Goal: Task Accomplishment & Management: Manage account settings

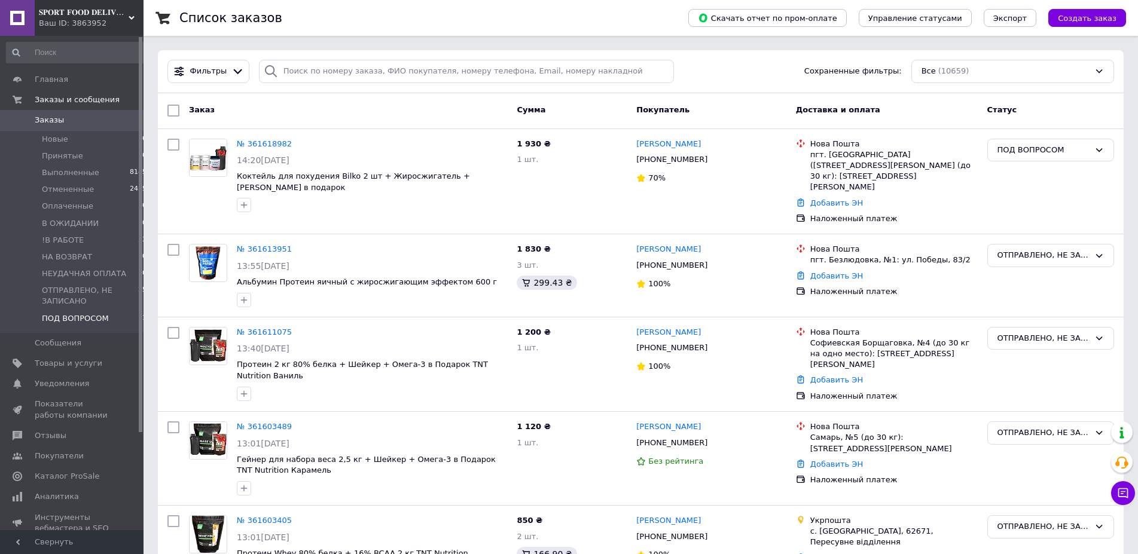
click at [71, 321] on span "ПОД ВОПРОСОМ" at bounding box center [75, 318] width 67 height 11
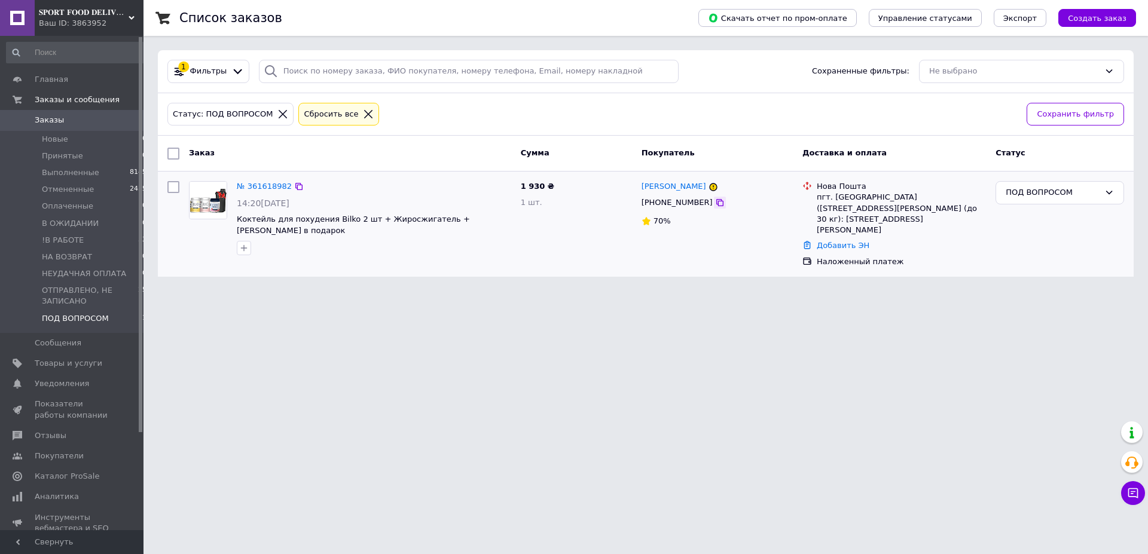
click at [715, 206] on icon at bounding box center [720, 203] width 10 height 10
click at [672, 178] on div "Ольга Лялюк +380968812797 70%" at bounding box center [717, 224] width 161 height 96
click at [669, 185] on link "Ольга Лялюк" at bounding box center [674, 186] width 65 height 11
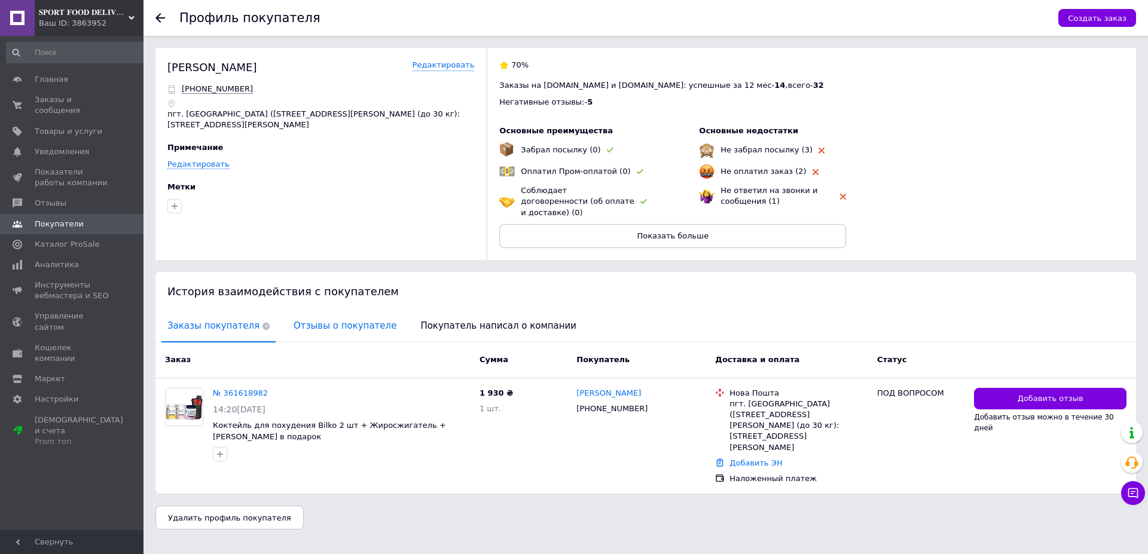
click at [299, 311] on span "Отзывы о покупателе" at bounding box center [345, 326] width 115 height 31
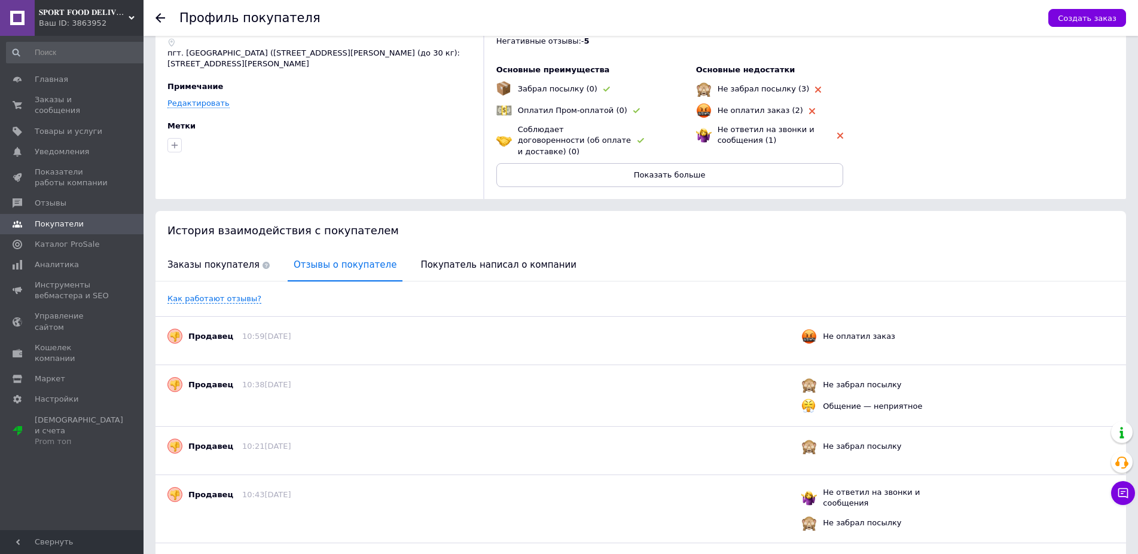
scroll to position [44, 0]
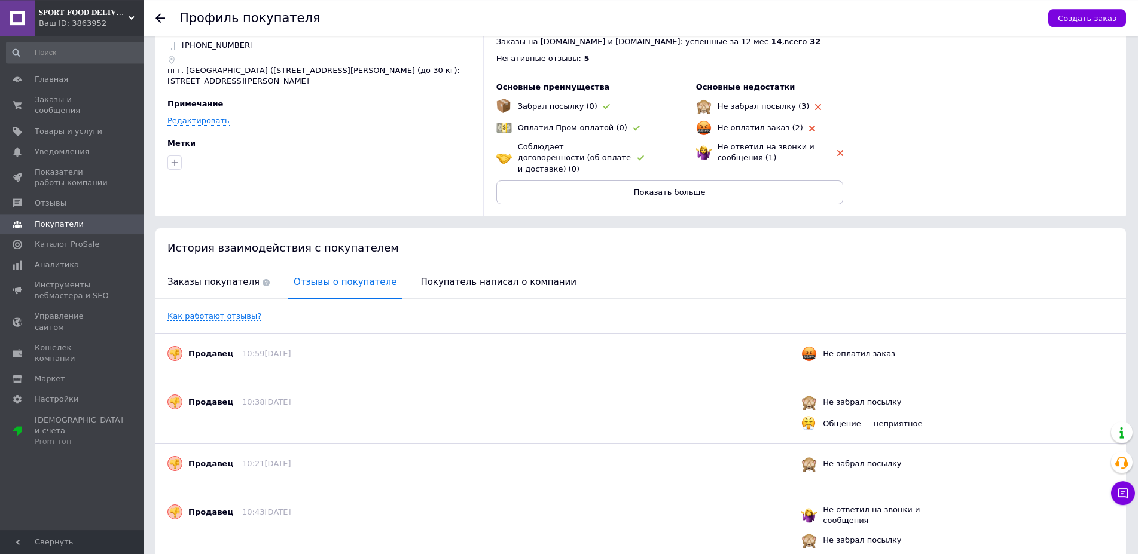
drag, startPoint x: 970, startPoint y: 179, endPoint x: 984, endPoint y: 199, distance: 23.9
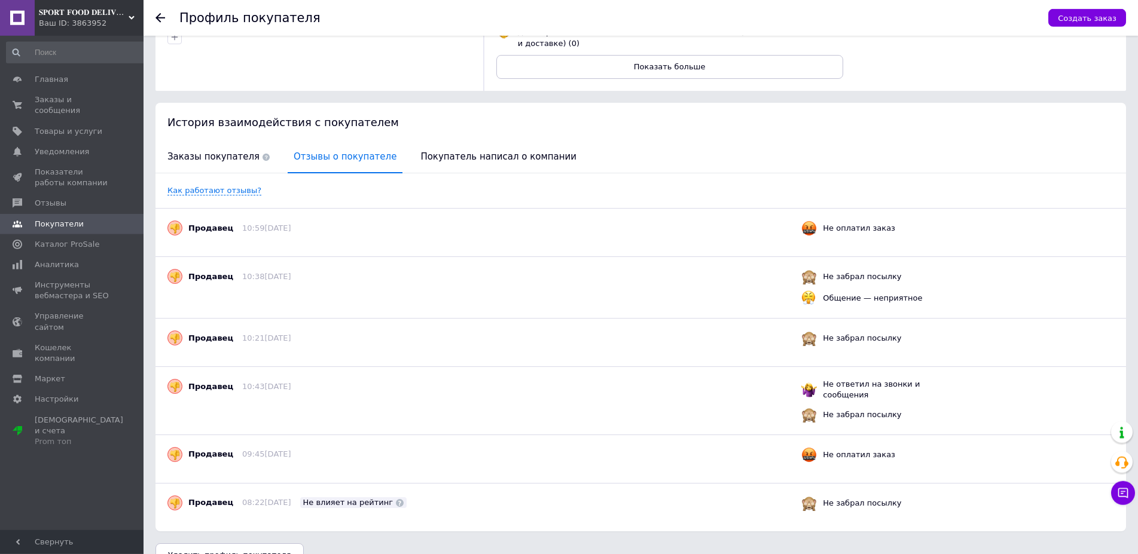
scroll to position [0, 0]
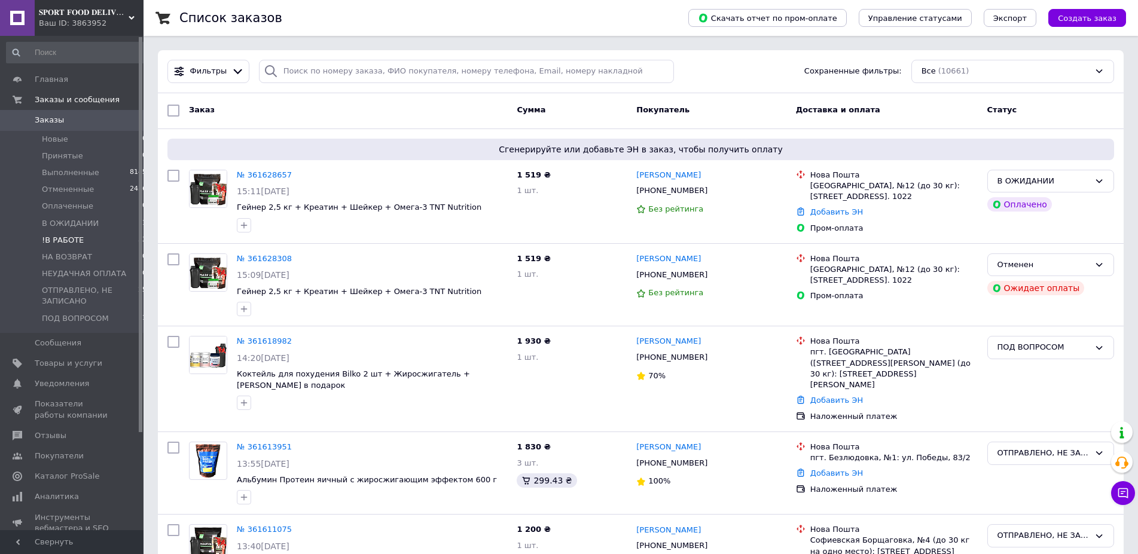
click at [114, 240] on li "!В РАБОТЕ 33" at bounding box center [77, 240] width 154 height 17
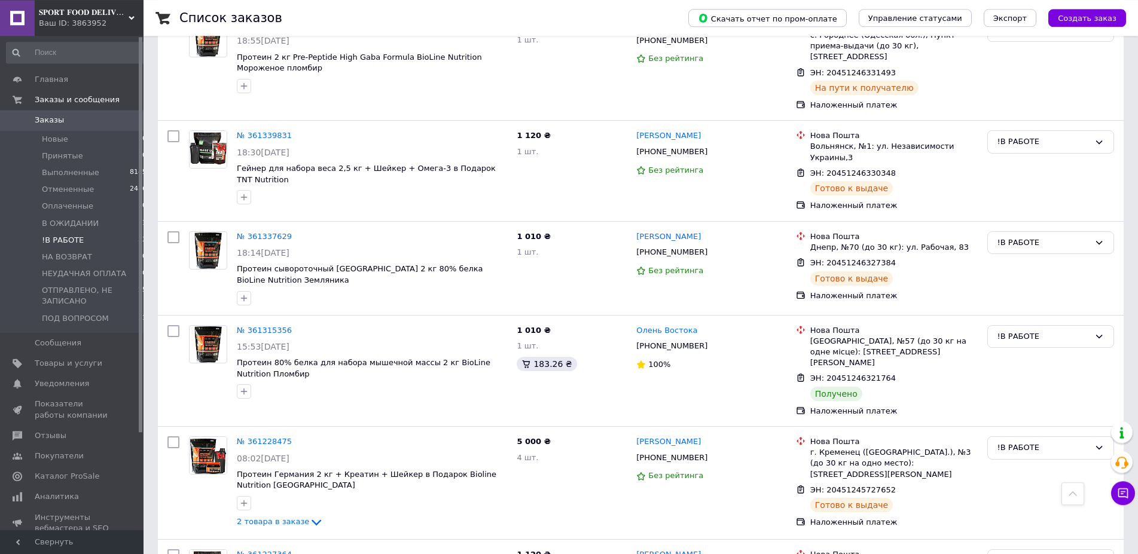
scroll to position [1281, 0]
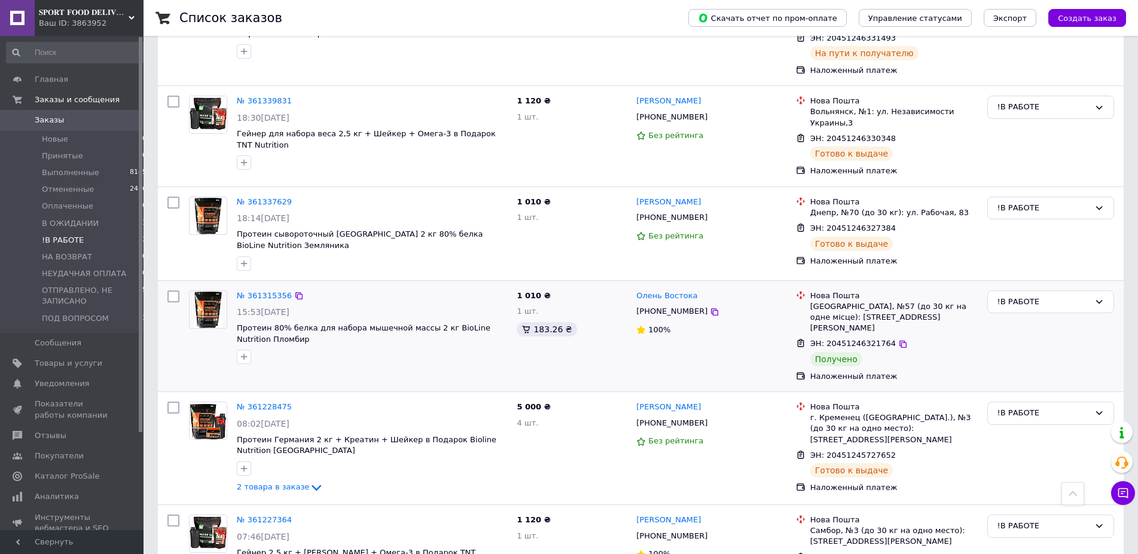
drag, startPoint x: 1017, startPoint y: 230, endPoint x: 1018, endPoint y: 242, distance: 12.1
click at [1017, 296] on div "!В РАБОТЕ" at bounding box center [1044, 302] width 92 height 13
click at [1017, 338] on li "Выполнен" at bounding box center [1051, 349] width 126 height 22
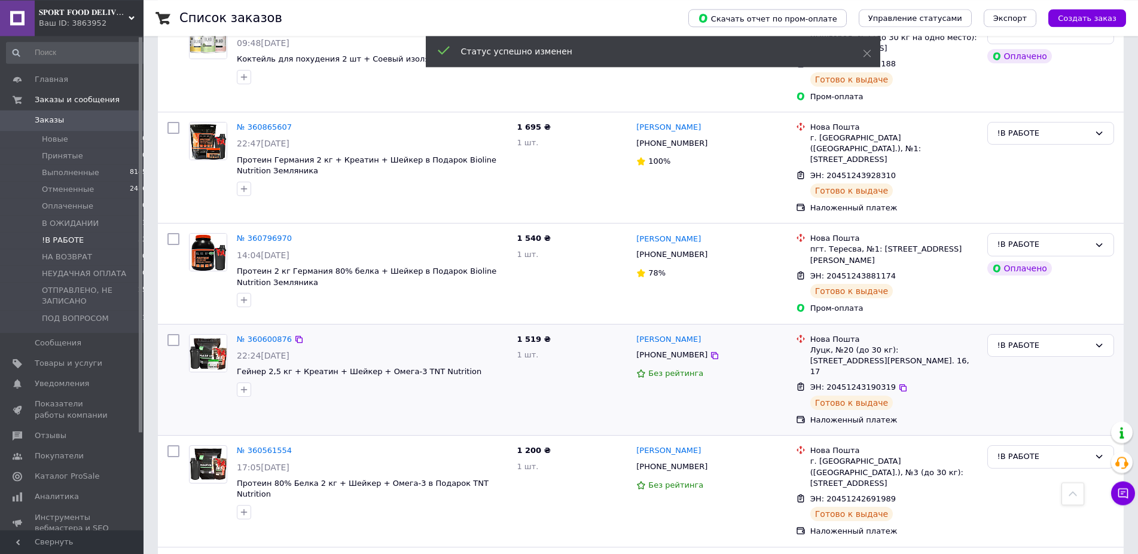
scroll to position [3038, 0]
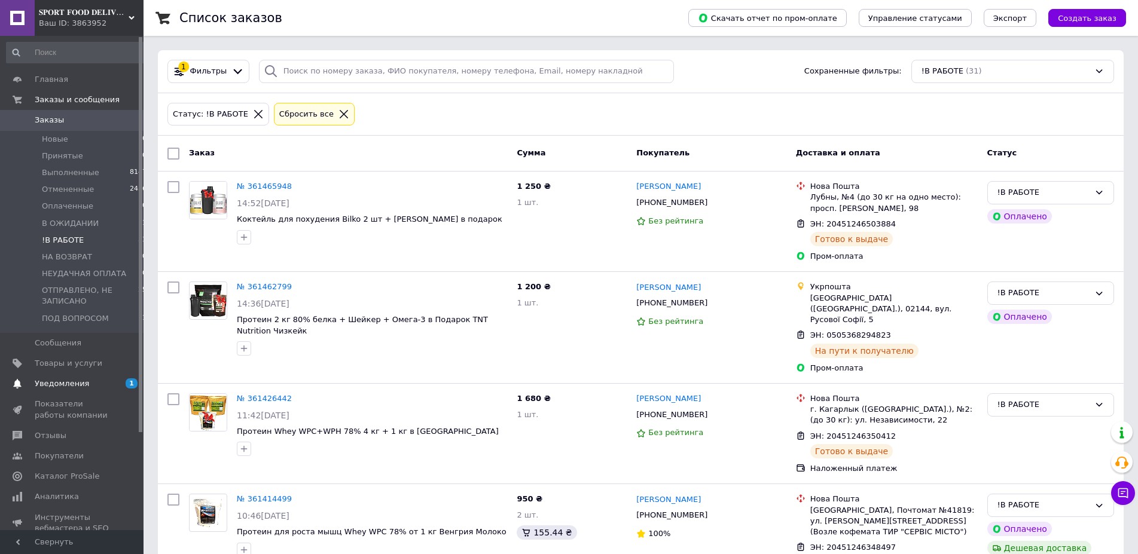
click at [63, 387] on span "Уведомления" at bounding box center [62, 384] width 54 height 11
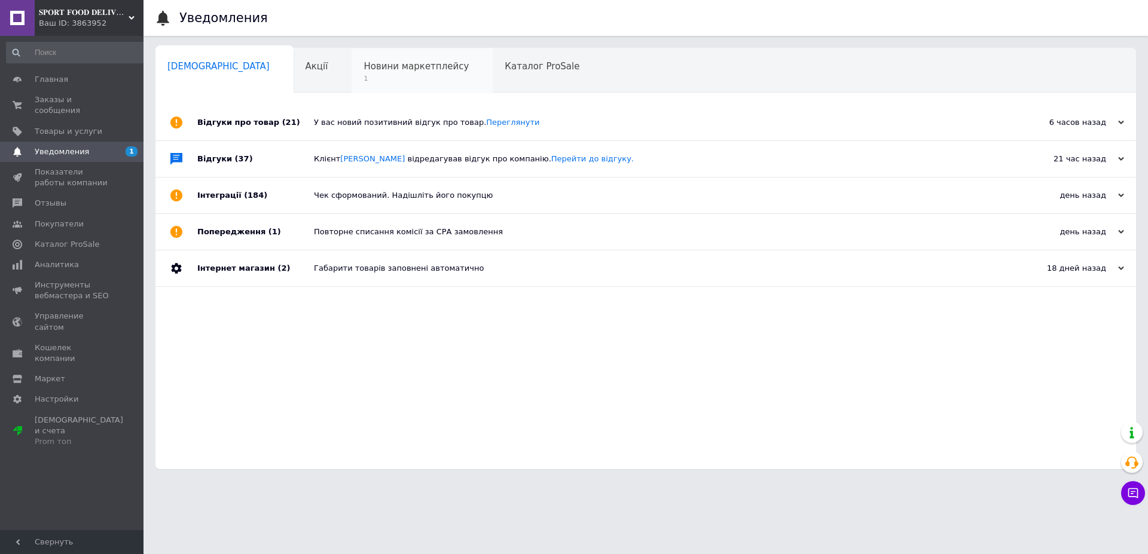
click at [371, 59] on div "Новини маркетплейсу 1" at bounding box center [422, 70] width 141 height 45
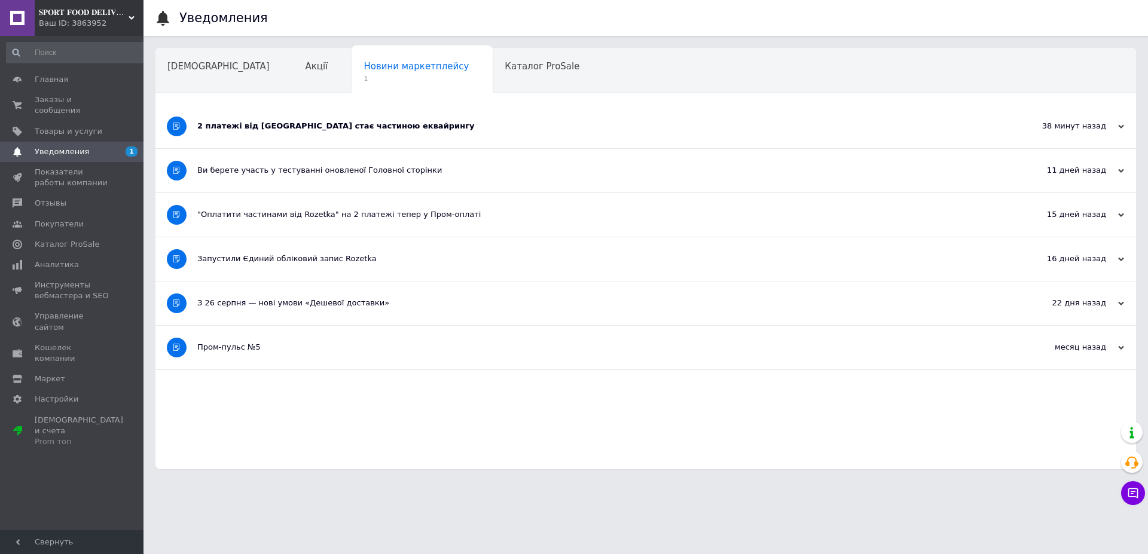
click at [401, 126] on div "2 платежі від Rozetka стає частиною еквайрингу" at bounding box center [600, 126] width 807 height 11
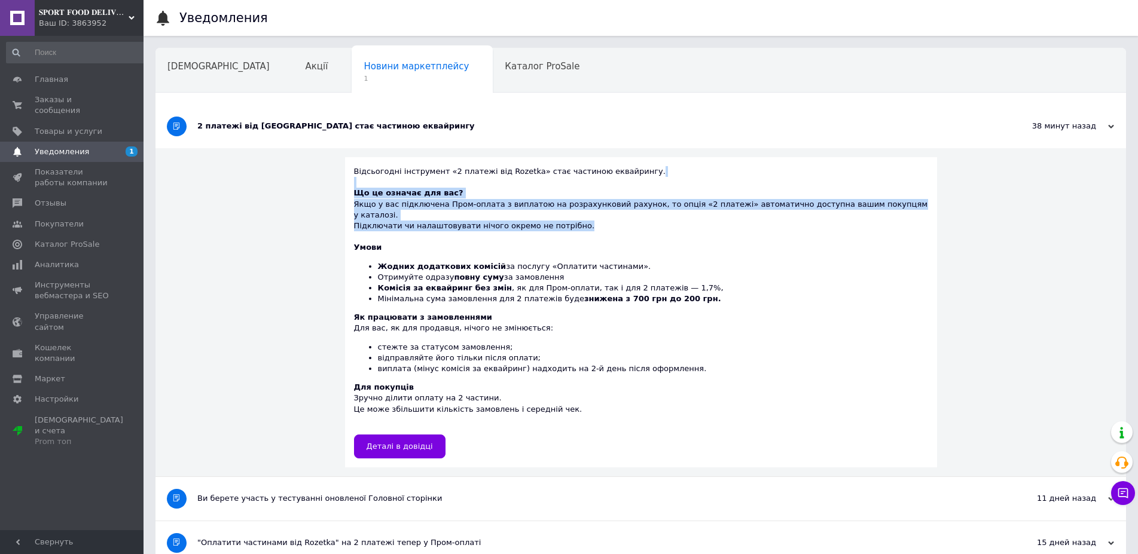
drag, startPoint x: 592, startPoint y: 194, endPoint x: 675, endPoint y: 217, distance: 85.6
click at [675, 217] on div "Відсьогодні інструмент «2 платежі від Rozetka» стає частиною еквайрингу. Що це …" at bounding box center [641, 312] width 574 height 292
click at [675, 217] on div "Що це означає для вас? Якщо у вас підключена Пром-оплата з виплатою на розрахун…" at bounding box center [641, 210] width 574 height 44
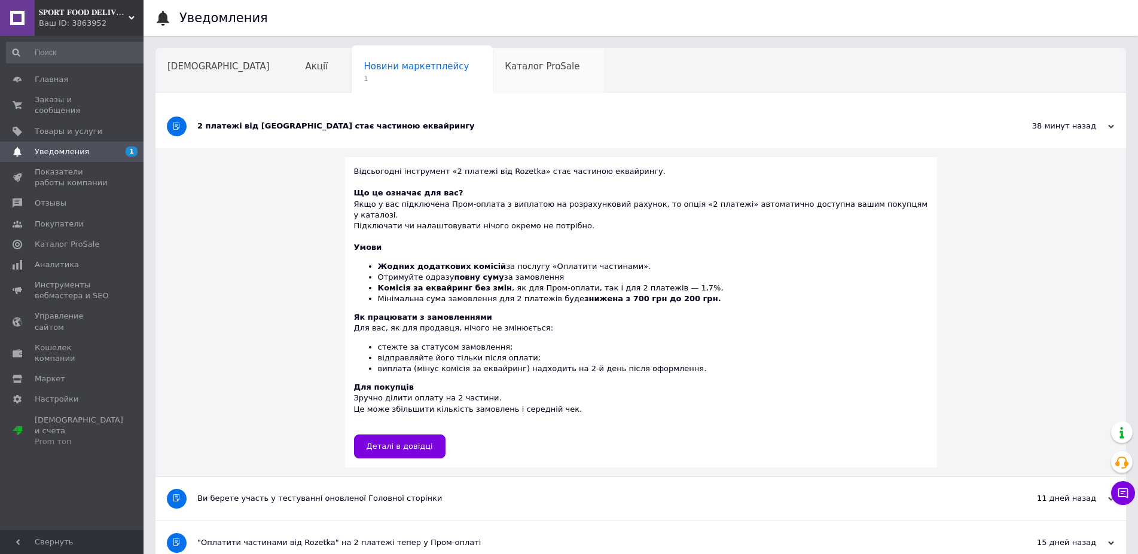
click at [505, 65] on span "Каталог ProSale" at bounding box center [542, 66] width 75 height 11
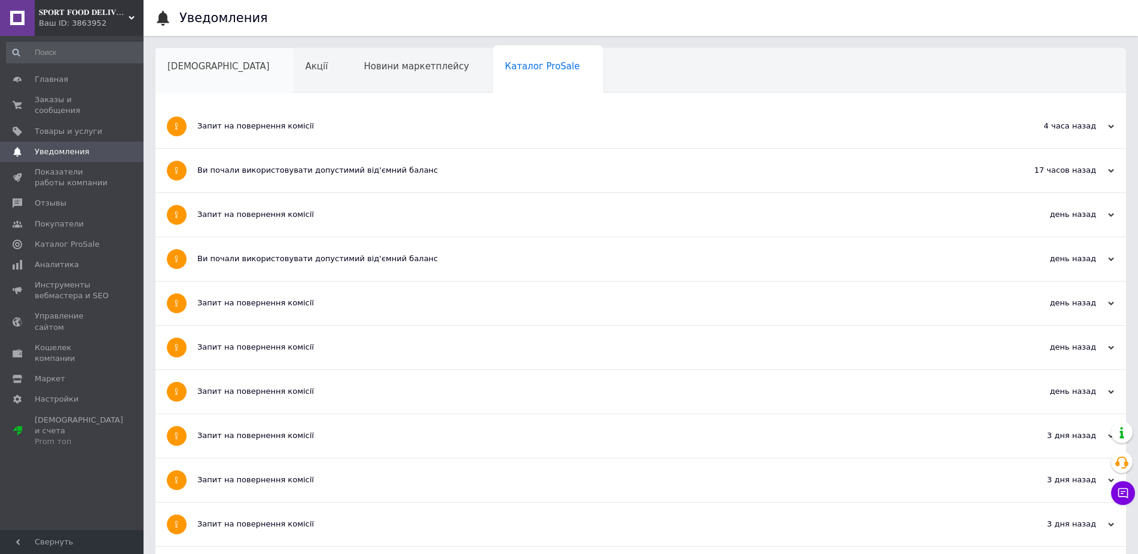
click at [207, 68] on span "Сповіщення" at bounding box center [218, 66] width 102 height 11
click at [87, 80] on span "Главная" at bounding box center [73, 79] width 76 height 11
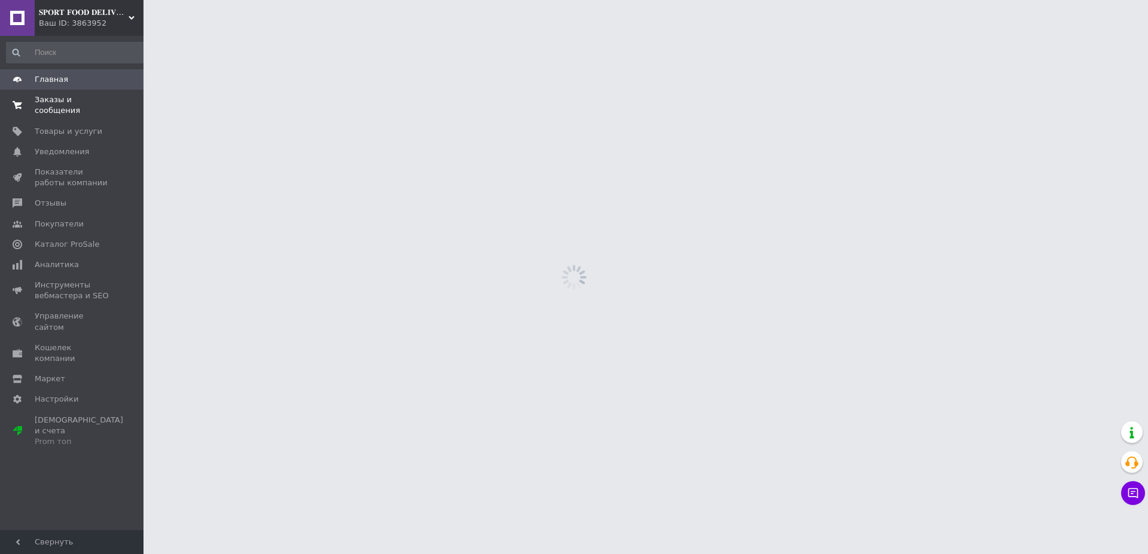
click at [82, 107] on link "Заказы и сообщения 0 0" at bounding box center [77, 105] width 154 height 31
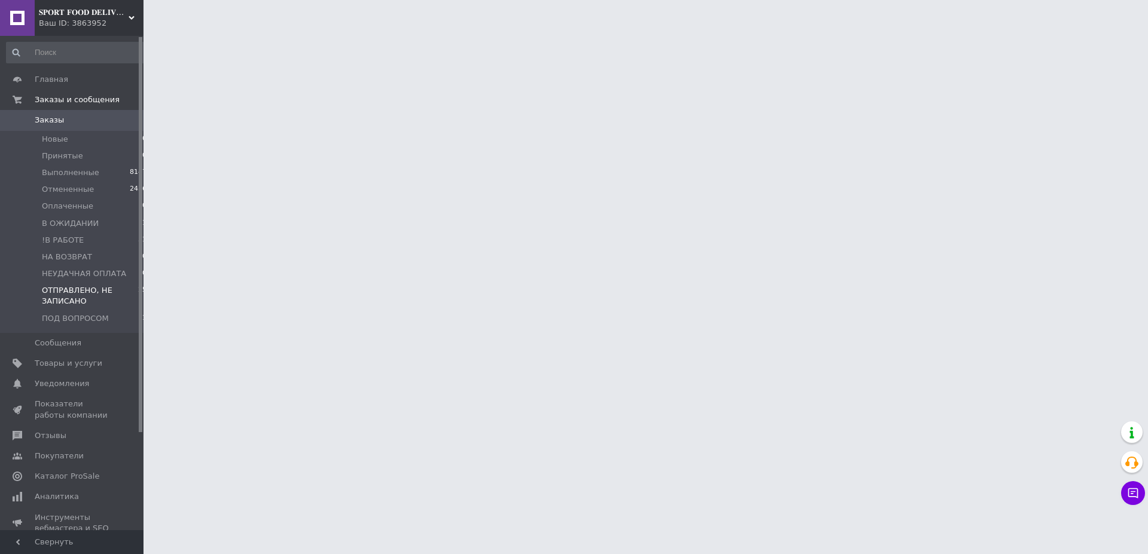
click at [83, 294] on span "ОТПРАВЛЕНО, НЕ ЗАПИСАНО" at bounding box center [90, 296] width 96 height 22
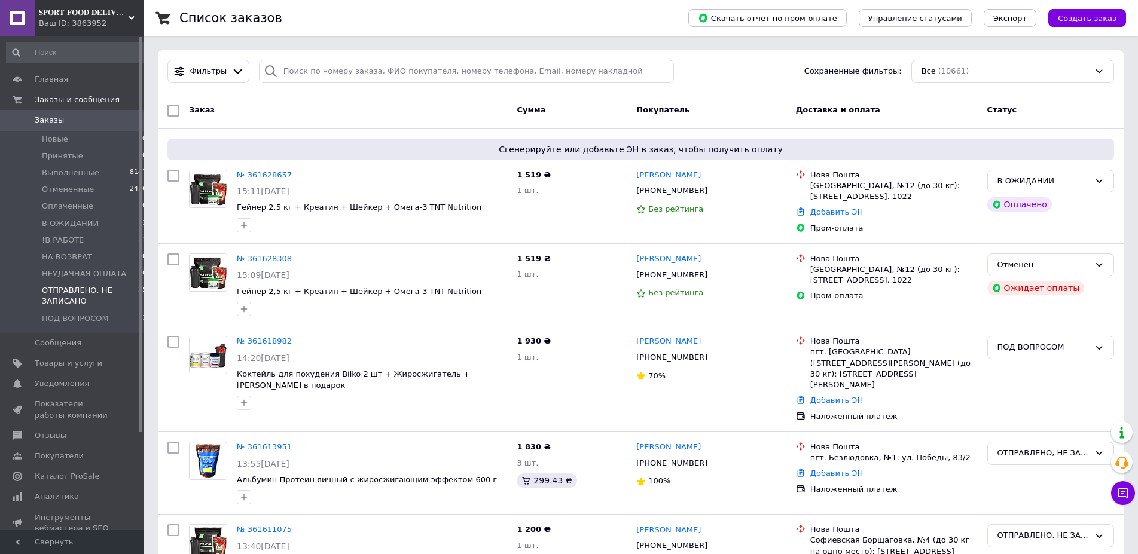
click at [115, 285] on li "ОТПРАВЛЕНО, НЕ ЗАПИСАНО 25" at bounding box center [77, 296] width 154 height 28
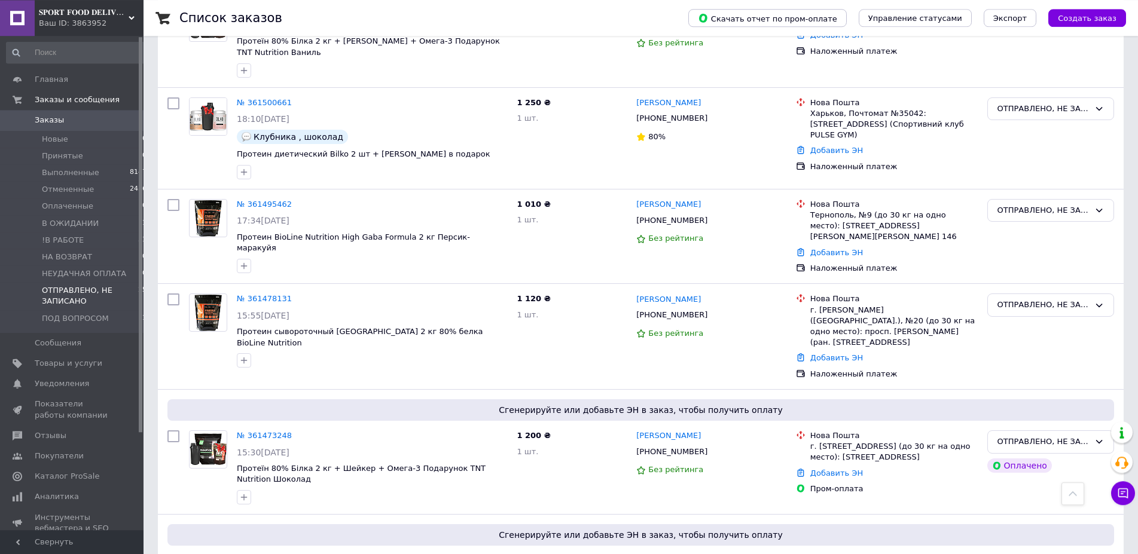
scroll to position [2200, 0]
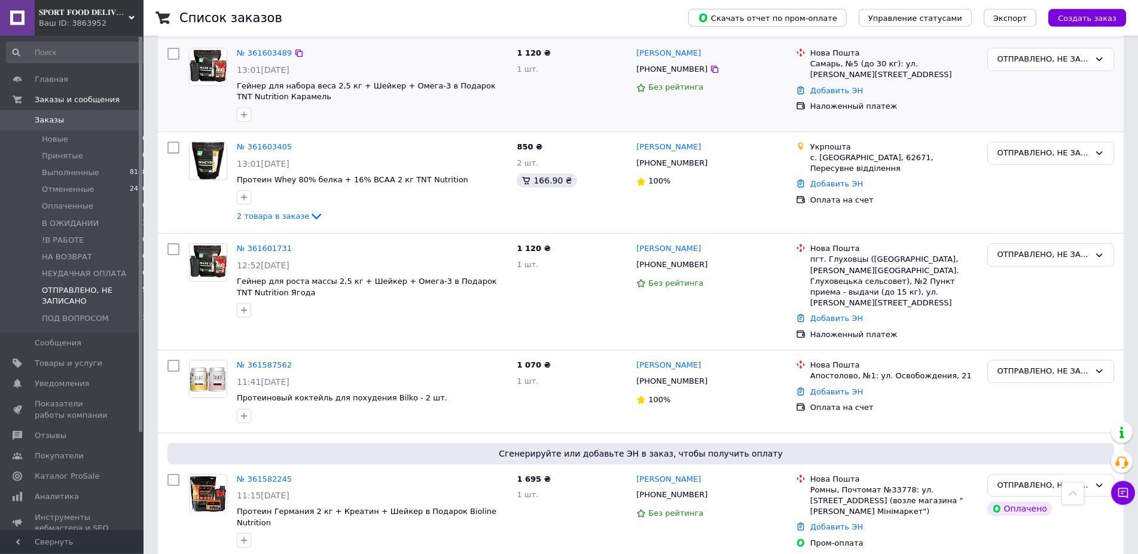
scroll to position [309, 0]
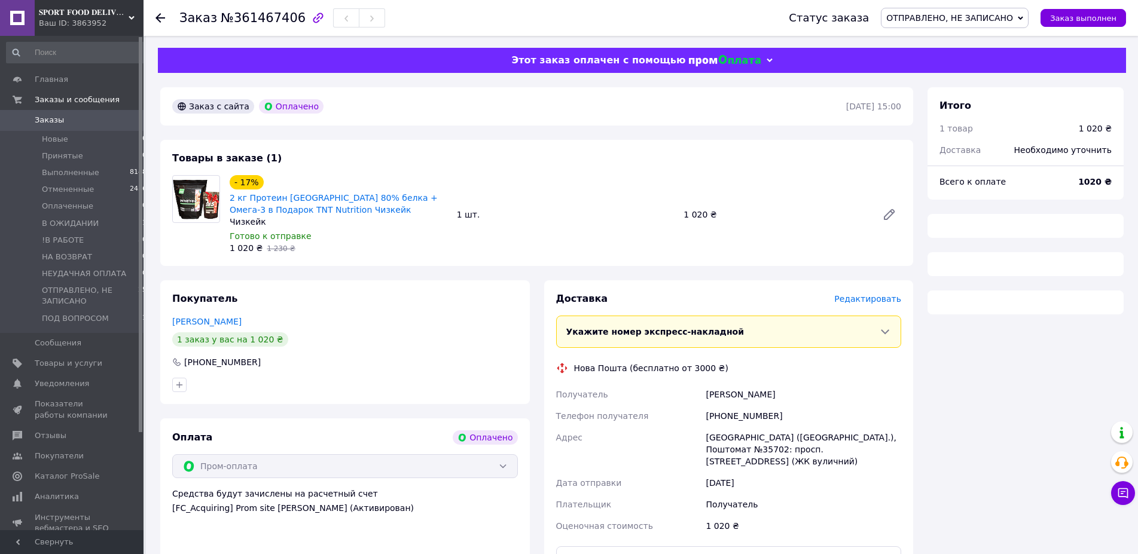
click at [728, 394] on div "[PERSON_NAME]" at bounding box center [803, 395] width 200 height 22
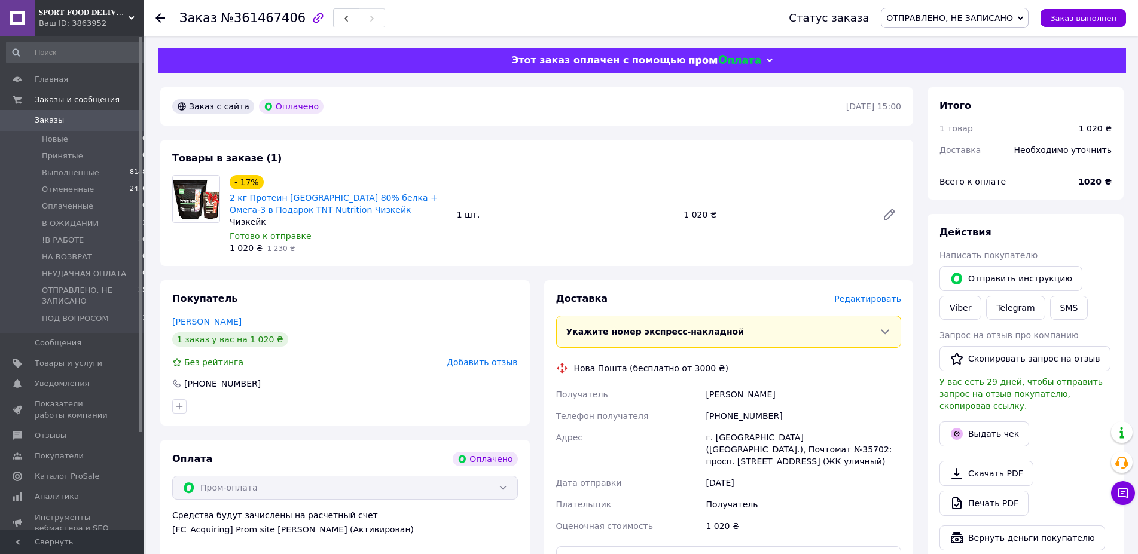
click at [728, 394] on div "[PERSON_NAME]" at bounding box center [803, 395] width 200 height 22
drag, startPoint x: 770, startPoint y: 417, endPoint x: 720, endPoint y: 417, distance: 49.6
click at [720, 417] on div "[PHONE_NUMBER]" at bounding box center [803, 416] width 200 height 22
copy div "0680091315"
click at [725, 437] on div "г. Львов (Львовская обл.), Почтомат №35702: просп. Красной Калины, 61 (ЖК уличн…" at bounding box center [803, 449] width 200 height 45
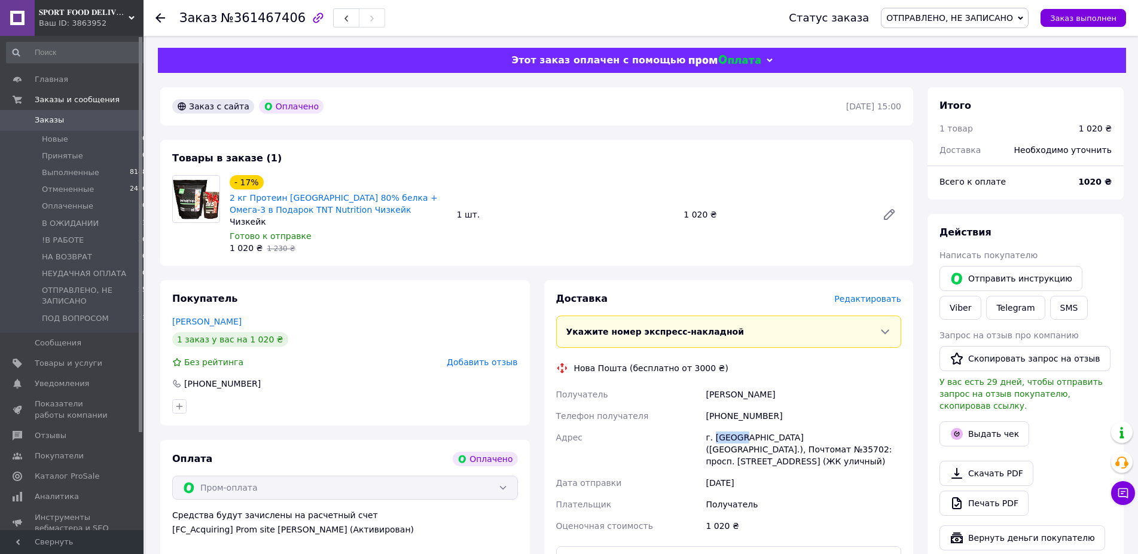
click at [725, 437] on div "г. Львов (Львовская обл.), Почтомат №35702: просп. Красной Калины, 61 (ЖК уличн…" at bounding box center [803, 449] width 200 height 45
copy div "Львов"
click at [977, 16] on span "ОТПРАВЛЕНО, НЕ ЗАПИСАНО" at bounding box center [949, 18] width 127 height 10
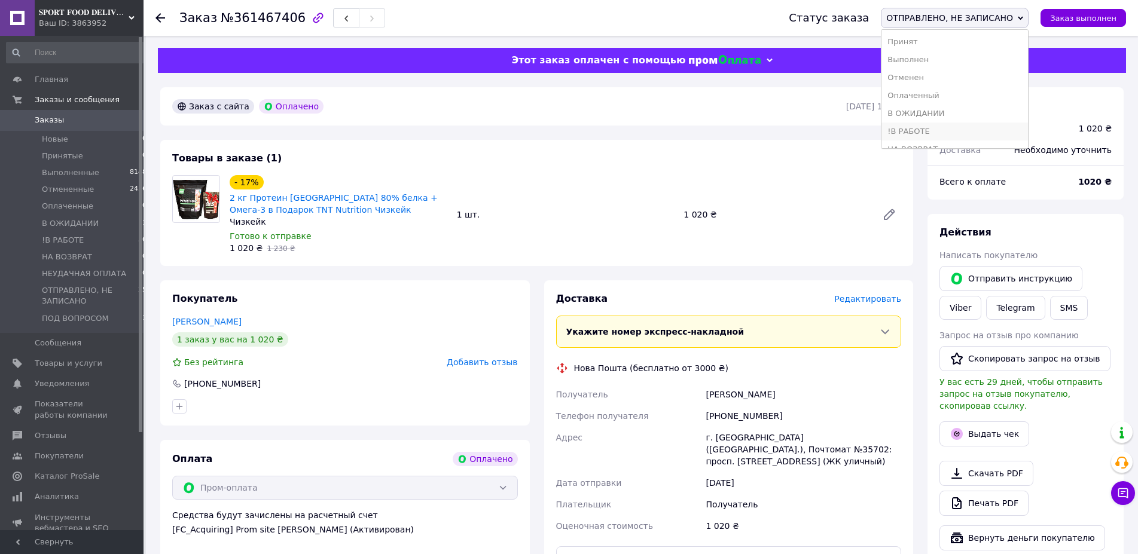
click at [959, 128] on li "!В РАБОТЕ" at bounding box center [955, 132] width 147 height 18
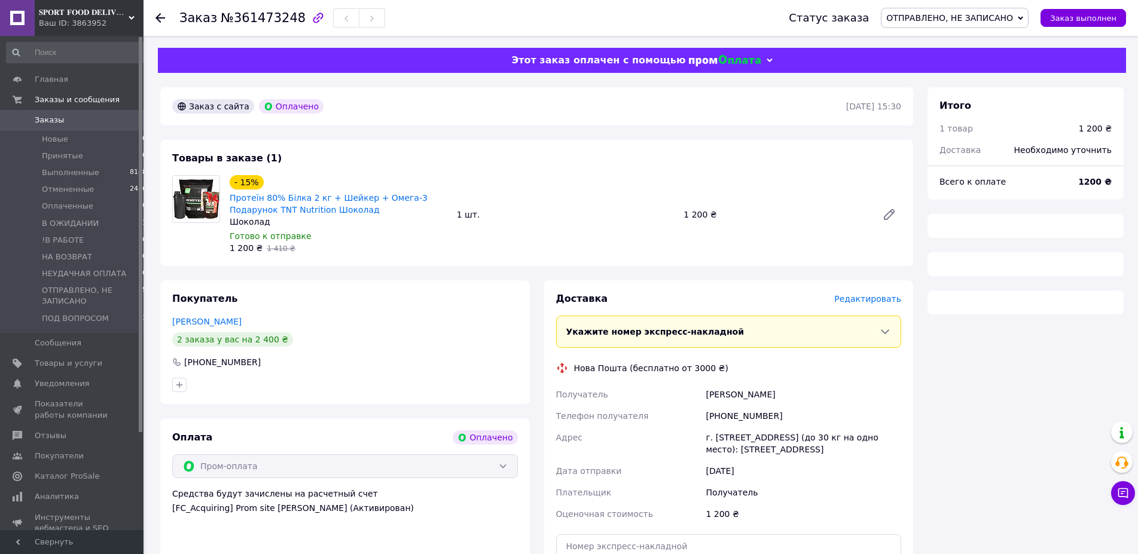
click at [724, 398] on div "[PERSON_NAME]" at bounding box center [803, 395] width 200 height 22
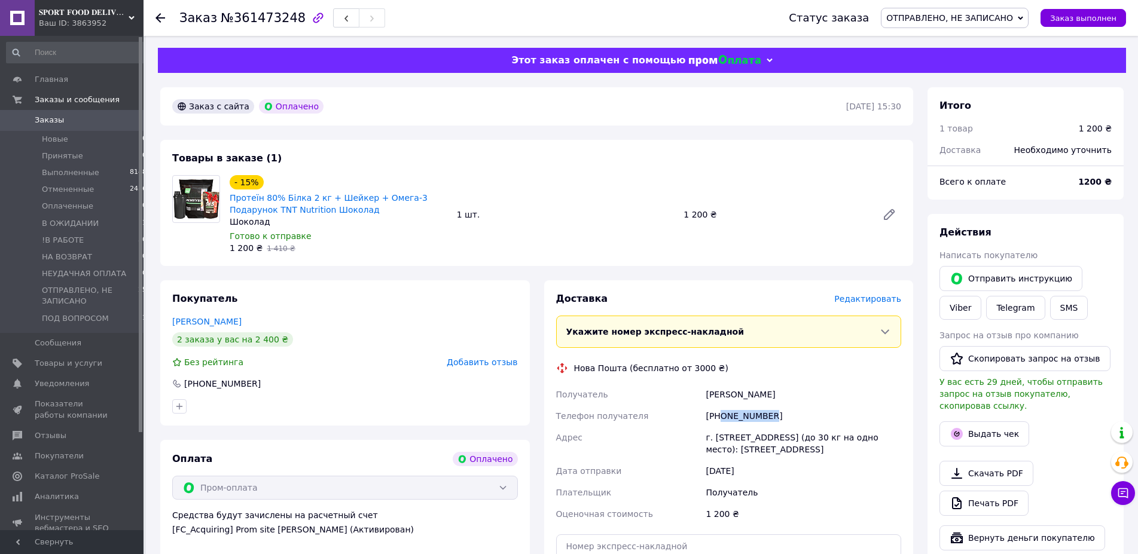
drag, startPoint x: 780, startPoint y: 416, endPoint x: 719, endPoint y: 411, distance: 61.2
click at [719, 411] on div "[PHONE_NUMBER]" at bounding box center [803, 416] width 200 height 22
copy div "0667550069"
click at [733, 438] on div "г. Запорожье (Запорожская обл., Запорожский р-н.), №21 (до 30 кг на одно место)…" at bounding box center [803, 443] width 200 height 33
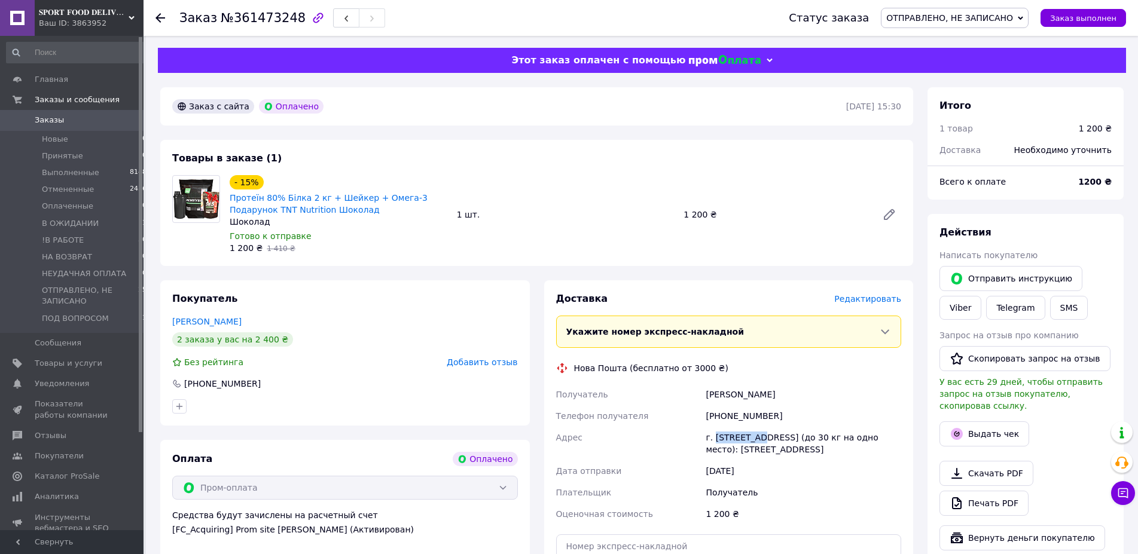
copy div "Запорожье"
click at [974, 13] on span "ОТПРАВЛЕНО, НЕ ЗАПИСАНО" at bounding box center [949, 18] width 127 height 10
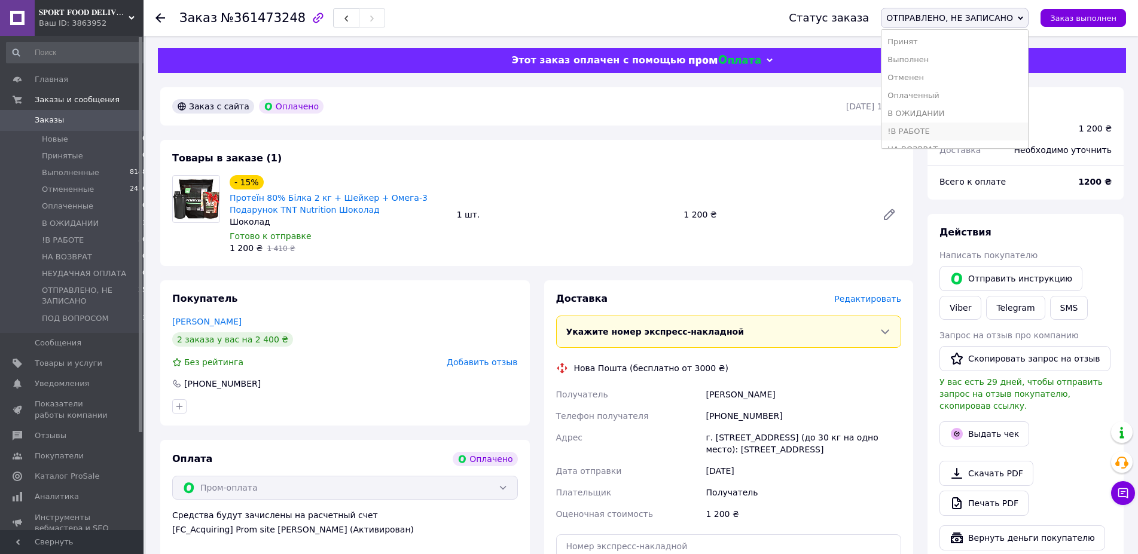
click at [950, 131] on li "!В РАБОТЕ" at bounding box center [955, 132] width 147 height 18
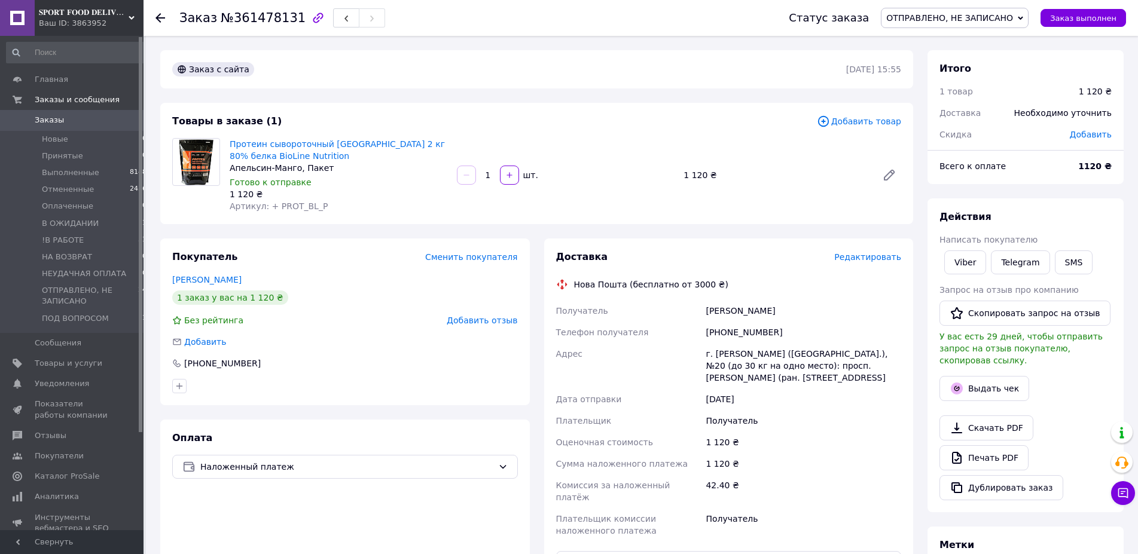
click at [748, 320] on div "[PERSON_NAME]" at bounding box center [803, 311] width 200 height 22
click at [757, 309] on div "[PERSON_NAME]" at bounding box center [803, 311] width 200 height 22
drag, startPoint x: 806, startPoint y: 325, endPoint x: 723, endPoint y: 328, distance: 83.2
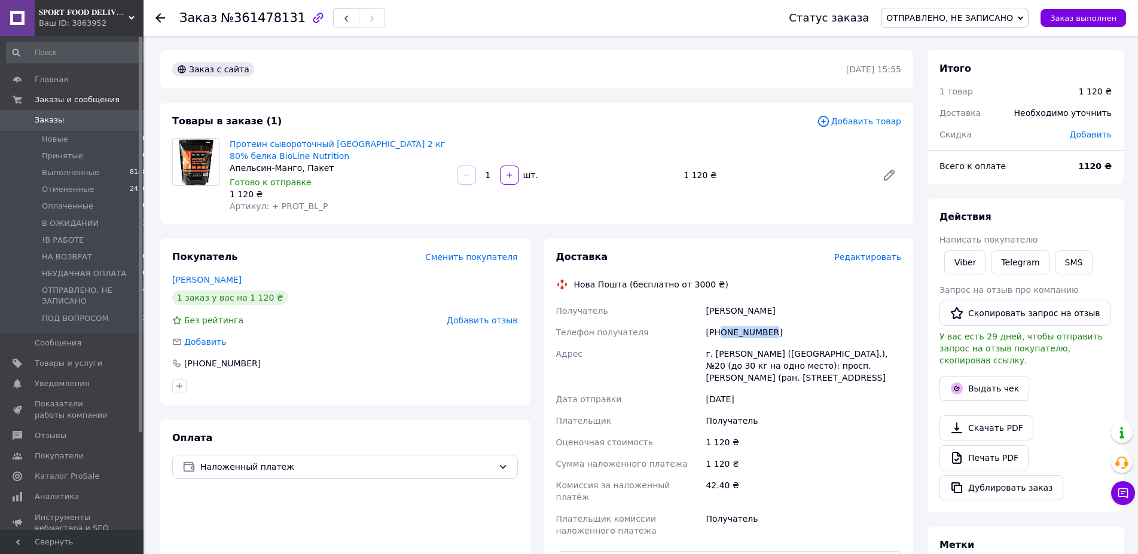
click at [722, 328] on div "[PHONE_NUMBER]" at bounding box center [803, 333] width 200 height 22
copy div "0505753080"
click at [727, 350] on div "г. [PERSON_NAME] ([GEOGRAPHIC_DATA].), №20 (до 30 кг на одно место): просп. [PE…" at bounding box center [803, 365] width 200 height 45
copy div "[PERSON_NAME]"
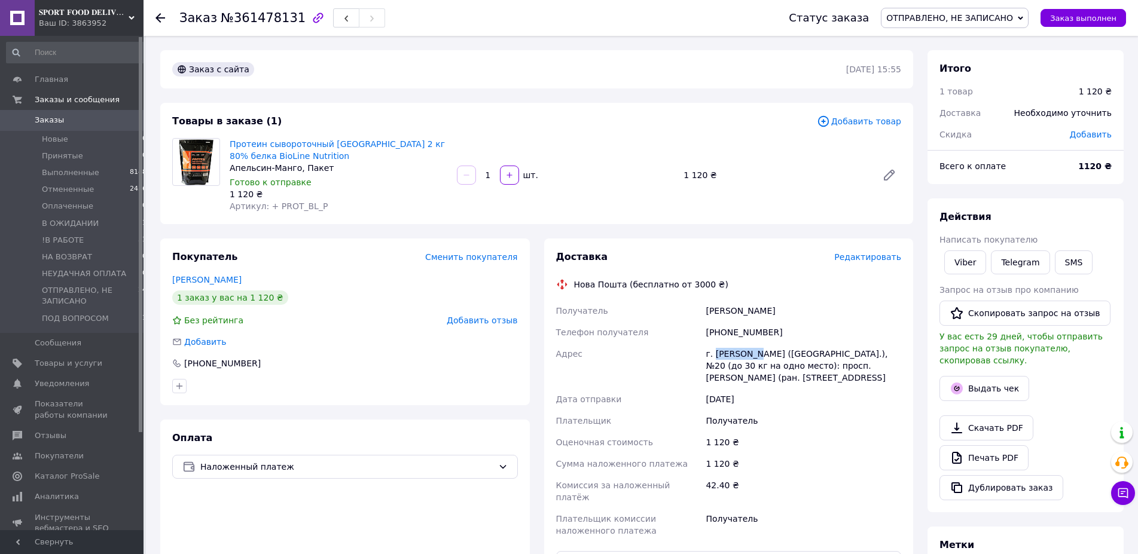
click at [984, 19] on span "ОТПРАВЛЕНО, НЕ ЗАПИСАНО" at bounding box center [949, 18] width 127 height 10
click at [933, 131] on li "!В РАБОТЕ" at bounding box center [955, 132] width 147 height 18
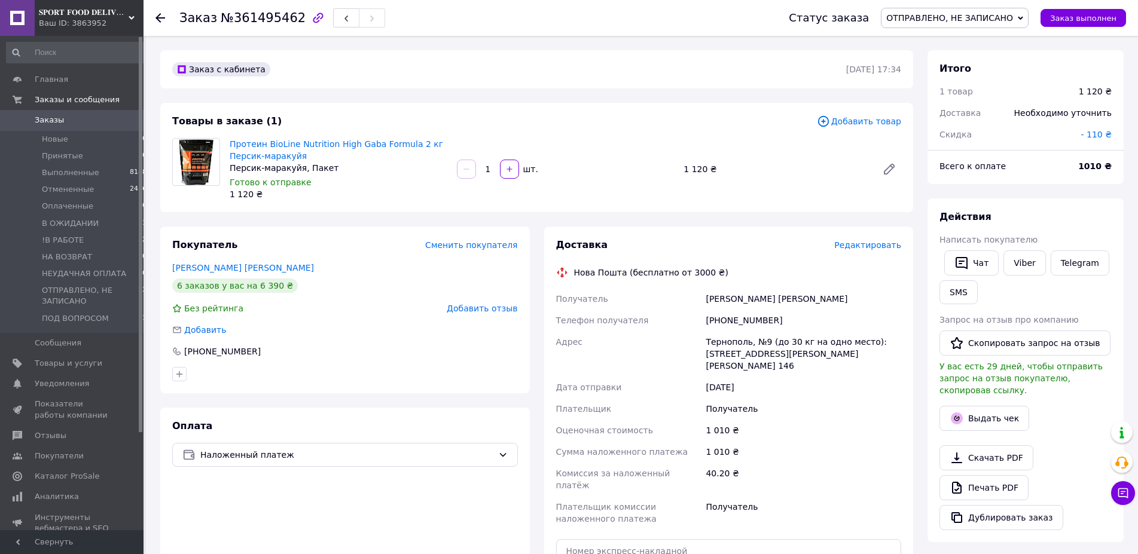
click at [733, 298] on div "[PERSON_NAME] [PERSON_NAME]" at bounding box center [803, 299] width 200 height 22
drag, startPoint x: 788, startPoint y: 324, endPoint x: 717, endPoint y: 319, distance: 70.7
click at [719, 319] on div "[PHONE_NUMBER]" at bounding box center [803, 321] width 200 height 22
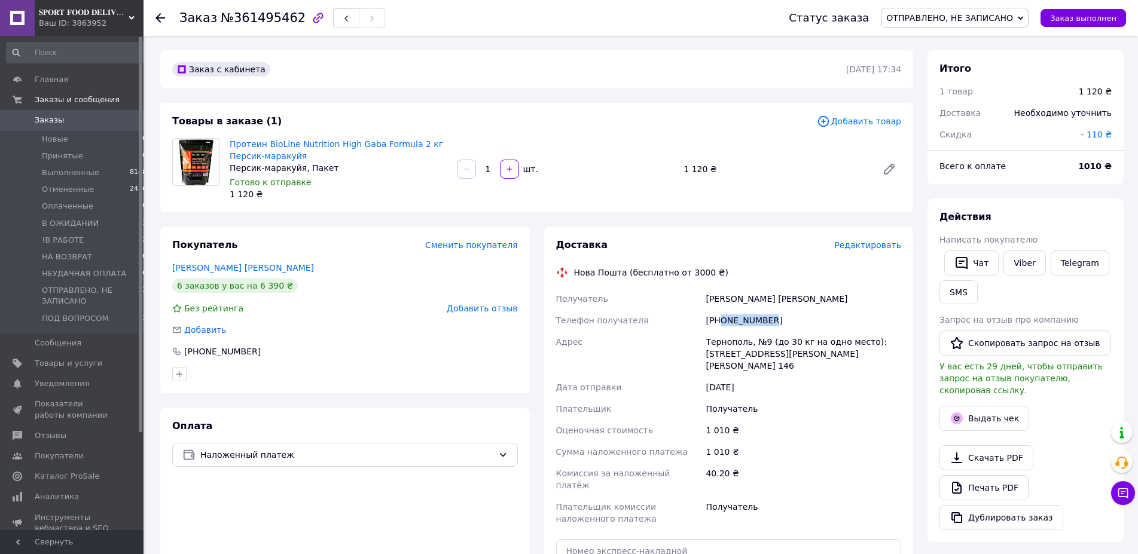
copy div "0988181569"
click at [719, 343] on div "Тернополь, №9 (до 30 кг на одно место): [STREET_ADDRESS][PERSON_NAME][PERSON_NA…" at bounding box center [803, 353] width 200 height 45
click at [720, 343] on div "Тернополь, №9 (до 30 кг на одно место): [STREET_ADDRESS][PERSON_NAME][PERSON_NA…" at bounding box center [803, 353] width 200 height 45
copy div "[GEOGRAPHIC_DATA]"
click at [914, 20] on span "ОТПРАВЛЕНО, НЕ ЗАПИСАНО" at bounding box center [949, 18] width 127 height 10
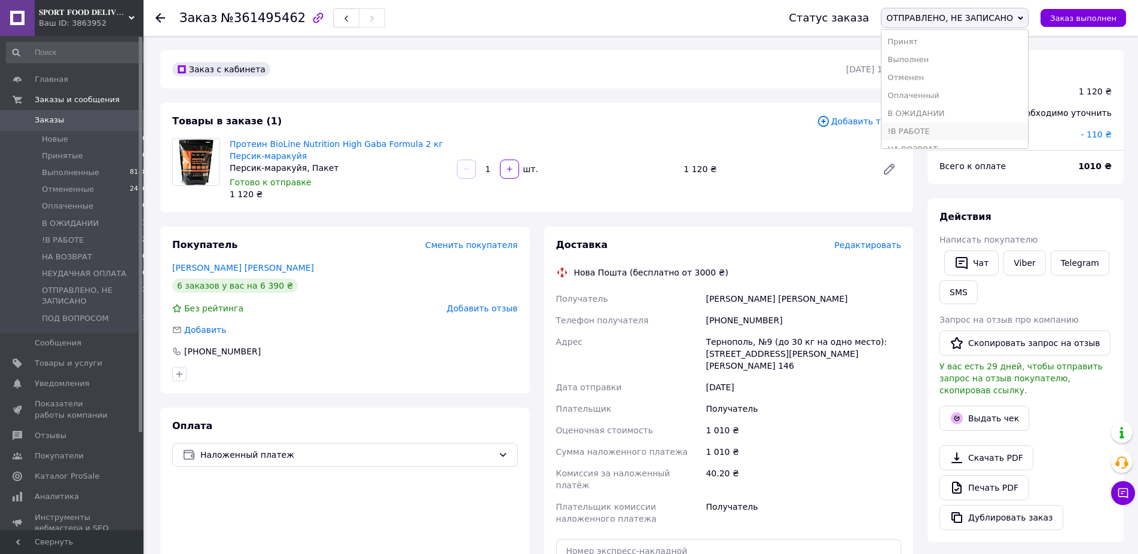
click at [911, 130] on li "!В РАБОТЕ" at bounding box center [955, 132] width 147 height 18
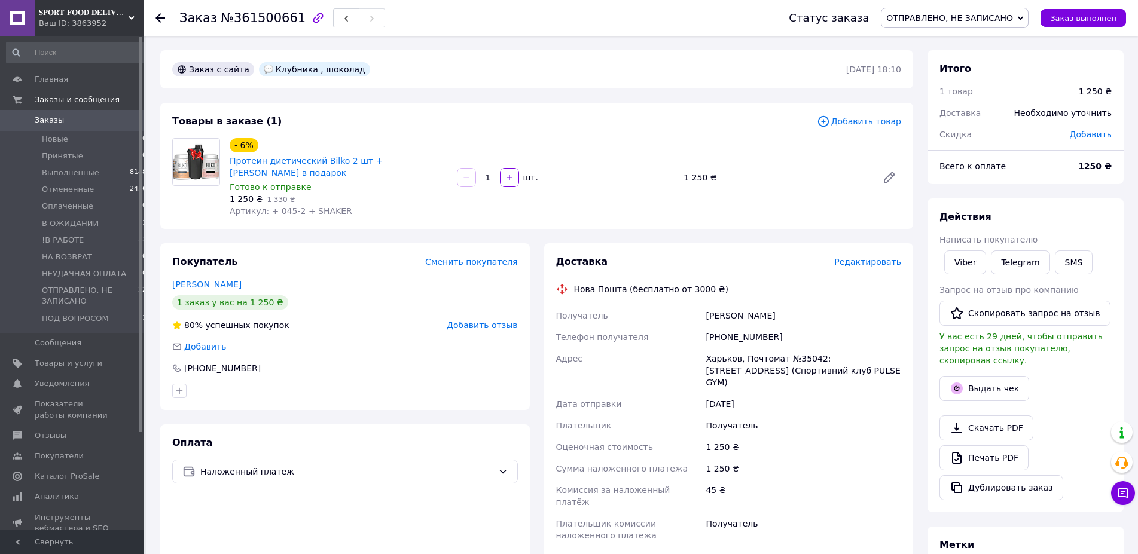
click at [722, 305] on div "[PERSON_NAME]" at bounding box center [803, 316] width 200 height 22
drag, startPoint x: 796, startPoint y: 318, endPoint x: 719, endPoint y: 321, distance: 76.6
click at [719, 327] on div "[PHONE_NUMBER]" at bounding box center [803, 338] width 200 height 22
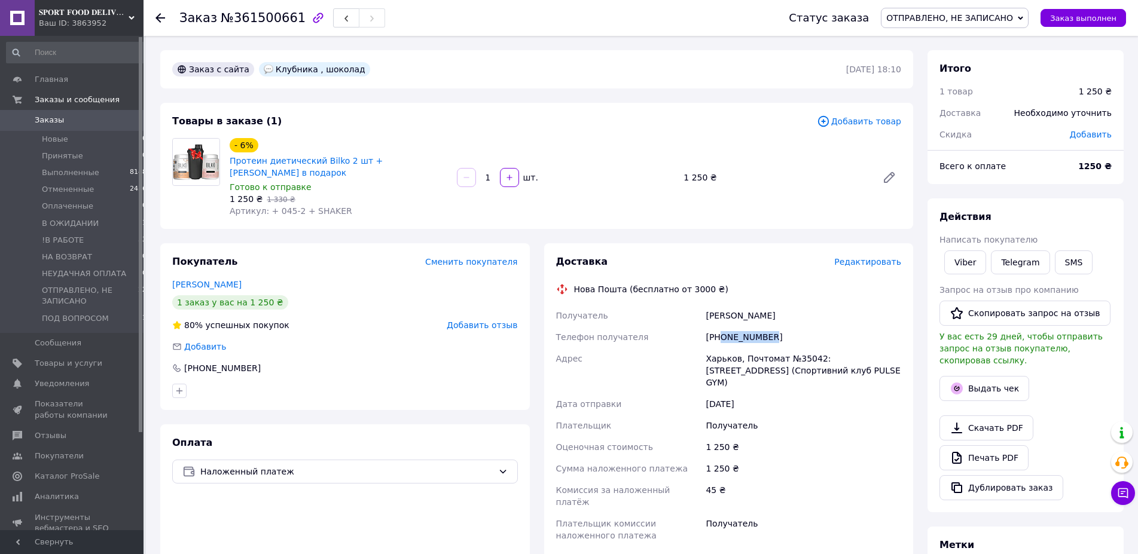
copy div "0639483411"
click at [722, 348] on div "Харьков, Почтомат №35042: [STREET_ADDRESS] (Спортивний клуб PULSE GYM)" at bounding box center [803, 370] width 200 height 45
copy div "Харьков"
click at [973, 19] on span "ОТПРАВЛЕНО, НЕ ЗАПИСАНО" at bounding box center [949, 18] width 127 height 10
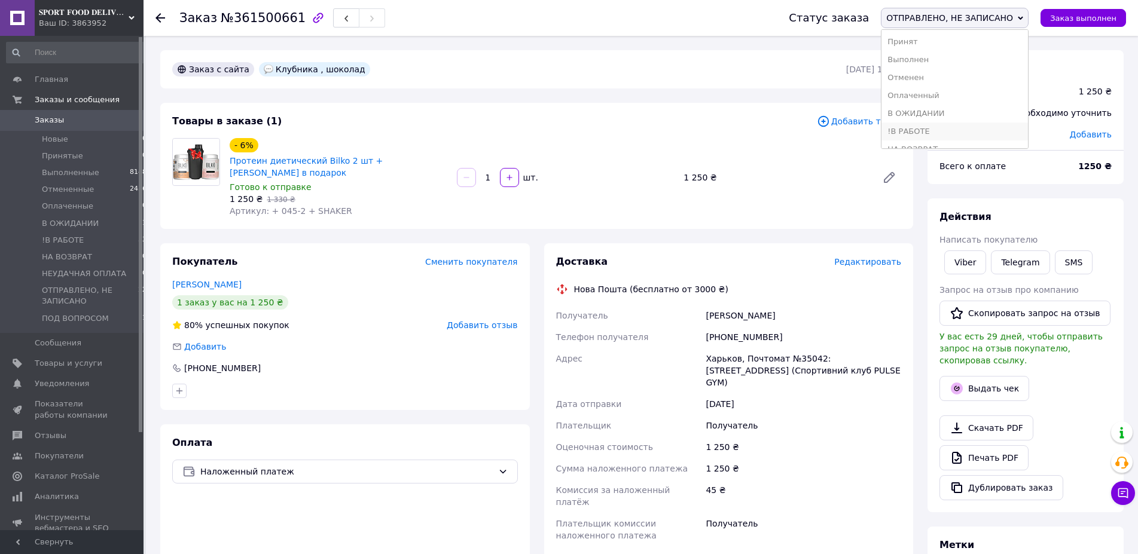
click at [932, 131] on li "!В РАБОТЕ" at bounding box center [955, 132] width 147 height 18
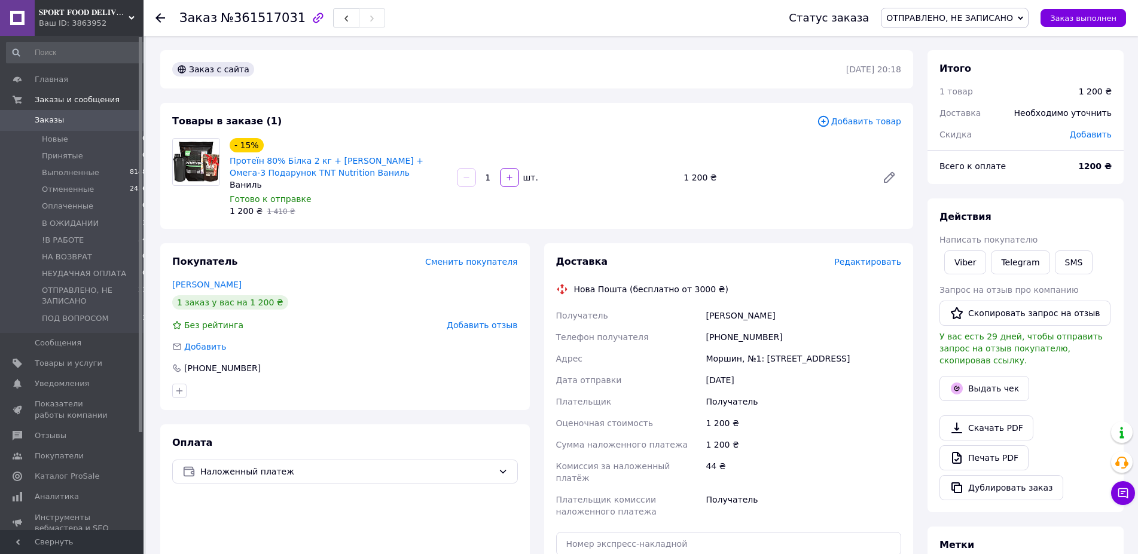
click at [740, 319] on div "[PERSON_NAME]" at bounding box center [803, 316] width 200 height 22
drag, startPoint x: 817, startPoint y: 347, endPoint x: 721, endPoint y: 334, distance: 96.6
click at [721, 334] on div "[PHONE_NUMBER]" at bounding box center [803, 338] width 200 height 22
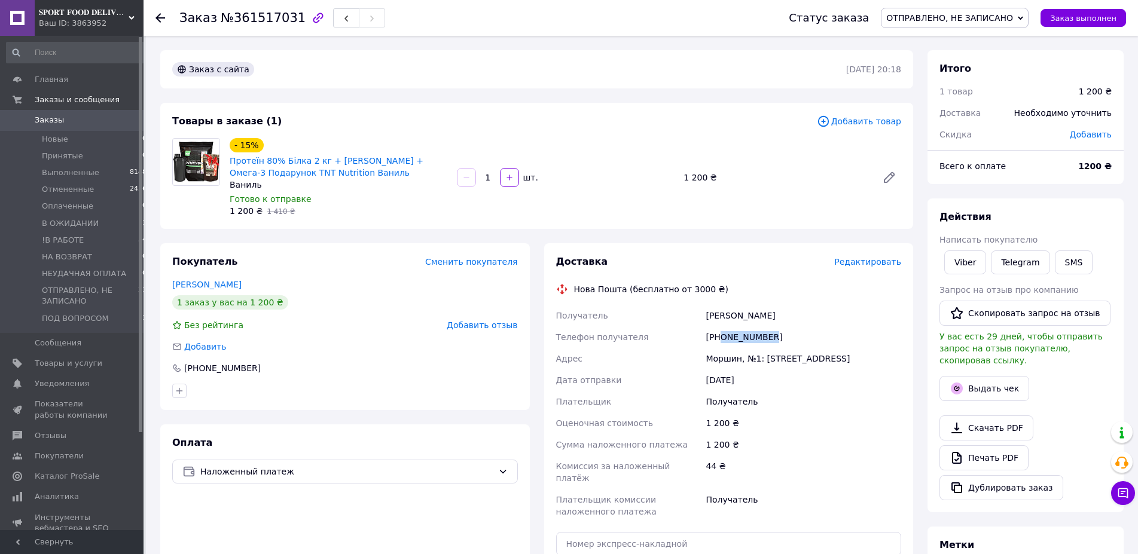
copy div "0966372759"
click at [715, 359] on div "Моршин, №1: [STREET_ADDRESS]" at bounding box center [803, 359] width 200 height 22
copy div "Моршин"
click at [1023, 18] on span "ОТПРАВЛЕНО, НЕ ЗАПИСАНО" at bounding box center [955, 18] width 148 height 20
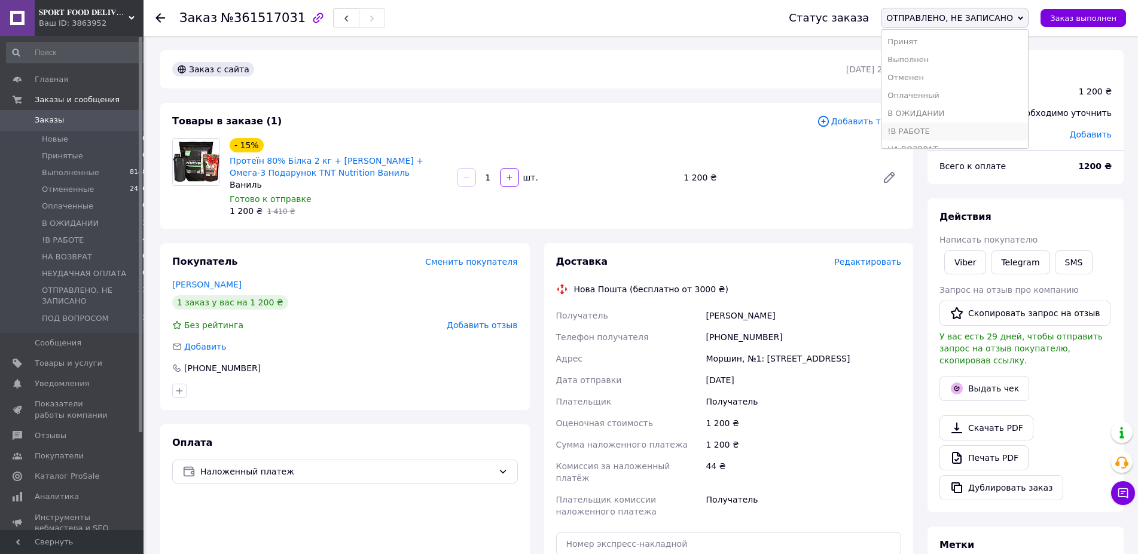
click at [959, 127] on li "!В РАБОТЕ" at bounding box center [955, 132] width 147 height 18
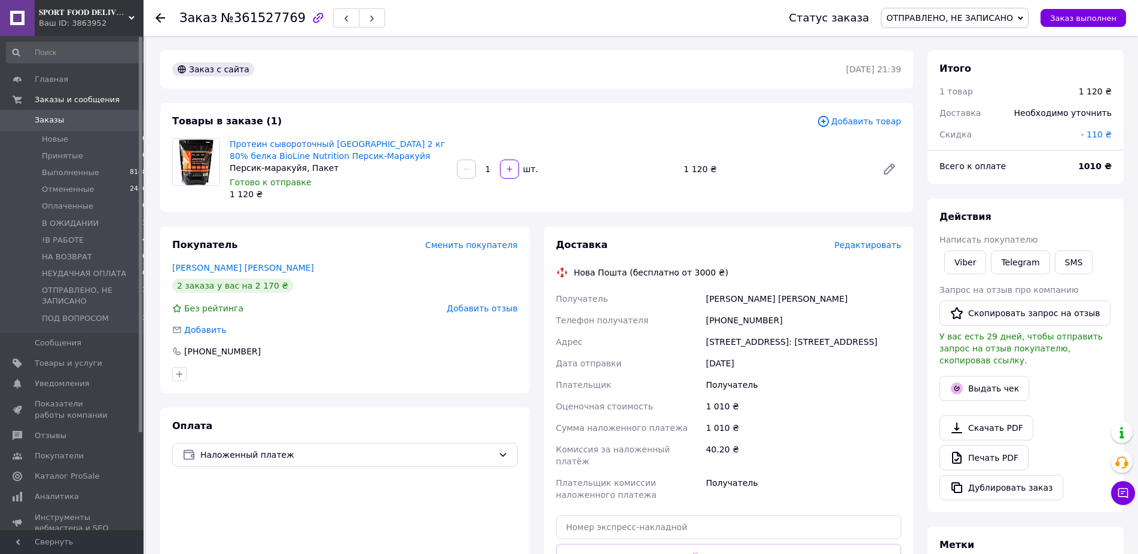
click at [758, 307] on div "[PERSON_NAME] [PERSON_NAME]" at bounding box center [803, 299] width 200 height 22
click at [767, 297] on div "[PERSON_NAME] [PERSON_NAME]" at bounding box center [803, 299] width 200 height 22
drag, startPoint x: 780, startPoint y: 329, endPoint x: 718, endPoint y: 319, distance: 62.3
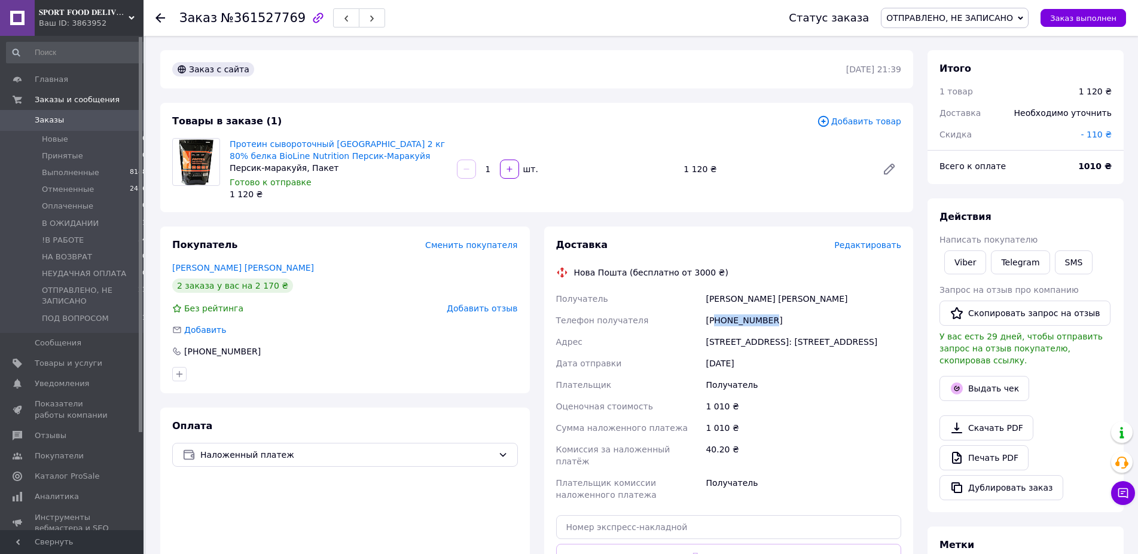
click at [718, 319] on div "[PHONE_NUMBER]" at bounding box center [803, 321] width 200 height 22
copy div "80963205828"
drag, startPoint x: 798, startPoint y: 319, endPoint x: 732, endPoint y: 318, distance: 66.4
click at [734, 318] on div "[PHONE_NUMBER]" at bounding box center [803, 321] width 200 height 22
drag, startPoint x: 719, startPoint y: 317, endPoint x: 793, endPoint y: 314, distance: 73.6
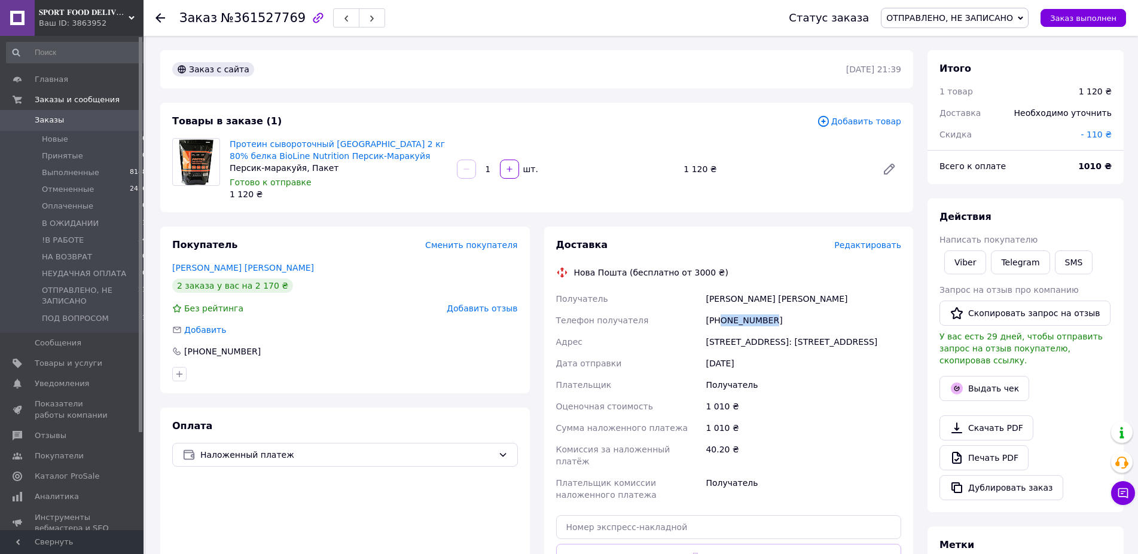
click at [793, 314] on div "[PHONE_NUMBER]" at bounding box center [803, 321] width 200 height 22
copy div "0963205828"
click at [724, 338] on div "[STREET_ADDRESS]: [STREET_ADDRESS]" at bounding box center [803, 342] width 200 height 22
copy div "Днепр"
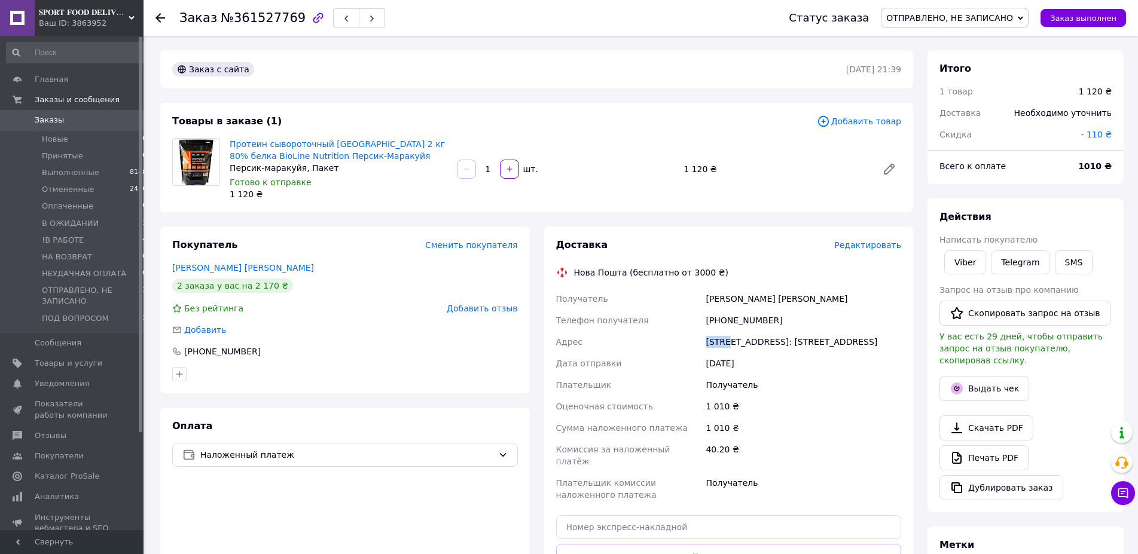
click at [941, 13] on span "ОТПРАВЛЕНО, НЕ ЗАПИСАНО" at bounding box center [949, 18] width 127 height 10
click at [938, 128] on li "!В РАБОТЕ" at bounding box center [955, 132] width 147 height 18
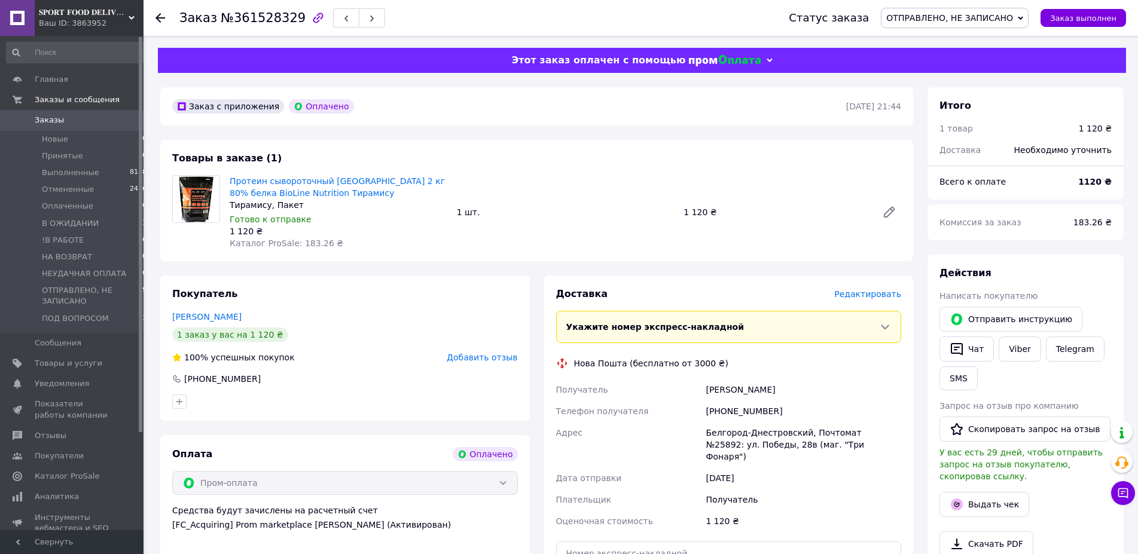
click at [742, 386] on div "[PERSON_NAME]" at bounding box center [803, 390] width 200 height 22
click at [742, 385] on div "[PERSON_NAME]" at bounding box center [803, 390] width 200 height 22
drag, startPoint x: 801, startPoint y: 411, endPoint x: 722, endPoint y: 410, distance: 79.5
click at [722, 410] on div "[PHONE_NUMBER]" at bounding box center [803, 412] width 200 height 22
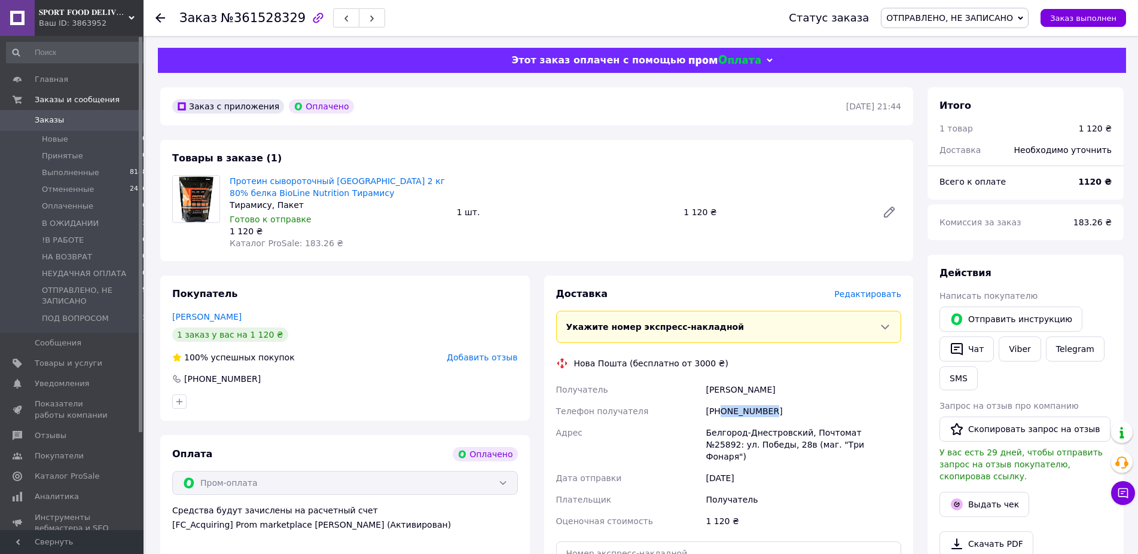
copy div "0682589510"
drag, startPoint x: 699, startPoint y: 435, endPoint x: 798, endPoint y: 433, distance: 99.3
click at [798, 433] on div "Получатель [PERSON_NAME] Телефон получателя [PHONE_NUMBER] [GEOGRAPHIC_DATA] [S…" at bounding box center [729, 455] width 350 height 153
copy div "Адрес Белгород-Днестровский"
click at [727, 387] on div "[PERSON_NAME]" at bounding box center [803, 390] width 200 height 22
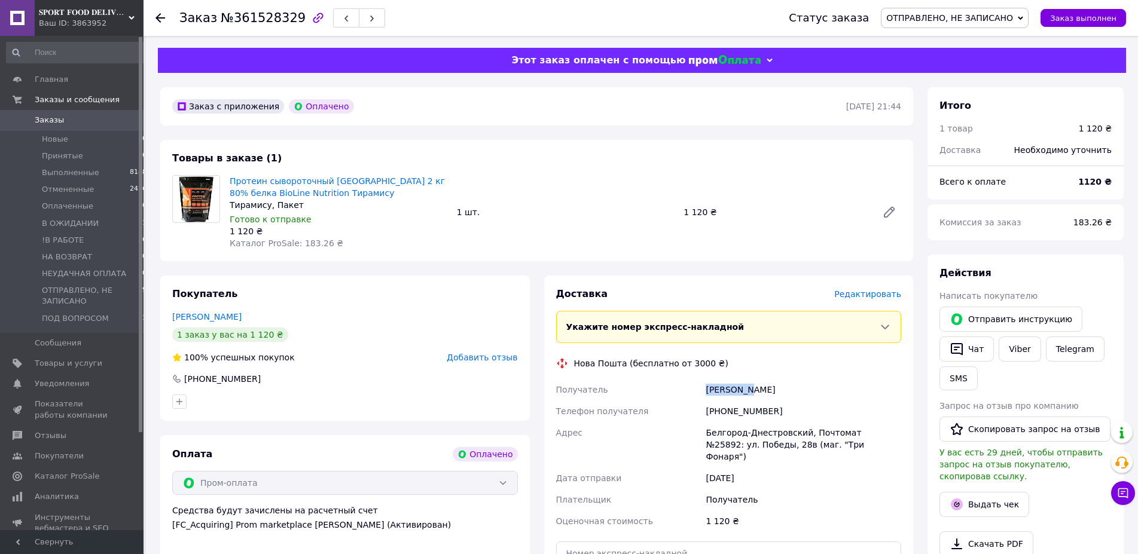
click at [727, 387] on div "[PERSON_NAME]" at bounding box center [803, 390] width 200 height 22
copy div "[PERSON_NAME]"
click at [1010, 14] on span "ОТПРАВЛЕНО, НЕ ЗАПИСАНО" at bounding box center [949, 18] width 127 height 10
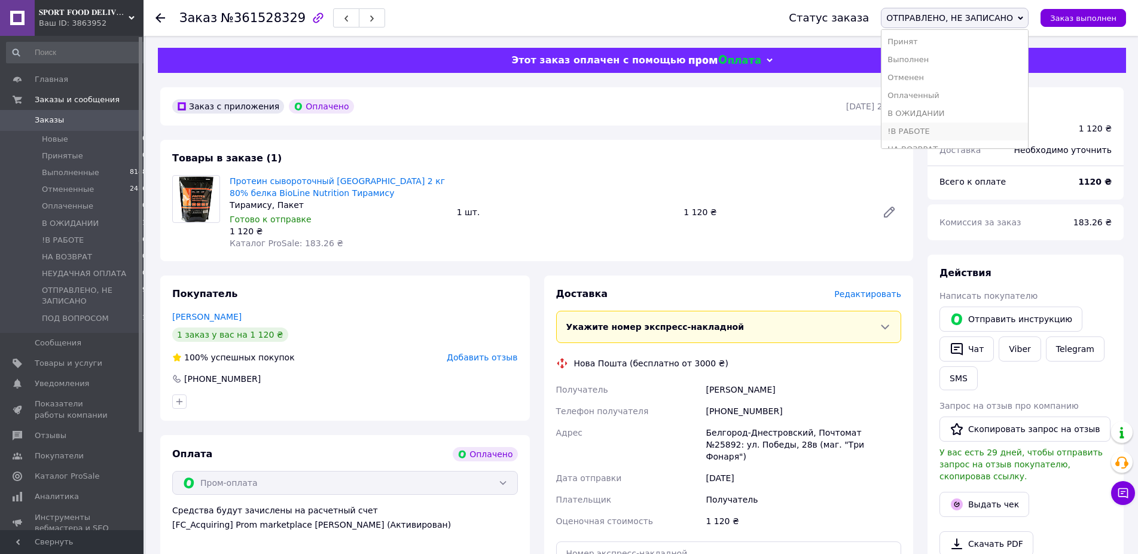
click at [943, 126] on li "!В РАБОТЕ" at bounding box center [955, 132] width 147 height 18
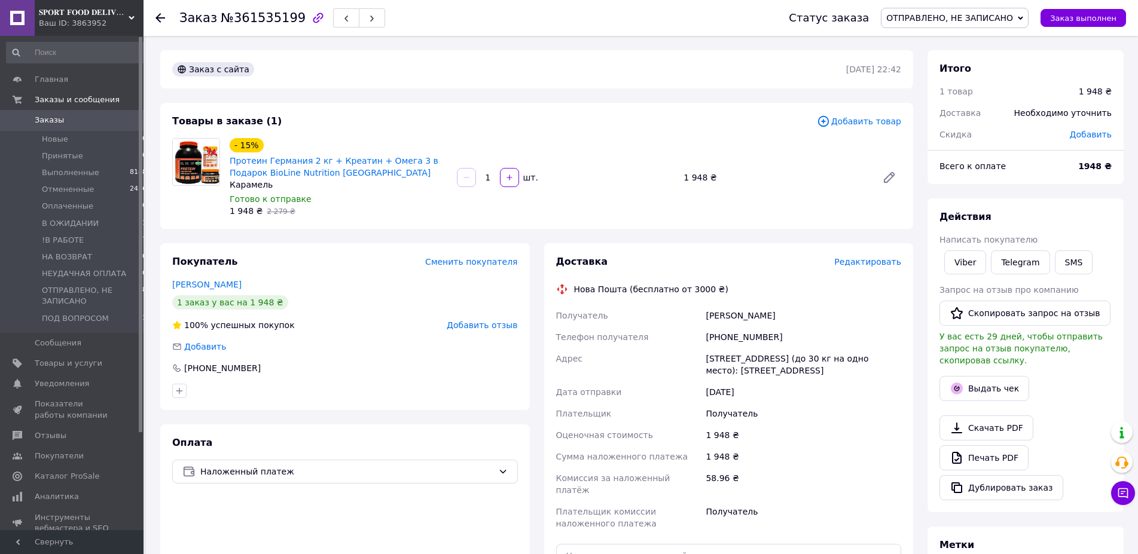
click at [728, 313] on div "[PERSON_NAME]" at bounding box center [803, 316] width 200 height 22
drag, startPoint x: 753, startPoint y: 336, endPoint x: 721, endPoint y: 334, distance: 32.3
click at [721, 334] on div "[PHONE_NUMBER]" at bounding box center [803, 338] width 200 height 22
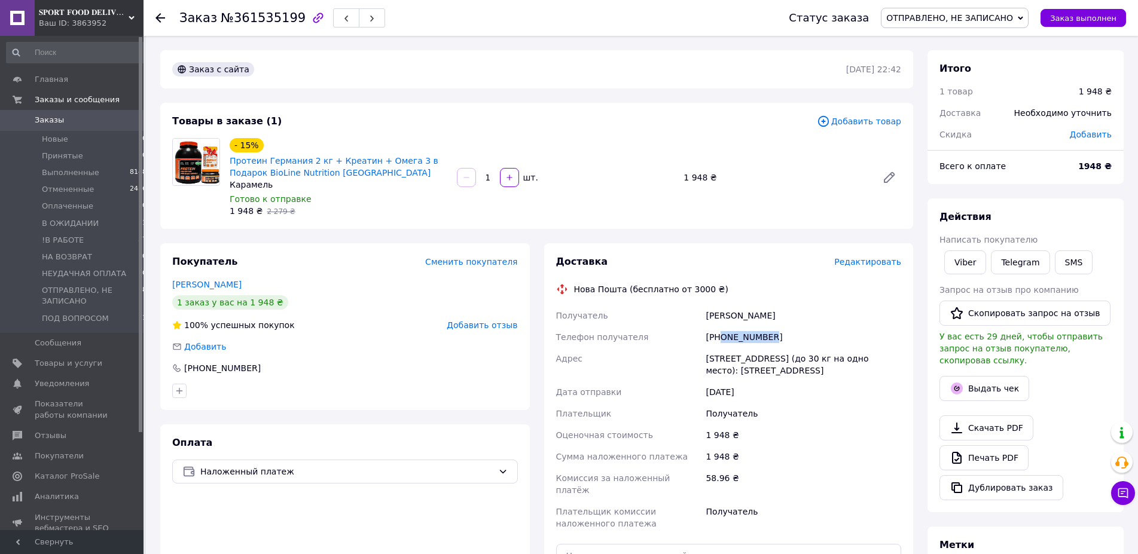
copy div "0639680971"
drag, startPoint x: 676, startPoint y: 360, endPoint x: 821, endPoint y: 359, distance: 144.7
click at [821, 359] on div "Получатель Дац Вова Телефон получателя +380639680971 Адрес Петропавловская Борщ…" at bounding box center [729, 420] width 350 height 230
copy div "Адрес Петропавловская Борщаговка"
click at [989, 19] on span "ОТПРАВЛЕНО, НЕ ЗАПИСАНО" at bounding box center [949, 18] width 127 height 10
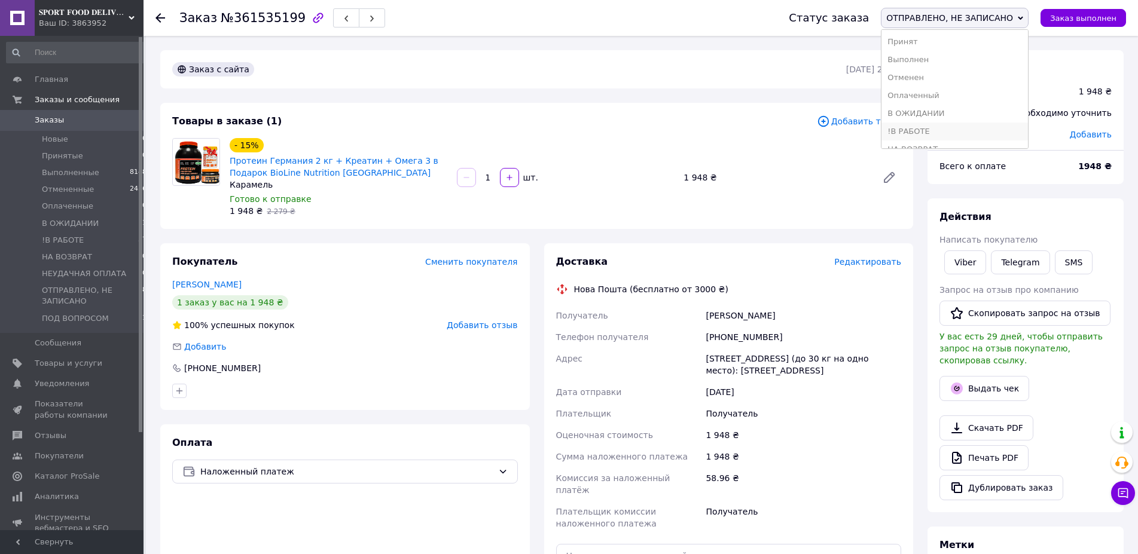
click at [946, 137] on li "!В РАБОТЕ" at bounding box center [955, 132] width 147 height 18
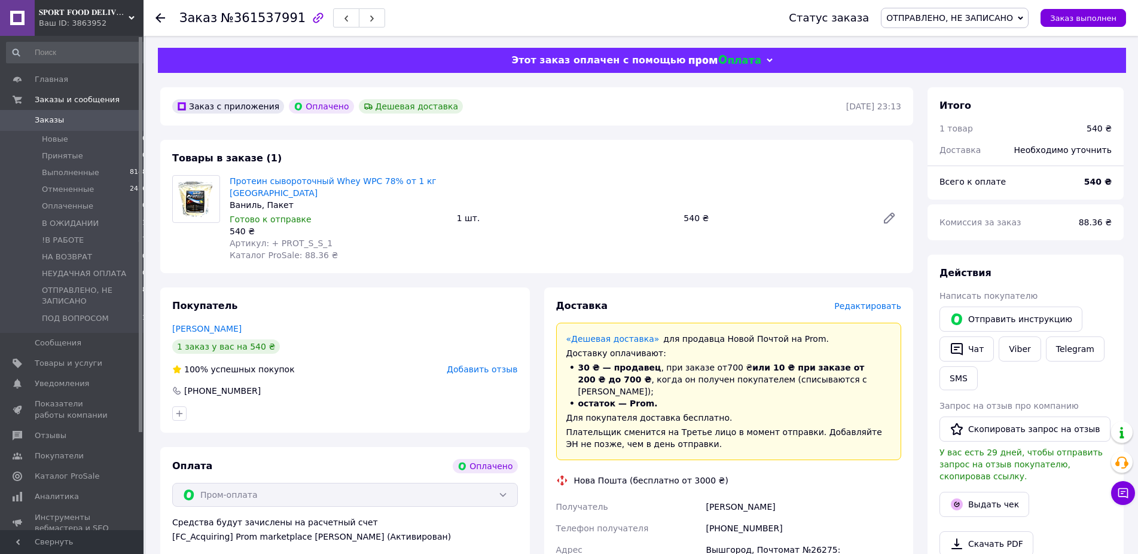
click at [734, 496] on div "Руденко Олександра" at bounding box center [803, 507] width 200 height 22
drag, startPoint x: 774, startPoint y: 508, endPoint x: 721, endPoint y: 502, distance: 53.6
click at [721, 518] on div "+380966786162" at bounding box center [803, 529] width 200 height 22
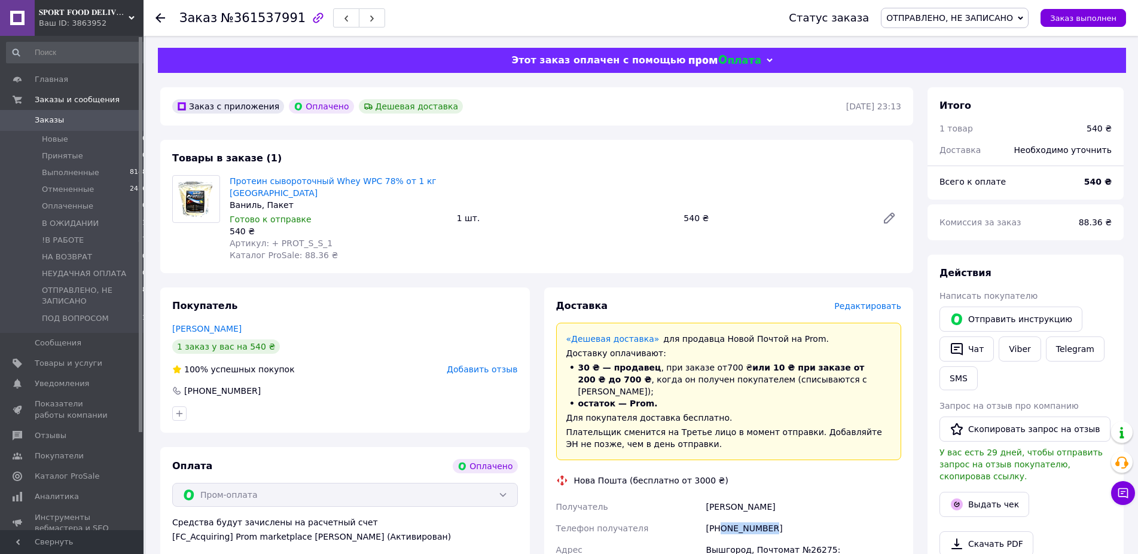
copy div "0966786162"
click at [722, 539] on div "Вышгород, Почтомат №26275: ул. Луговая, 36б" at bounding box center [803, 555] width 200 height 33
copy div "Вышгород"
click at [986, 19] on span "ОТПРАВЛЕНО, НЕ ЗАПИСАНО" at bounding box center [949, 18] width 127 height 10
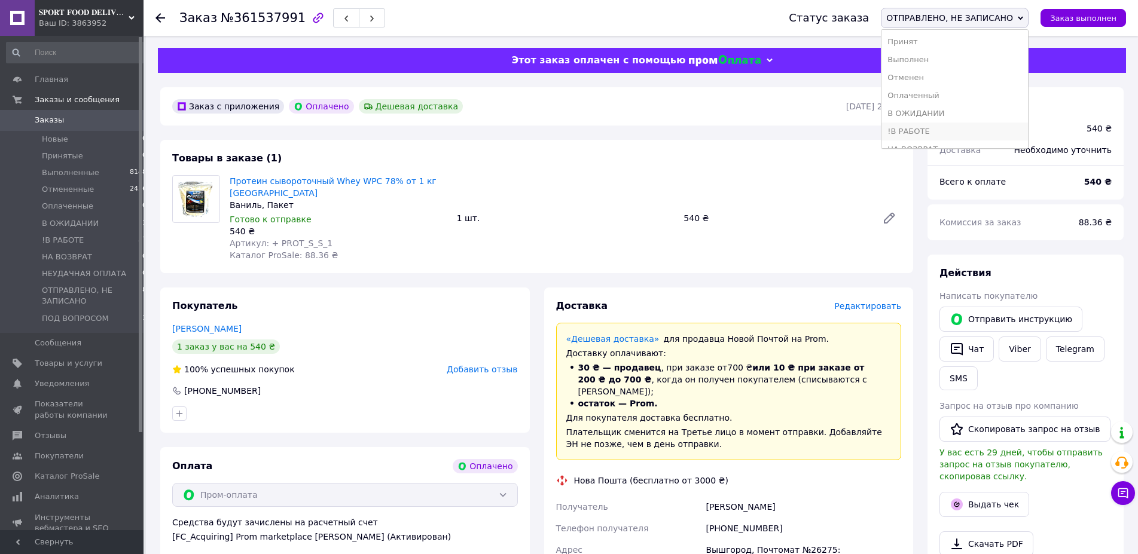
click at [947, 130] on li "!В РАБОТЕ" at bounding box center [955, 132] width 147 height 18
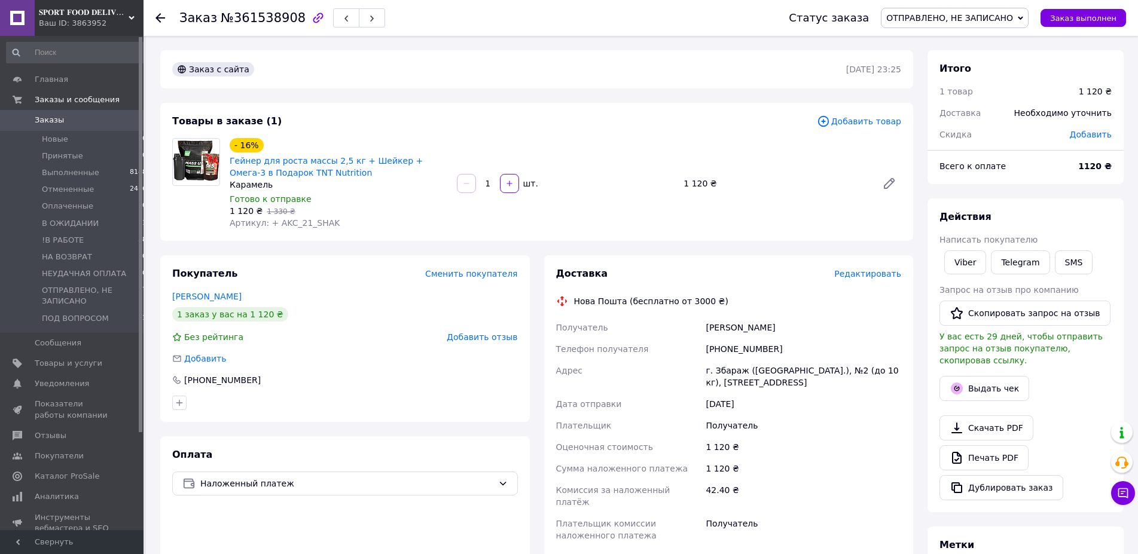
click at [752, 330] on div "[PERSON_NAME]" at bounding box center [803, 328] width 200 height 22
drag, startPoint x: 755, startPoint y: 350, endPoint x: 722, endPoint y: 349, distance: 33.5
click at [722, 349] on div "[PHONE_NUMBER]" at bounding box center [803, 349] width 200 height 22
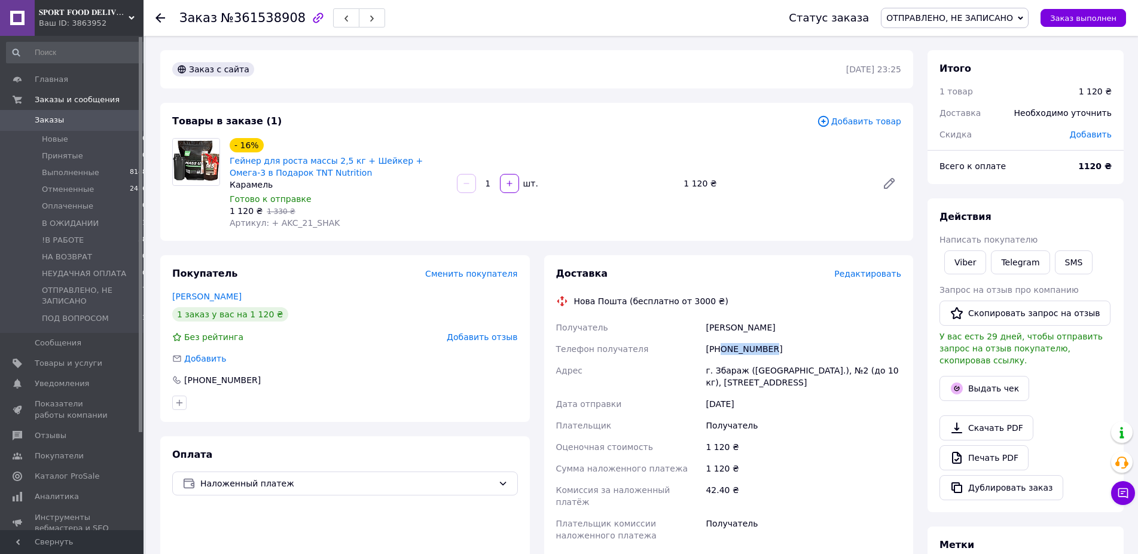
copy div "0967719593"
click at [739, 327] on div "Черняк Надія" at bounding box center [803, 328] width 200 height 22
click at [728, 370] on div "г. Збараж (Тернопольская обл.), №2 (до 10 кг), ул. Независимости, 2а" at bounding box center [803, 376] width 200 height 33
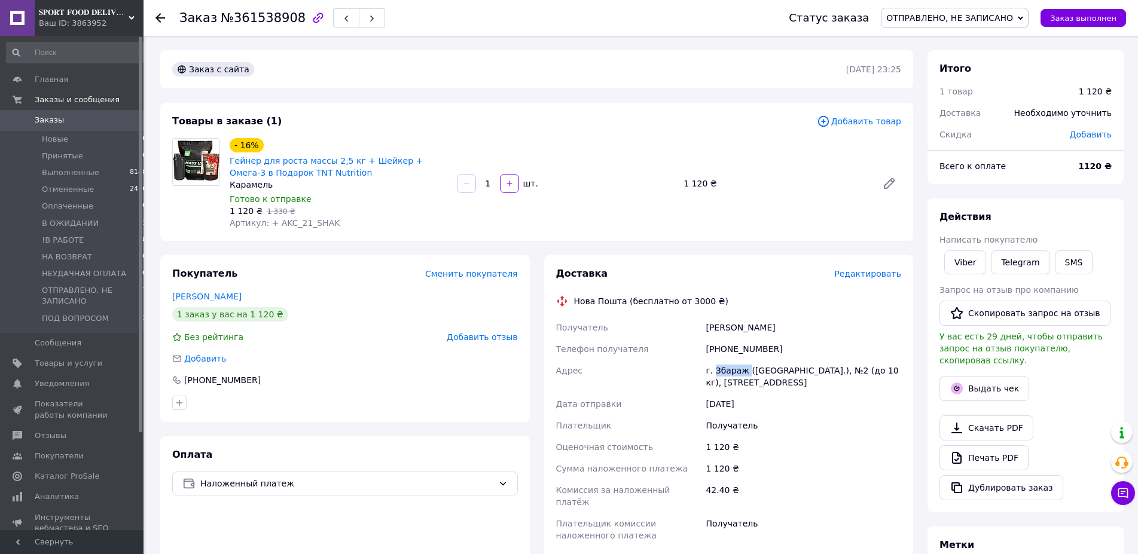
click at [728, 370] on div "г. Збараж (Тернопольская обл.), №2 (до 10 кг), ул. Независимости, 2а" at bounding box center [803, 376] width 200 height 33
copy div "Збараж"
click at [926, 20] on span "ОТПРАВЛЕНО, НЕ ЗАПИСАНО" at bounding box center [949, 18] width 127 height 10
click at [948, 130] on li "!В РАБОТЕ" at bounding box center [955, 132] width 147 height 18
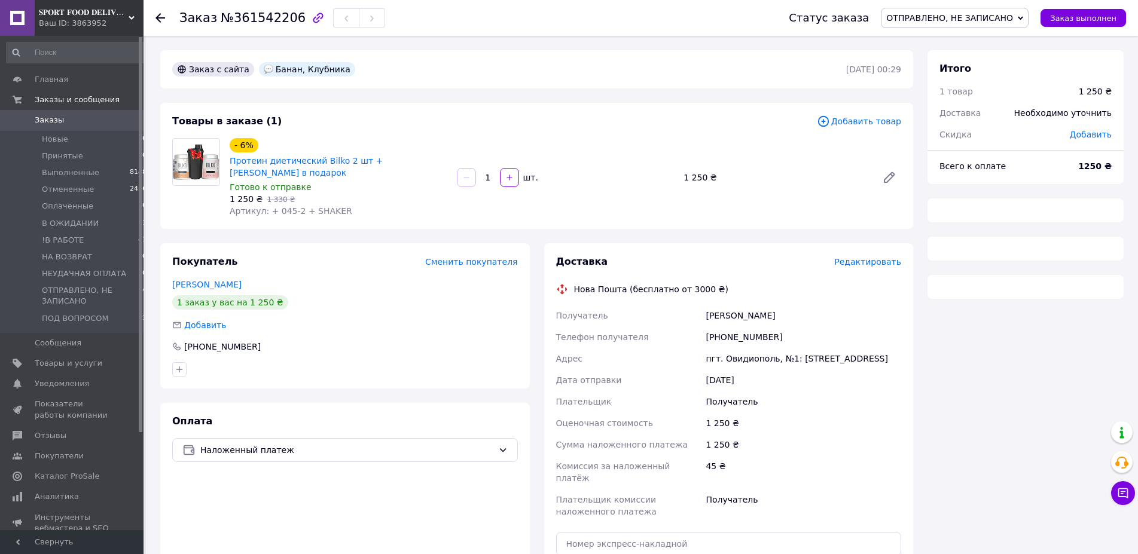
click at [718, 305] on div "[PERSON_NAME]" at bounding box center [803, 316] width 200 height 22
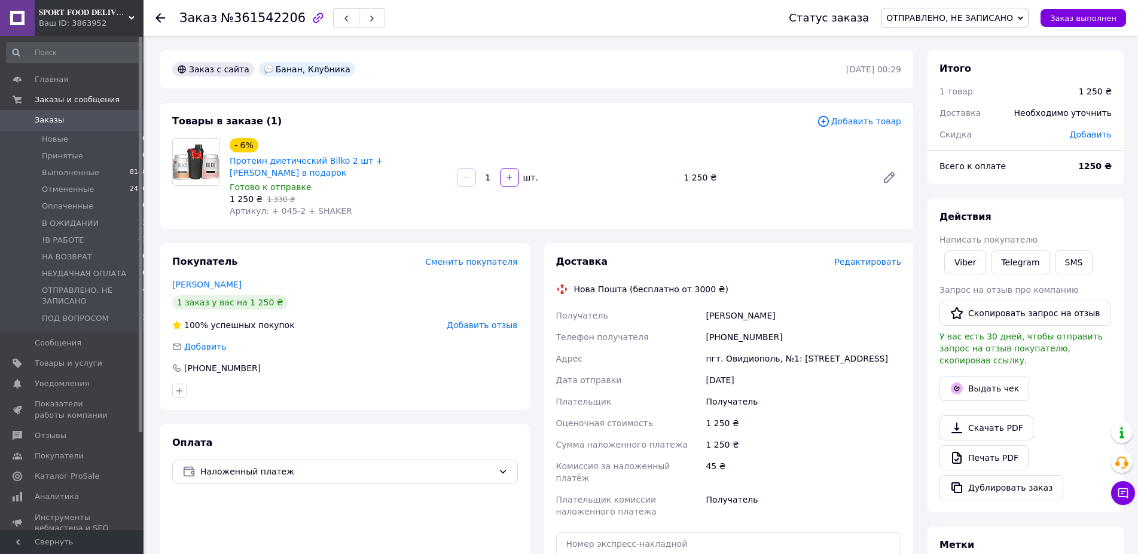
click at [718, 305] on div "[PERSON_NAME]" at bounding box center [803, 316] width 200 height 22
drag, startPoint x: 779, startPoint y: 324, endPoint x: 721, endPoint y: 325, distance: 58.0
click at [721, 327] on div "[PHONE_NUMBER]" at bounding box center [803, 338] width 200 height 22
copy div "0971799642"
click at [738, 348] on div "пгт. Овидиополь, №1: [STREET_ADDRESS]" at bounding box center [803, 359] width 200 height 22
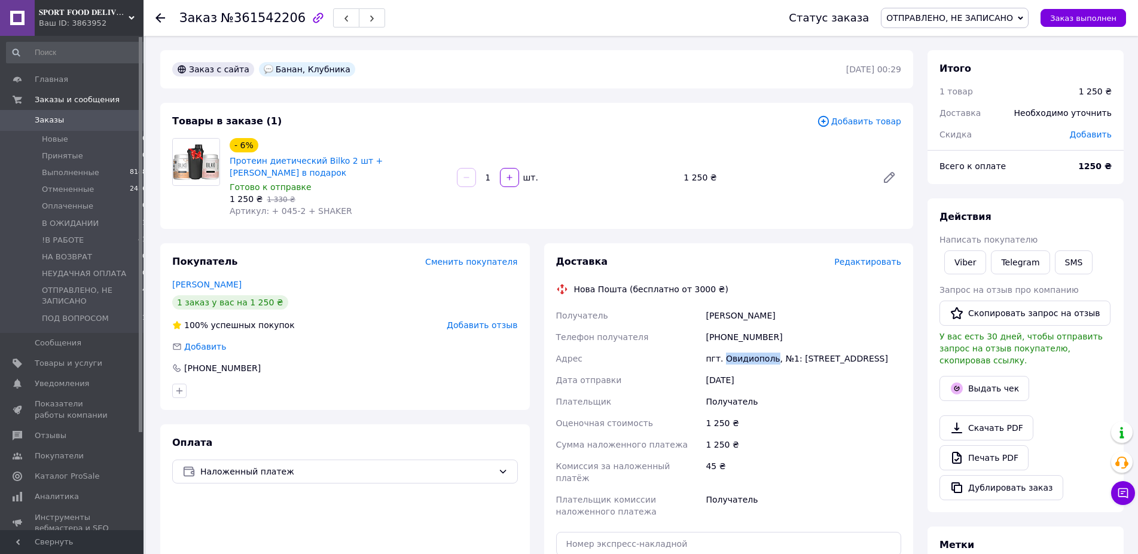
click at [738, 348] on div "пгт. Овидиополь, №1: [STREET_ADDRESS]" at bounding box center [803, 359] width 200 height 22
copy div "Овидиополь"
click at [940, 18] on span "ОТПРАВЛЕНО, НЕ ЗАПИСАНО" at bounding box center [949, 18] width 127 height 10
click at [939, 130] on li "!В РАБОТЕ" at bounding box center [955, 132] width 147 height 18
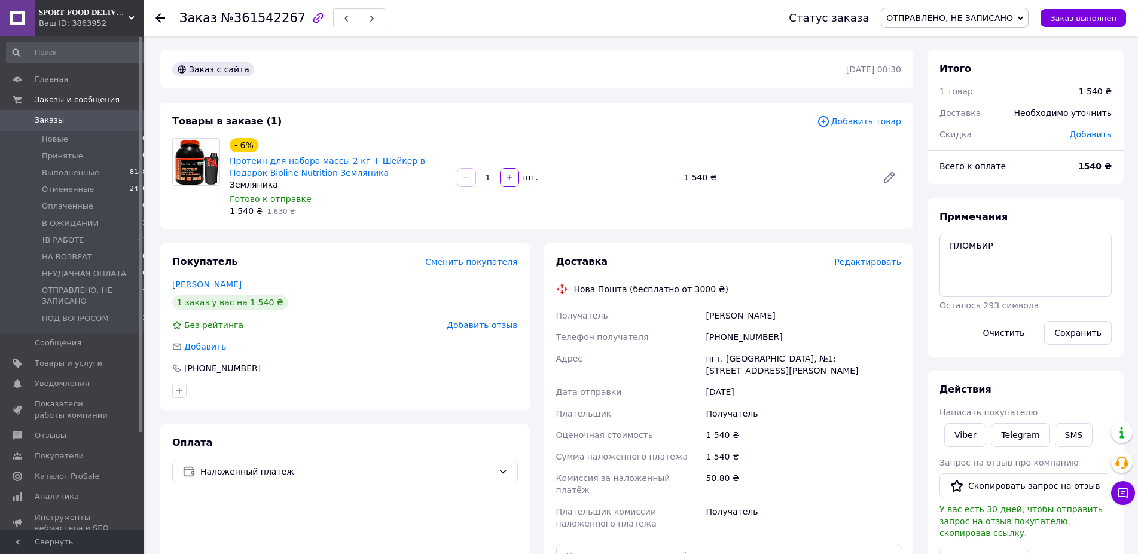
click at [763, 318] on div "[PERSON_NAME]" at bounding box center [803, 316] width 200 height 22
click at [763, 318] on div "Иськив Александр" at bounding box center [803, 316] width 200 height 22
drag, startPoint x: 786, startPoint y: 343, endPoint x: 722, endPoint y: 336, distance: 64.4
click at [722, 336] on div "+380689051217" at bounding box center [803, 338] width 200 height 22
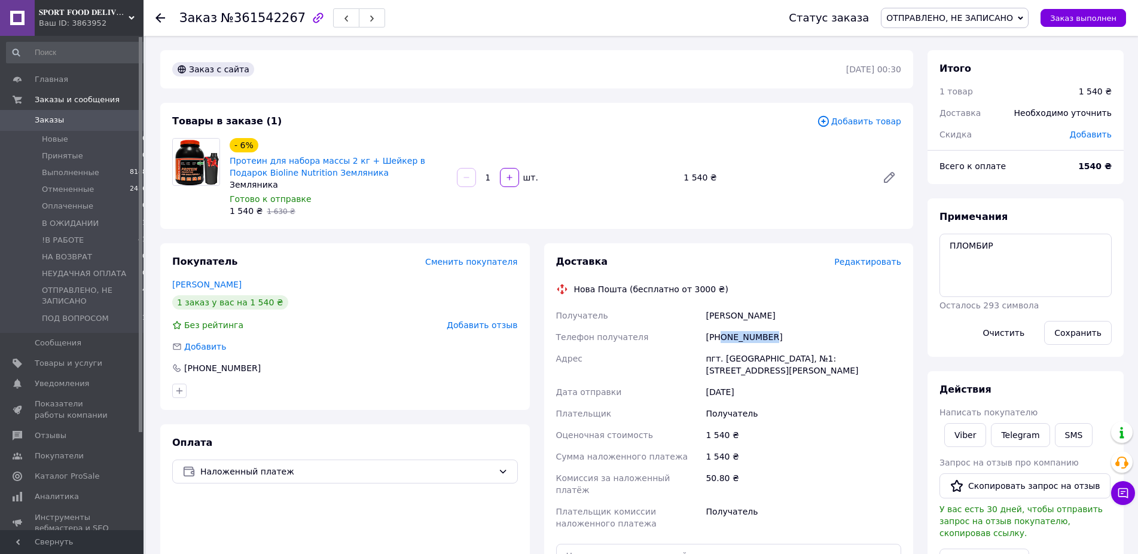
copy div "0689051217"
click at [736, 361] on div "пгт. [GEOGRAPHIC_DATA], №1: [STREET_ADDRESS][PERSON_NAME]" at bounding box center [803, 364] width 200 height 33
drag, startPoint x: 725, startPoint y: 358, endPoint x: 780, endPoint y: 359, distance: 55.0
click at [780, 359] on div "пгт. Новая Водолага, №1: ул. Васильковского Сергея, 16-А" at bounding box center [803, 364] width 200 height 33
drag, startPoint x: 729, startPoint y: 358, endPoint x: 718, endPoint y: 355, distance: 11.6
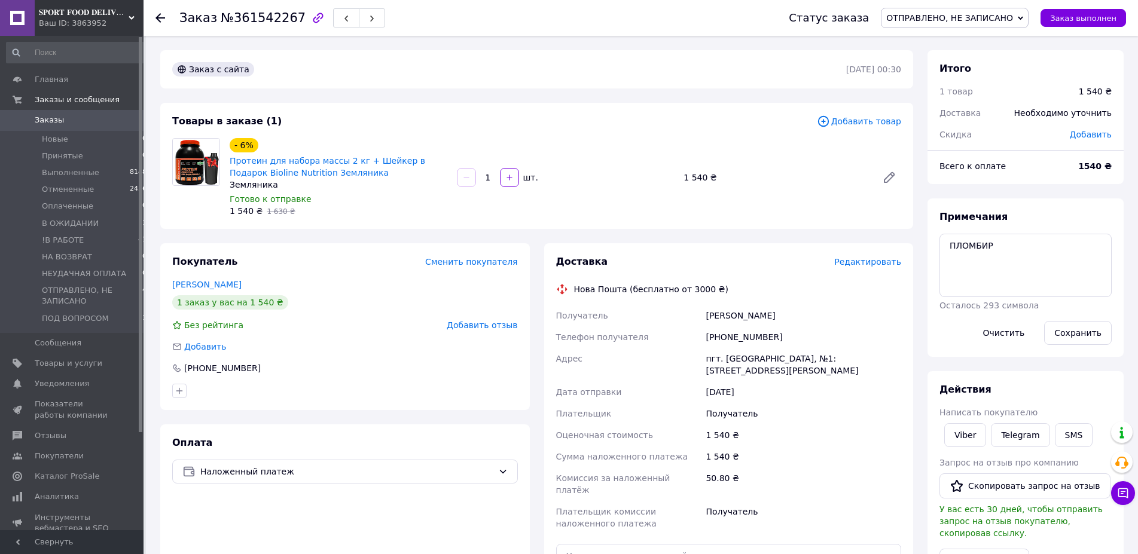
click at [725, 357] on div "пгт. Новая Водолага, №1: ул. Васильковского Сергея, 16-А" at bounding box center [803, 364] width 200 height 33
drag, startPoint x: 725, startPoint y: 355, endPoint x: 781, endPoint y: 352, distance: 56.3
click at [781, 352] on div "пгт. Новая Водолага, №1: ул. Васильковского Сергея, 16-А" at bounding box center [803, 364] width 200 height 33
copy div "Новая Водолага"
click at [931, 26] on span "ОТПРАВЛЕНО, НЕ ЗАПИСАНО" at bounding box center [955, 18] width 148 height 20
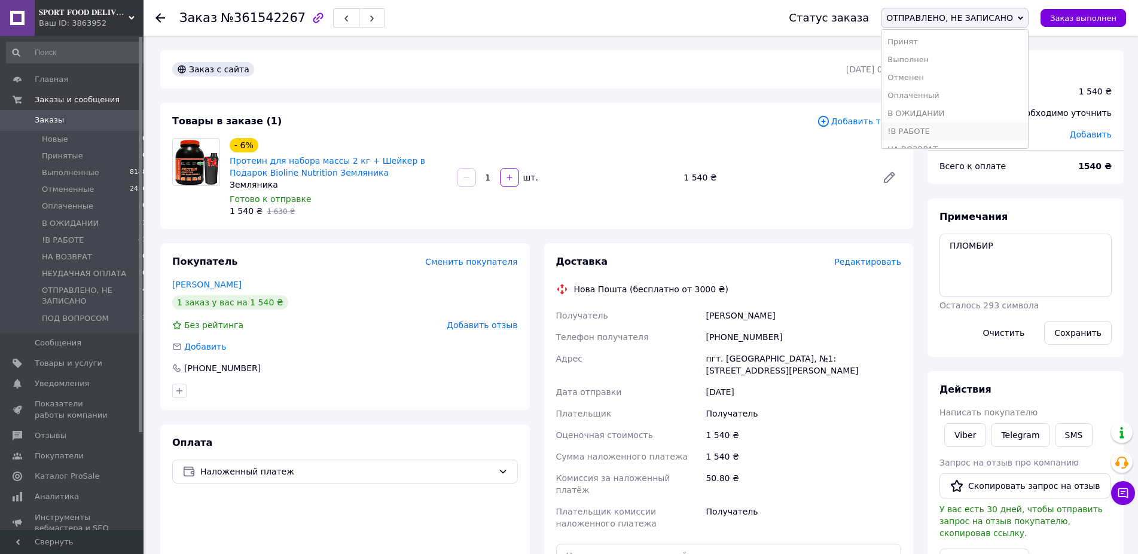
click at [915, 126] on li "!В РАБОТЕ" at bounding box center [955, 132] width 147 height 18
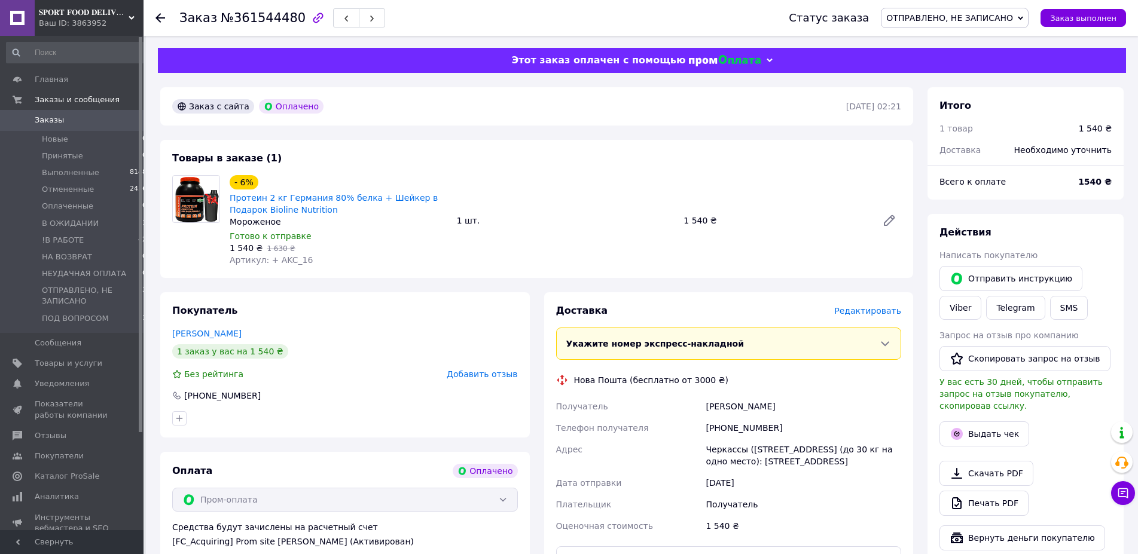
click at [733, 402] on div "[PERSON_NAME]" at bounding box center [803, 407] width 200 height 22
drag, startPoint x: 778, startPoint y: 429, endPoint x: 719, endPoint y: 430, distance: 58.6
click at [719, 430] on div "[PHONE_NUMBER]" at bounding box center [803, 428] width 200 height 22
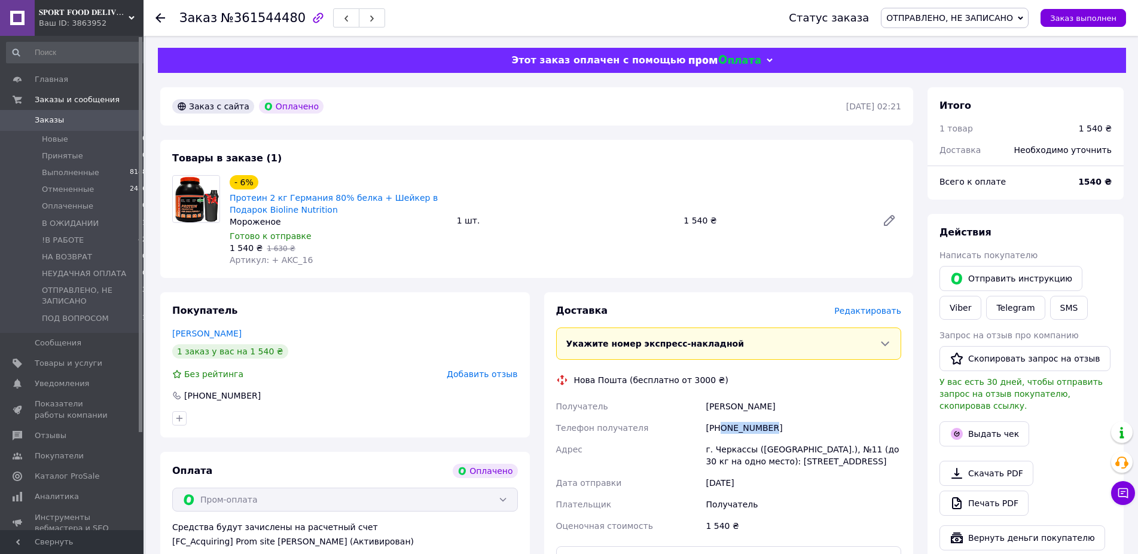
copy div "0506054725"
click at [734, 455] on div "г. Черкассы ([GEOGRAPHIC_DATA].), №11 (до 30 кг на одно место): [STREET_ADDRESS]" at bounding box center [803, 455] width 200 height 33
click at [737, 455] on div "г. Черкассы ([GEOGRAPHIC_DATA].), №11 (до 30 кг на одно место): [STREET_ADDRESS]" at bounding box center [803, 455] width 200 height 33
copy div "Черкассы"
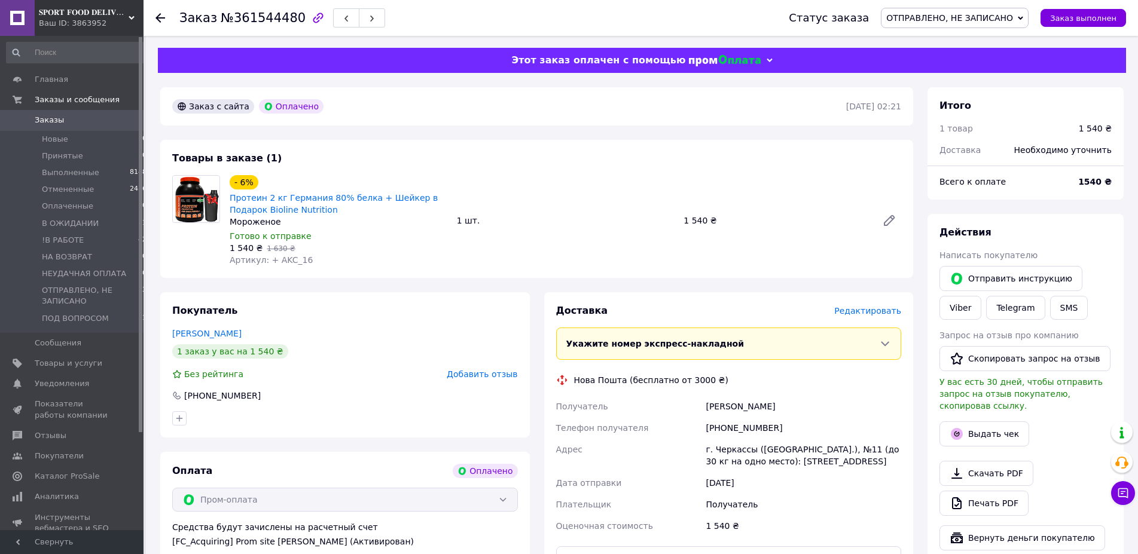
drag, startPoint x: 683, startPoint y: 256, endPoint x: 968, endPoint y: 25, distance: 367.0
click at [683, 255] on div "- 6% Протеин 2 кг Германия 80% белка + Шейкер в Подарок Bioline Nutrition Морож…" at bounding box center [565, 221] width 681 height 96
click at [963, 10] on span "ОТПРАВЛЕНО, НЕ ЗАПИСАНО" at bounding box center [955, 18] width 148 height 20
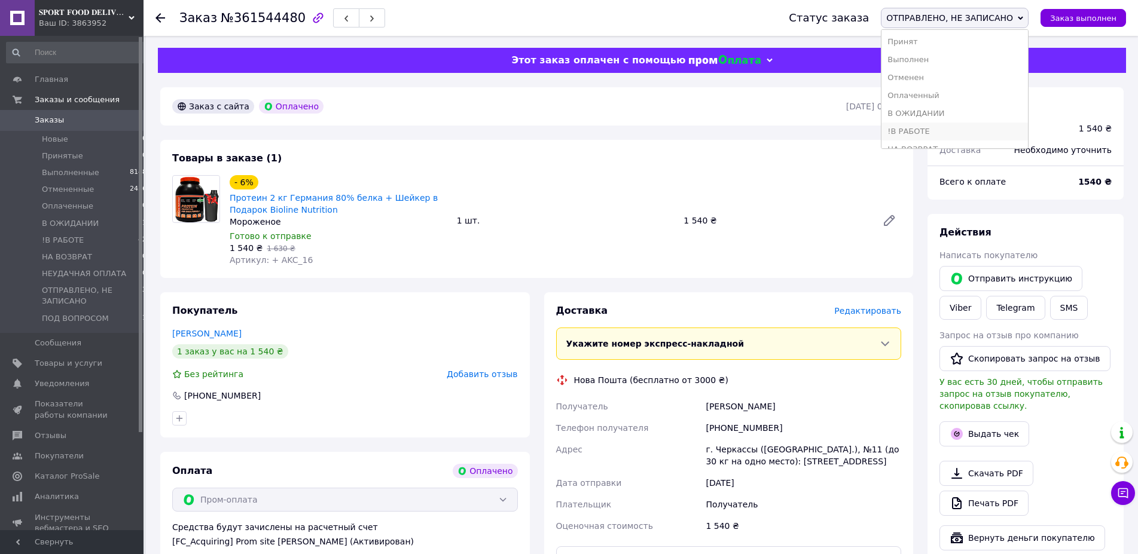
click at [929, 129] on li "!В РАБОТЕ" at bounding box center [955, 132] width 147 height 18
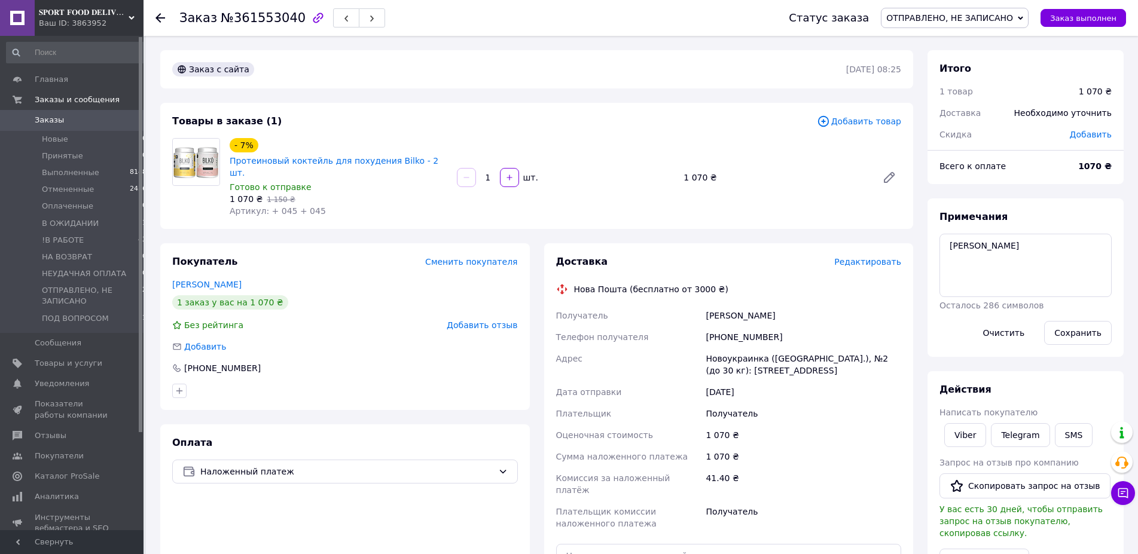
click at [742, 305] on div "Діана Дячук" at bounding box center [803, 316] width 200 height 22
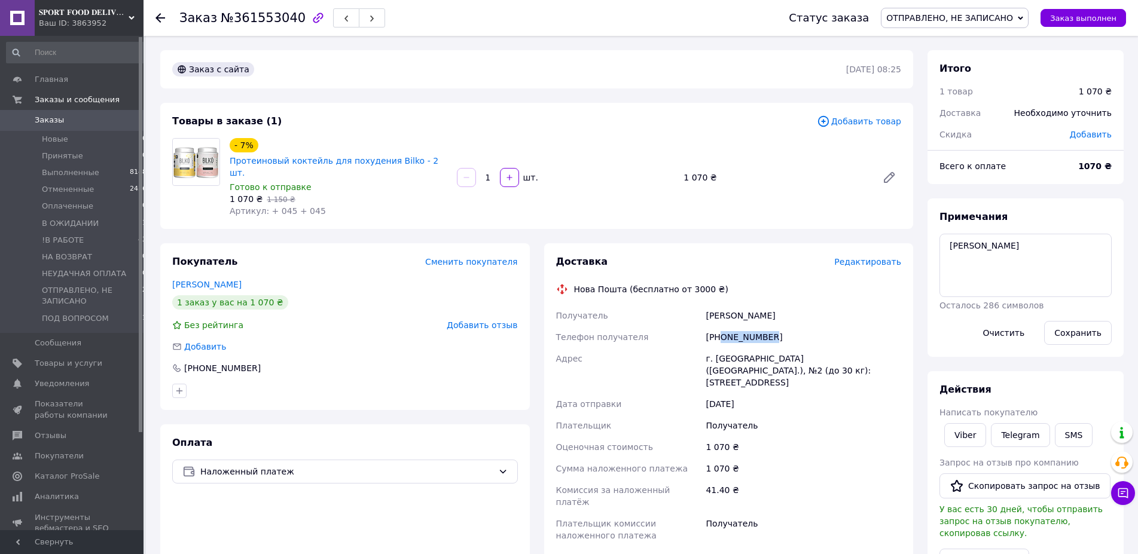
drag, startPoint x: 779, startPoint y: 328, endPoint x: 721, endPoint y: 319, distance: 58.6
click at [721, 327] on div "+380507258857" at bounding box center [803, 338] width 200 height 22
copy div "0507258857"
click at [731, 348] on div "г. Новоукраинка (Кировоградская обл.), №2 (до 30 кг): ул. Соборная, 83" at bounding box center [803, 370] width 200 height 45
click at [730, 348] on div "г. Новоукраинка (Кировоградская обл.), №2 (до 30 кг): ул. Соборная, 83" at bounding box center [803, 370] width 200 height 45
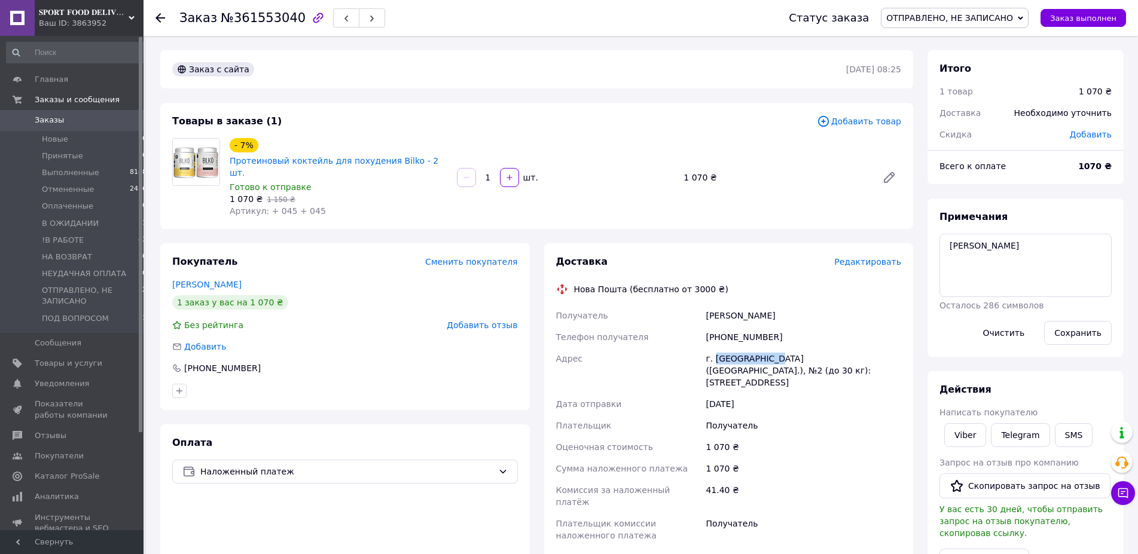
click at [730, 348] on div "г. Новоукраинка (Кировоградская обл.), №2 (до 30 кг): ул. Соборная, 83" at bounding box center [803, 370] width 200 height 45
copy div "Новоукраинка"
click at [934, 18] on span "ОТПРАВЛЕНО, НЕ ЗАПИСАНО" at bounding box center [949, 18] width 127 height 10
click at [920, 132] on li "!В РАБОТЕ" at bounding box center [955, 132] width 147 height 18
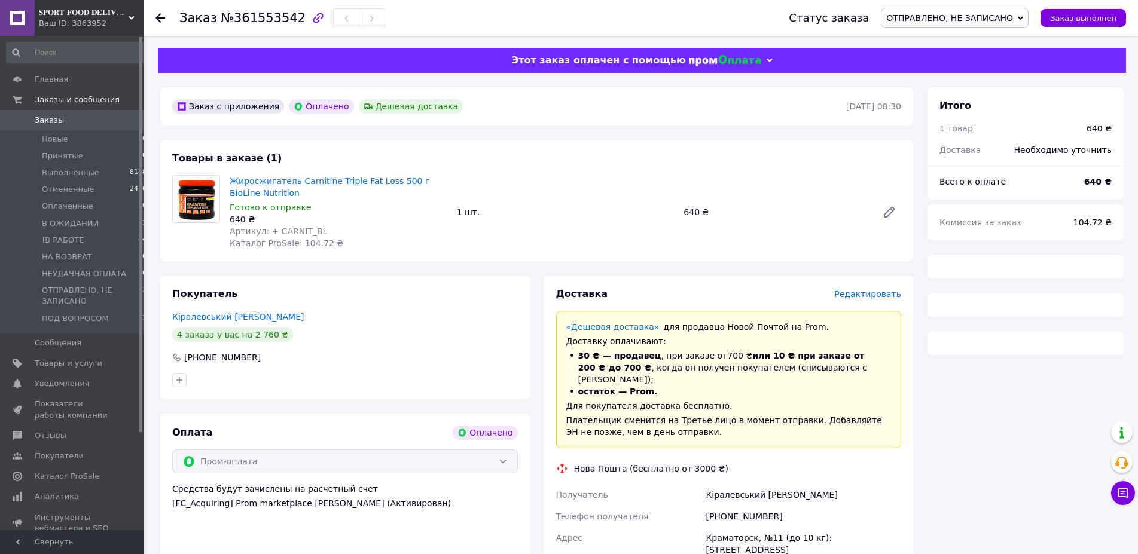
click at [767, 484] on div "Кіралевський [PERSON_NAME]" at bounding box center [803, 495] width 200 height 22
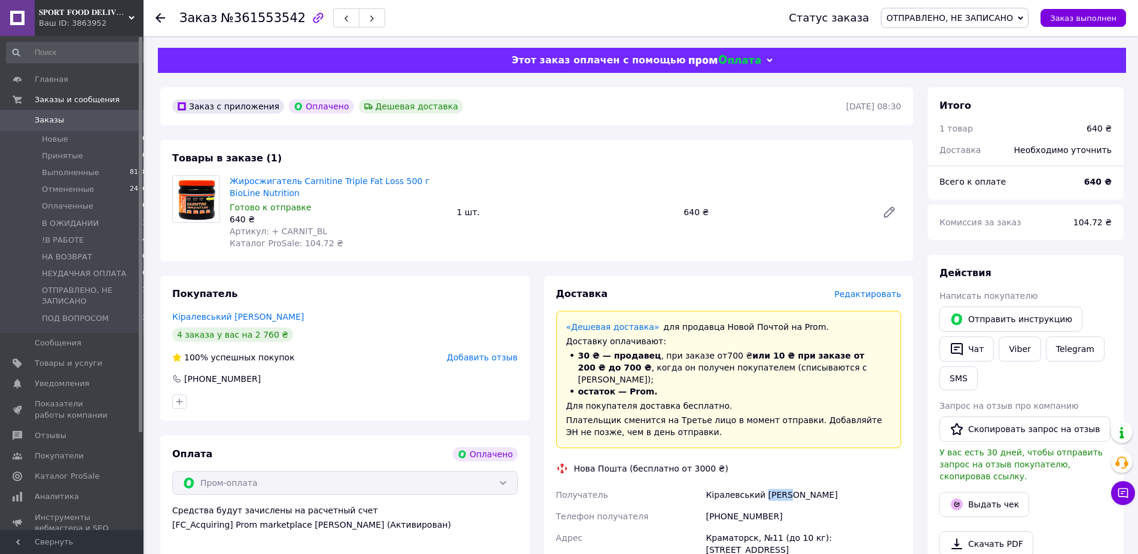
click at [767, 484] on div "Кіралевський [PERSON_NAME]" at bounding box center [803, 495] width 200 height 22
drag, startPoint x: 795, startPoint y: 509, endPoint x: 719, endPoint y: 506, distance: 76.0
click at [719, 506] on div "[PHONE_NUMBER]" at bounding box center [803, 517] width 200 height 22
copy div "0631188063"
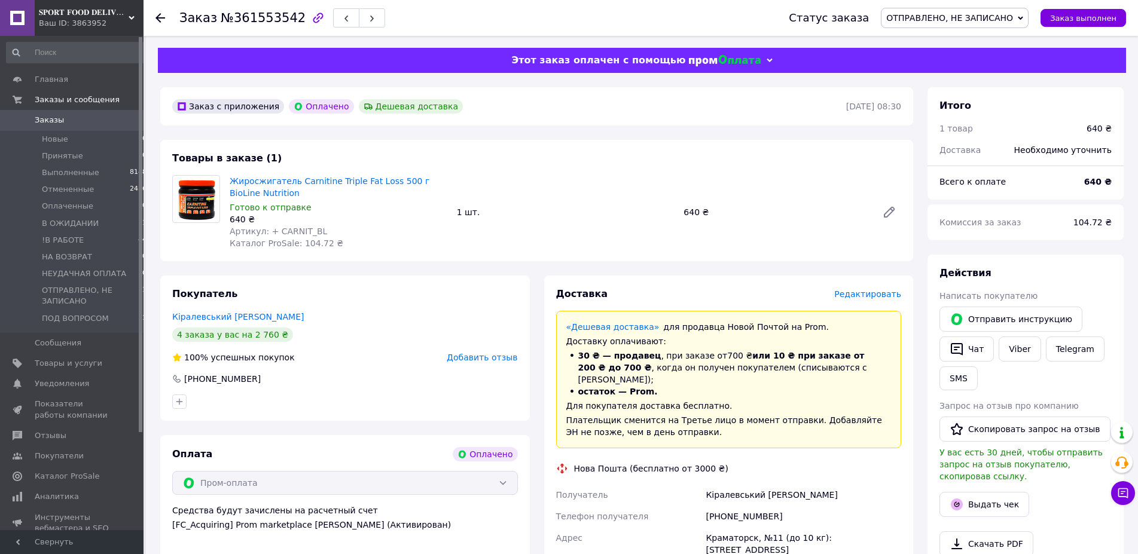
click at [721, 529] on div "Краматорск, №11 (до 10 кг): [STREET_ADDRESS]" at bounding box center [803, 543] width 200 height 33
copy div "[GEOGRAPHIC_DATA]"
click at [949, 14] on span "ОТПРАВЛЕНО, НЕ ЗАПИСАНО" at bounding box center [949, 18] width 127 height 10
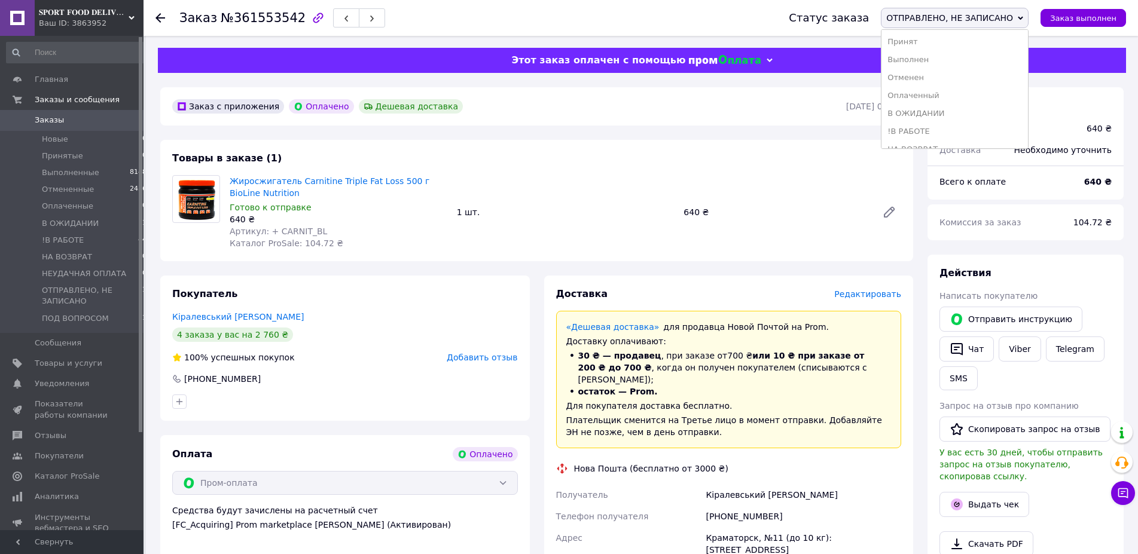
drag, startPoint x: 928, startPoint y: 124, endPoint x: 851, endPoint y: 109, distance: 78.0
click at [928, 125] on li "!В РАБОТЕ" at bounding box center [955, 132] width 147 height 18
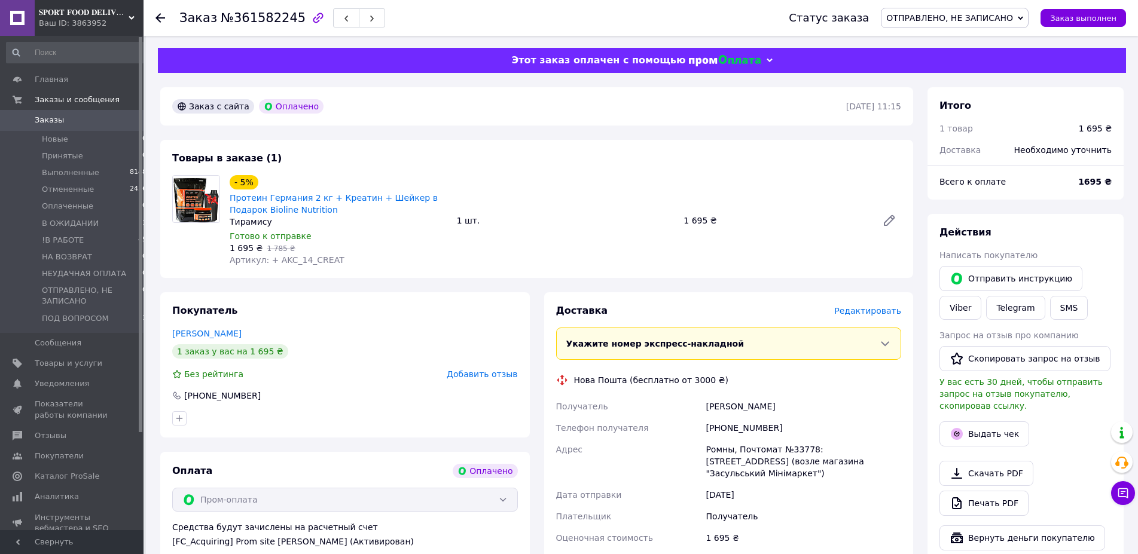
click at [745, 408] on div "Степко Мирослав" at bounding box center [803, 407] width 200 height 22
drag, startPoint x: 745, startPoint y: 408, endPoint x: 746, endPoint y: 402, distance: 6.1
click at [746, 408] on div "Степко Мирослав" at bounding box center [803, 407] width 200 height 22
drag, startPoint x: 803, startPoint y: 437, endPoint x: 719, endPoint y: 438, distance: 83.7
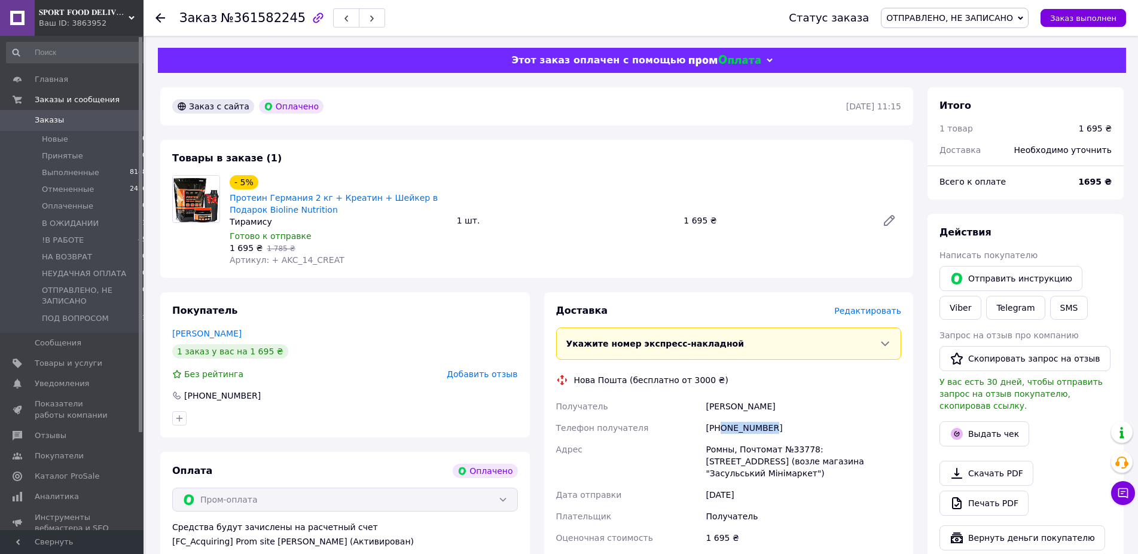
click at [719, 438] on div "+380965639913" at bounding box center [803, 428] width 200 height 22
copy div "0965639913"
click at [709, 449] on div "Ромны, Почтомат №33778: ул. Полтавская, 125 (возле магазина "Засульський Мініма…" at bounding box center [803, 461] width 200 height 45
copy div "Ромны"
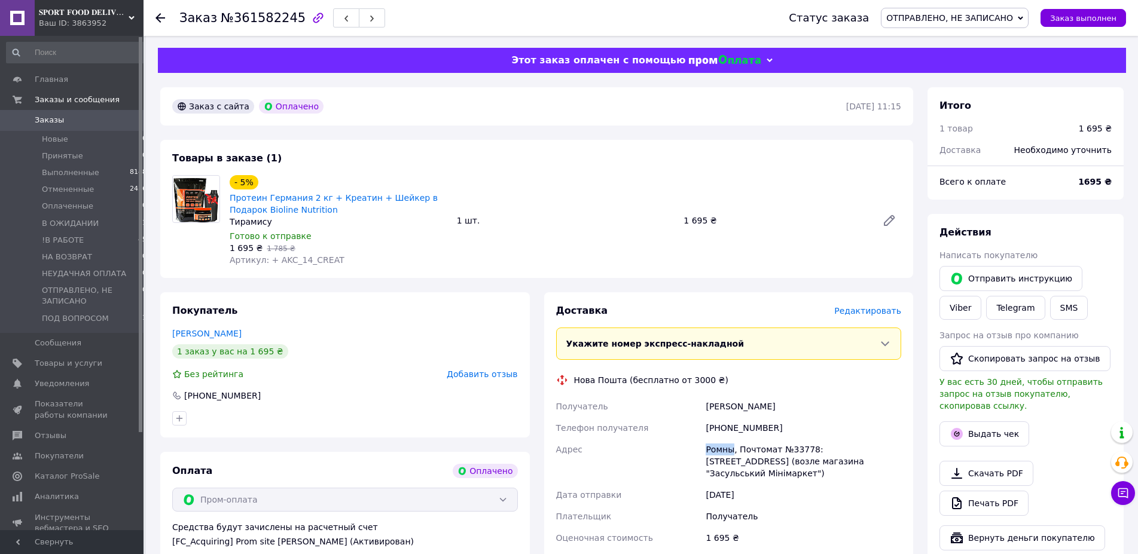
click at [938, 17] on span "ОТПРАВЛЕНО, НЕ ЗАПИСАНО" at bounding box center [949, 18] width 127 height 10
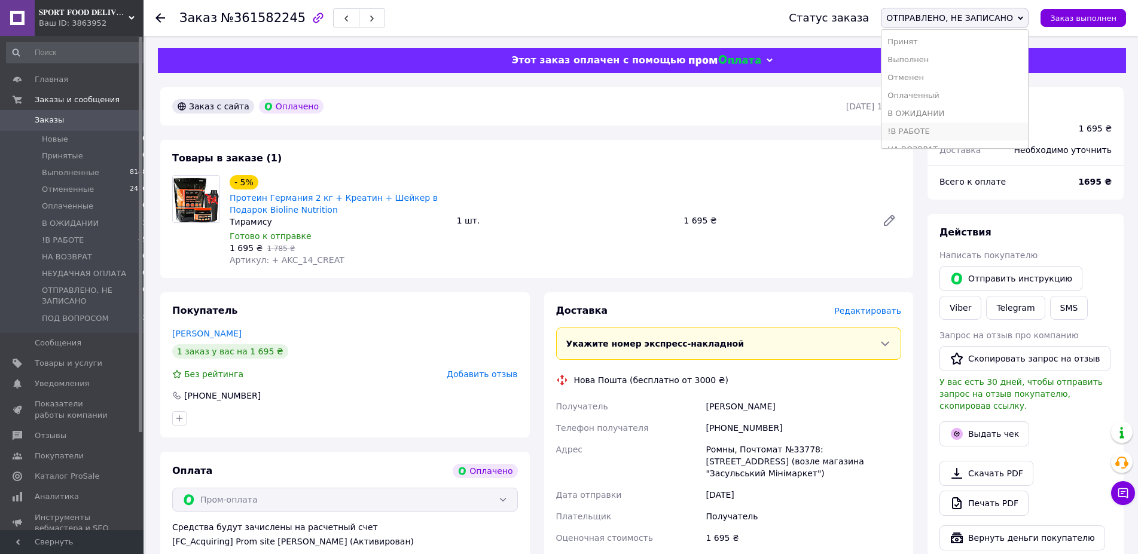
click at [936, 132] on li "!В РАБОТЕ" at bounding box center [955, 132] width 147 height 18
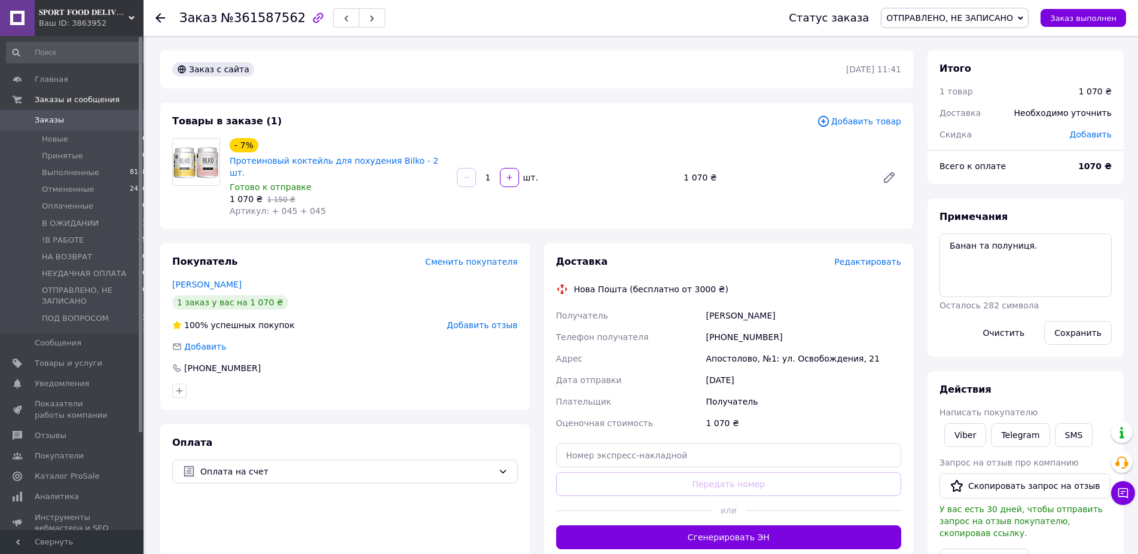
click at [734, 306] on div "[PERSON_NAME]" at bounding box center [803, 316] width 200 height 22
drag, startPoint x: 755, startPoint y: 320, endPoint x: 721, endPoint y: 321, distance: 33.5
click at [721, 327] on div "[PHONE_NUMBER]" at bounding box center [803, 338] width 200 height 22
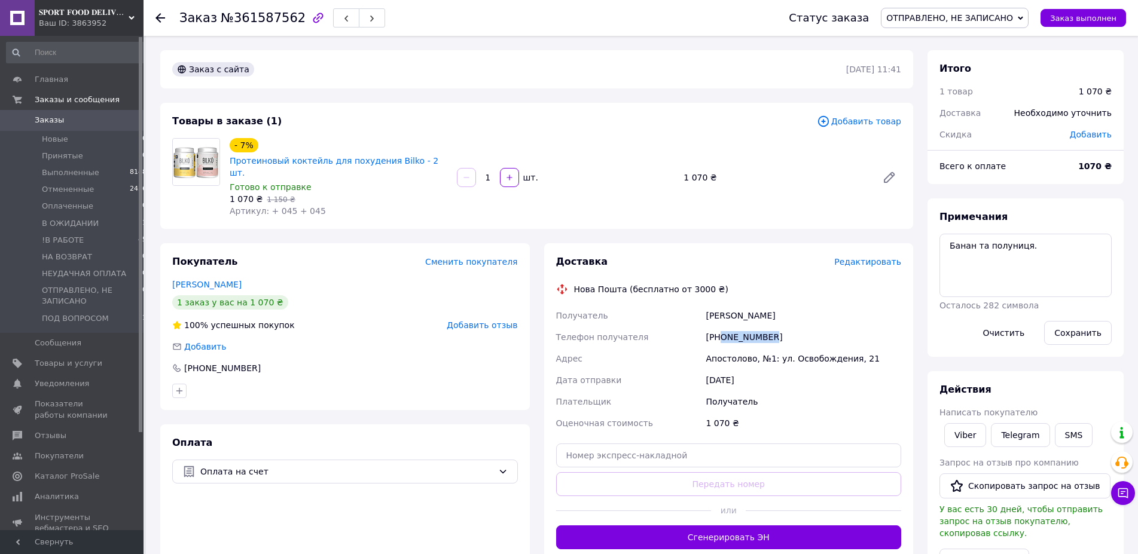
copy div "0680060873"
click at [719, 348] on div "Апостолово, №1: ул. Освобождения, 21" at bounding box center [803, 359] width 200 height 22
copy div "Апостолово"
click at [973, 10] on span "ОТПРАВЛЕНО, НЕ ЗАПИСАНО" at bounding box center [955, 18] width 148 height 20
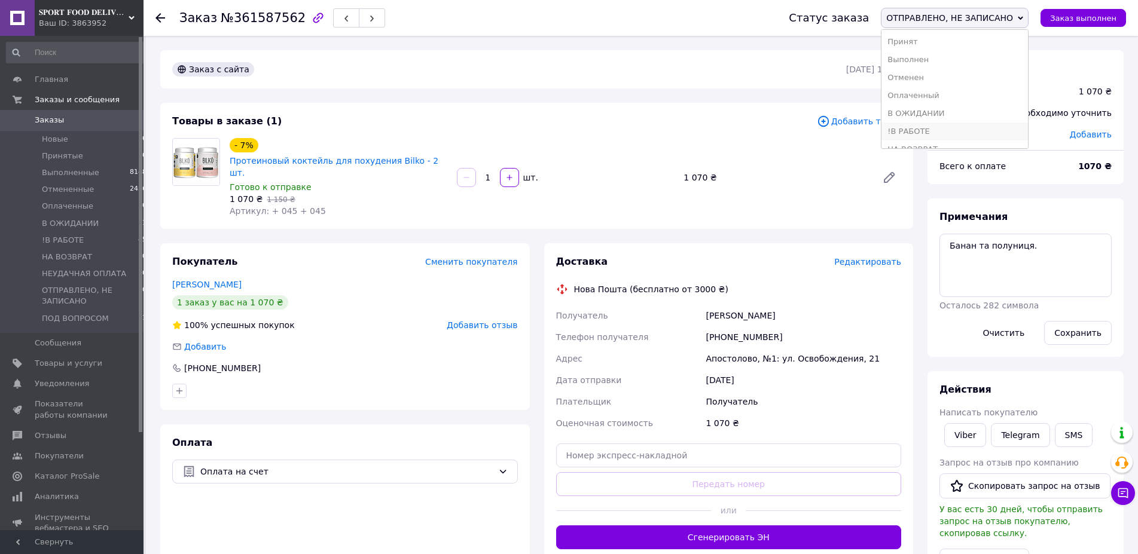
click at [946, 133] on li "!В РАБОТЕ" at bounding box center [955, 132] width 147 height 18
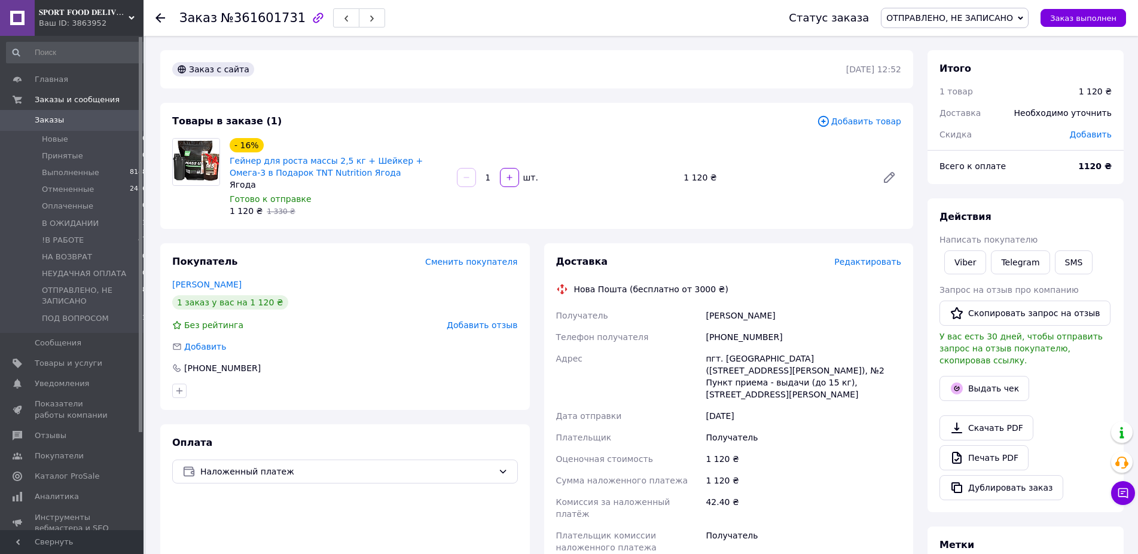
click at [731, 312] on div "[PERSON_NAME]" at bounding box center [803, 316] width 200 height 22
click at [732, 312] on div "Сухопаров Євген" at bounding box center [803, 316] width 200 height 22
drag, startPoint x: 760, startPoint y: 339, endPoint x: 708, endPoint y: 333, distance: 52.4
click at [708, 333] on div "Получатель Сухопаров Євген Телефон получателя +380963500319 Адрес пгт. Глуховцы…" at bounding box center [729, 432] width 350 height 254
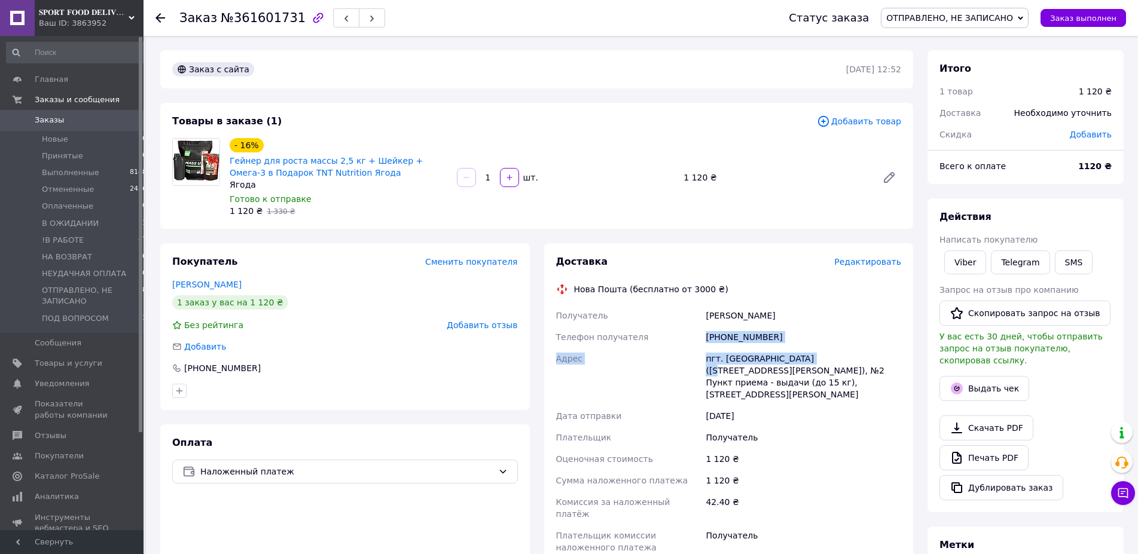
click at [721, 337] on div "+380963500319" at bounding box center [803, 338] width 200 height 22
drag, startPoint x: 721, startPoint y: 334, endPoint x: 811, endPoint y: 330, distance: 90.4
click at [794, 335] on div "+380963500319" at bounding box center [803, 338] width 200 height 22
copy div "0963500319"
click at [748, 360] on div "пгт. [GEOGRAPHIC_DATA] ([STREET_ADDRESS][PERSON_NAME]), №2 Пункт приема - выдач…" at bounding box center [803, 376] width 200 height 57
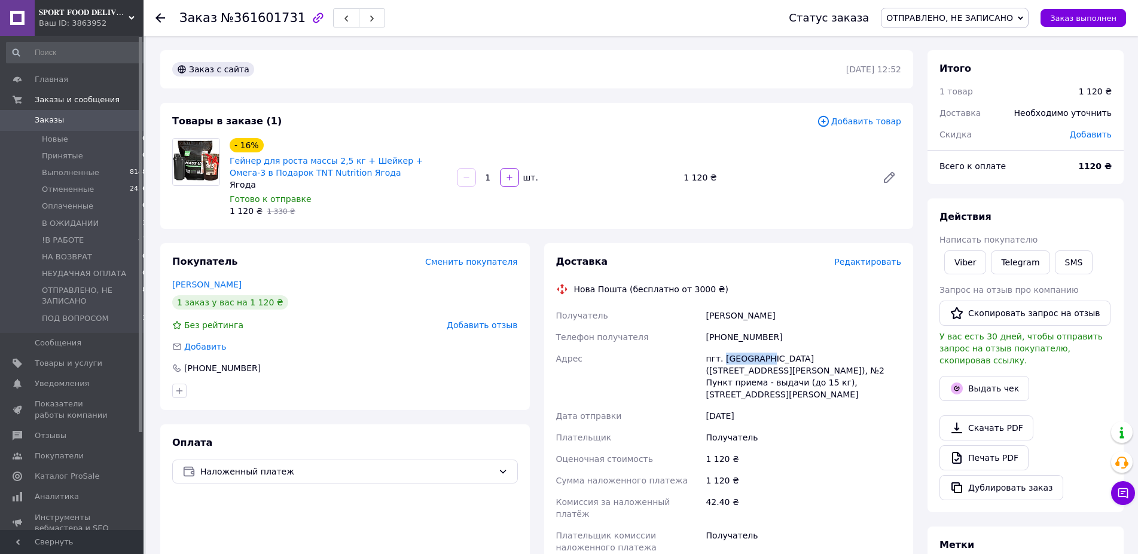
click at [748, 360] on div "пгт. [GEOGRAPHIC_DATA] ([STREET_ADDRESS][PERSON_NAME]), №2 Пункт приема - выдач…" at bounding box center [803, 376] width 200 height 57
copy div "Глуховцы"
click at [965, 12] on span "ОТПРАВЛЕНО, НЕ ЗАПИСАНО" at bounding box center [955, 18] width 148 height 20
click at [936, 135] on li "!В РАБОТЕ" at bounding box center [955, 132] width 147 height 18
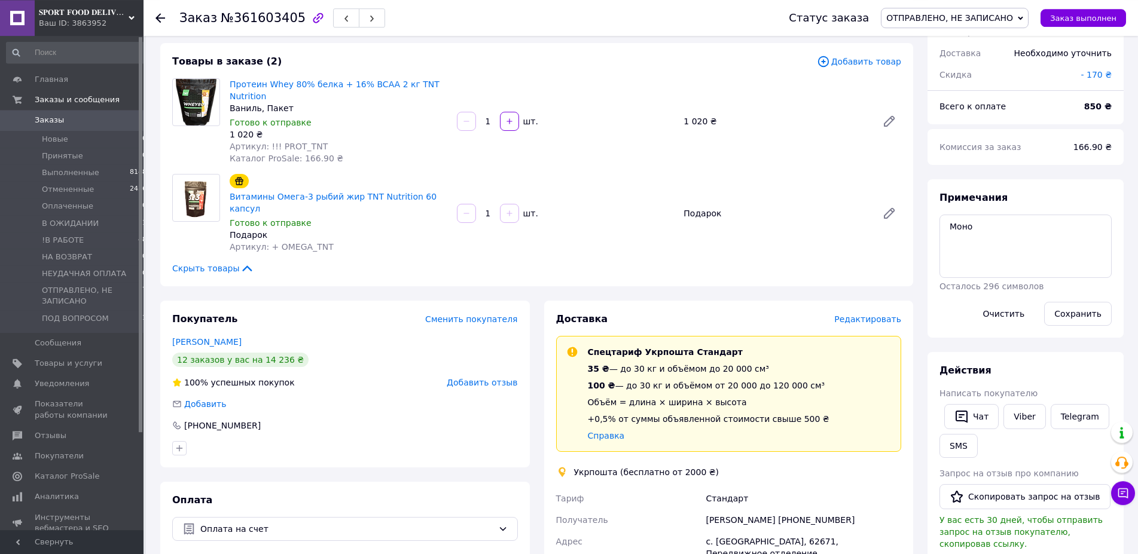
scroll to position [61, 0]
drag, startPoint x: 701, startPoint y: 505, endPoint x: 781, endPoint y: 506, distance: 80.1
click at [781, 506] on div "[PERSON_NAME] [PERSON_NAME] [PHONE_NUMBER] Адрес с. Рогозянка, 62671, Передвижн…" at bounding box center [729, 547] width 350 height 120
copy div "Получатель [PERSON_NAME]"
drag, startPoint x: 862, startPoint y: 510, endPoint x: 798, endPoint y: 502, distance: 63.9
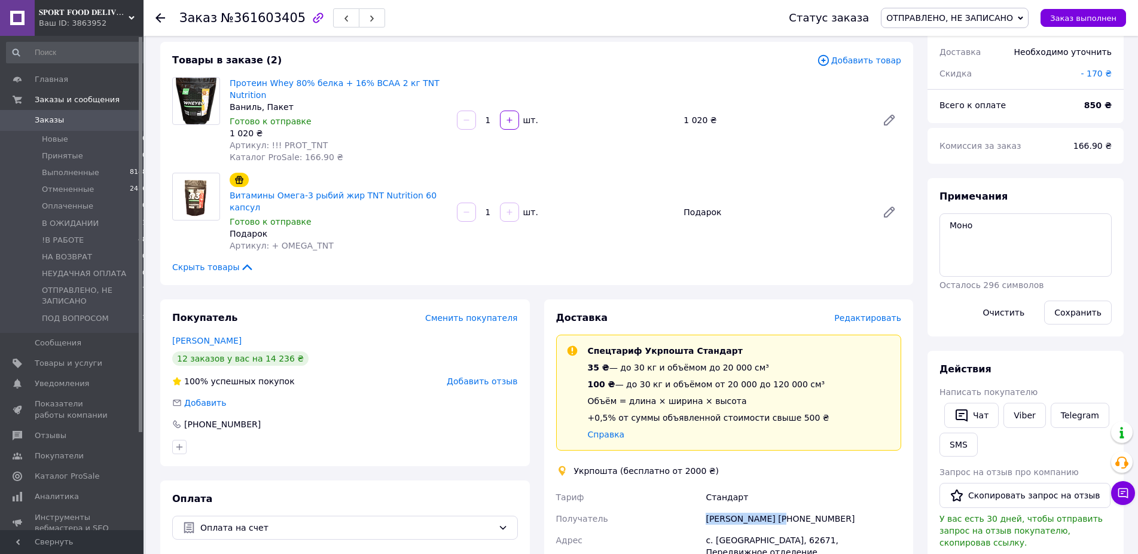
click at [798, 508] on div "[PERSON_NAME] [PHONE_NUMBER]" at bounding box center [803, 519] width 200 height 22
copy div "0984495662"
click at [736, 530] on div "с. [GEOGRAPHIC_DATA], 62671, Передвижное отделение" at bounding box center [803, 546] width 200 height 33
copy div "Рогозянка"
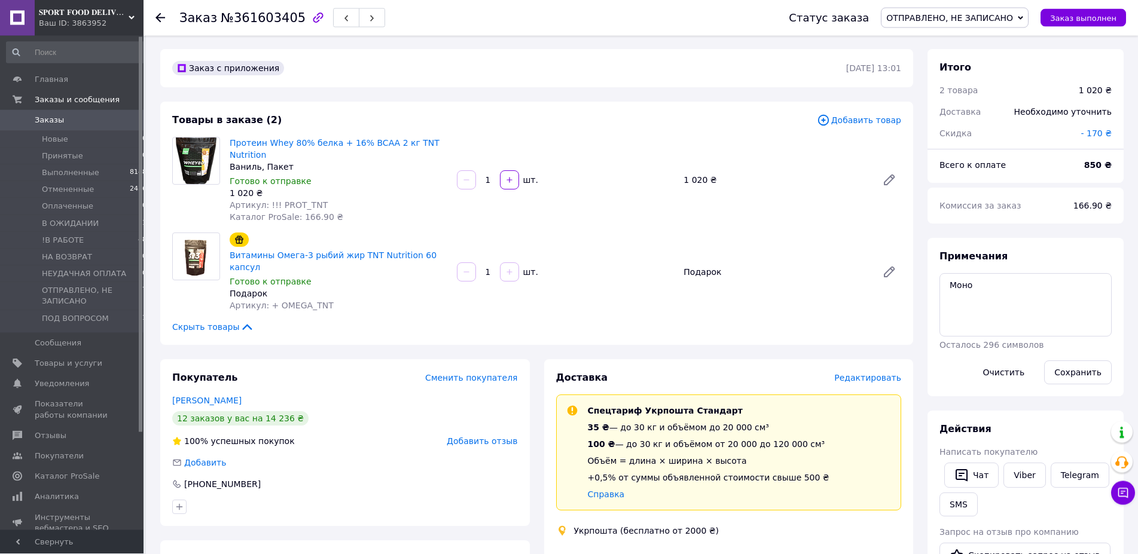
scroll to position [0, 0]
click at [992, 26] on span "ОТПРАВЛЕНО, НЕ ЗАПИСАНО" at bounding box center [955, 18] width 148 height 20
click at [950, 136] on li "!В РАБОТЕ" at bounding box center [955, 132] width 147 height 18
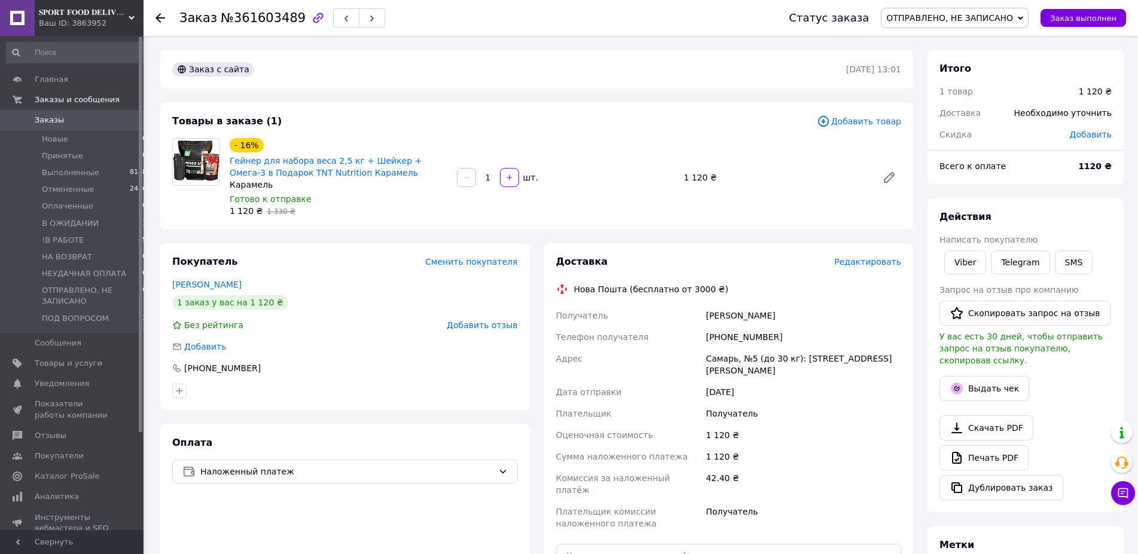
click at [715, 321] on div "[PERSON_NAME]" at bounding box center [803, 316] width 200 height 22
drag, startPoint x: 774, startPoint y: 330, endPoint x: 721, endPoint y: 334, distance: 54.0
click at [721, 334] on div "[PHONE_NUMBER]" at bounding box center [803, 338] width 200 height 22
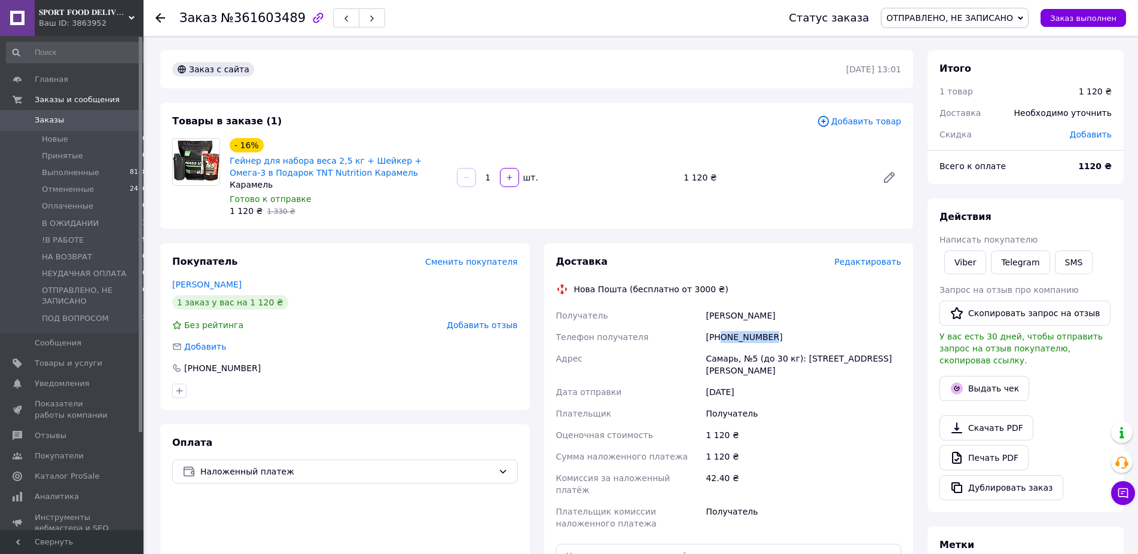
copy div "0732162234"
click at [710, 352] on div "Самарь, №5 (до 30 кг): [STREET_ADDRESS][PERSON_NAME]" at bounding box center [803, 364] width 200 height 33
copy div "Самарь"
click at [954, 9] on span "ОТПРАВЛЕНО, НЕ ЗАПИСАНО" at bounding box center [955, 18] width 148 height 20
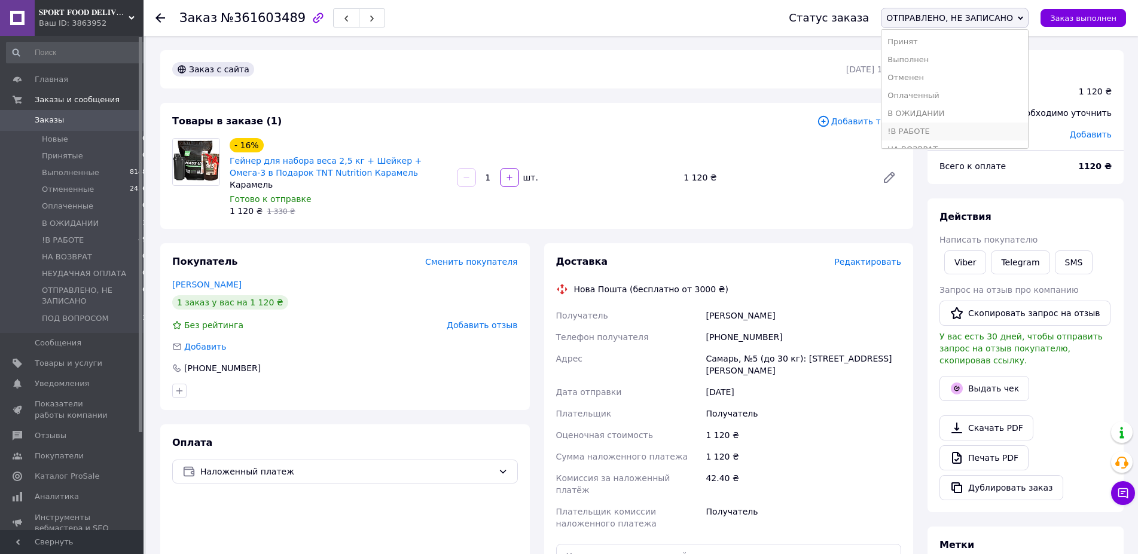
click at [940, 127] on li "!В РАБОТЕ" at bounding box center [955, 132] width 147 height 18
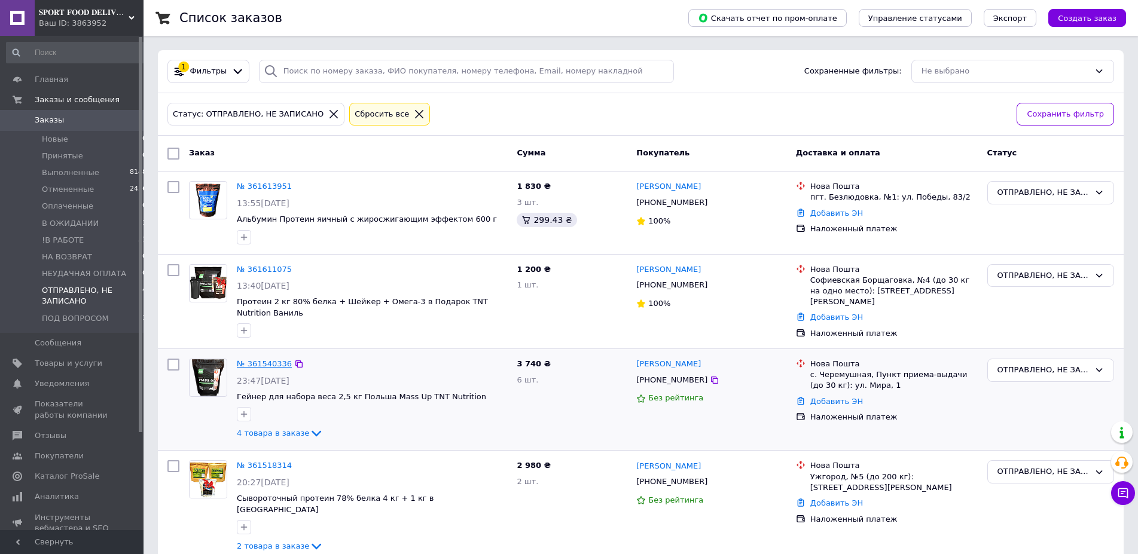
click at [269, 362] on link "№ 361540336" at bounding box center [264, 363] width 55 height 9
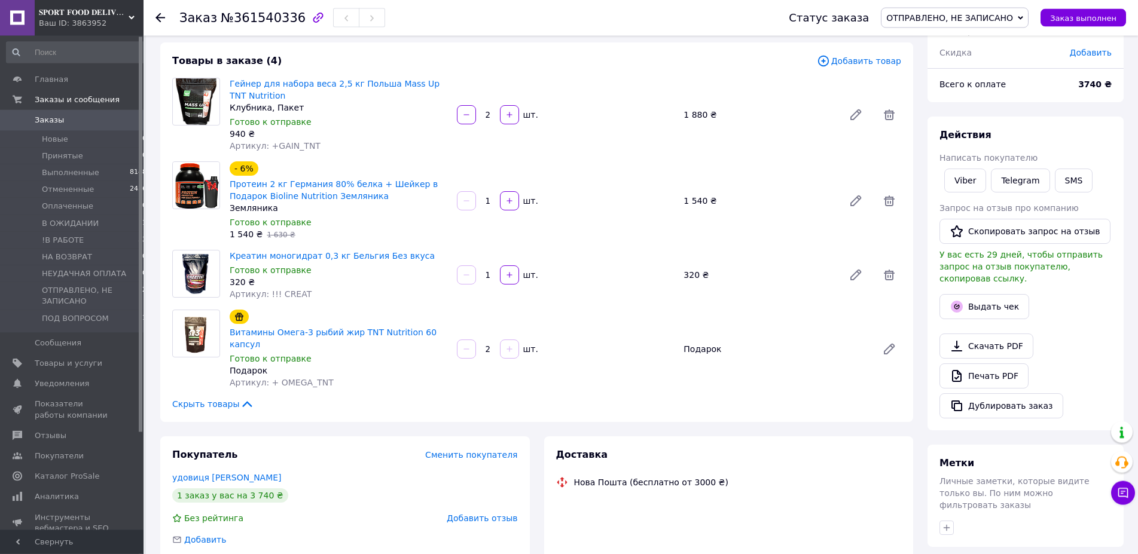
scroll to position [61, 0]
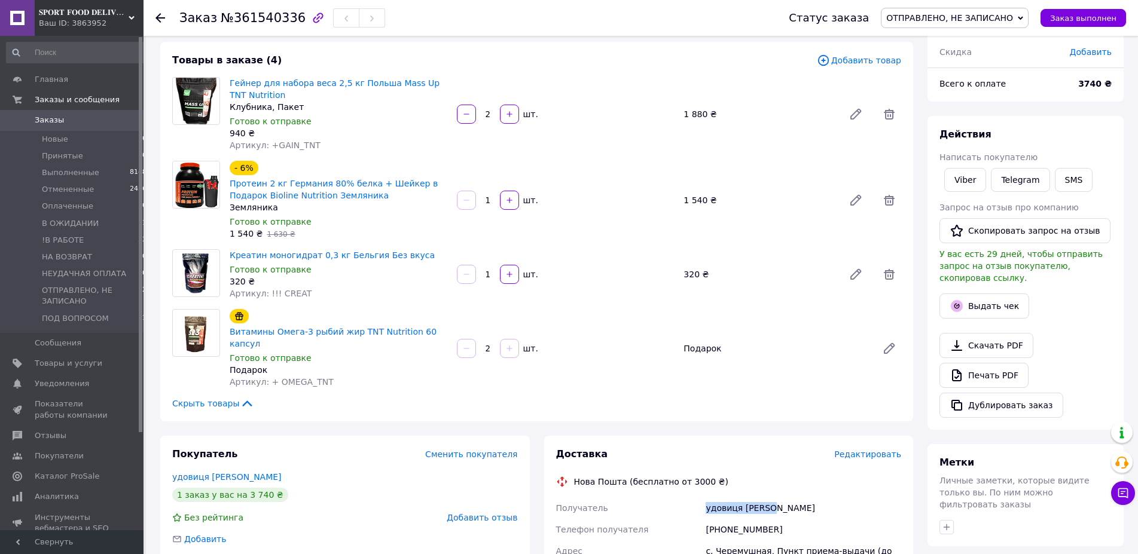
drag, startPoint x: 784, startPoint y: 495, endPoint x: 697, endPoint y: 492, distance: 86.8
copy div "Получатель удовиця максим"
drag, startPoint x: 803, startPoint y: 521, endPoint x: 722, endPoint y: 514, distance: 81.7
click at [722, 519] on div "+380630735759" at bounding box center [803, 530] width 200 height 22
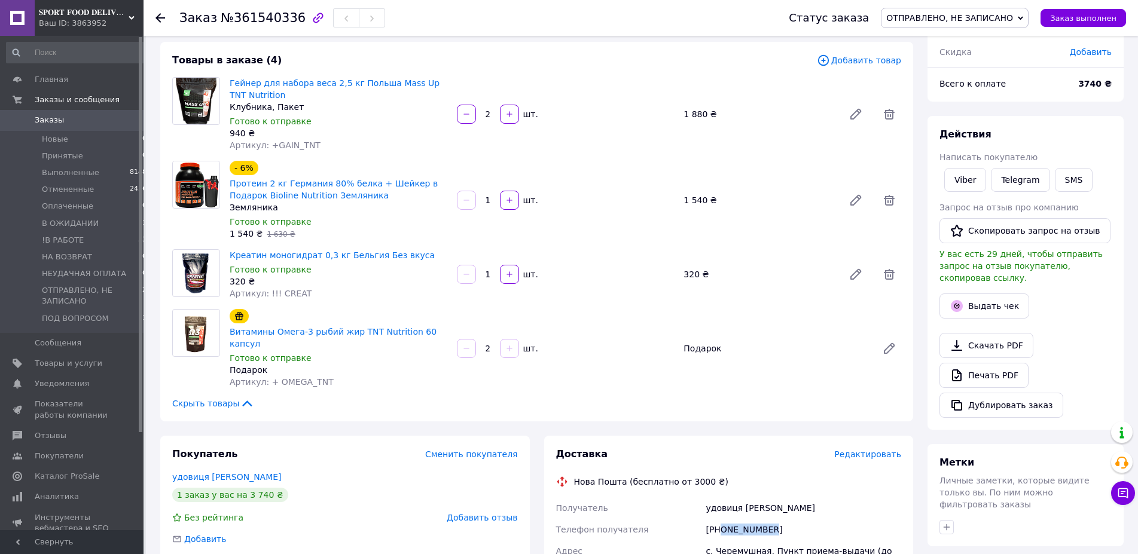
copy div "0630735759"
click at [743, 541] on div "с. Черемушная, Пункт приема-выдачи (до 30 кг): ул. Мира, 1" at bounding box center [803, 557] width 200 height 33
copy div "Черемушная"
click at [994, 12] on span "ОТПРАВЛЕНО, НЕ ЗАПИСАНО" at bounding box center [955, 18] width 148 height 20
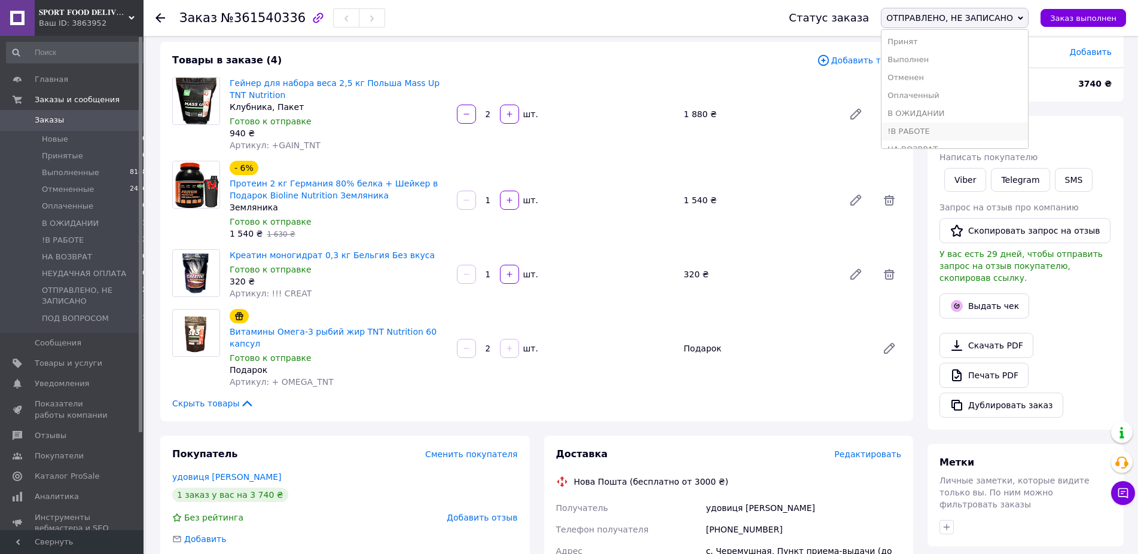
click at [941, 132] on li "!В РАБОТЕ" at bounding box center [955, 132] width 147 height 18
click at [81, 123] on span "Заказы" at bounding box center [73, 120] width 76 height 11
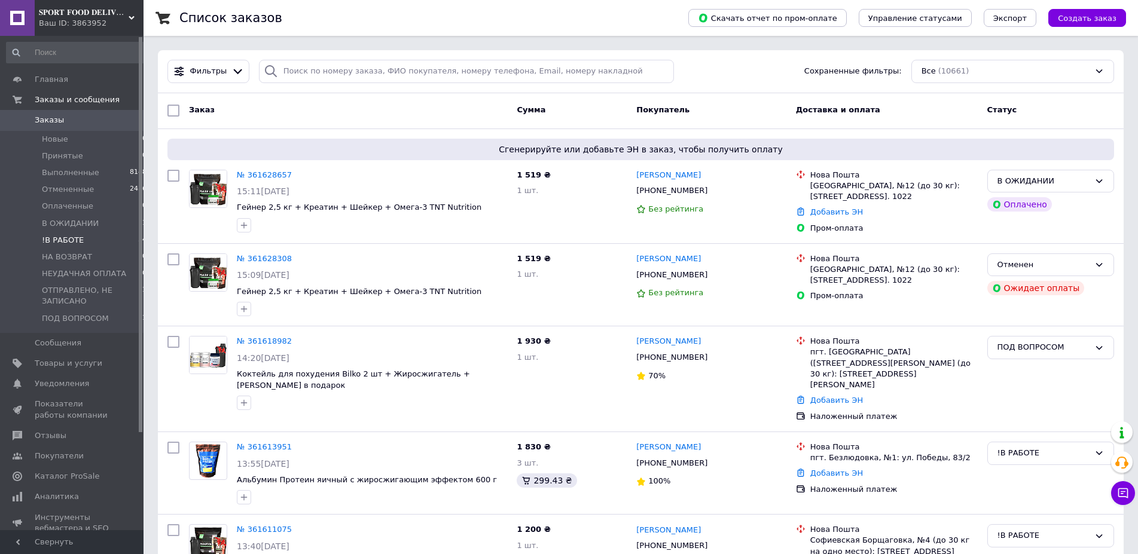
click at [125, 237] on li "!В РАБОТЕ 54" at bounding box center [77, 240] width 154 height 17
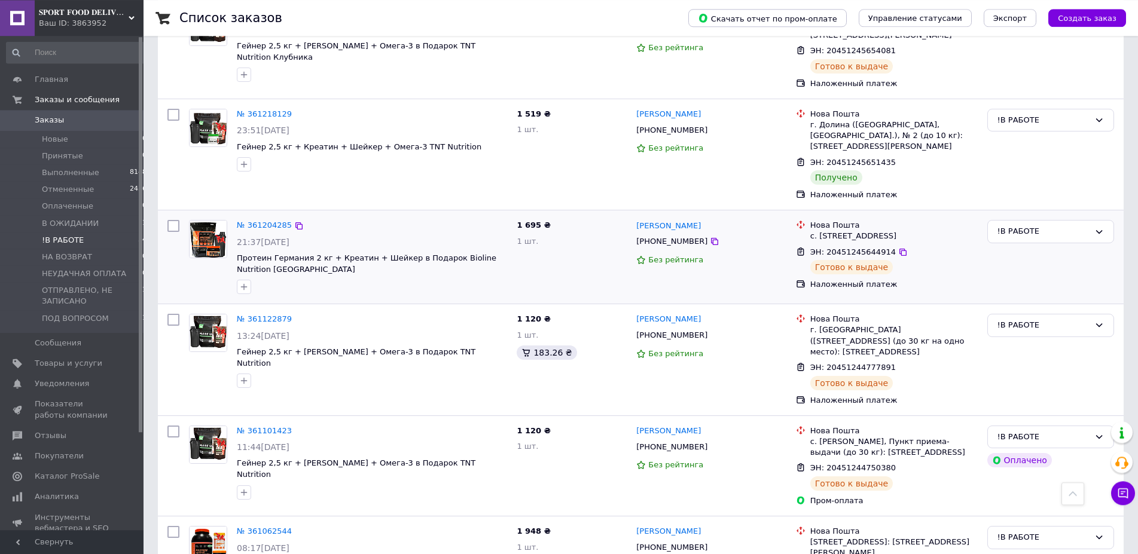
scroll to position [3965, 0]
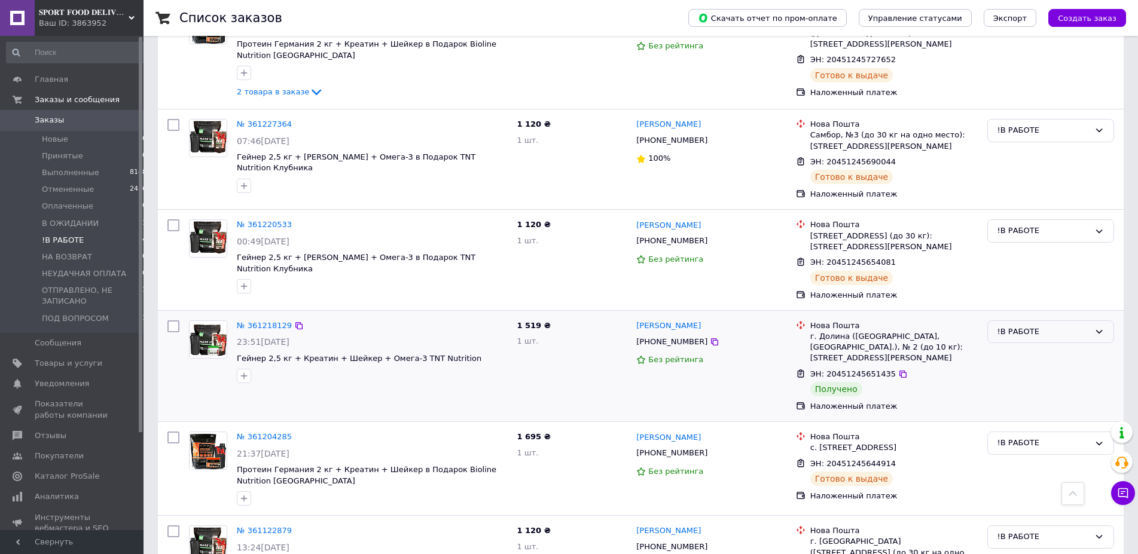
drag, startPoint x: 1017, startPoint y: 191, endPoint x: 1017, endPoint y: 200, distance: 9.0
click at [1017, 326] on div "!В РАБОТЕ" at bounding box center [1044, 332] width 92 height 13
click at [1014, 368] on li "Выполнен" at bounding box center [1051, 379] width 126 height 22
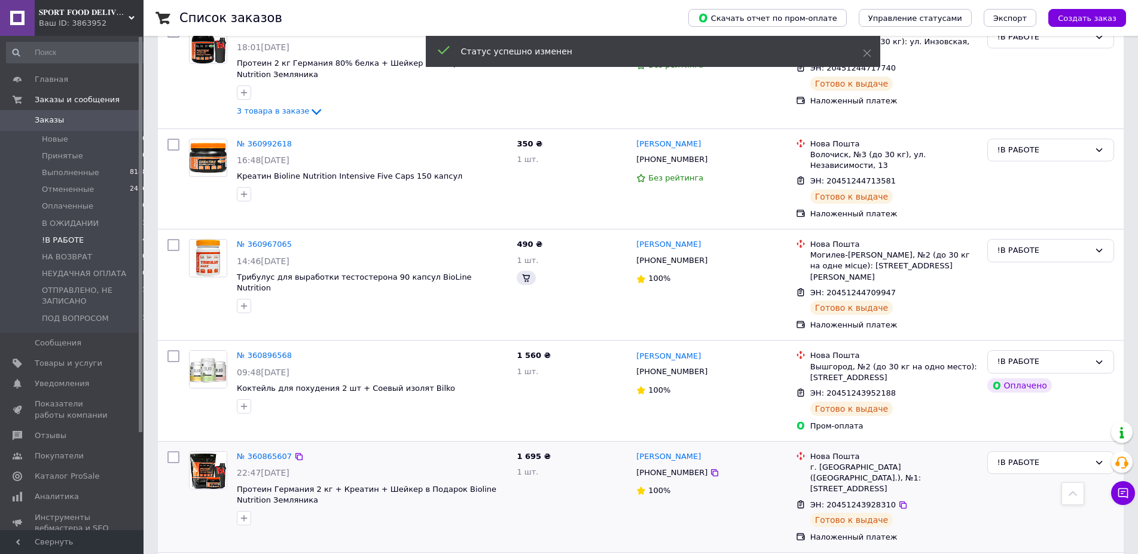
scroll to position [4982, 0]
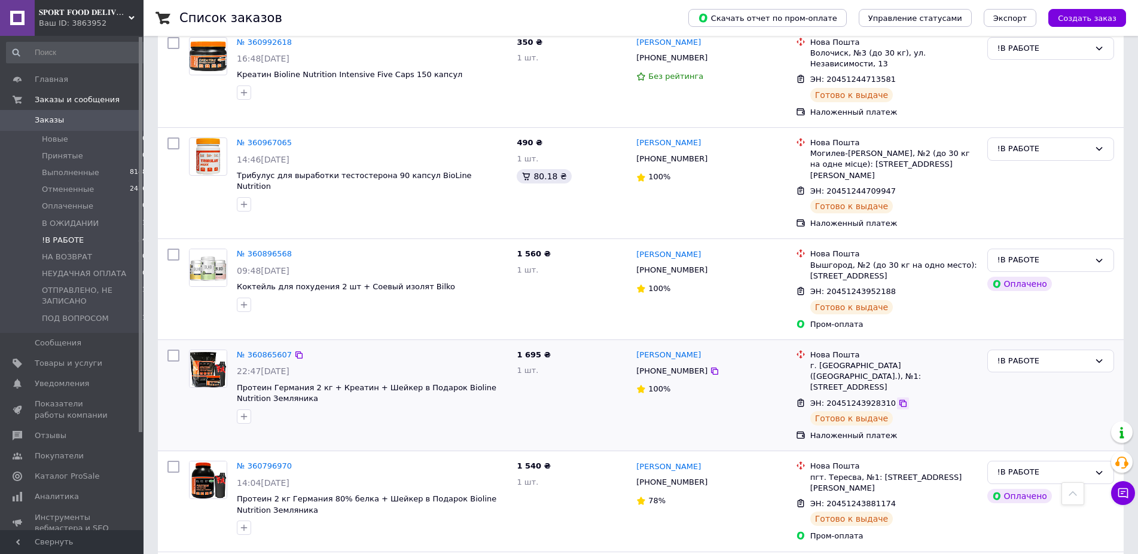
click at [899, 400] on icon at bounding box center [902, 403] width 7 height 7
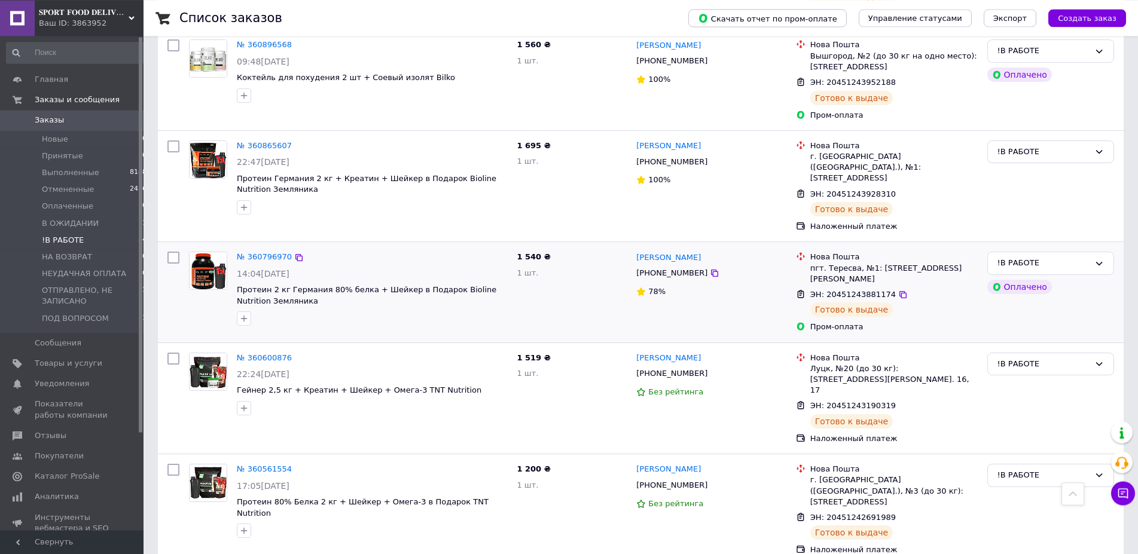
scroll to position [5269, 0]
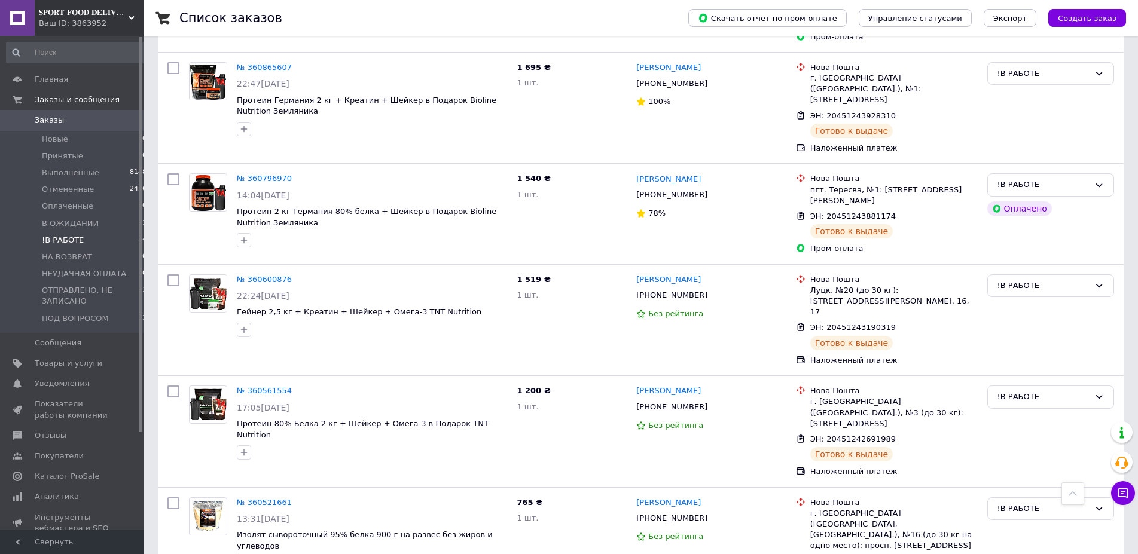
drag, startPoint x: 890, startPoint y: 419, endPoint x: 886, endPoint y: 434, distance: 15.5
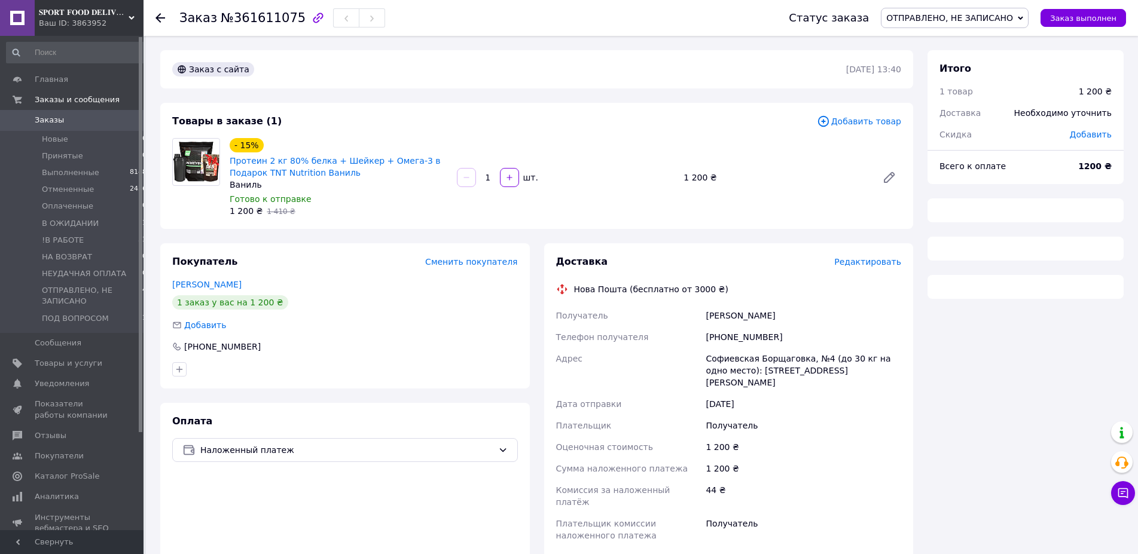
click at [719, 310] on div "[PERSON_NAME]" at bounding box center [803, 316] width 200 height 22
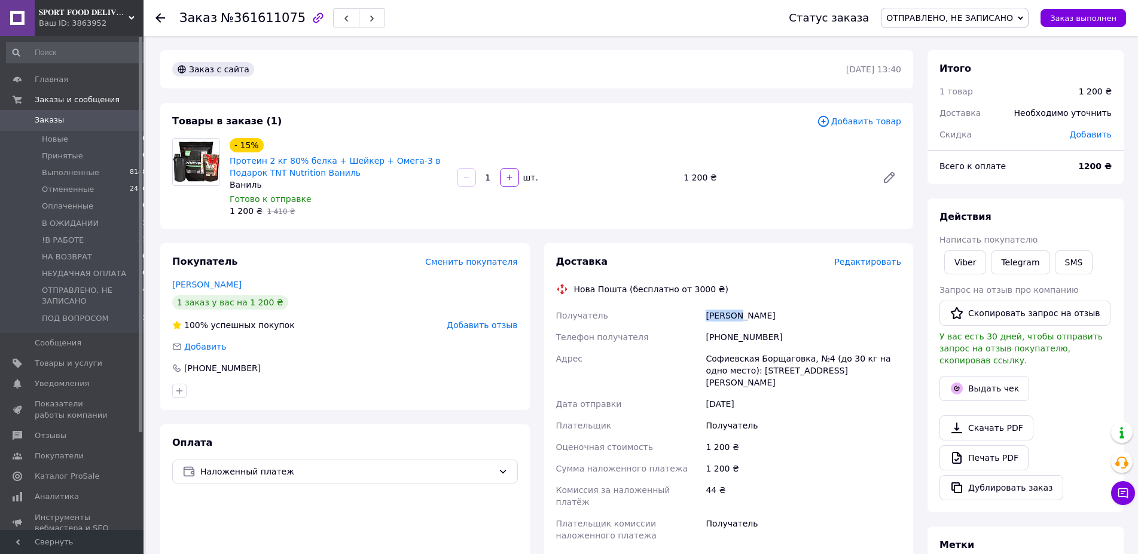
click at [719, 310] on div "[PERSON_NAME]" at bounding box center [803, 316] width 200 height 22
drag, startPoint x: 786, startPoint y: 334, endPoint x: 720, endPoint y: 336, distance: 66.4
click at [720, 336] on div "[PHONE_NUMBER]" at bounding box center [803, 338] width 200 height 22
copy div "0994534160"
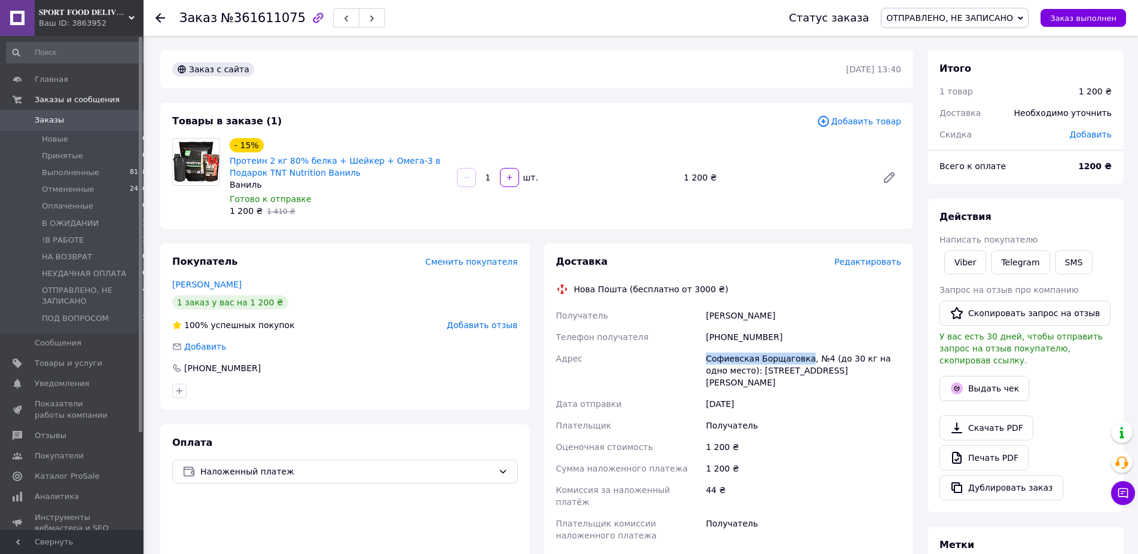
drag, startPoint x: 717, startPoint y: 355, endPoint x: 799, endPoint y: 353, distance: 82.0
click at [799, 353] on div "Получатель [PERSON_NAME] Телефон получателя [PHONE_NUMBER] Адрес [STREET_ADDRES…" at bounding box center [729, 426] width 350 height 242
copy div "[PERSON_NAME] Борщаговка"
click at [941, 18] on span "ОТПРАВЛЕНО, НЕ ЗАПИСАНО" at bounding box center [949, 18] width 127 height 10
click at [944, 130] on li "!В РАБОТЕ" at bounding box center [955, 132] width 147 height 18
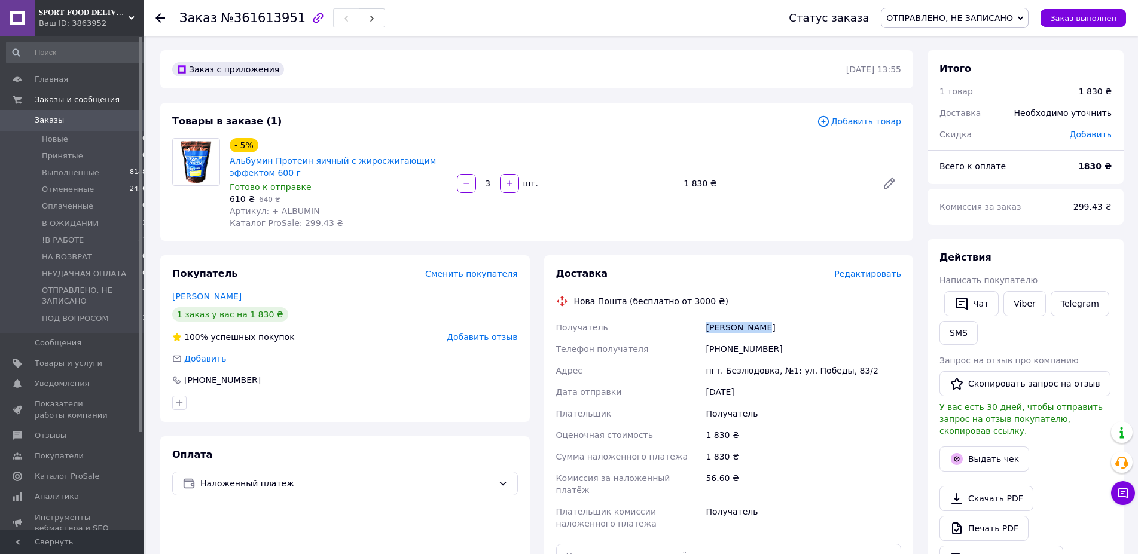
drag, startPoint x: 731, startPoint y: 331, endPoint x: 776, endPoint y: 327, distance: 45.0
click at [776, 327] on div "Получатель [PERSON_NAME] Телефон получателя [PHONE_NUMBER] [GEOGRAPHIC_DATA] пг…" at bounding box center [729, 426] width 350 height 218
copy div "Получатель [PERSON_NAME]"
drag, startPoint x: 785, startPoint y: 346, endPoint x: 720, endPoint y: 349, distance: 65.2
click at [720, 349] on div "[PHONE_NUMBER]" at bounding box center [803, 349] width 200 height 22
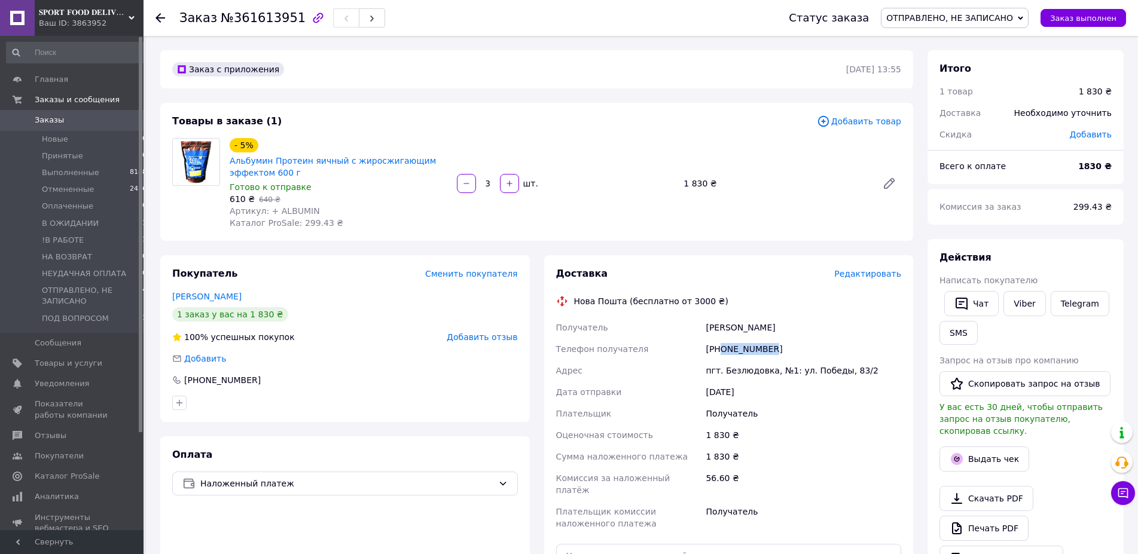
copy div "0985845523"
click at [726, 368] on div "пгт. Безлюдовка, №1: ул. Победы, 83/2" at bounding box center [803, 371] width 200 height 22
copy div "Безлюдовка"
click at [986, 23] on span "ОТПРАВЛЕНО, НЕ ЗАПИСАНО" at bounding box center [949, 18] width 127 height 10
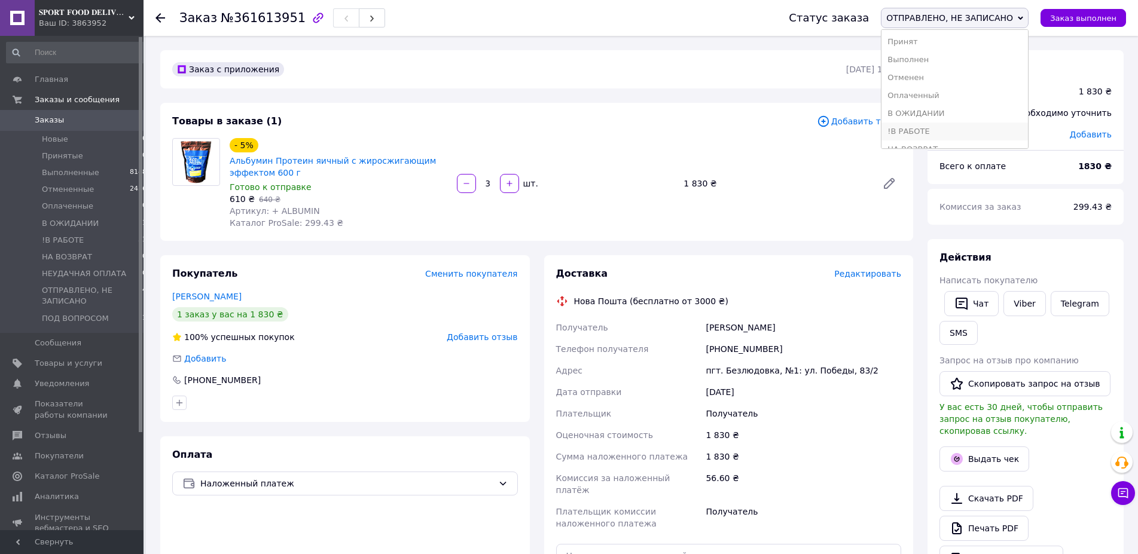
click at [951, 132] on li "!В РАБОТЕ" at bounding box center [955, 132] width 147 height 18
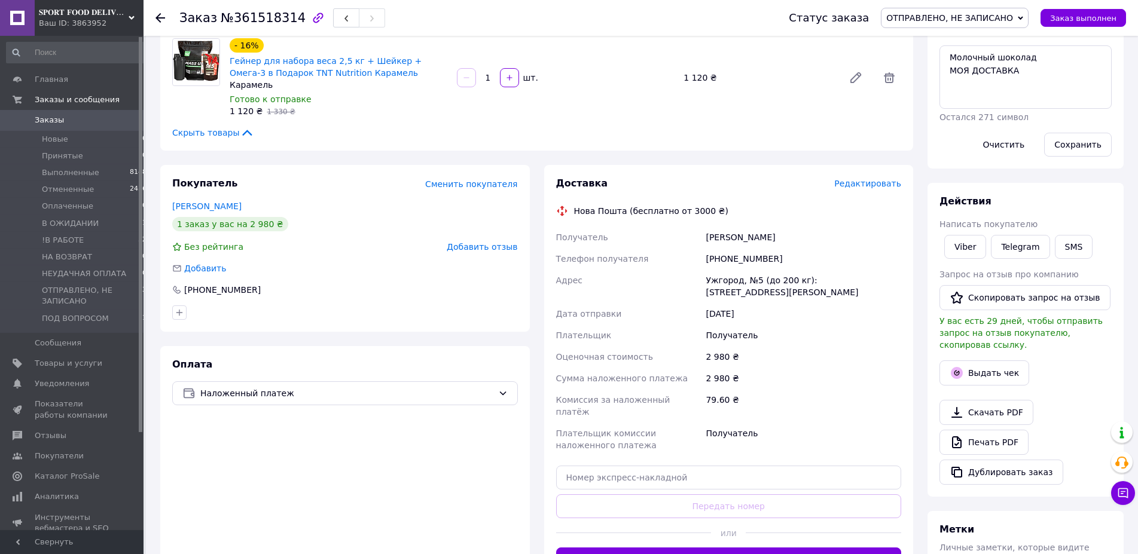
scroll to position [305, 0]
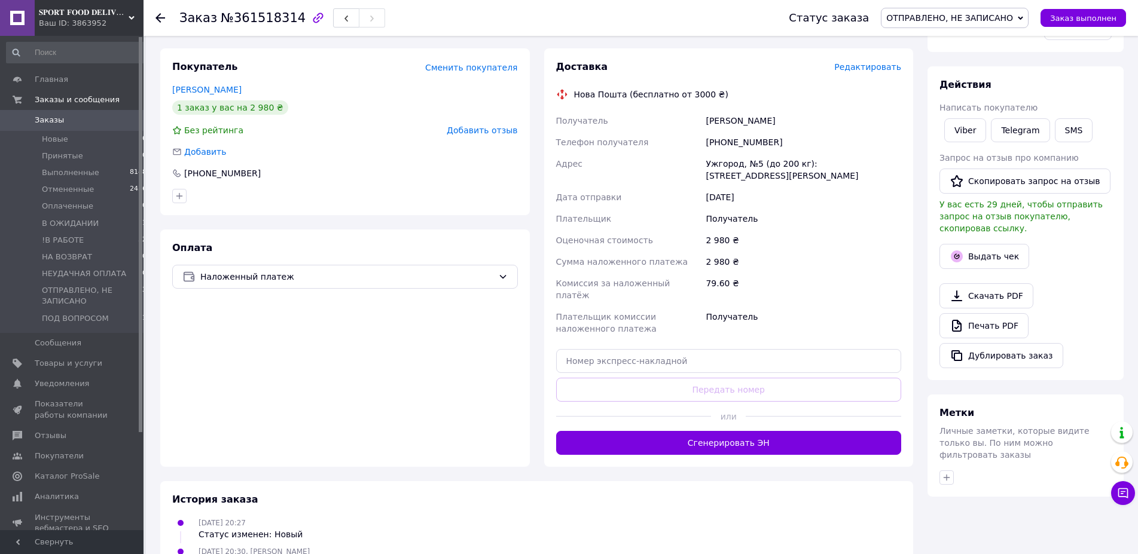
click at [751, 120] on div "[PERSON_NAME]" at bounding box center [803, 121] width 200 height 22
copy div "[PERSON_NAME]"
click at [751, 120] on div "[PERSON_NAME]" at bounding box center [803, 121] width 200 height 22
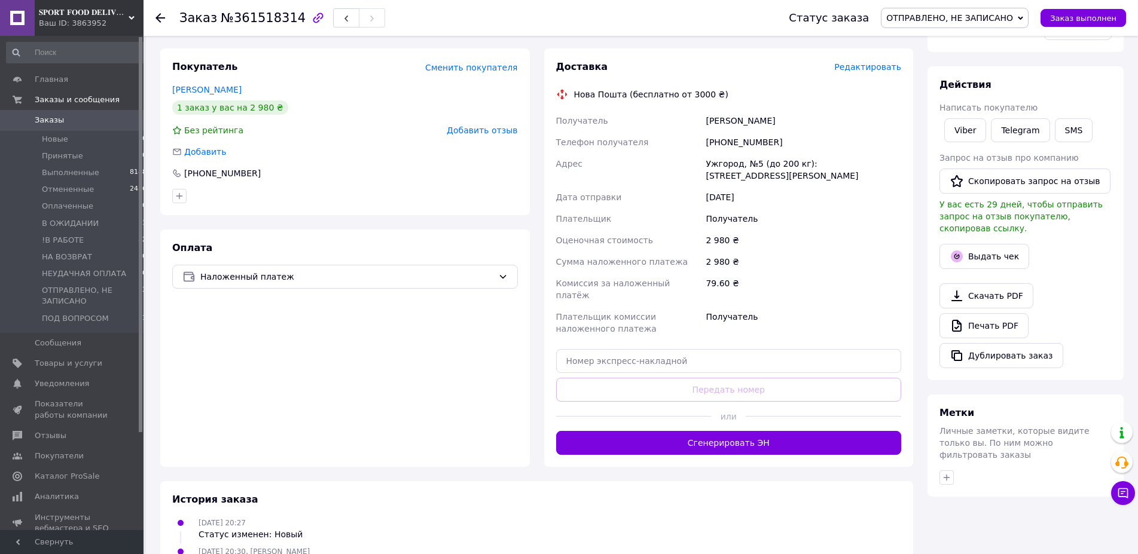
click at [751, 120] on div "[PERSON_NAME]" at bounding box center [803, 121] width 200 height 22
drag, startPoint x: 798, startPoint y: 145, endPoint x: 720, endPoint y: 136, distance: 78.3
click at [720, 136] on div "[PHONE_NUMBER]" at bounding box center [803, 143] width 200 height 22
copy div "0937011994"
click at [722, 160] on div "Ужгород, №5 (до 200 кг): [STREET_ADDRESS][PERSON_NAME]" at bounding box center [803, 169] width 200 height 33
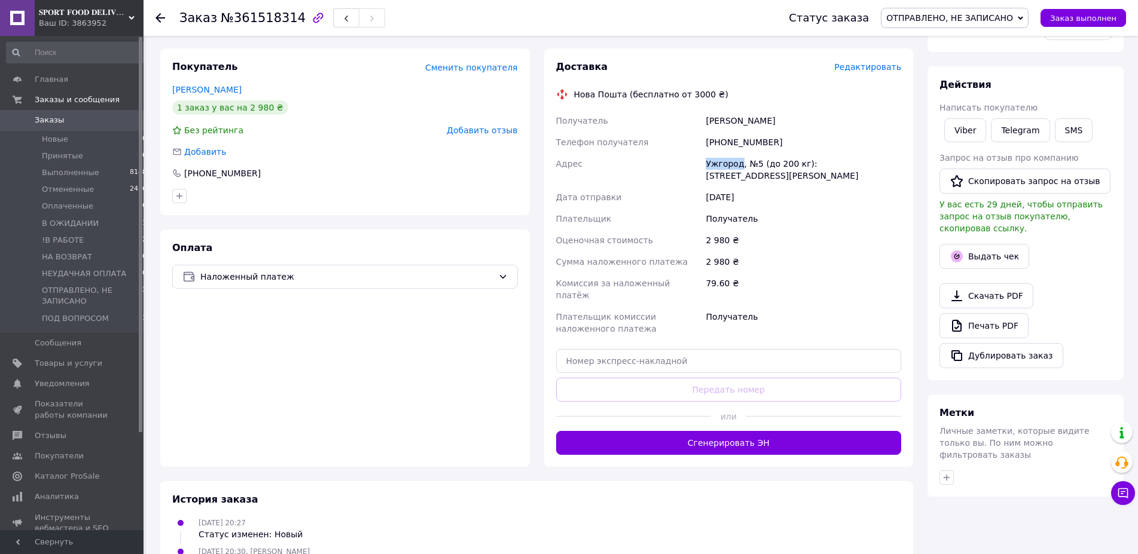
click at [722, 160] on div "Ужгород, №5 (до 200 кг): ул. [PERSON_NAME][STREET_ADDRESS]" at bounding box center [803, 169] width 200 height 33
copy div "Ужгород"
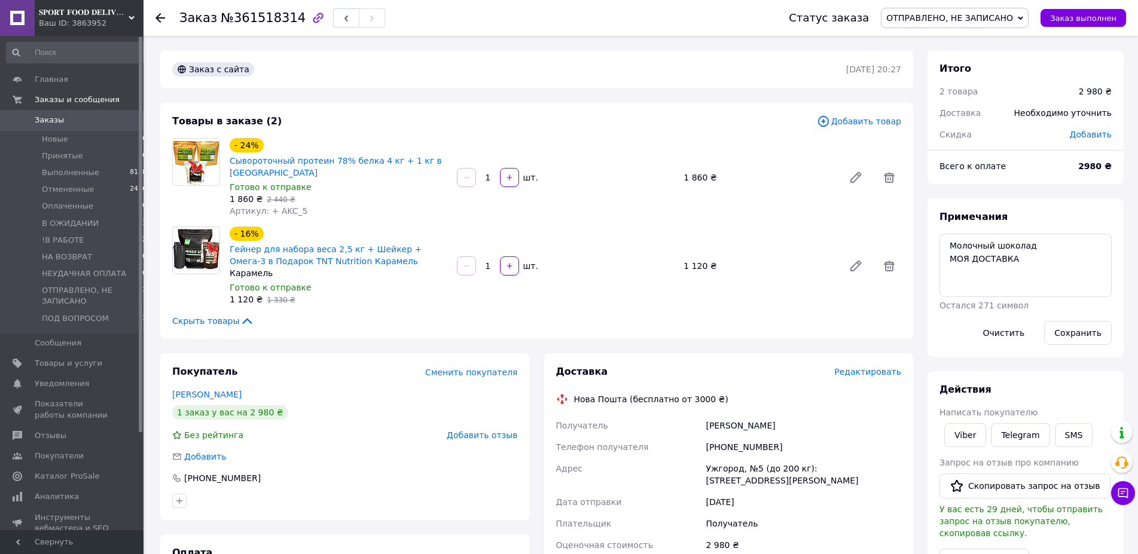
click at [956, 5] on div "Статус заказа ОТПРАВЛЕНО, НЕ ЗАПИСАНО Принят Выполнен Отменен Оплаченный В ОЖИД…" at bounding box center [945, 18] width 361 height 36
click at [956, 18] on span "ОТПРАВЛЕНО, НЕ ЗАПИСАНО" at bounding box center [949, 18] width 127 height 10
click at [955, 132] on li "!В РАБОТЕ" at bounding box center [955, 132] width 147 height 18
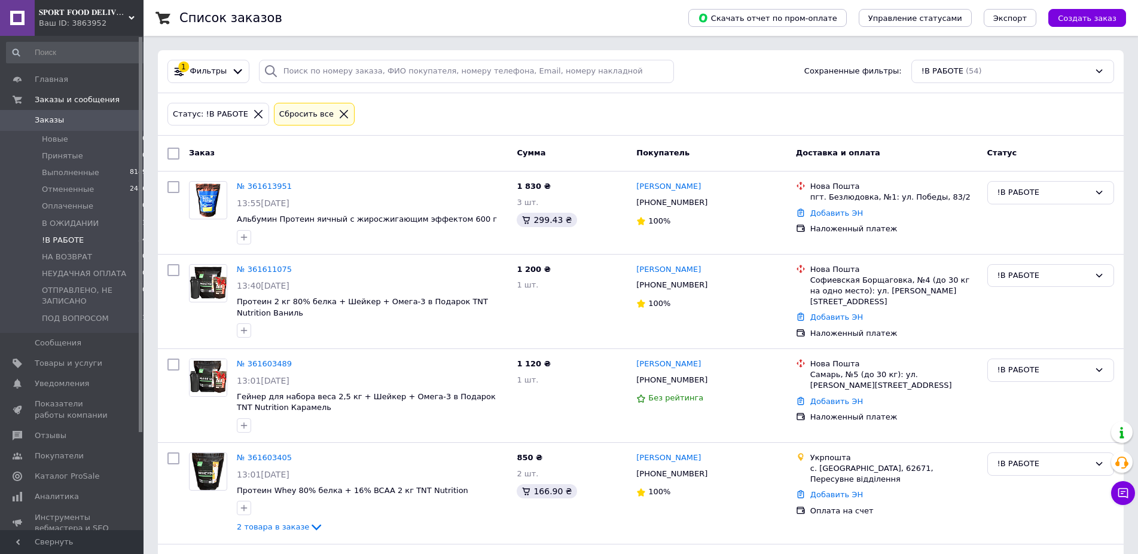
click at [90, 120] on span "Заказы" at bounding box center [73, 120] width 76 height 11
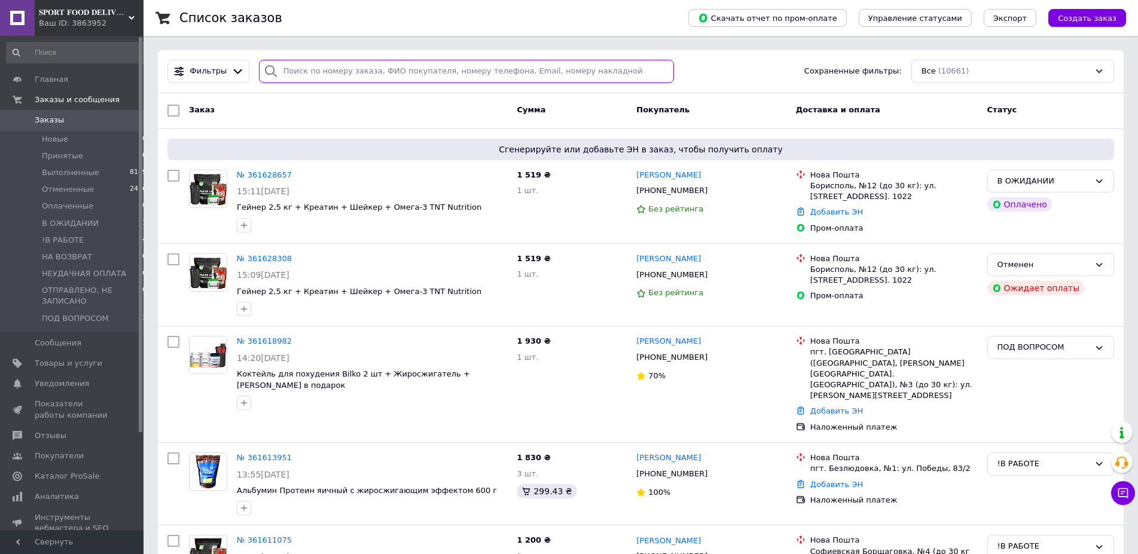
click at [517, 68] on input "search" at bounding box center [467, 71] width 416 height 23
paste input "361037574"
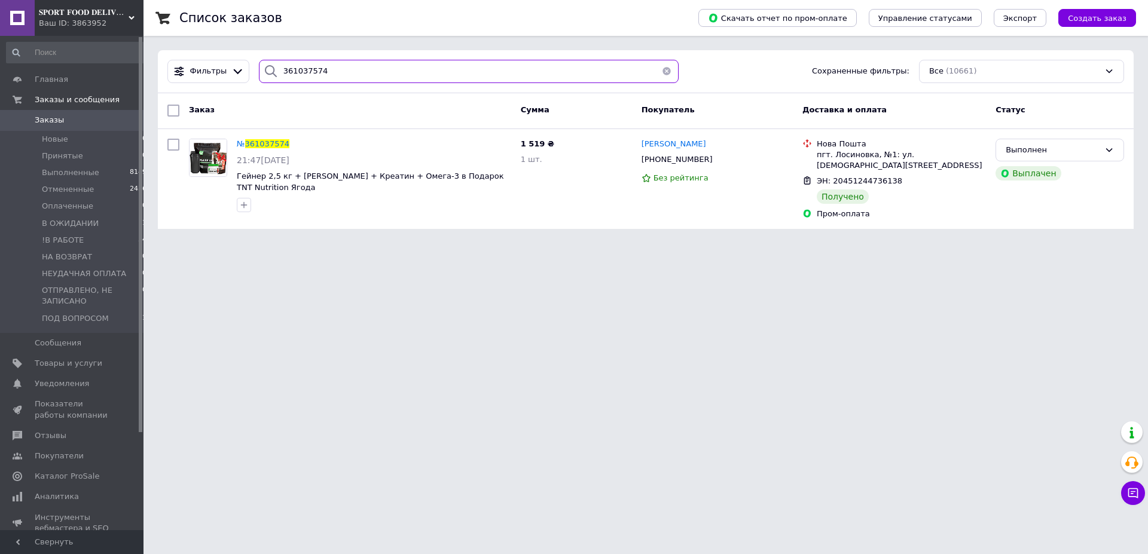
type input "361037574"
click at [181, 109] on div at bounding box center [174, 111] width 22 height 22
click at [170, 111] on input "checkbox" at bounding box center [173, 111] width 12 height 12
checkbox input "true"
click at [231, 109] on span "Действия для 1 заказа" at bounding box center [236, 110] width 94 height 11
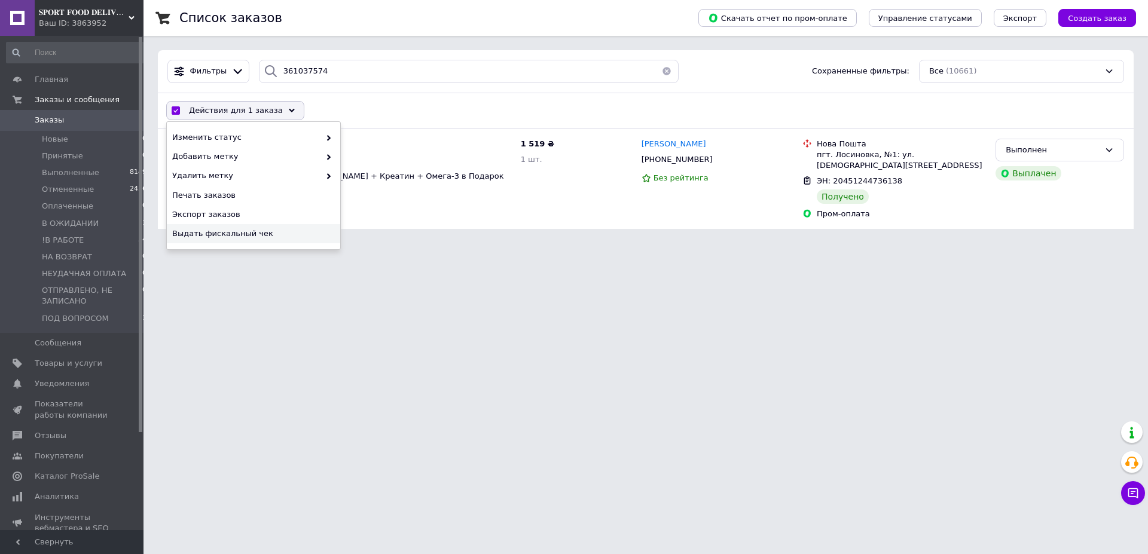
click at [245, 239] on span "Выдать фискальный чек" at bounding box center [252, 233] width 160 height 11
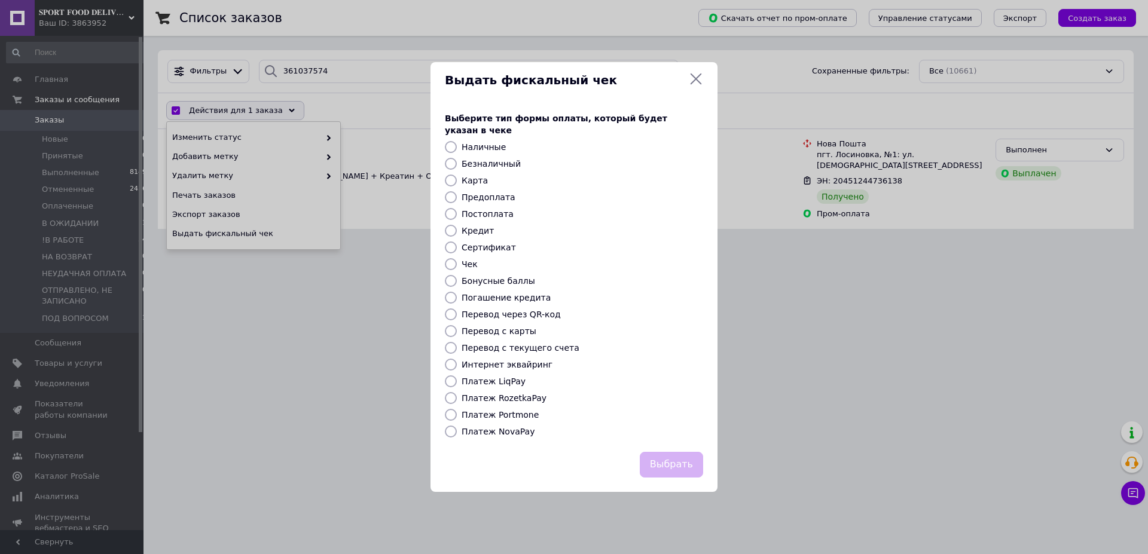
click at [513, 395] on label "Платеж RozetkaPay" at bounding box center [504, 399] width 85 height 10
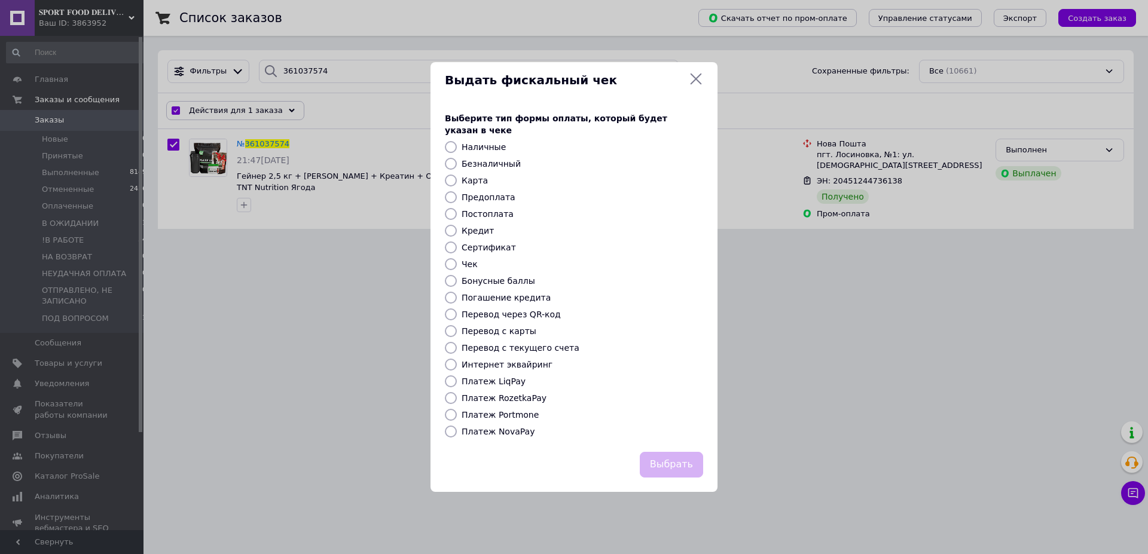
click at [527, 394] on label "Платеж RozetkaPay" at bounding box center [504, 399] width 85 height 10
click at [457, 392] on input "Платеж RozetkaPay" at bounding box center [451, 398] width 12 height 12
radio input "true"
click at [677, 458] on button "Выбрать" at bounding box center [671, 465] width 63 height 26
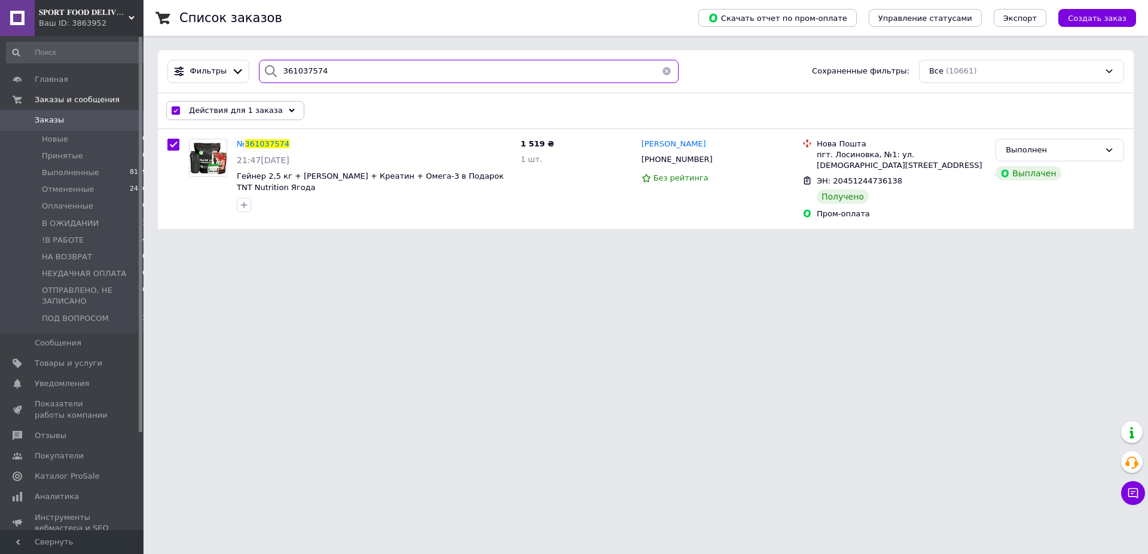
drag, startPoint x: 326, startPoint y: 74, endPoint x: 102, endPoint y: 61, distance: 224.0
click at [259, 66] on input "361037574" at bounding box center [469, 71] width 420 height 23
paste input "0846933"
type input "360846933"
checkbox input "false"
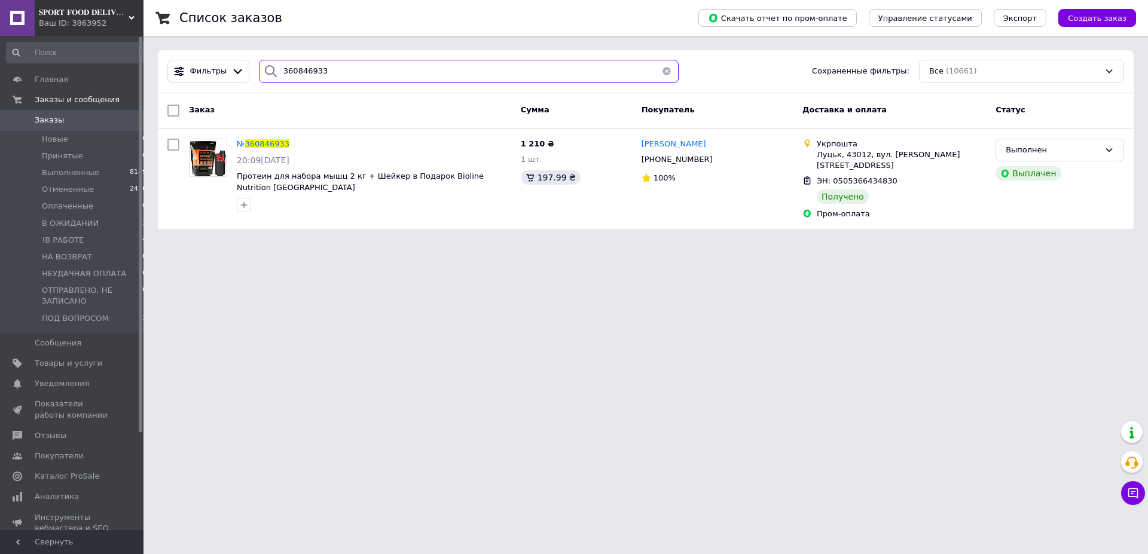
type input "360846933"
click at [176, 110] on input "checkbox" at bounding box center [173, 111] width 12 height 12
checkbox input "true"
drag, startPoint x: 202, startPoint y: 107, endPoint x: 215, endPoint y: 138, distance: 33.5
click at [202, 108] on span "Действия для 1 заказа" at bounding box center [236, 110] width 94 height 11
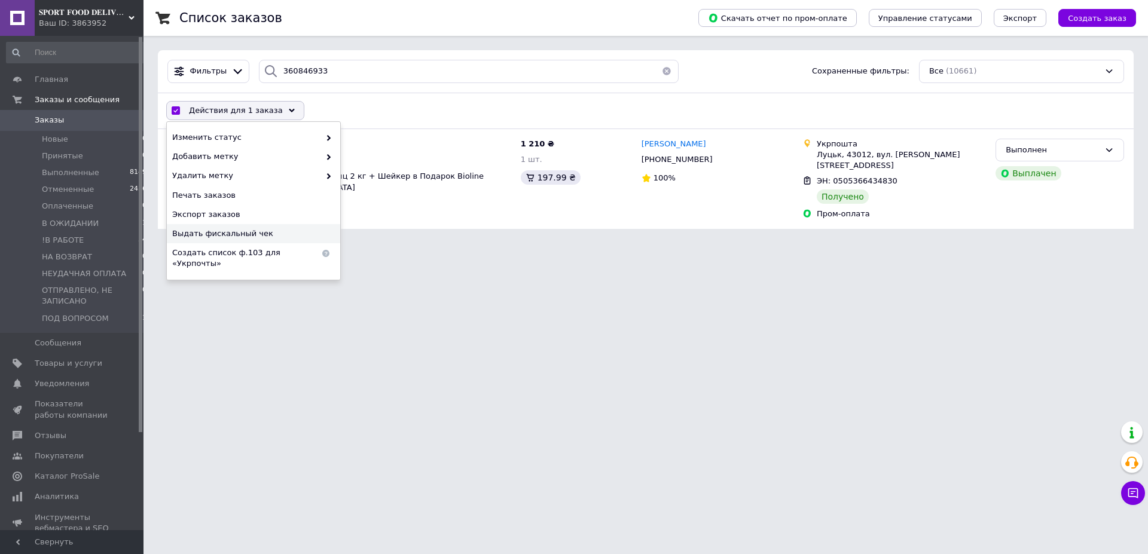
click at [230, 229] on span "Выдать фискальный чек" at bounding box center [252, 233] width 160 height 11
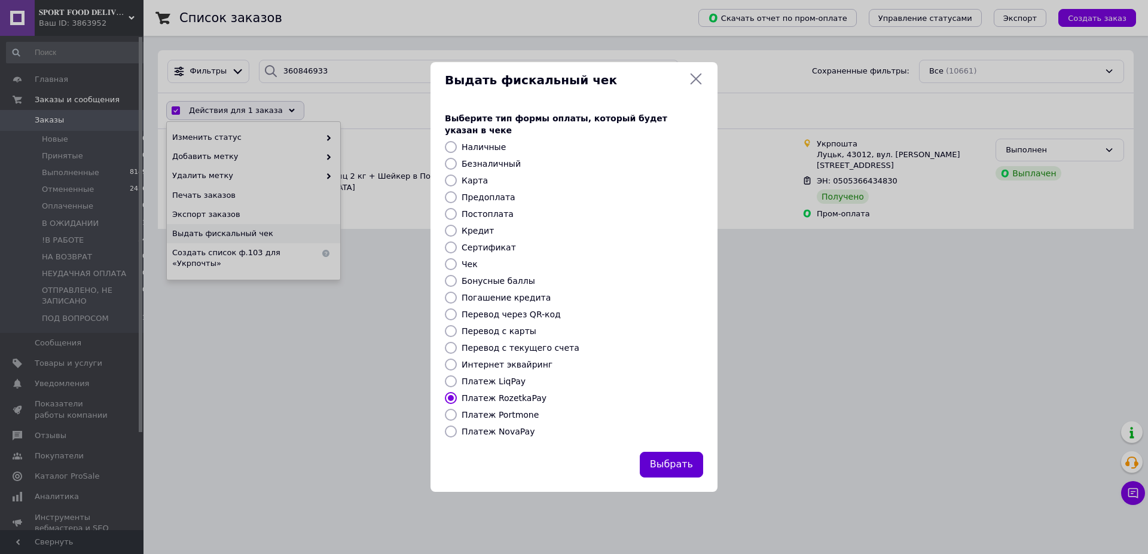
drag, startPoint x: 675, startPoint y: 458, endPoint x: 379, endPoint y: 552, distance: 310.7
click at [675, 458] on button "Выбрать" at bounding box center [671, 465] width 63 height 26
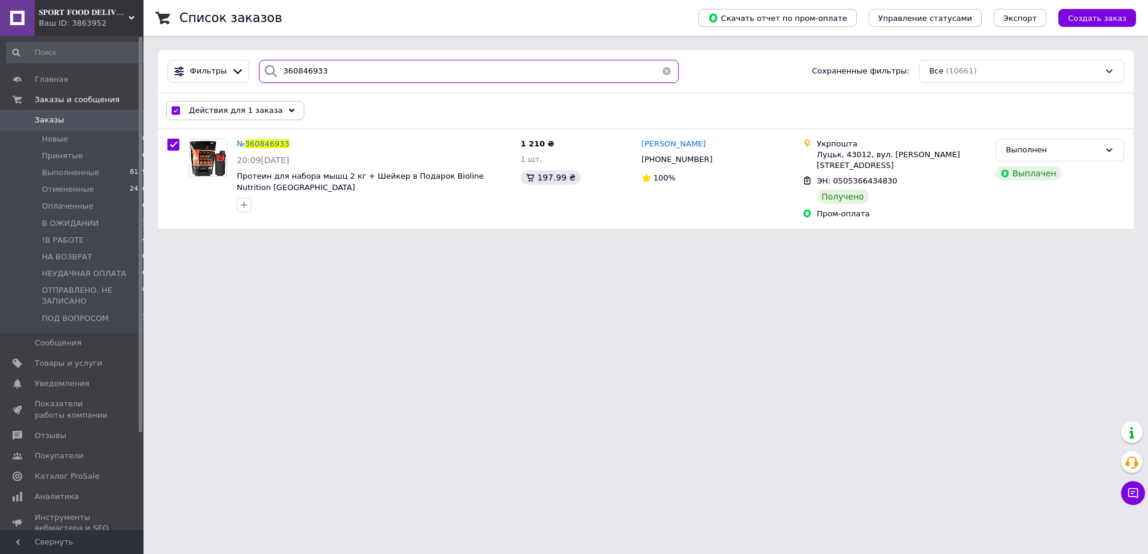
drag, startPoint x: 328, startPoint y: 71, endPoint x: 17, endPoint y: 47, distance: 311.9
click at [259, 60] on input "360846933" at bounding box center [469, 71] width 420 height 23
paste input "106345"
type input "361063453"
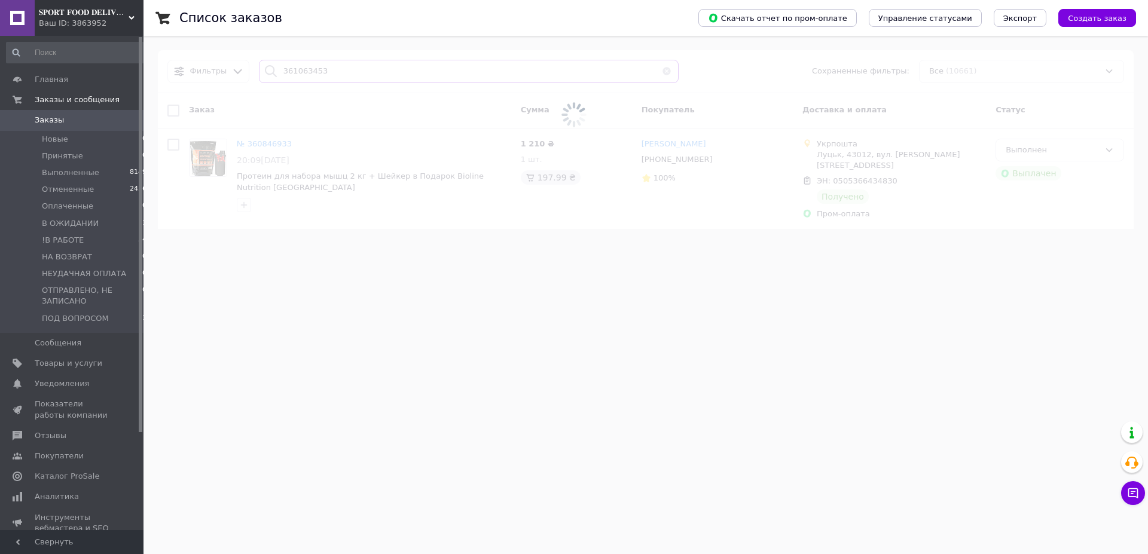
checkbox input "false"
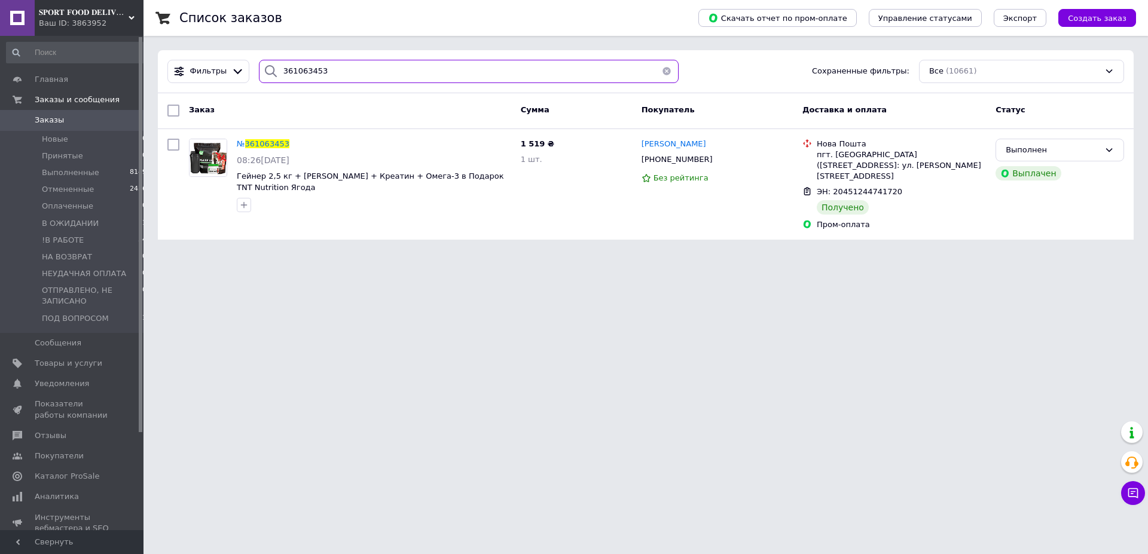
type input "361063453"
click at [176, 109] on input "checkbox" at bounding box center [173, 111] width 12 height 12
checkbox input "true"
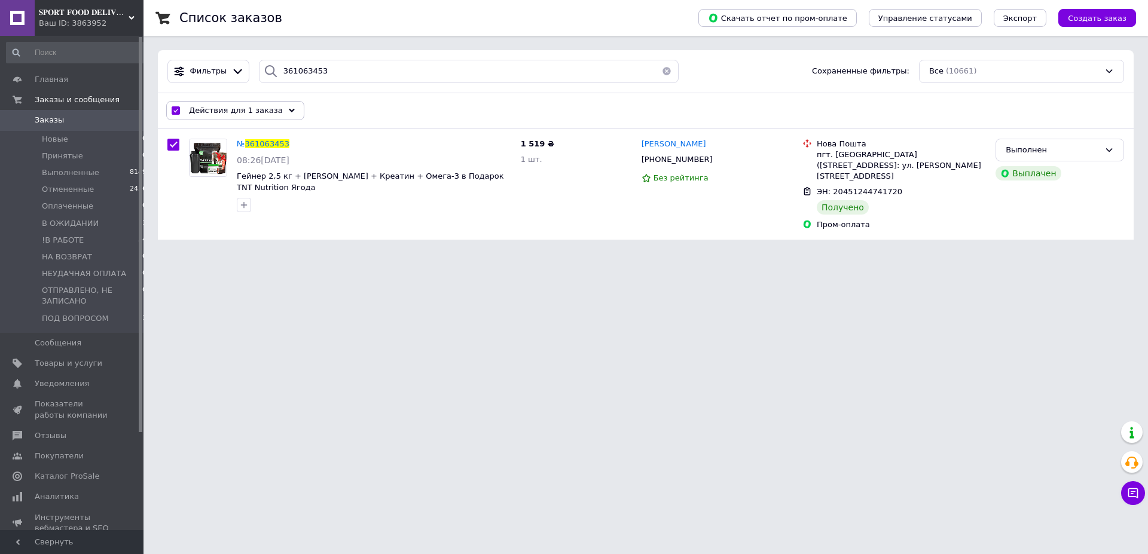
drag, startPoint x: 213, startPoint y: 105, endPoint x: 216, endPoint y: 123, distance: 18.9
click at [213, 105] on div "Действия для 1 заказа" at bounding box center [235, 110] width 138 height 19
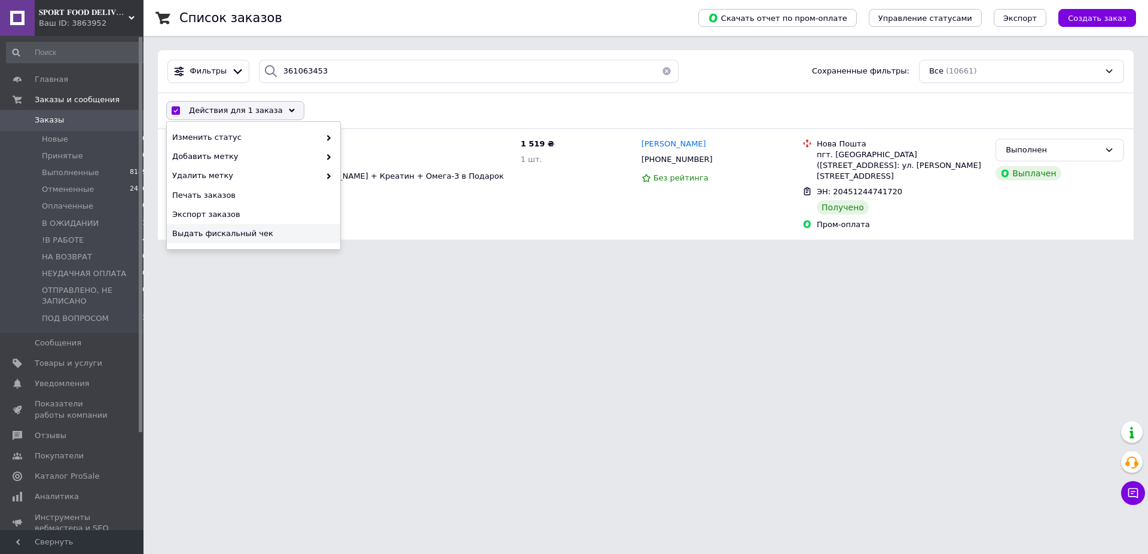
click at [226, 233] on span "Выдать фискальный чек" at bounding box center [252, 233] width 160 height 11
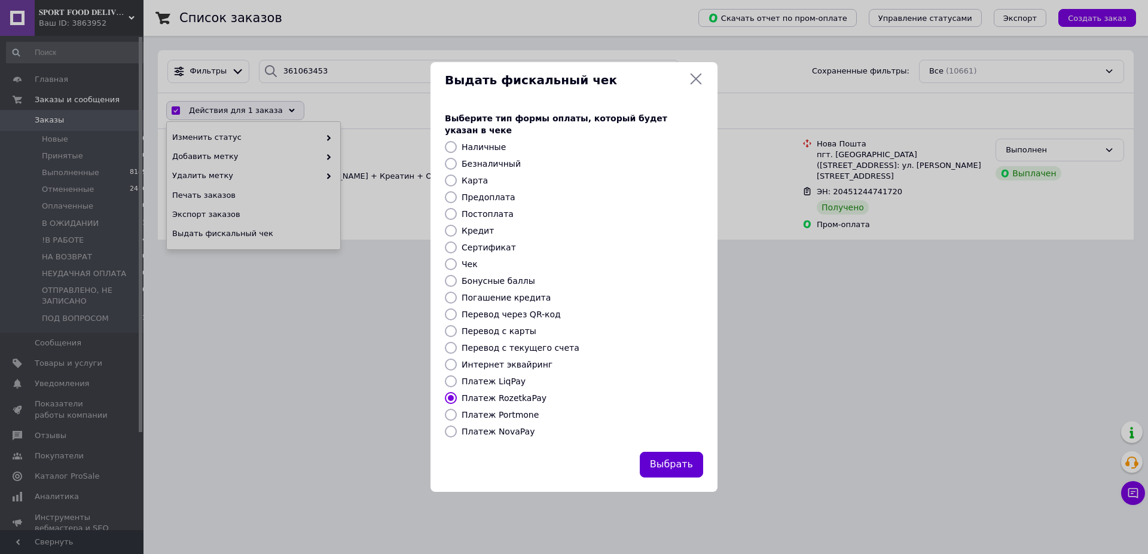
click at [684, 465] on button "Выбрать" at bounding box center [671, 465] width 63 height 26
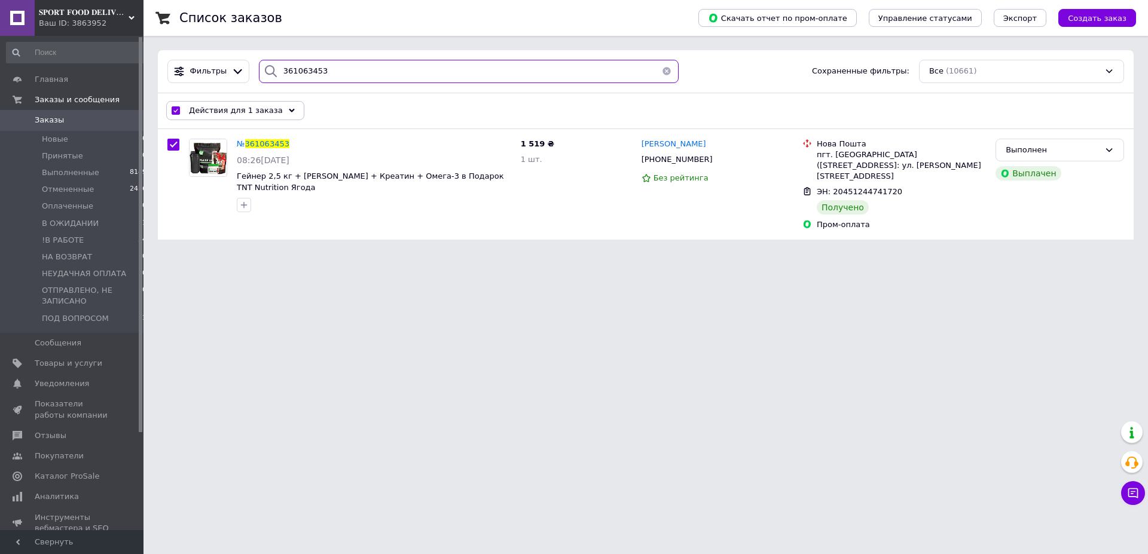
drag, startPoint x: 337, startPoint y: 73, endPoint x: 19, endPoint y: 41, distance: 320.3
click at [259, 60] on input "361063453" at bounding box center [469, 71] width 420 height 23
paste input "0753878"
type input "360753878"
checkbox input "false"
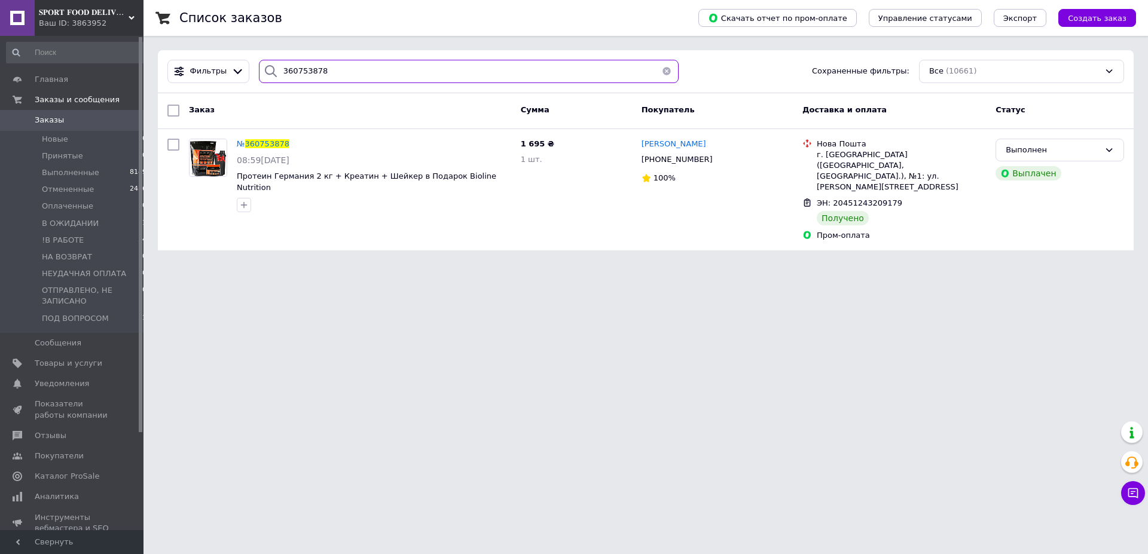
type input "360753878"
click at [173, 109] on input "checkbox" at bounding box center [173, 111] width 12 height 12
checkbox input "true"
click at [199, 108] on span "Действия для 1 заказа" at bounding box center [236, 110] width 94 height 11
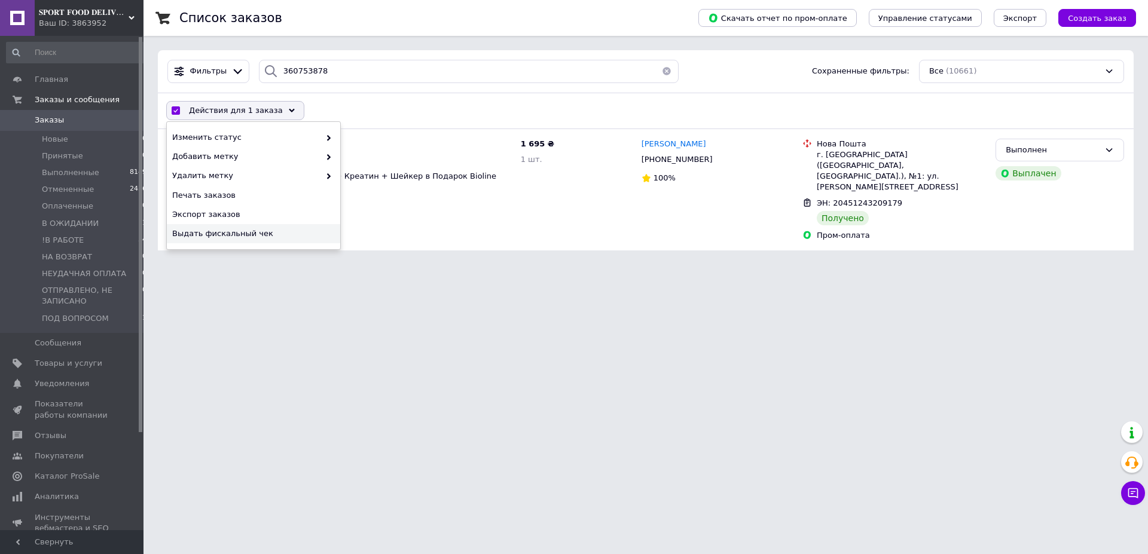
click at [246, 233] on span "Выдать фискальный чек" at bounding box center [252, 233] width 160 height 11
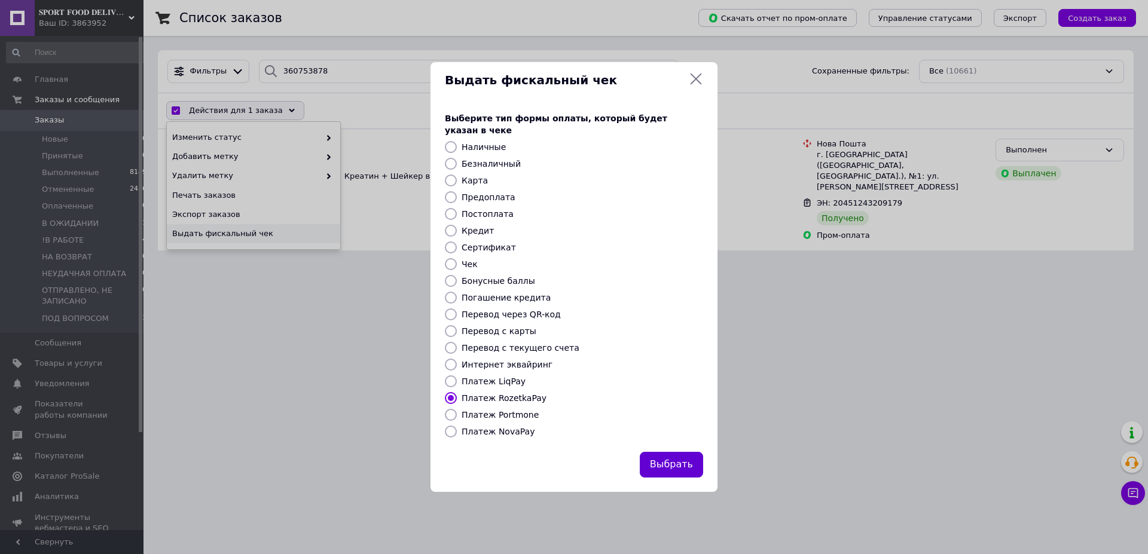
click at [685, 453] on button "Выбрать" at bounding box center [671, 465] width 63 height 26
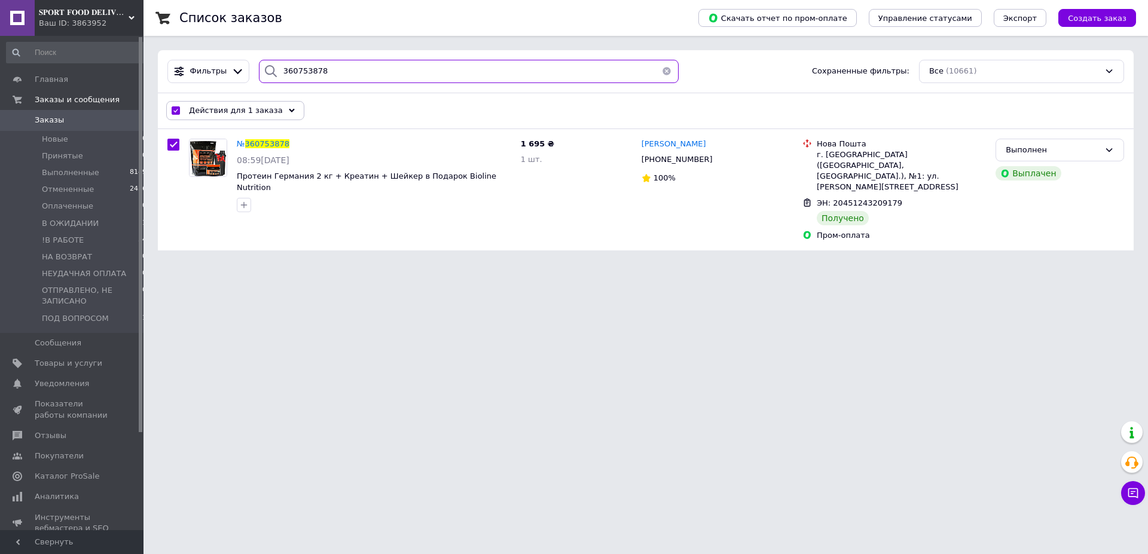
drag, startPoint x: 354, startPoint y: 68, endPoint x: 0, endPoint y: 14, distance: 358.1
click at [259, 60] on input "360753878" at bounding box center [469, 71] width 420 height 23
paste input "126004"
type input "361260048"
checkbox input "false"
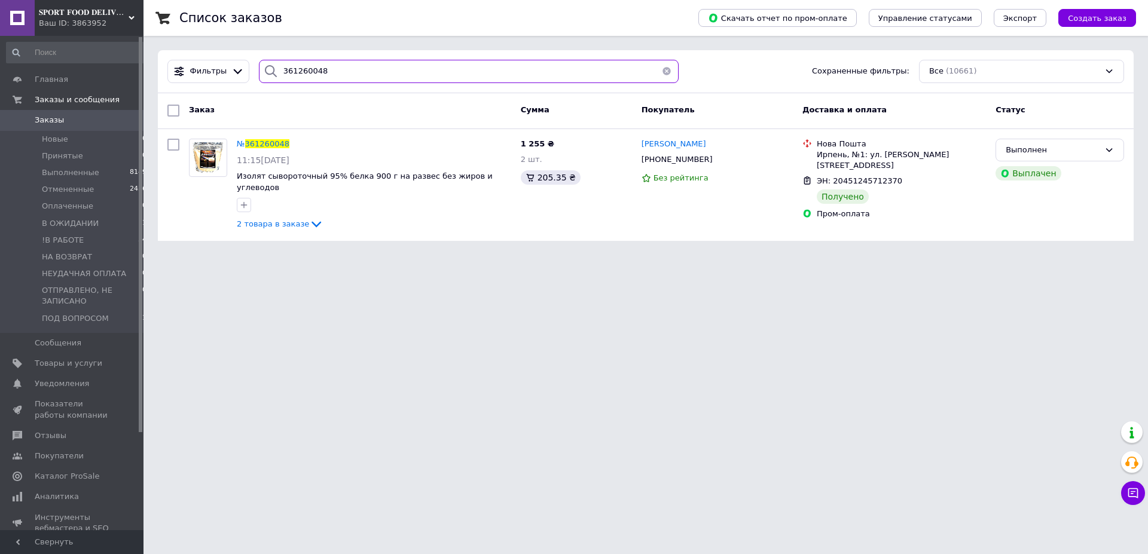
type input "361260048"
click at [172, 106] on input "checkbox" at bounding box center [173, 111] width 12 height 12
checkbox input "true"
click at [207, 107] on span "Действия для 1 заказа" at bounding box center [236, 110] width 94 height 11
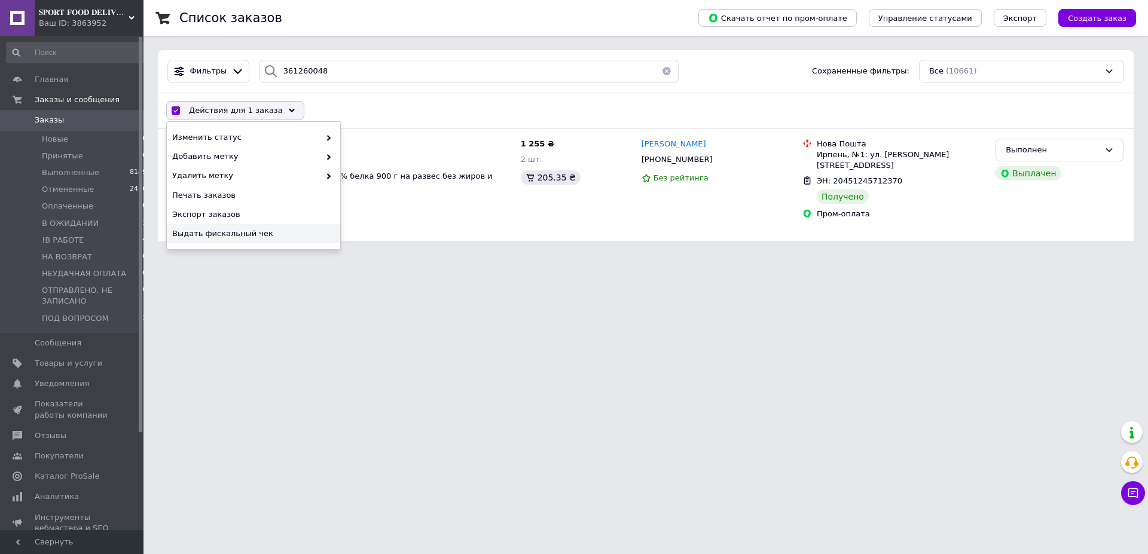
click at [217, 236] on span "Выдать фискальный чек" at bounding box center [252, 233] width 160 height 11
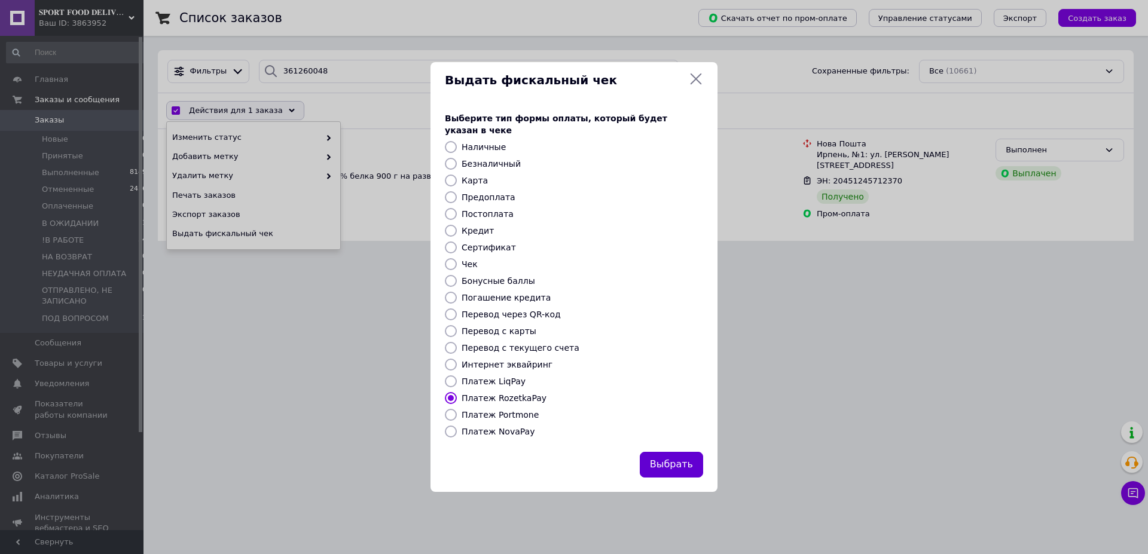
click at [675, 466] on button "Выбрать" at bounding box center [671, 465] width 63 height 26
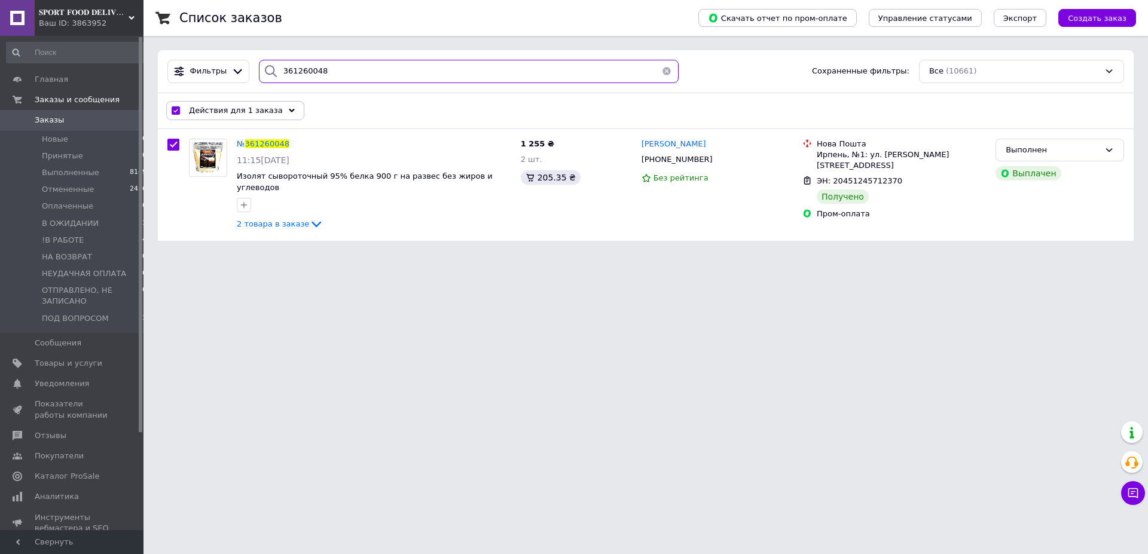
drag, startPoint x: 286, startPoint y: 72, endPoint x: 178, endPoint y: 59, distance: 109.0
click at [259, 65] on input "361260048" at bounding box center [469, 71] width 420 height 23
paste input "023146"
type input "361023146"
checkbox input "false"
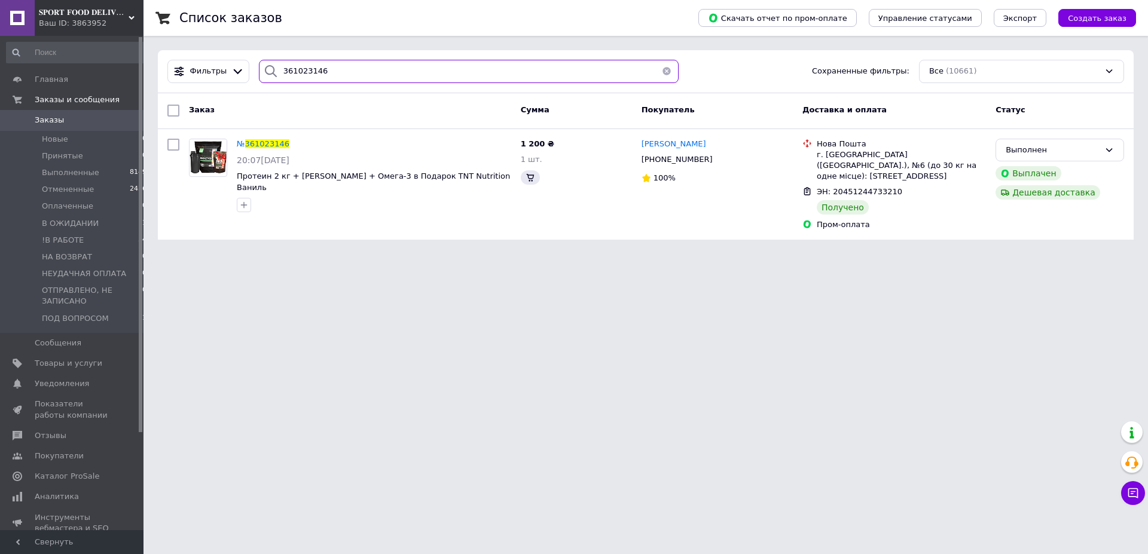
type input "361023146"
click at [172, 114] on input "checkbox" at bounding box center [173, 111] width 12 height 12
checkbox input "true"
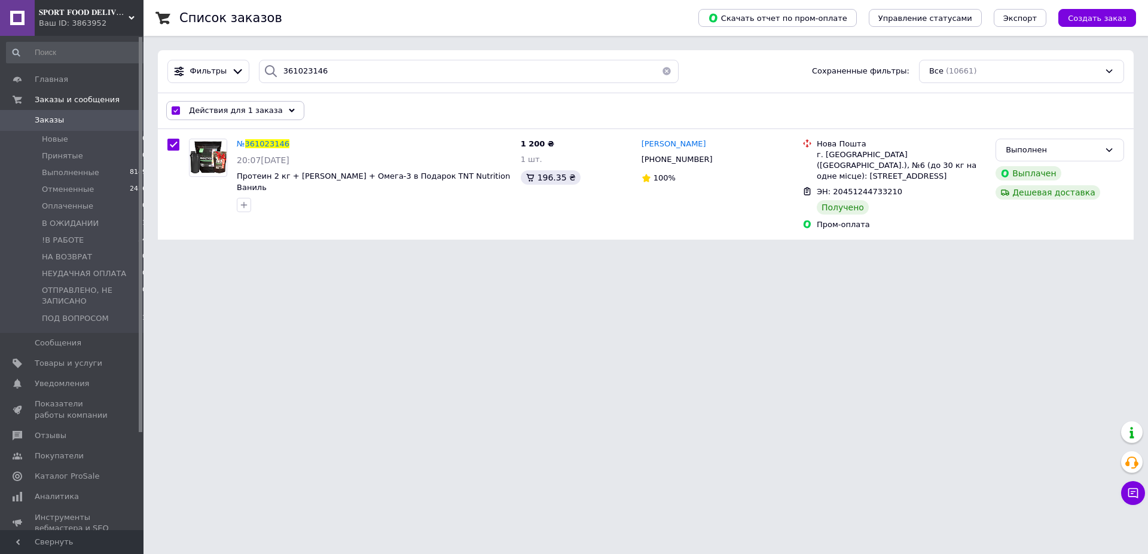
click at [202, 117] on div "Действия для 1 заказа" at bounding box center [235, 110] width 138 height 19
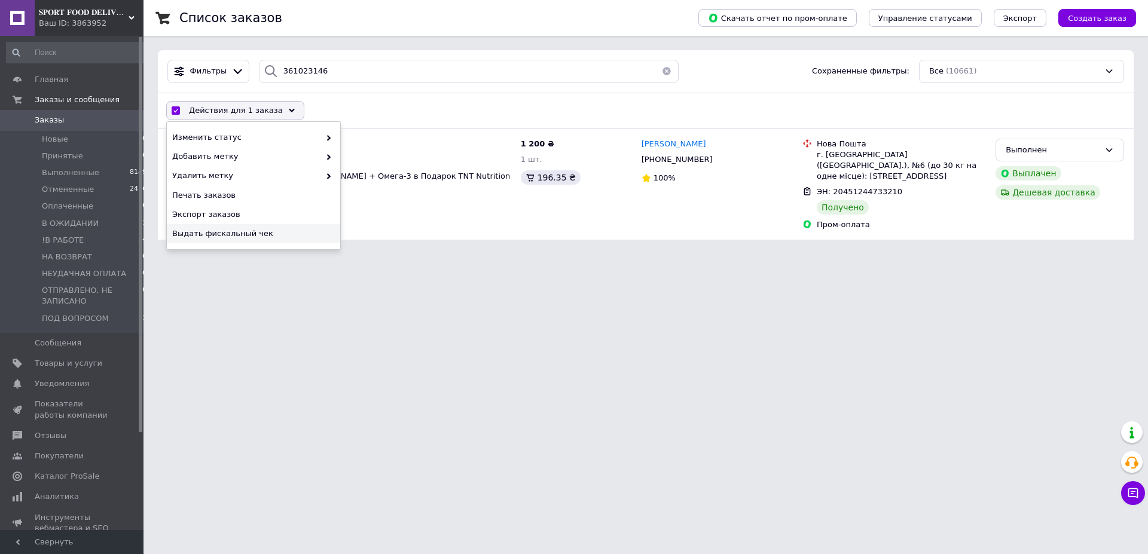
click at [252, 236] on span "Выдать фискальный чек" at bounding box center [252, 233] width 160 height 11
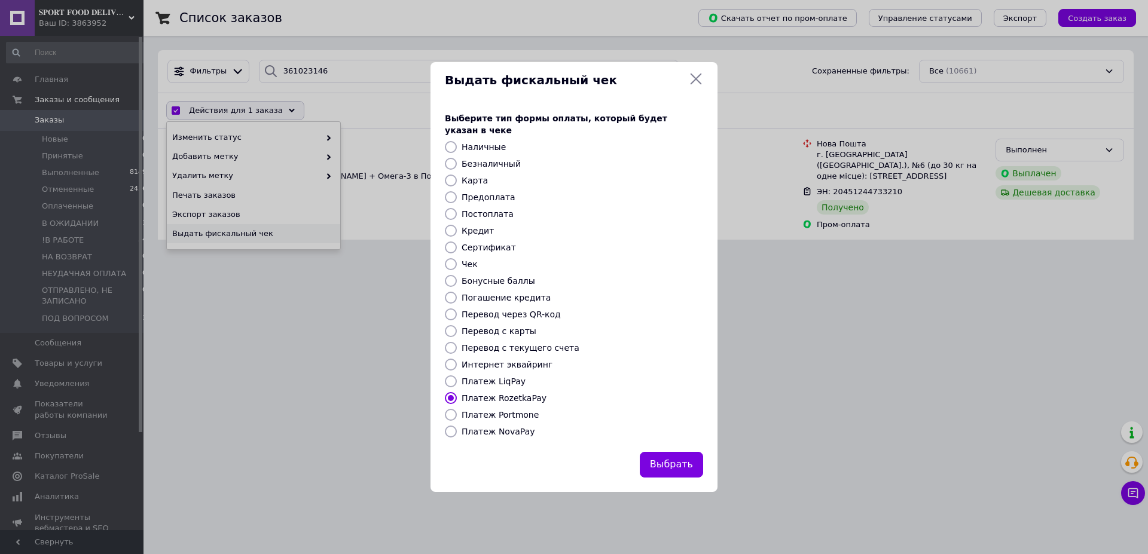
drag, startPoint x: 670, startPoint y: 455, endPoint x: 657, endPoint y: 456, distance: 13.3
click at [666, 455] on button "Выбрать" at bounding box center [671, 465] width 63 height 26
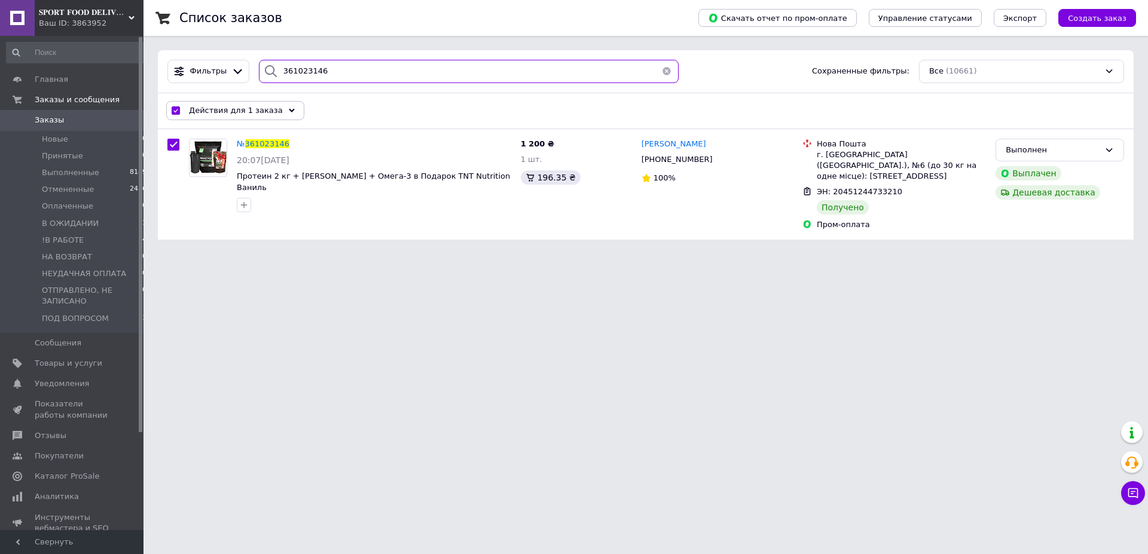
drag, startPoint x: 340, startPoint y: 69, endPoint x: 0, endPoint y: 57, distance: 339.9
click at [259, 60] on input "361023146" at bounding box center [469, 71] width 420 height 23
paste input "168939"
type input "361168939"
checkbox input "false"
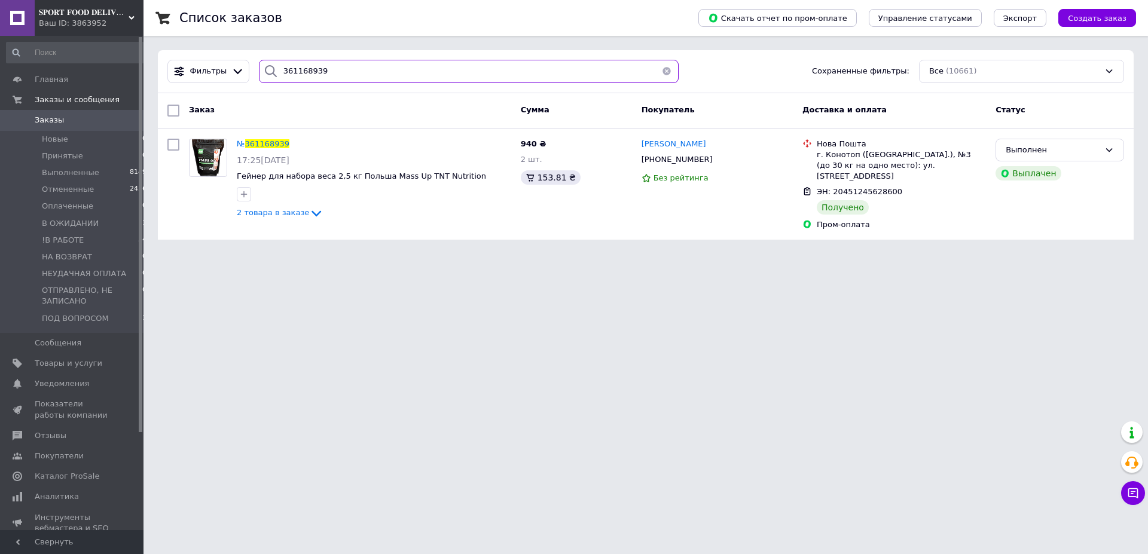
type input "361168939"
click at [174, 112] on input "checkbox" at bounding box center [173, 111] width 12 height 12
checkbox input "true"
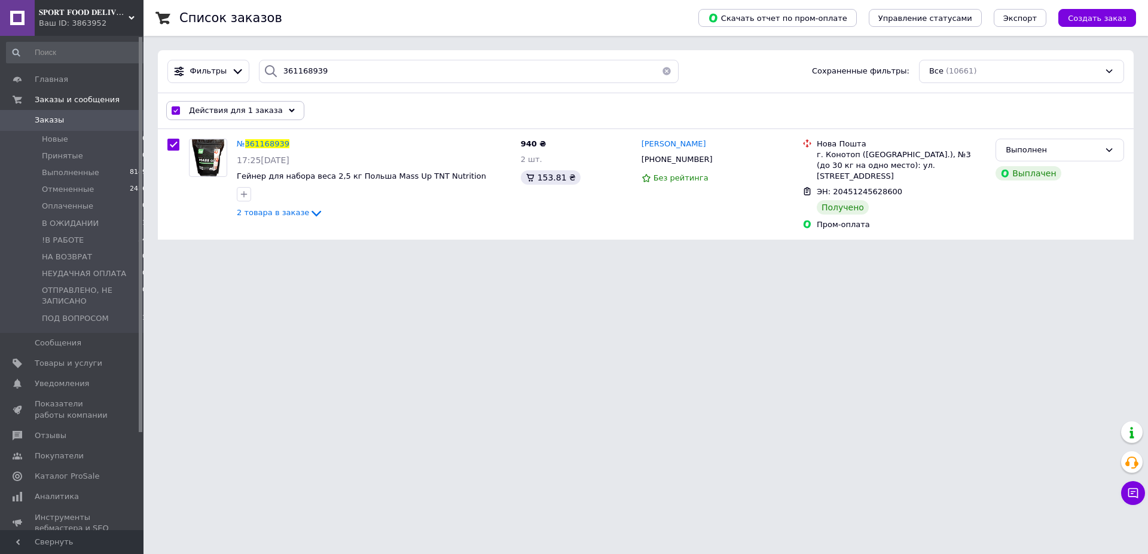
click at [231, 108] on span "Действия для 1 заказа" at bounding box center [236, 110] width 94 height 11
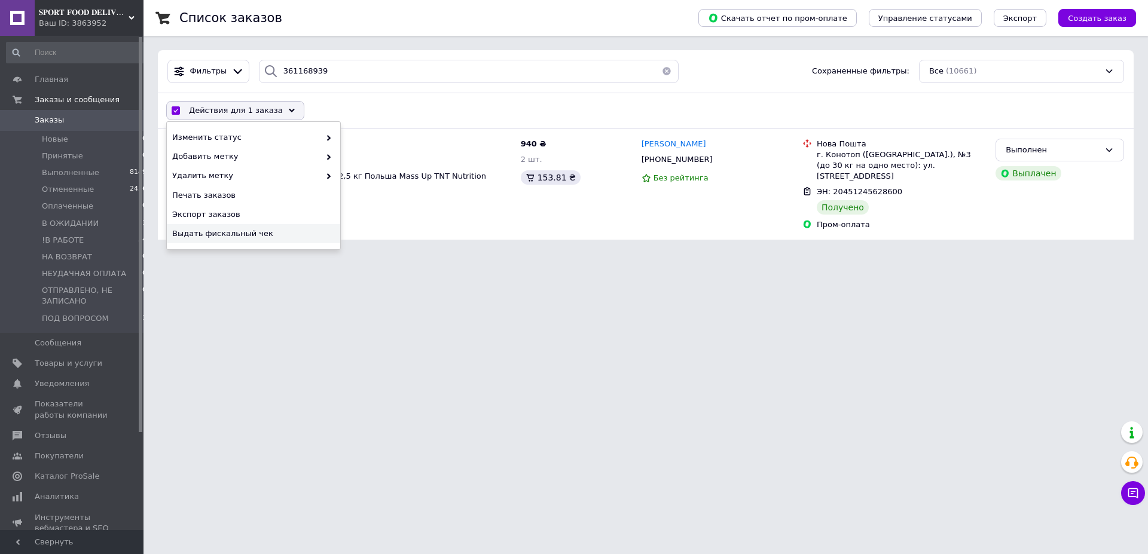
drag, startPoint x: 256, startPoint y: 237, endPoint x: 262, endPoint y: 239, distance: 6.2
click at [259, 237] on span "Выдать фискальный чек" at bounding box center [252, 233] width 160 height 11
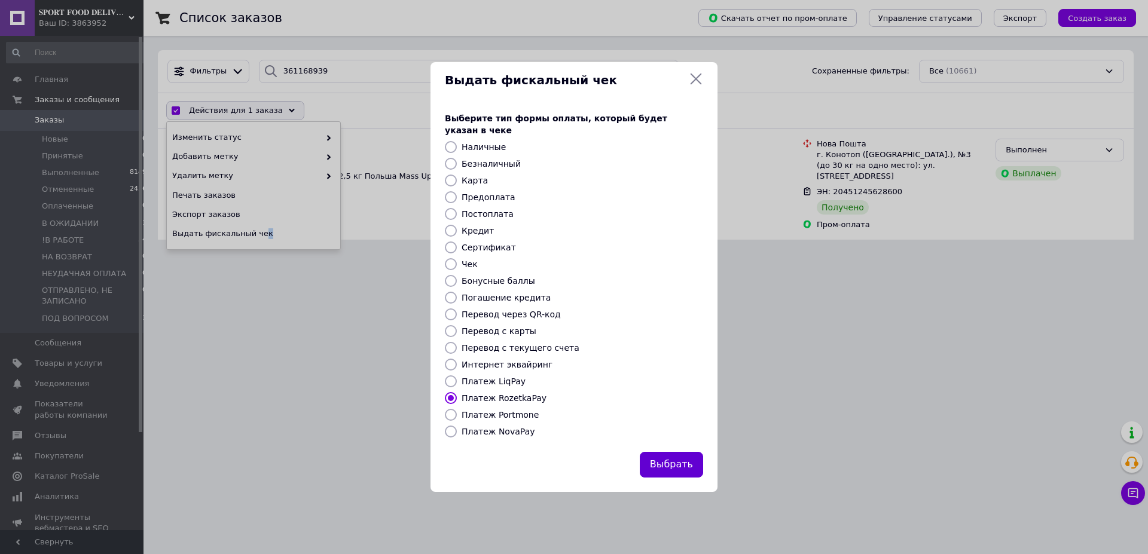
drag, startPoint x: 663, startPoint y: 447, endPoint x: 649, endPoint y: 466, distance: 24.1
click at [663, 452] on button "Выбрать" at bounding box center [671, 465] width 63 height 26
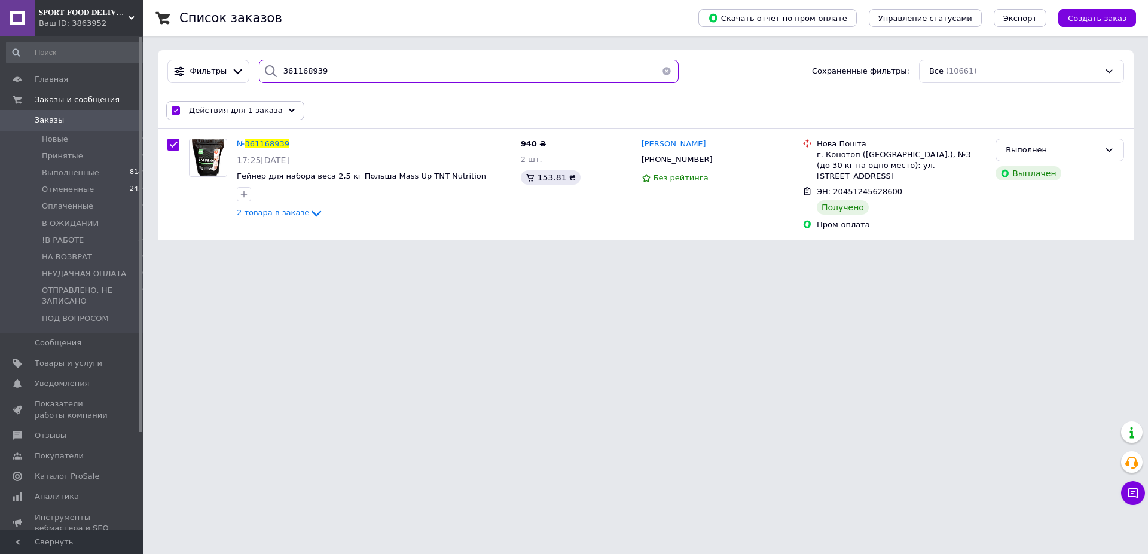
drag, startPoint x: 382, startPoint y: 71, endPoint x: 31, endPoint y: 32, distance: 353.3
click at [276, 60] on input "361168939" at bounding box center [469, 71] width 420 height 23
paste input "211522"
type input "361211522"
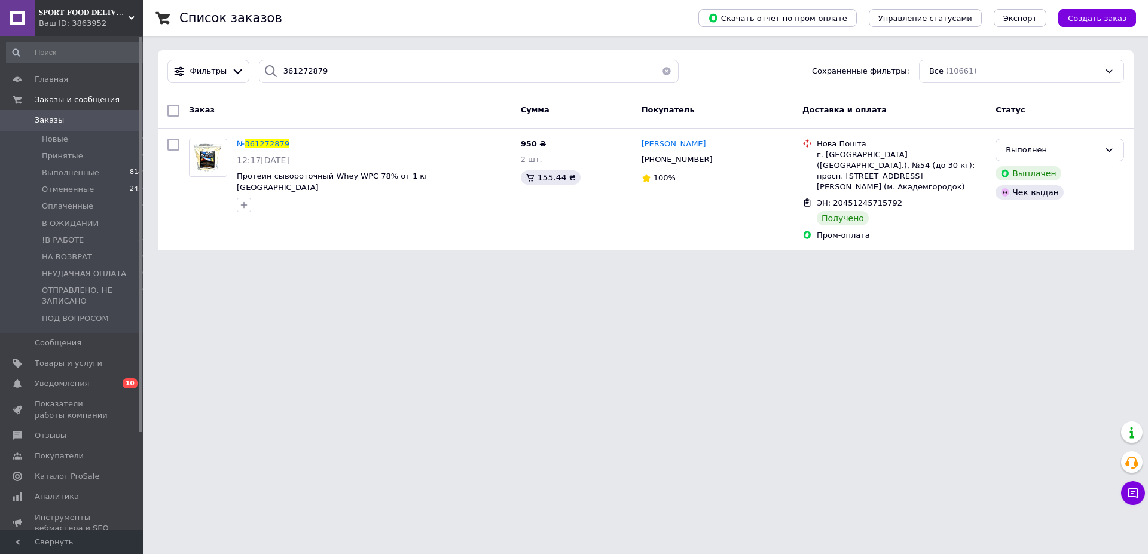
click at [76, 383] on span "Уведомления" at bounding box center [62, 384] width 54 height 11
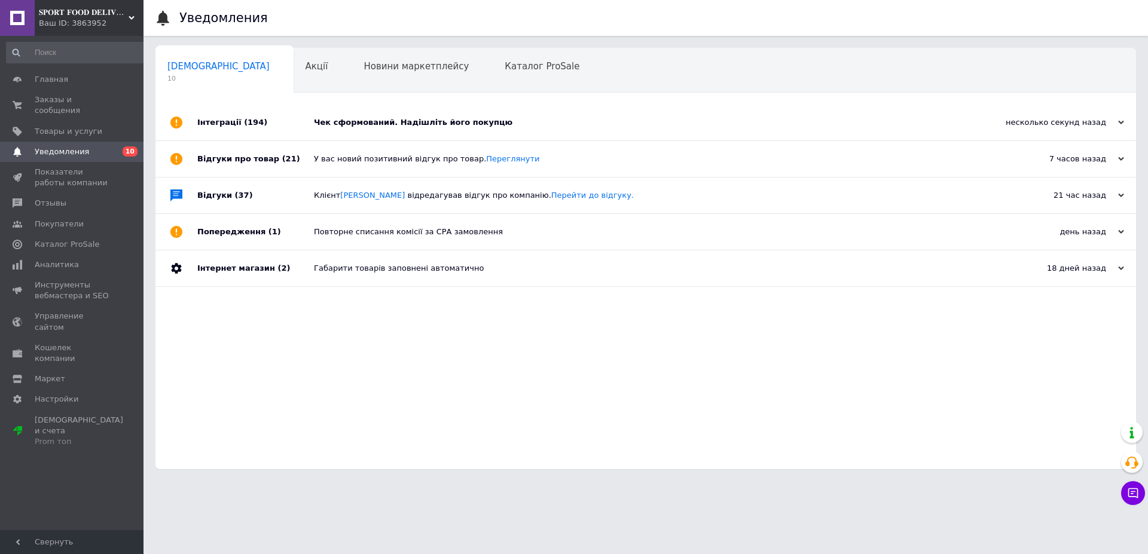
click at [349, 121] on div "Чек сформований. Надішліть його покупцю" at bounding box center [659, 122] width 691 height 11
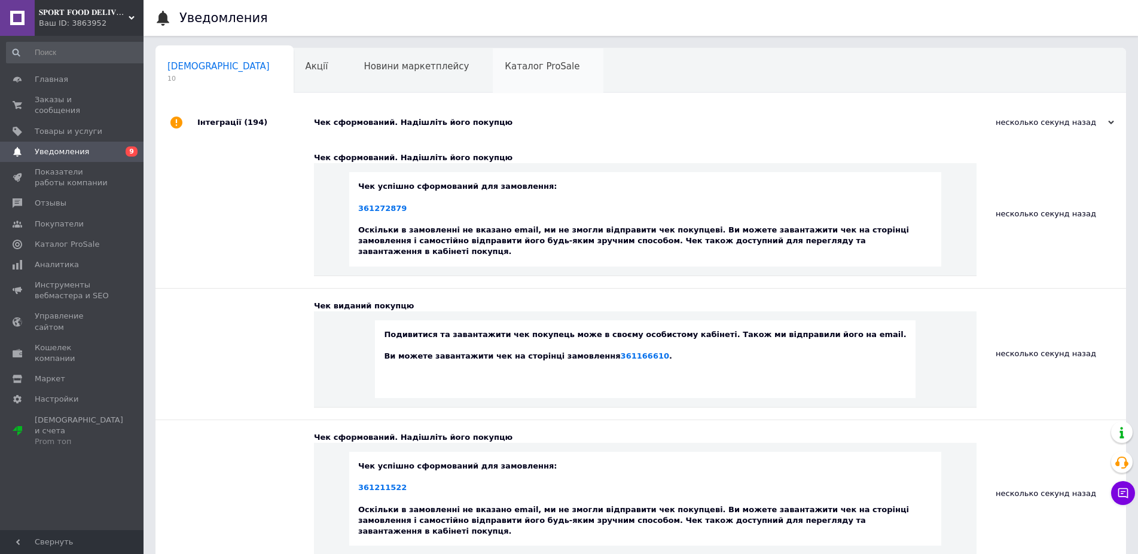
click at [493, 58] on div "Каталог ProSale 0" at bounding box center [548, 70] width 111 height 45
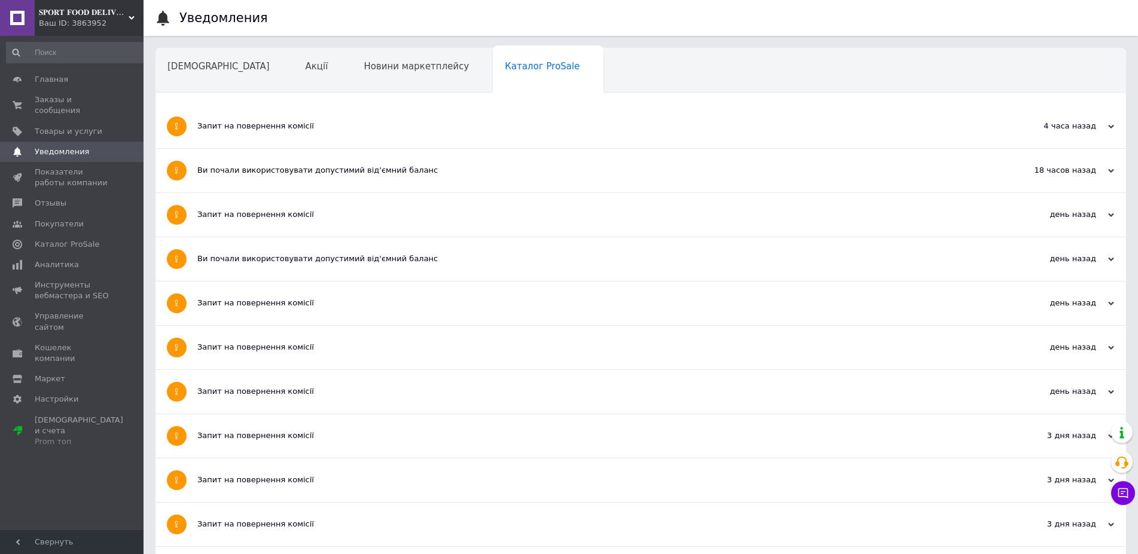
drag, startPoint x: 78, startPoint y: 97, endPoint x: 145, endPoint y: 169, distance: 97.7
click at [78, 98] on span "Заказы и сообщения" at bounding box center [73, 105] width 76 height 22
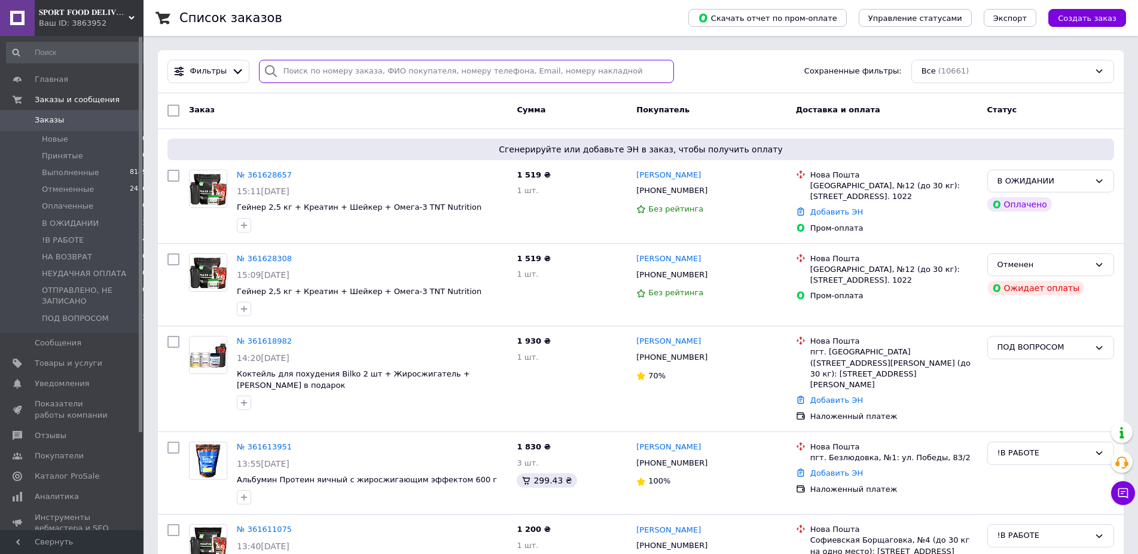
click at [328, 71] on input "search" at bounding box center [467, 71] width 416 height 23
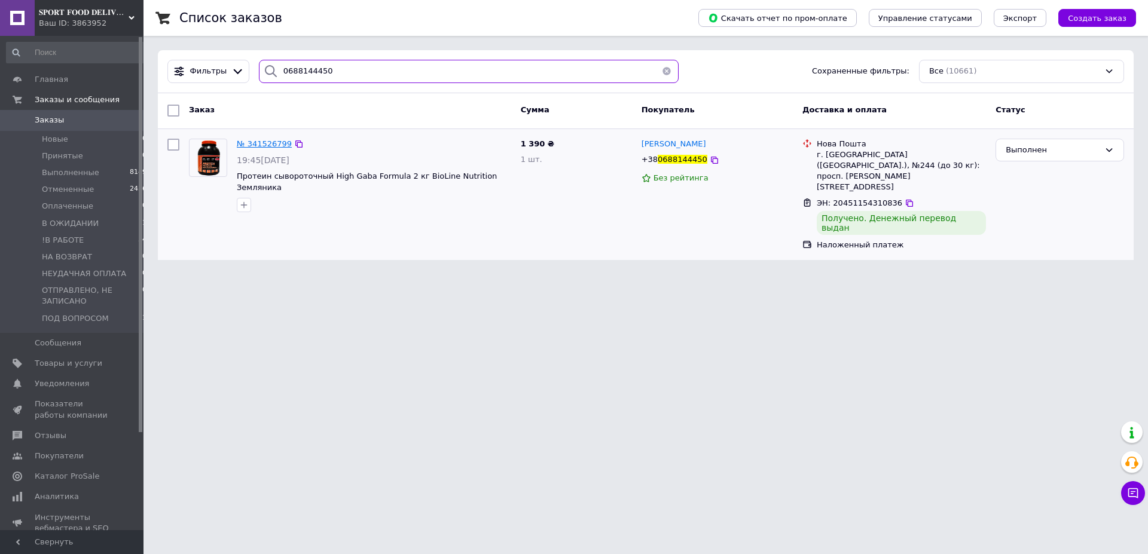
type input "0688144450"
click at [272, 143] on span "№ 341526799" at bounding box center [264, 143] width 55 height 9
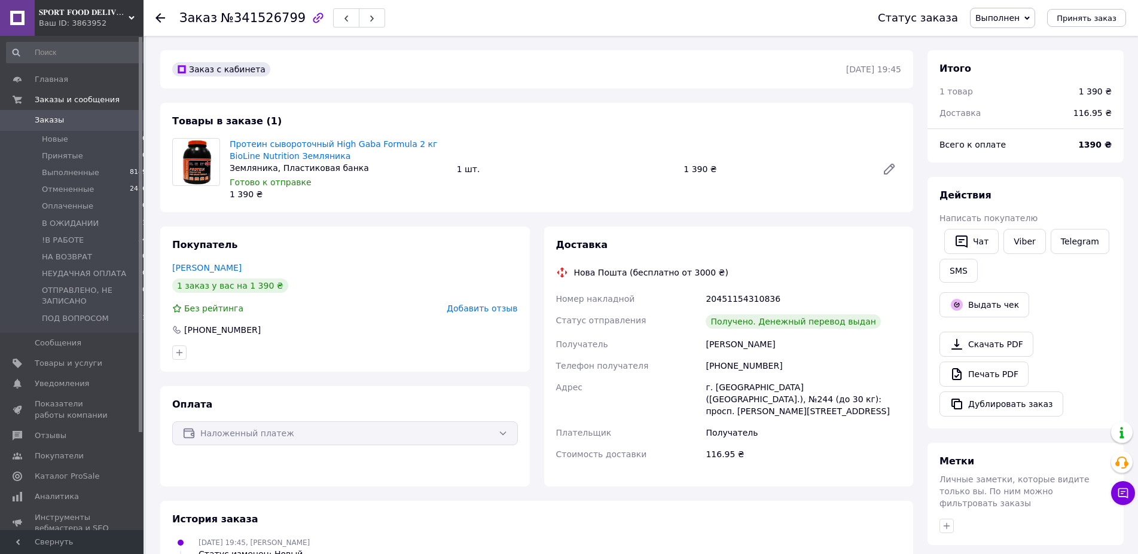
click at [715, 338] on div "[PERSON_NAME]" at bounding box center [803, 345] width 200 height 22
copy div "[PERSON_NAME]"
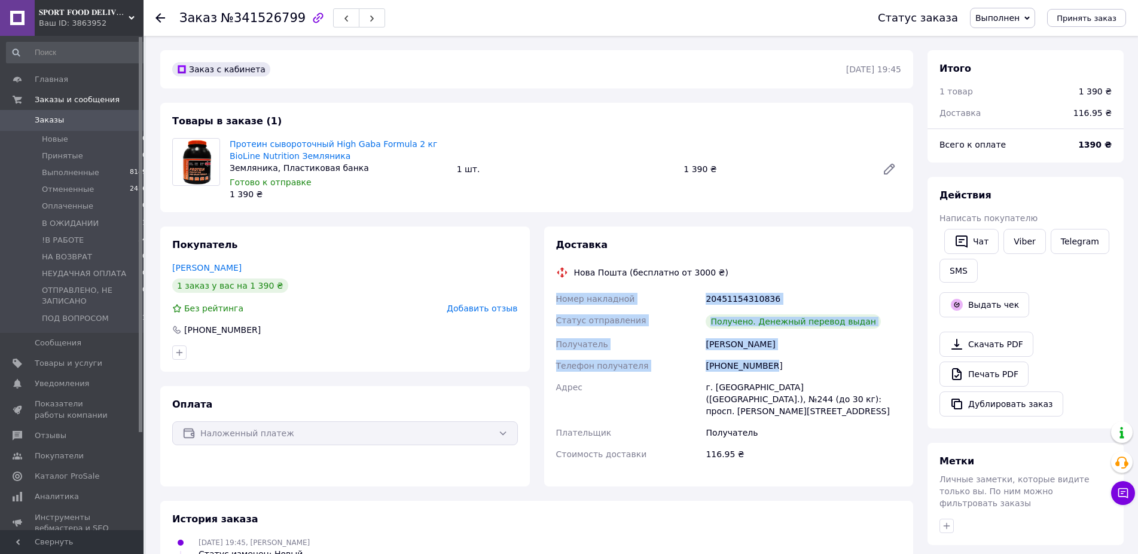
drag, startPoint x: 809, startPoint y: 273, endPoint x: 795, endPoint y: 364, distance: 91.9
click at [795, 364] on div "Доставка Нова Пошта (бесплатно от 3000 ₴) Номер накладной 20451154310836 Статус…" at bounding box center [729, 357] width 346 height 236
click at [795, 364] on div "[PHONE_NUMBER]" at bounding box center [803, 366] width 200 height 22
drag, startPoint x: 803, startPoint y: 371, endPoint x: 817, endPoint y: 272, distance: 100.2
click at [817, 272] on div "Доставка Нова Пошта (бесплатно от 3000 ₴) Номер накладной 20451154310836 Статус…" at bounding box center [729, 357] width 346 height 236
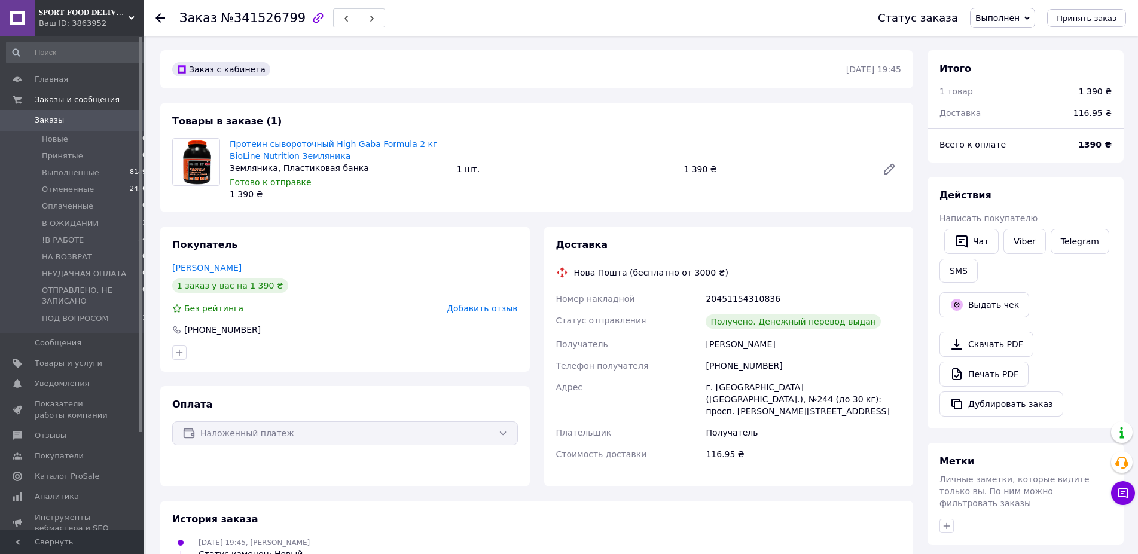
click at [817, 272] on div "Нова Пошта (бесплатно от 3000 ₴)" at bounding box center [729, 273] width 352 height 12
click at [1024, 404] on button "Дублировать заказ" at bounding box center [1002, 404] width 124 height 25
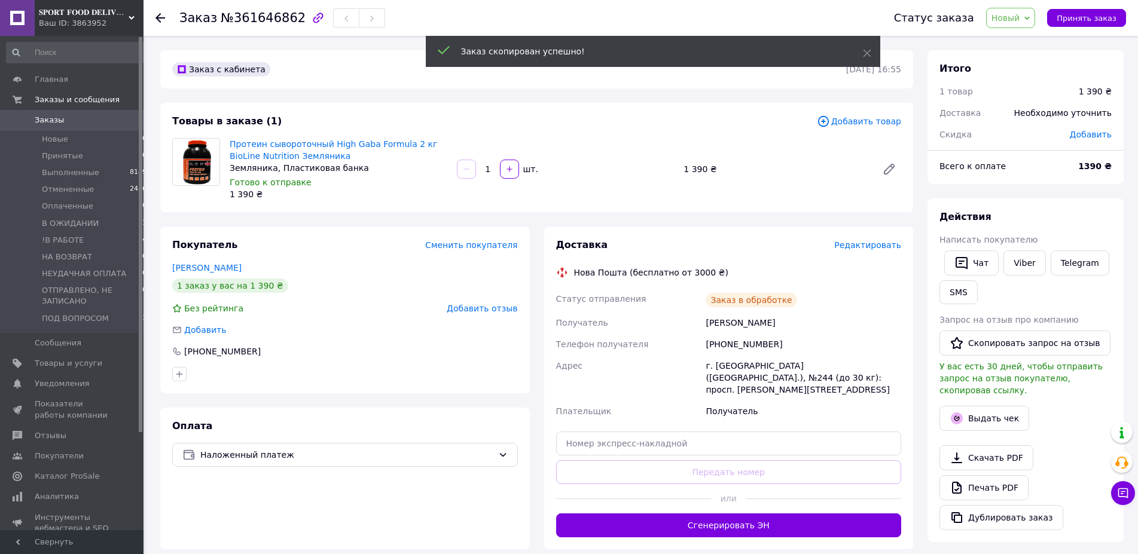
click at [850, 118] on span "Добавить товар" at bounding box center [859, 121] width 84 height 13
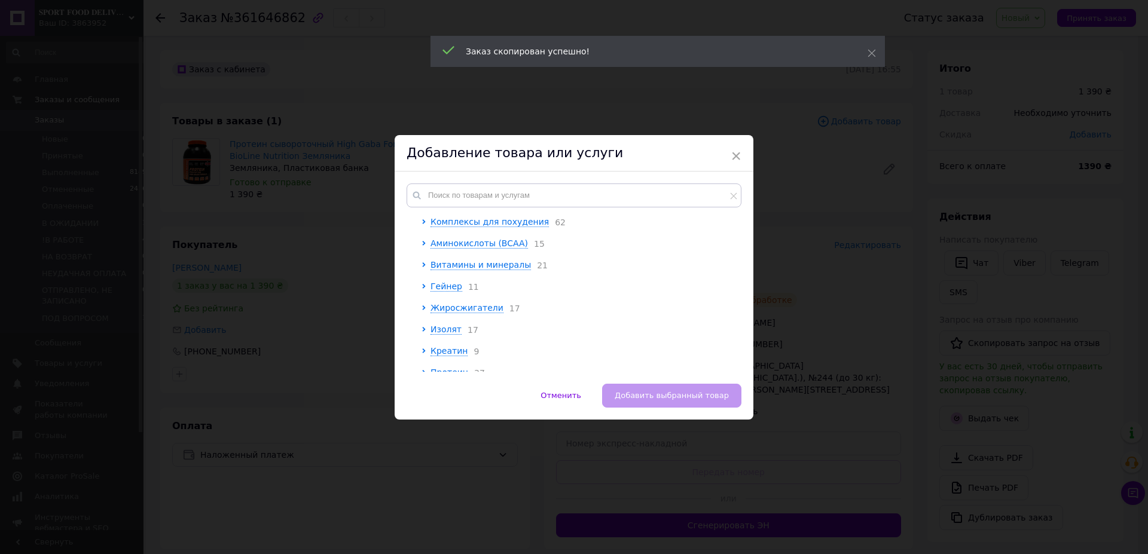
scroll to position [176, 0]
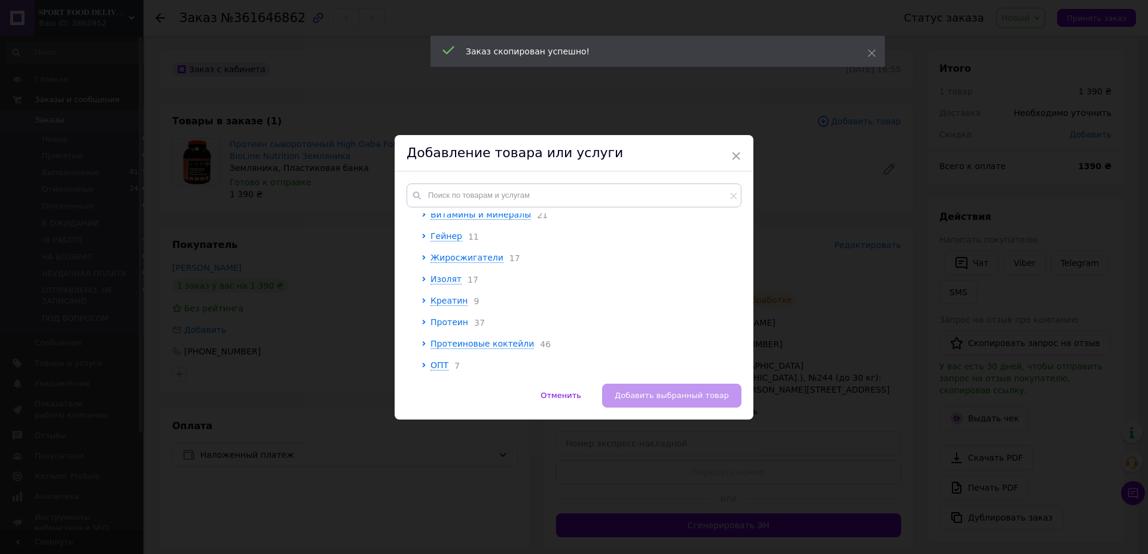
click at [441, 321] on span "Протеин" at bounding box center [450, 323] width 38 height 10
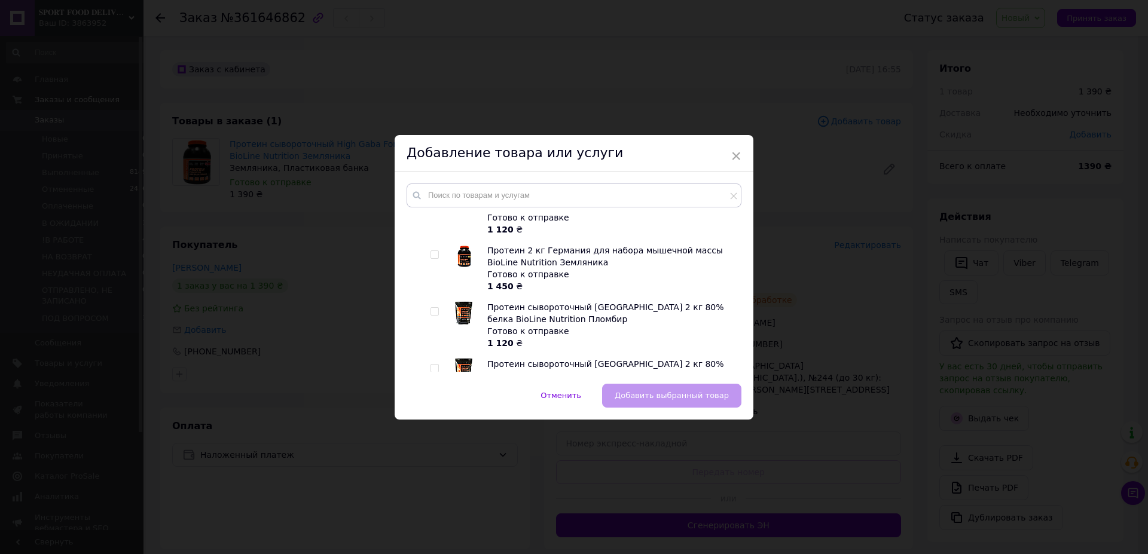
scroll to position [1172, 0]
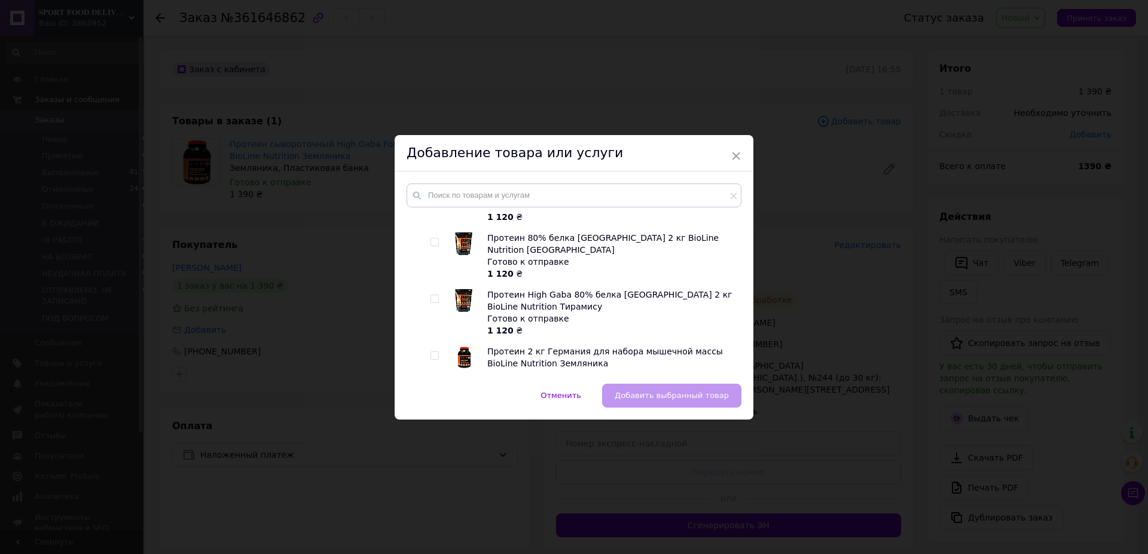
click at [431, 352] on input "checkbox" at bounding box center [435, 356] width 8 height 8
checkbox input "true"
click at [662, 386] on button "Добавить выбранный товар" at bounding box center [671, 396] width 139 height 24
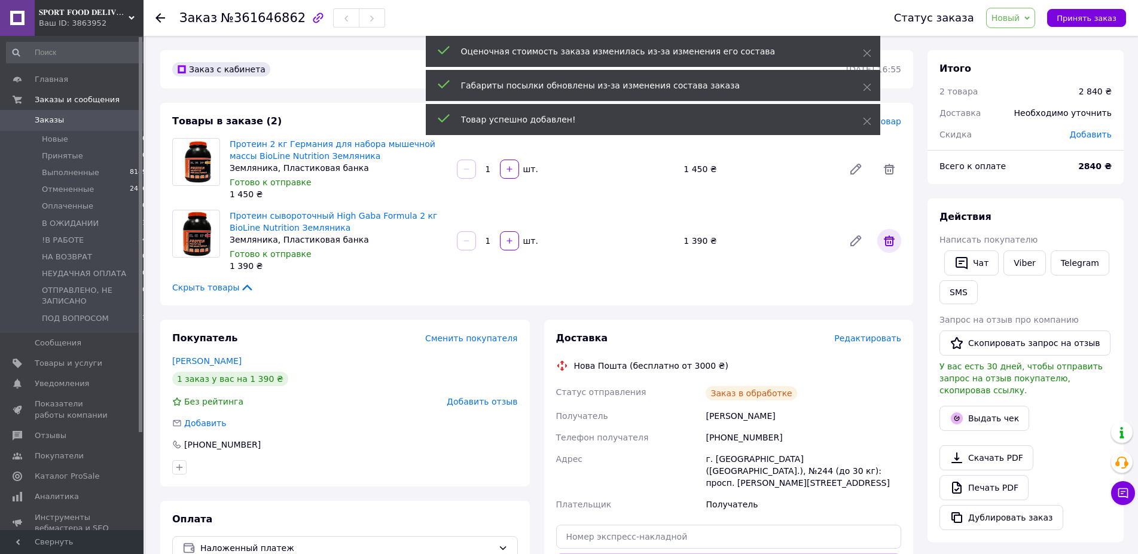
click at [890, 246] on icon at bounding box center [889, 241] width 14 height 14
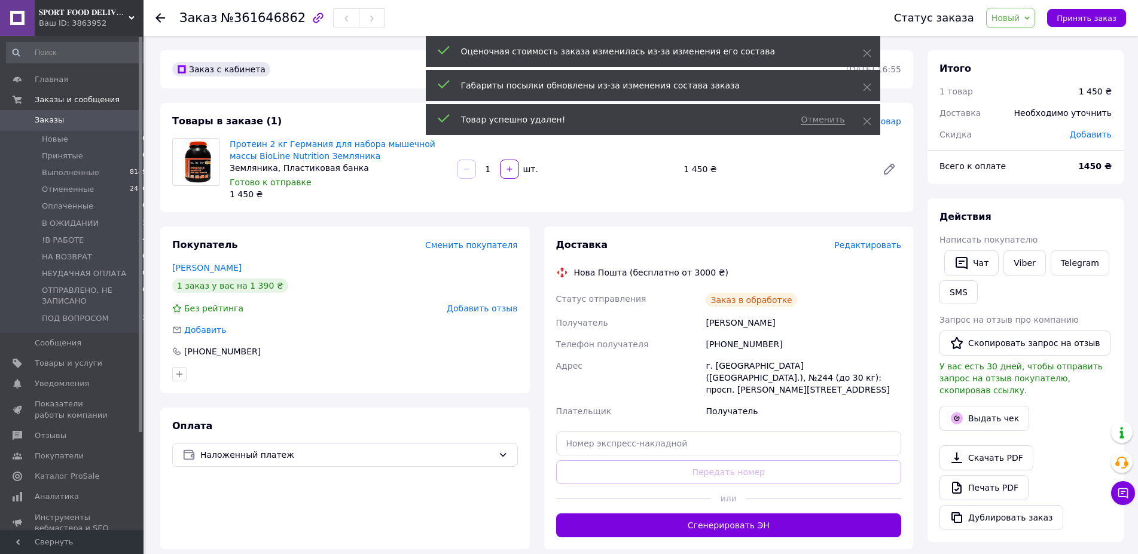
click at [1097, 115] on div "Необходимо уточнить" at bounding box center [1063, 113] width 112 height 26
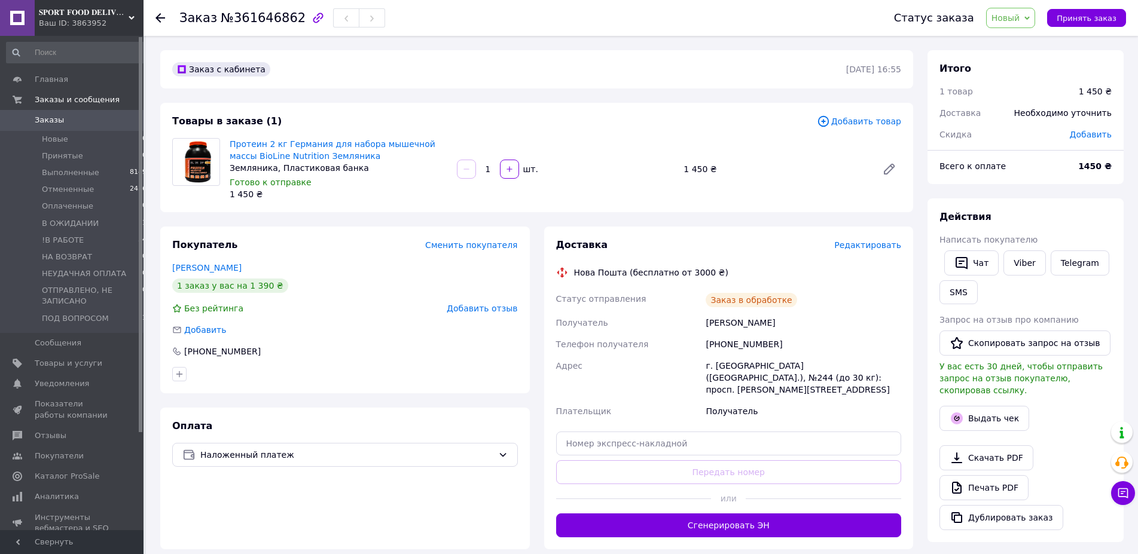
drag, startPoint x: 1092, startPoint y: 135, endPoint x: 1089, endPoint y: 141, distance: 6.7
click at [1093, 135] on span "Добавить" at bounding box center [1091, 135] width 42 height 10
click at [1008, 184] on input "text" at bounding box center [1013, 183] width 71 height 24
type input "150"
click at [1076, 209] on button "Сохранить" at bounding box center [1072, 217] width 60 height 24
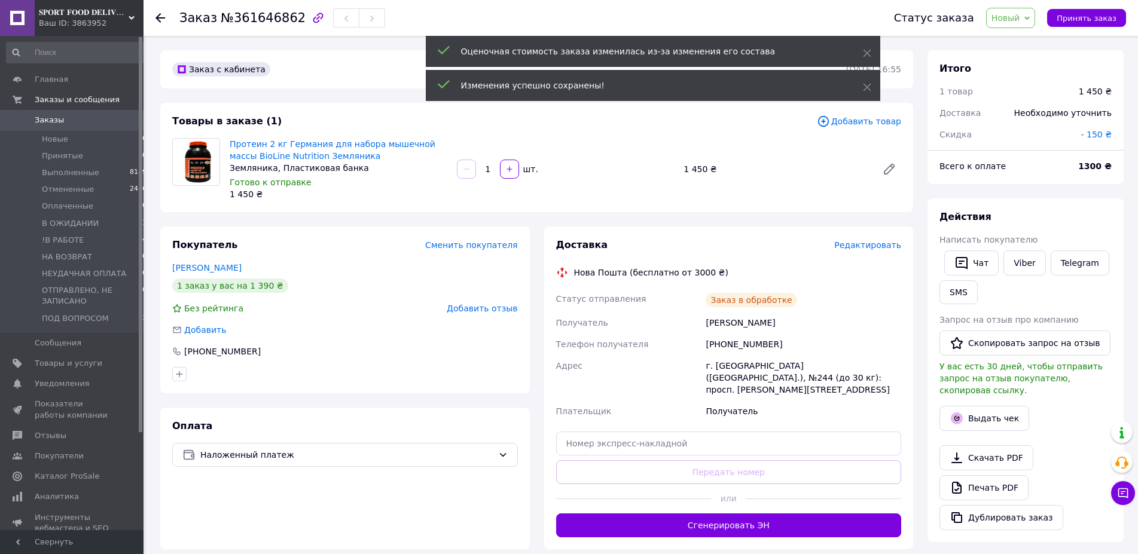
click at [879, 248] on span "Редактировать" at bounding box center [867, 245] width 67 height 10
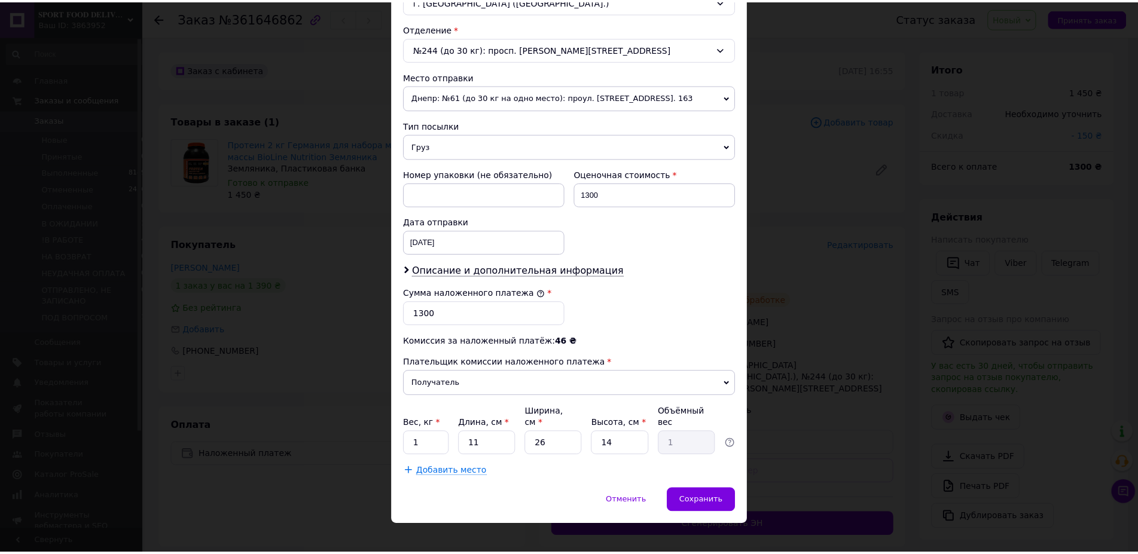
scroll to position [358, 0]
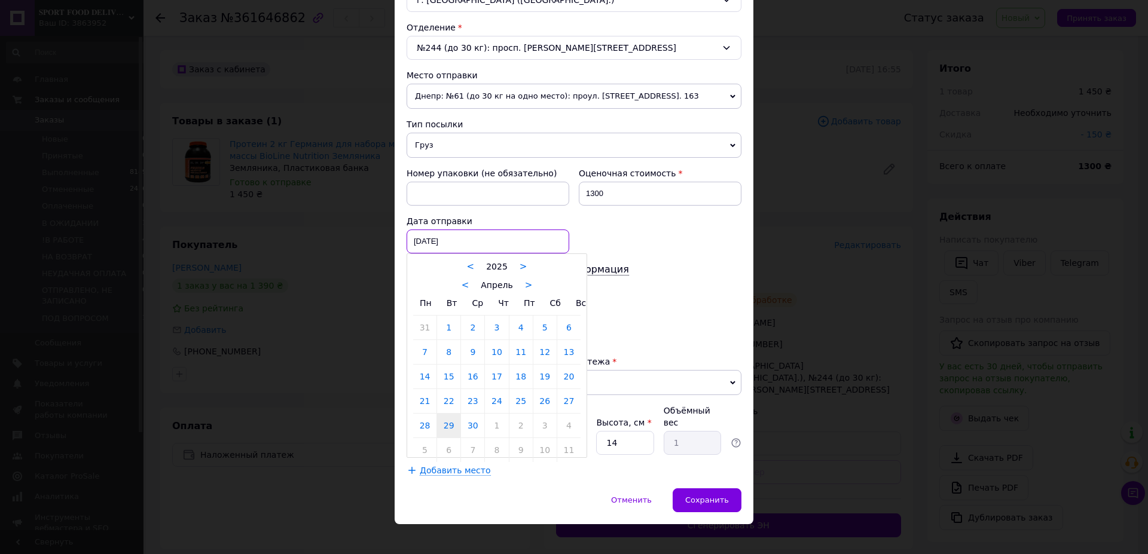
click at [458, 246] on input "[DATE]" at bounding box center [488, 242] width 163 height 24
click at [523, 285] on div "< Апрель >" at bounding box center [496, 285] width 167 height 13
click at [525, 285] on link ">" at bounding box center [529, 285] width 8 height 11
click at [520, 285] on div "< Май >" at bounding box center [496, 285] width 167 height 13
click at [518, 287] on link ">" at bounding box center [522, 285] width 8 height 11
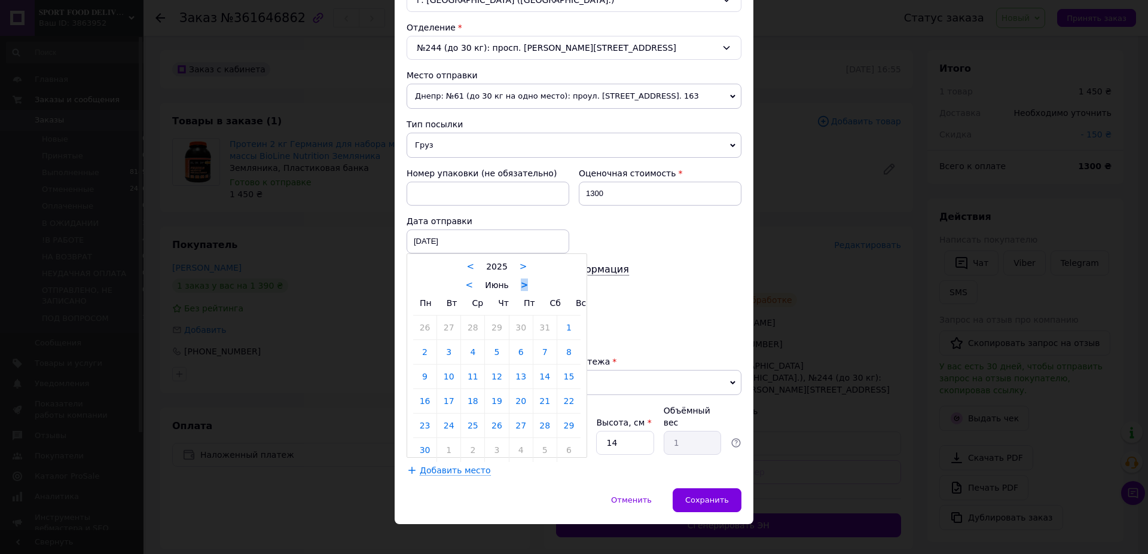
click at [521, 287] on link ">" at bounding box center [525, 285] width 8 height 11
click at [524, 289] on link ">" at bounding box center [528, 285] width 8 height 11
drag, startPoint x: 538, startPoint y: 349, endPoint x: 623, endPoint y: 423, distance: 112.7
click at [539, 349] on link "13" at bounding box center [544, 352] width 23 height 24
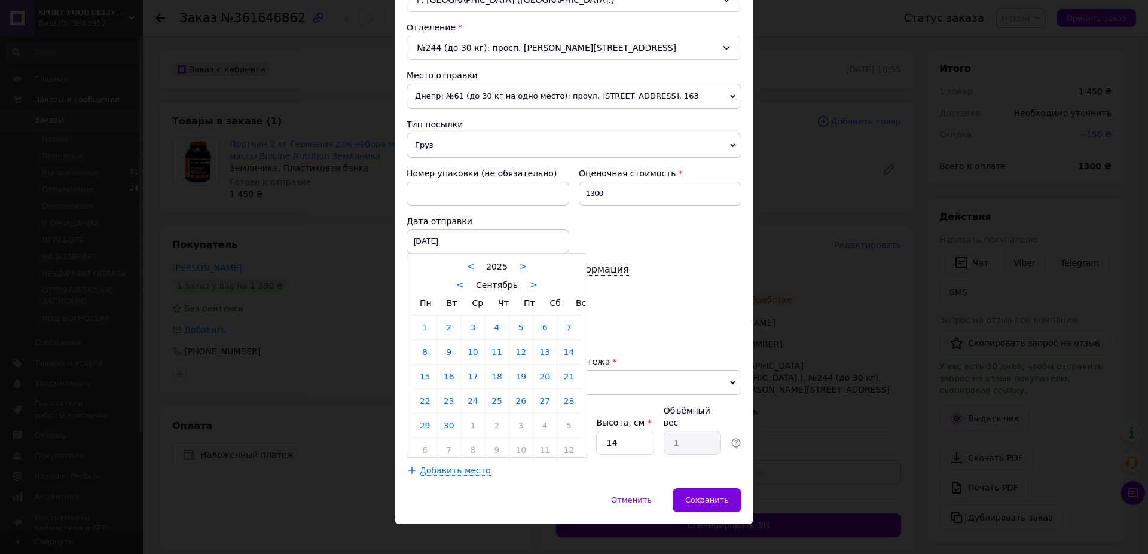
type input "[DATE]"
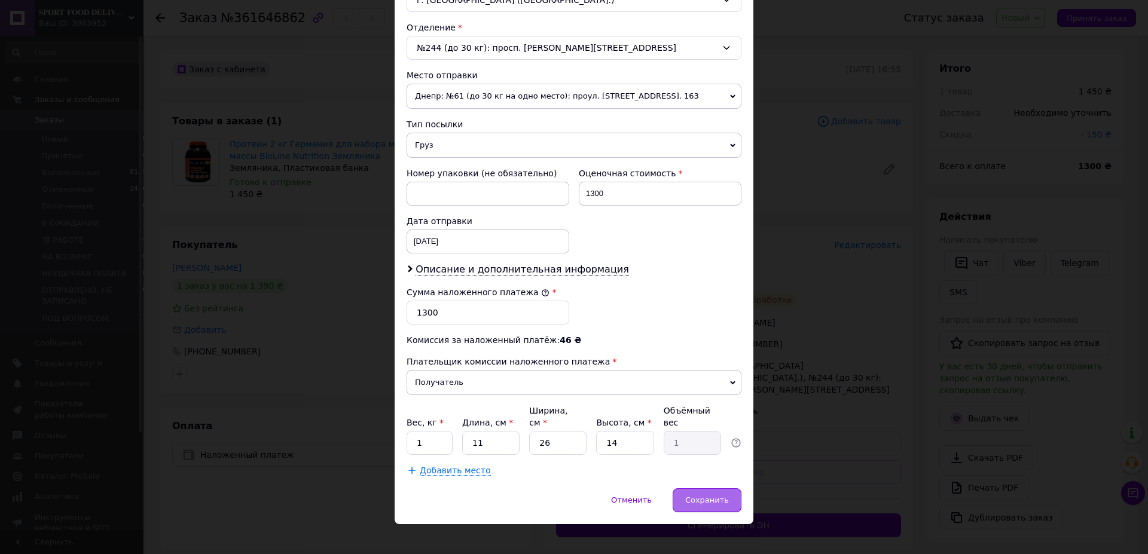
click at [681, 489] on div "Сохранить" at bounding box center [707, 501] width 69 height 24
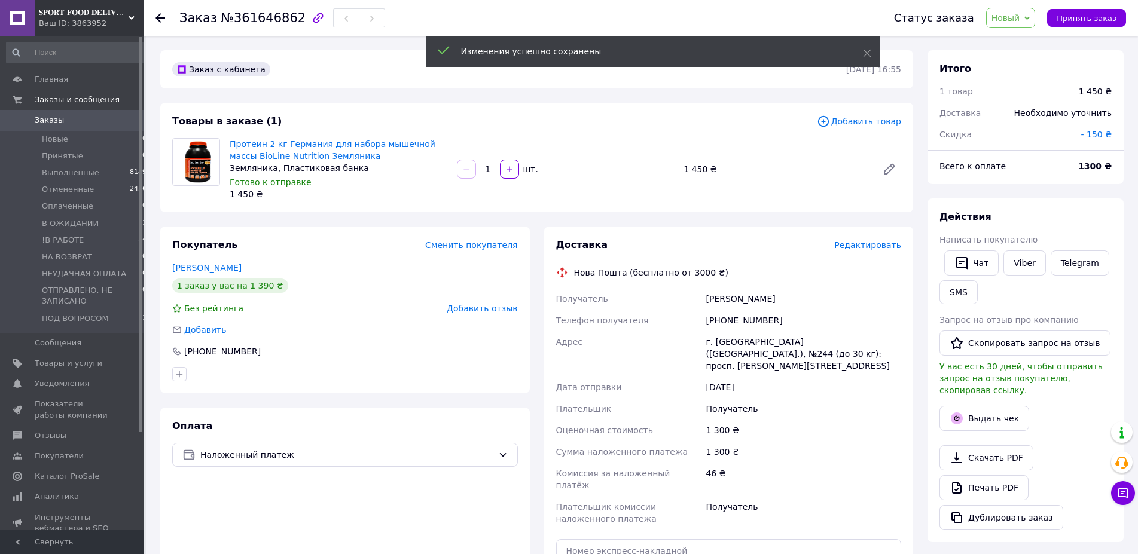
click at [1020, 23] on span "Новый" at bounding box center [1006, 18] width 29 height 10
click at [1044, 114] on li "В ОЖИДАНИИ" at bounding box center [1052, 114] width 130 height 18
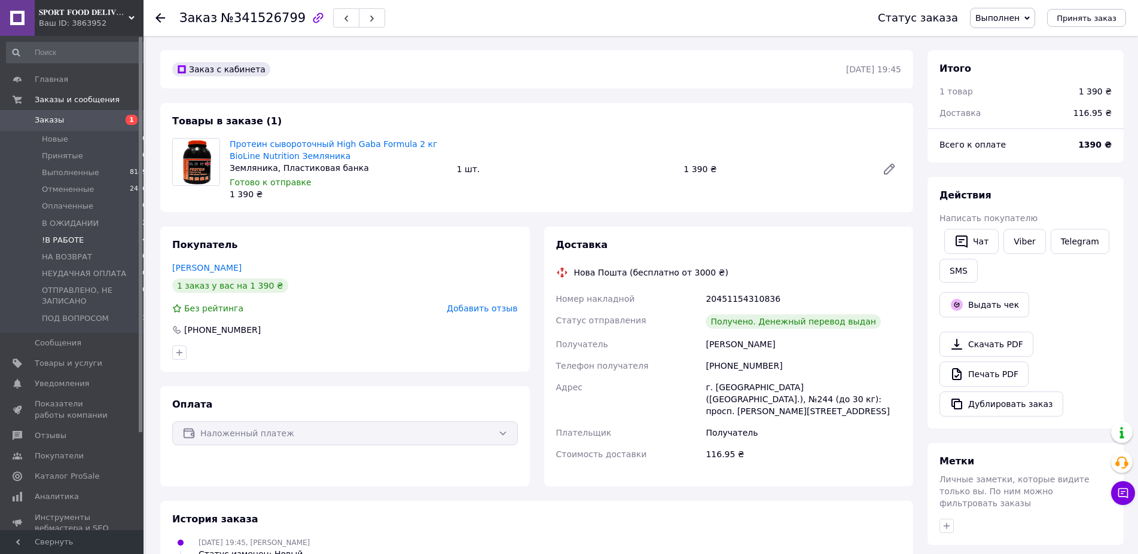
click at [89, 234] on li "!В РАБОТЕ 54" at bounding box center [77, 240] width 154 height 17
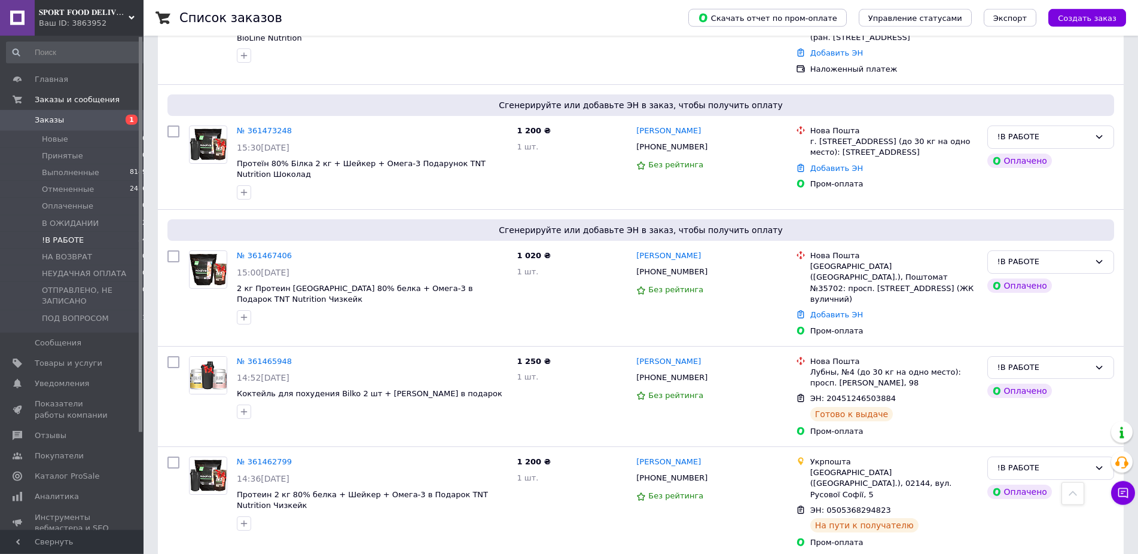
scroll to position [2379, 0]
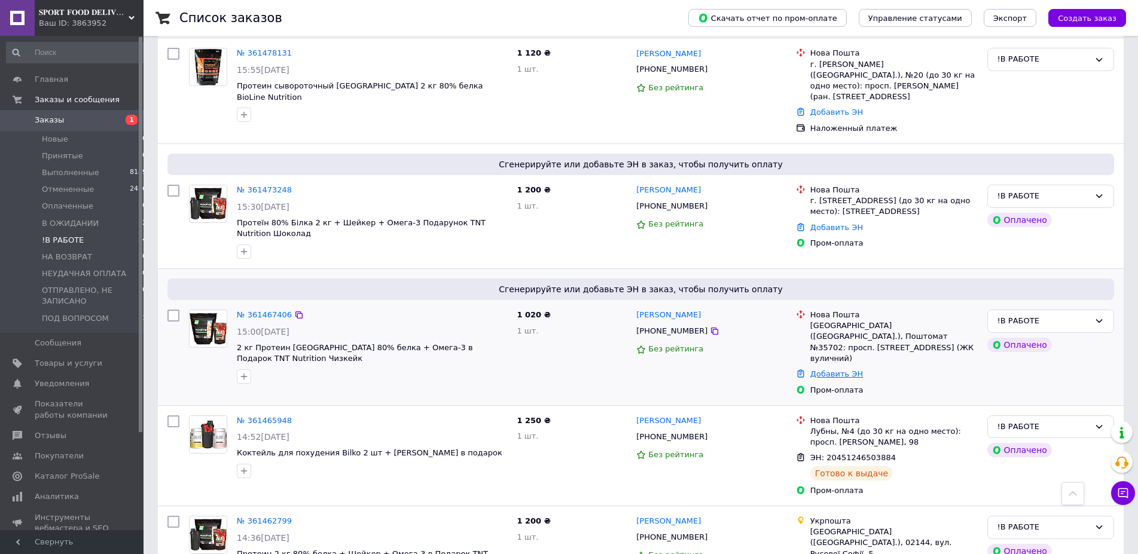
click at [838, 370] on link "Добавить ЭН" at bounding box center [836, 374] width 53 height 9
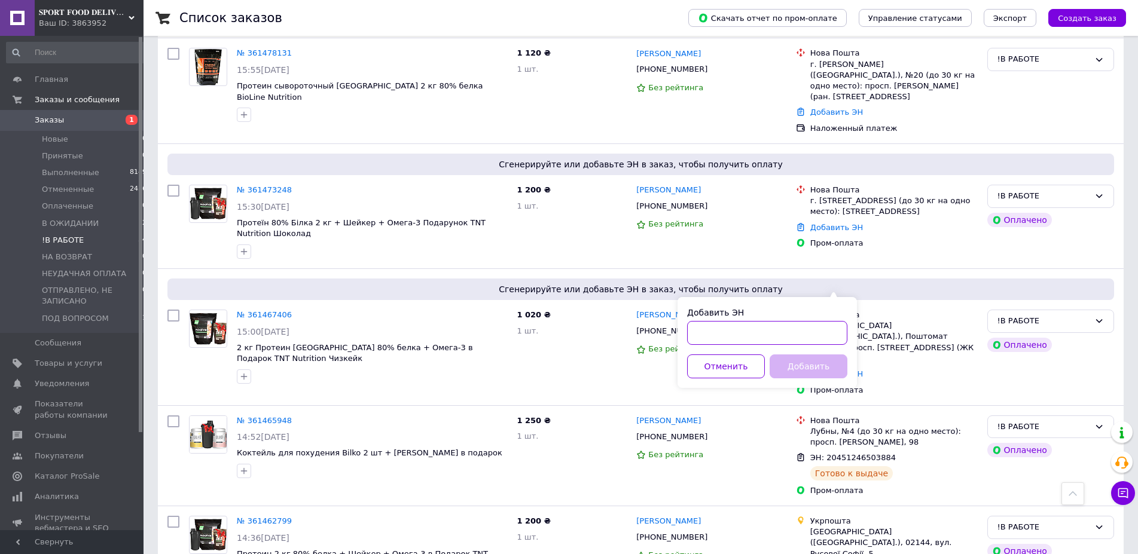
click at [742, 330] on input "Добавить ЭН" at bounding box center [767, 333] width 160 height 24
paste input "20451247070345"
type input "20451247070345"
click at [822, 376] on button "Добавить" at bounding box center [809, 367] width 78 height 24
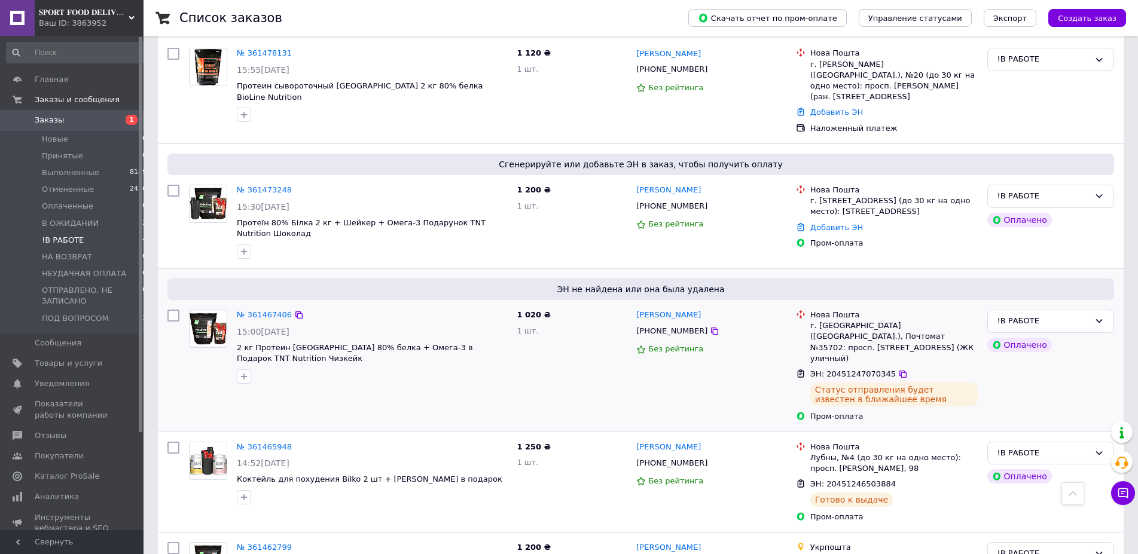
click at [665, 327] on span "[PHONE_NUMBER]" at bounding box center [671, 331] width 71 height 9
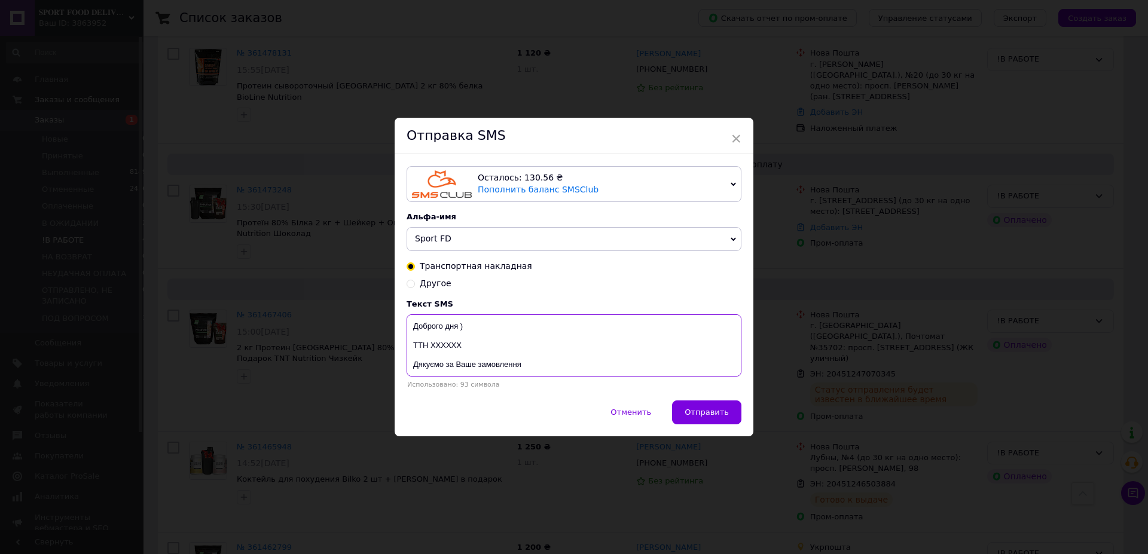
click at [446, 347] on textarea "Доброго дня ) ТТН ХХХХХХ Дякуємо за Ваше замовлення Магазин спортивного харчува…" at bounding box center [574, 346] width 335 height 62
paste textarea "20451247070345"
type textarea "Доброго дня ) ТТН 20451247070345 Дякуємо за Ваше замовлення Магазин спортивного…"
click at [693, 417] on span "Отправить" at bounding box center [707, 412] width 44 height 9
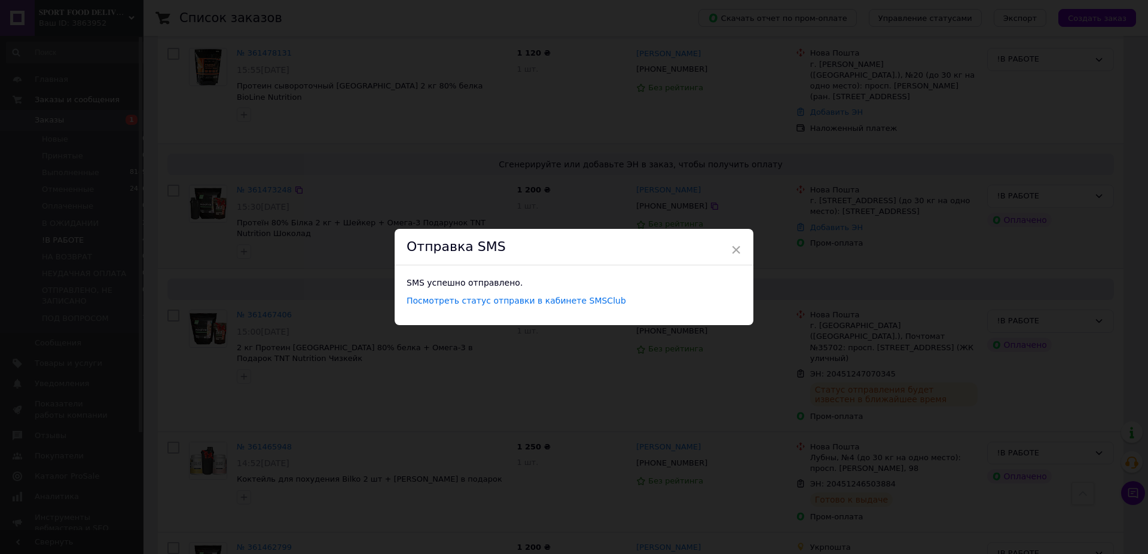
drag, startPoint x: 568, startPoint y: 89, endPoint x: 574, endPoint y: 96, distance: 10.2
click at [568, 89] on div "× Отправка SMS SMS успешно отправлено. Посмотреть статус отправки в кабинете SM…" at bounding box center [574, 277] width 1148 height 554
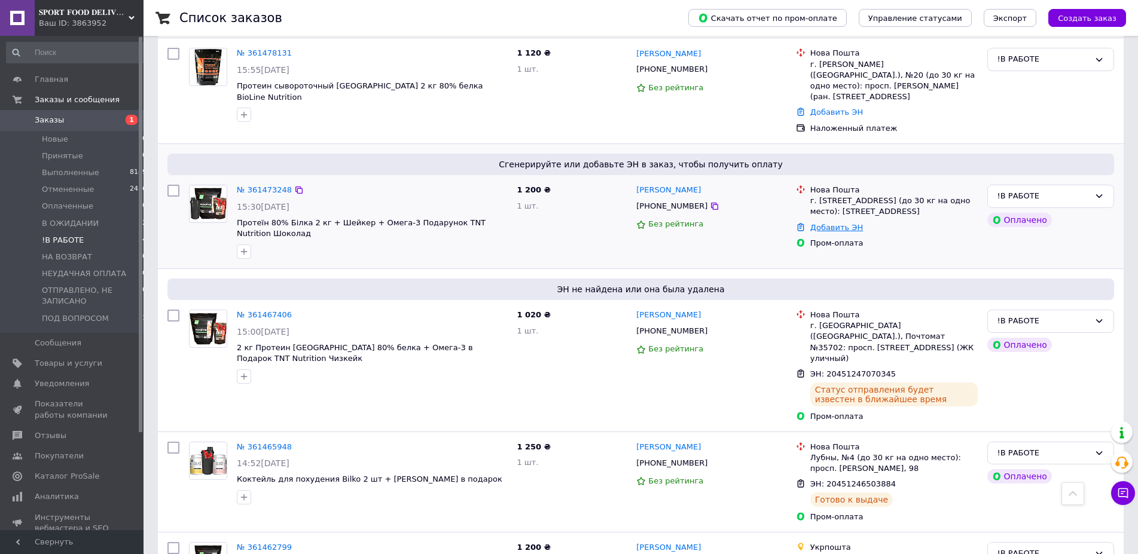
click at [835, 223] on link "Добавить ЭН" at bounding box center [836, 227] width 53 height 9
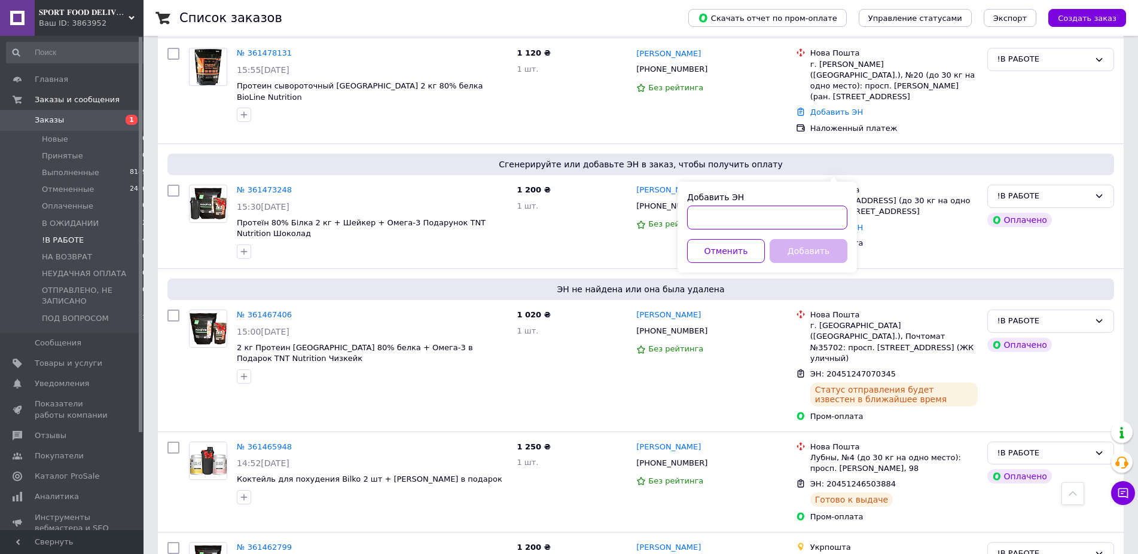
click at [734, 223] on input "Добавить ЭН" at bounding box center [767, 218] width 160 height 24
paste input "20451247071639"
type input "20451247071639"
click at [780, 251] on button "Добавить" at bounding box center [809, 251] width 78 height 24
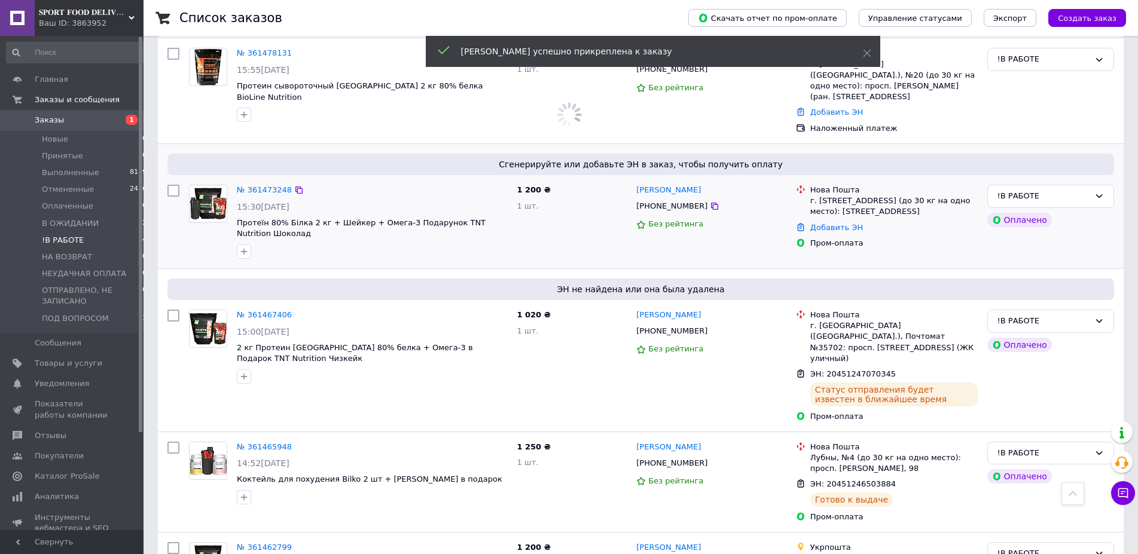
click at [658, 202] on span "[PHONE_NUMBER]" at bounding box center [671, 206] width 71 height 9
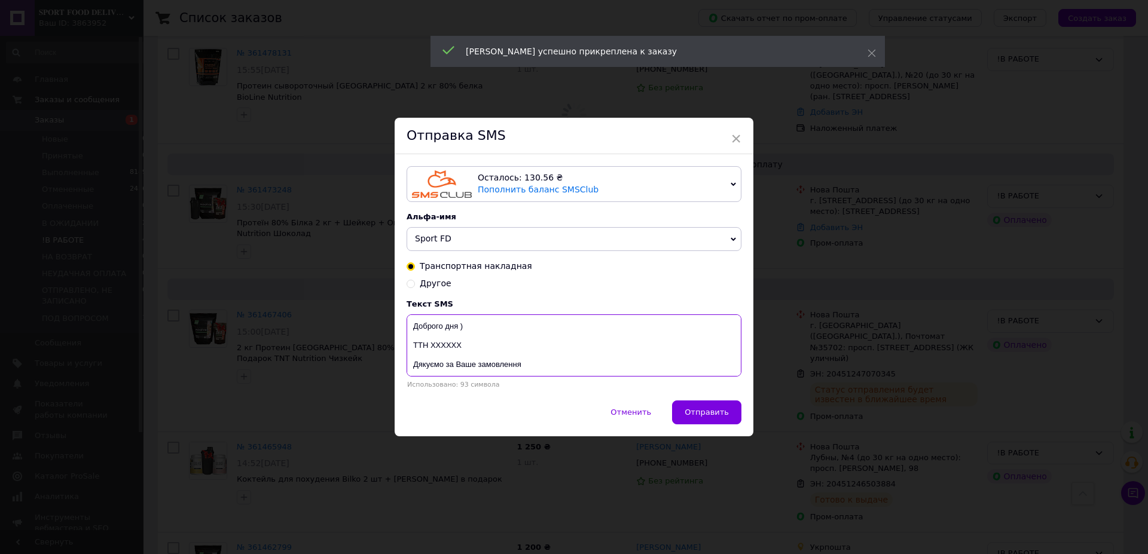
click at [438, 352] on textarea "Доброго дня ) ТТН ХХХХХХ Дякуємо за Ваше замовлення Магазин спортивного харчува…" at bounding box center [574, 346] width 335 height 62
paste textarea "20451247071639"
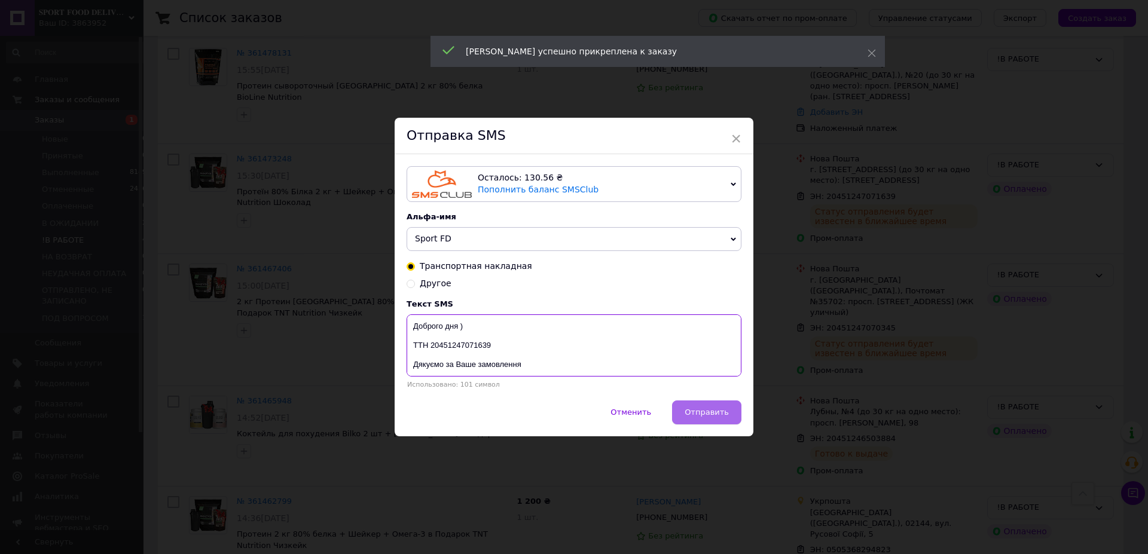
type textarea "Доброго дня ) ТТН 20451247071639 Дякуємо за Ваше замовлення Магазин спортивного…"
click at [689, 416] on span "Отправить" at bounding box center [707, 412] width 44 height 9
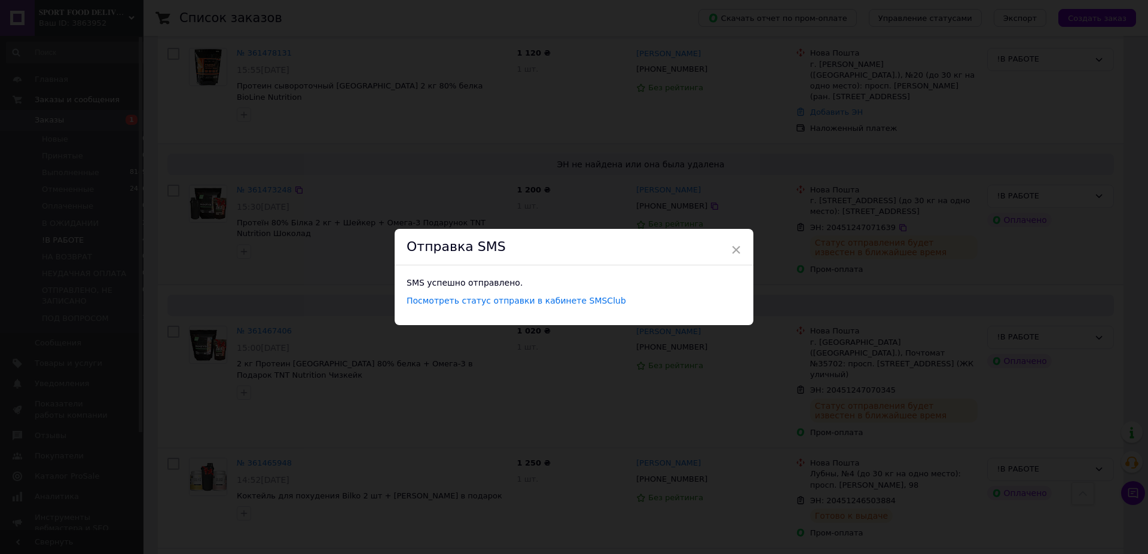
drag, startPoint x: 435, startPoint y: 170, endPoint x: 541, endPoint y: 197, distance: 108.8
click at [436, 170] on div "× Отправка SMS SMS успешно отправлено. Посмотреть статус отправки в кабинете SM…" at bounding box center [574, 277] width 1148 height 554
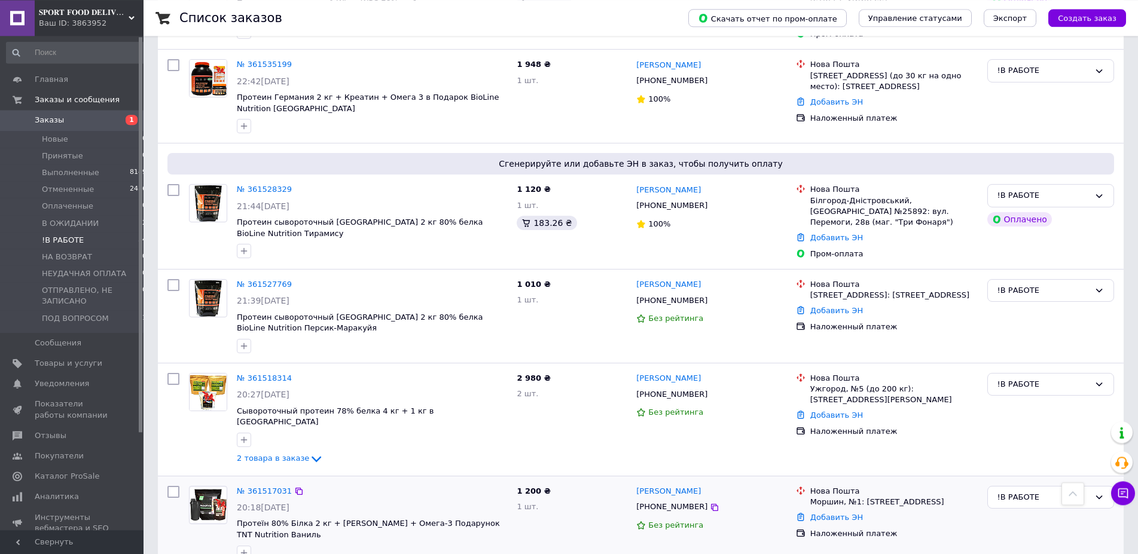
scroll to position [1586, 0]
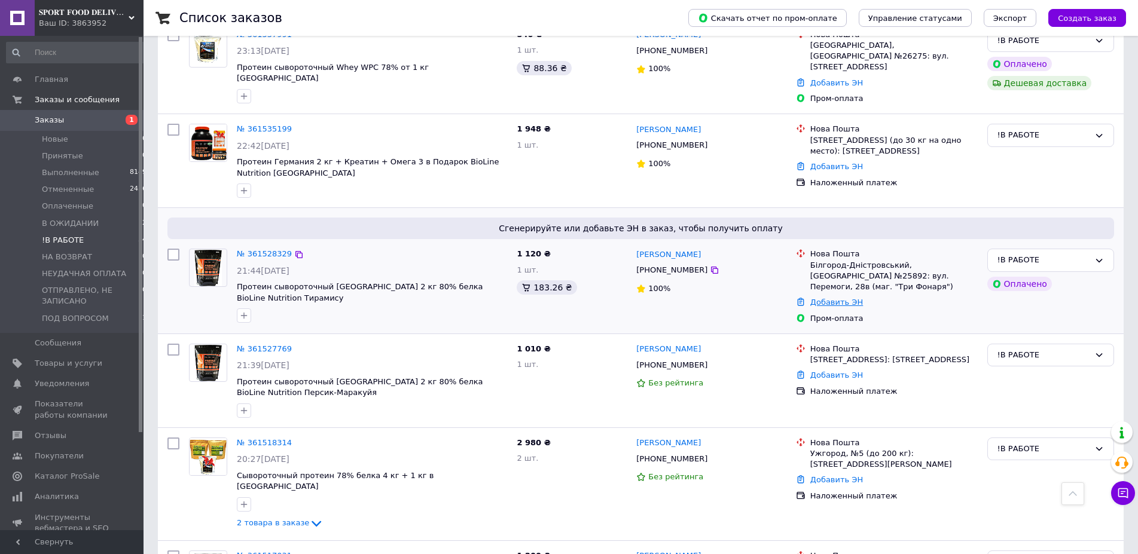
click at [828, 298] on link "Добавить ЭН" at bounding box center [836, 302] width 53 height 9
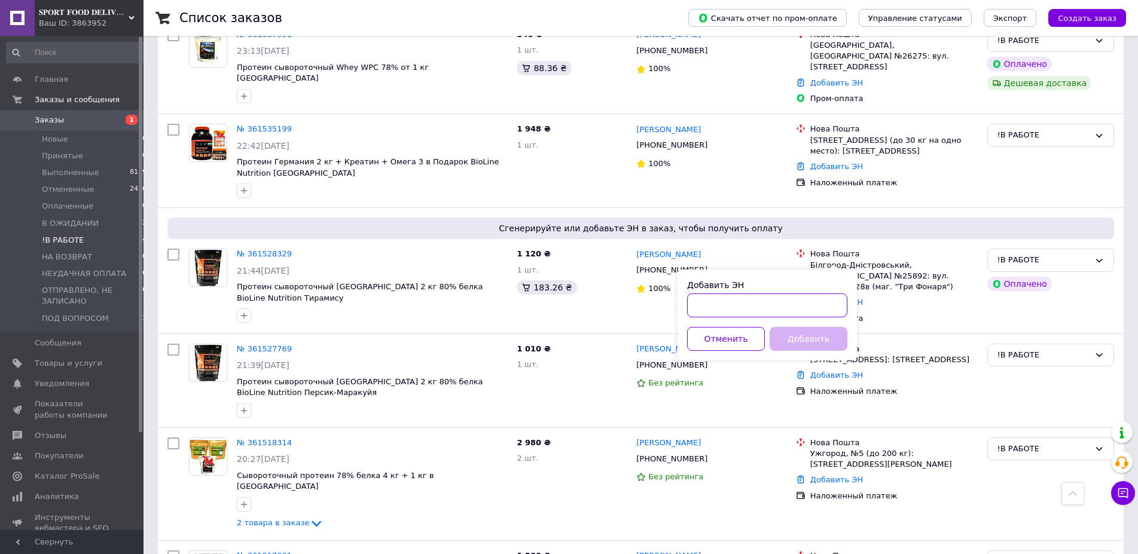
click at [715, 309] on input "Добавить ЭН" at bounding box center [767, 306] width 160 height 24
paste input "20451247088524"
type input "20451247088524"
click at [801, 339] on button "Добавить" at bounding box center [809, 339] width 78 height 24
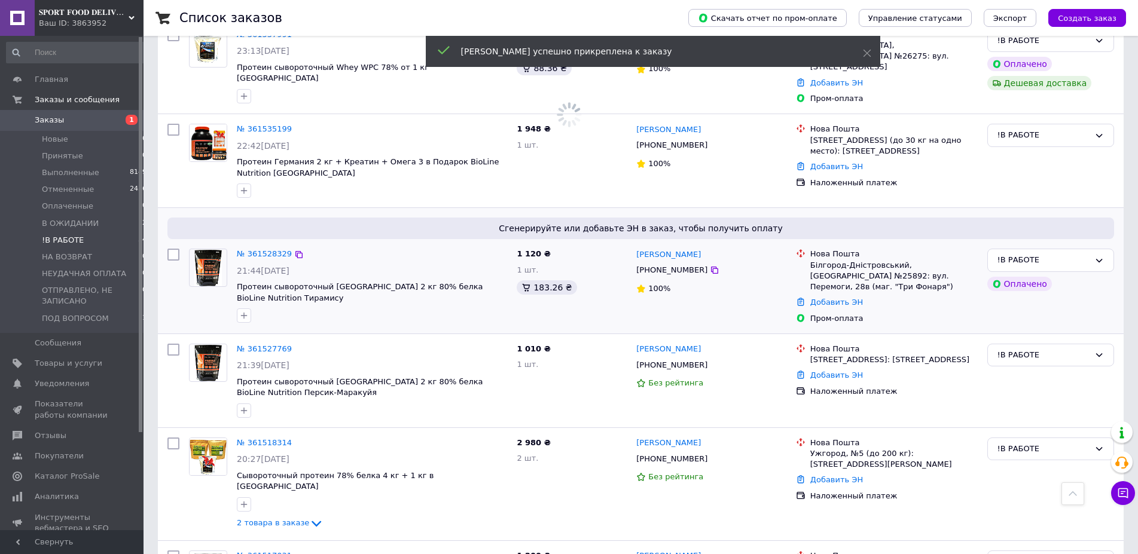
click at [662, 266] on span "[PHONE_NUMBER]" at bounding box center [671, 270] width 71 height 9
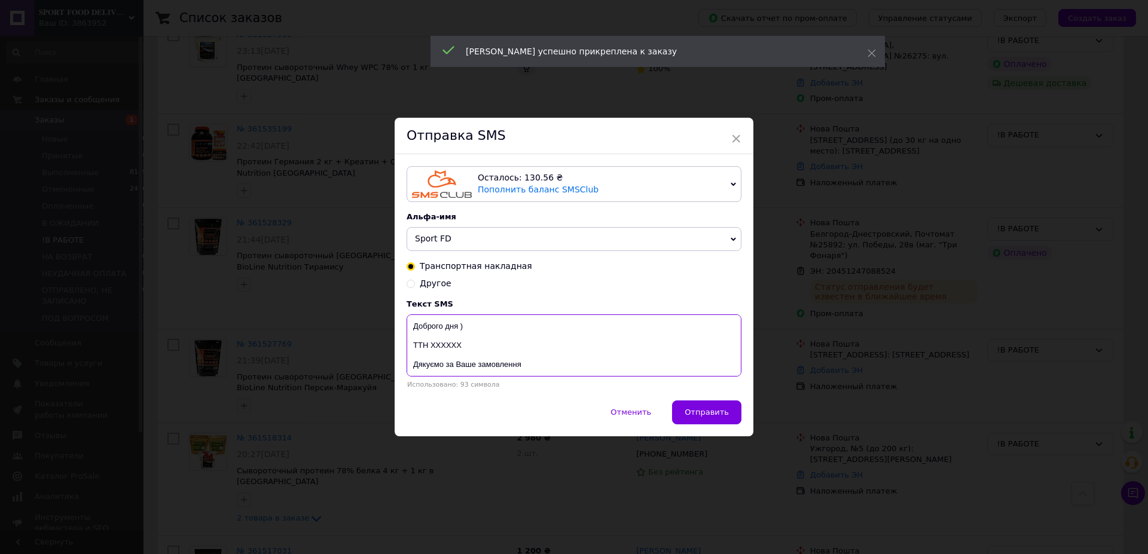
click at [440, 344] on textarea "Доброго дня ) ТТН ХХХХХХ Дякуємо за Ваше замовлення Магазин спортивного харчува…" at bounding box center [574, 346] width 335 height 62
paste textarea "20451247088524"
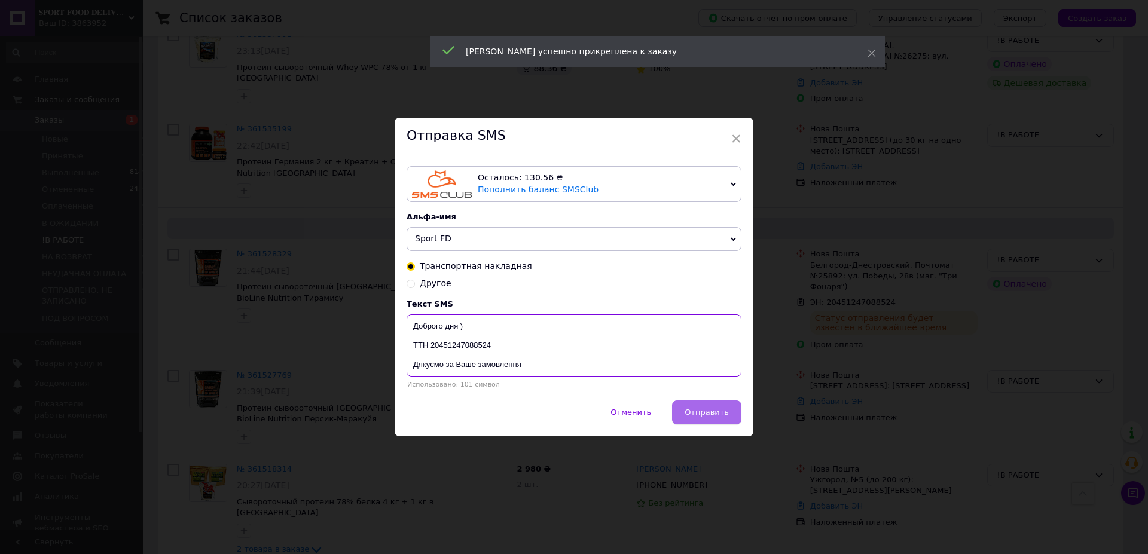
type textarea "Доброго дня ) ТТН 20451247088524 Дякуємо за Ваше замовлення Магазин спортивного…"
click at [718, 413] on span "Отправить" at bounding box center [707, 412] width 44 height 9
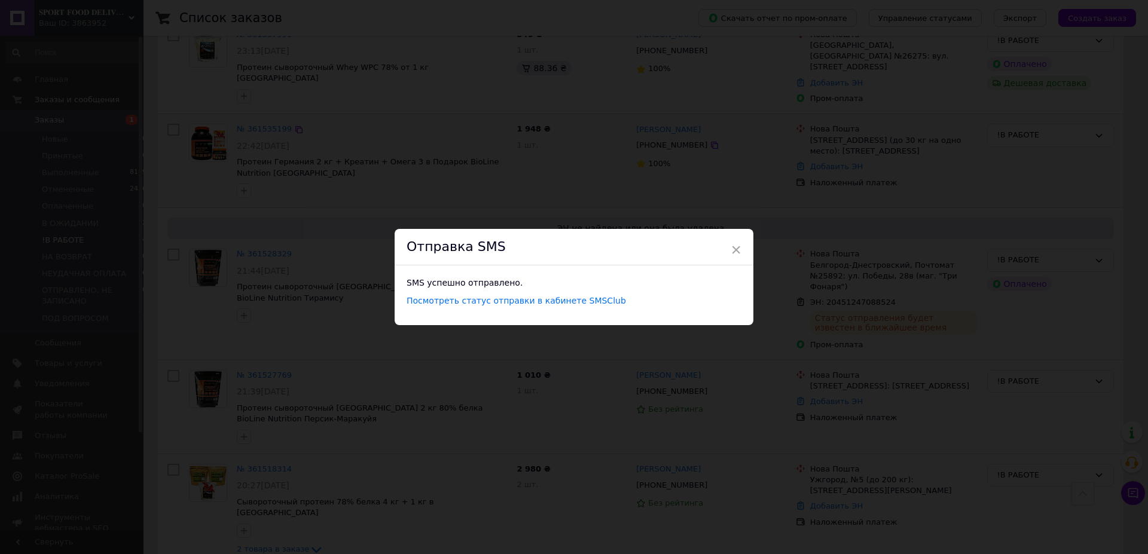
drag, startPoint x: 411, startPoint y: 85, endPoint x: 526, endPoint y: 170, distance: 142.8
click at [411, 85] on div "× Отправка SMS SMS успешно отправлено. Посмотреть статус отправки в кабинете SM…" at bounding box center [574, 277] width 1148 height 554
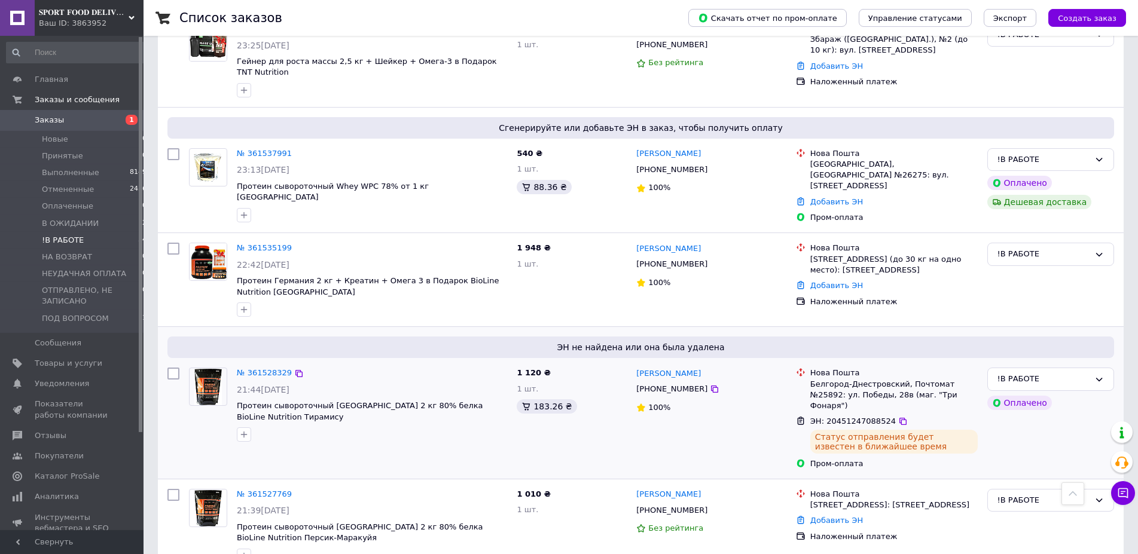
scroll to position [1464, 0]
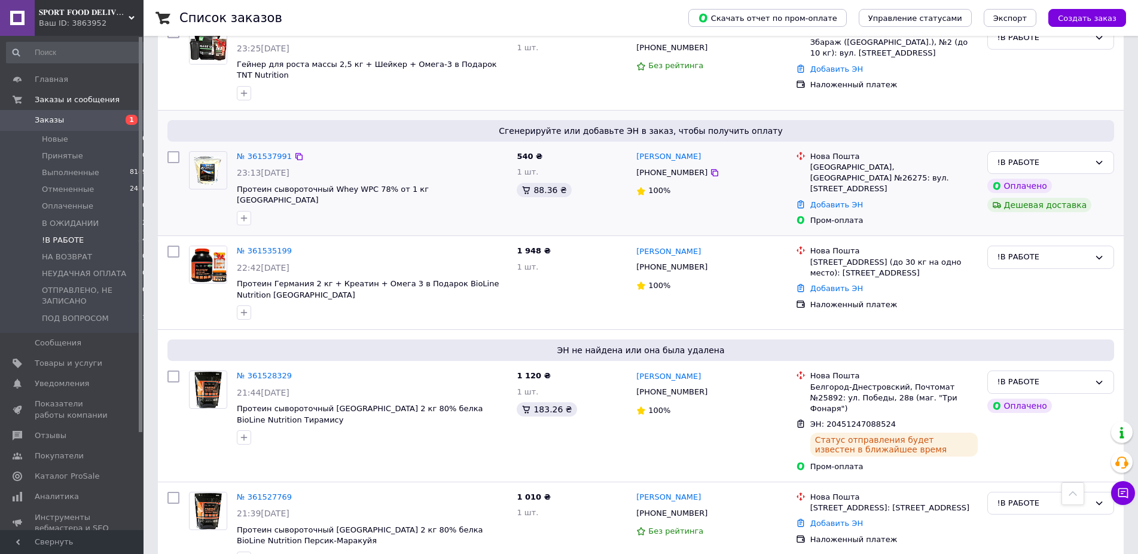
click at [833, 197] on div "Добавить ЭН" at bounding box center [894, 205] width 172 height 16
click at [837, 200] on link "Добавить ЭН" at bounding box center [836, 204] width 53 height 9
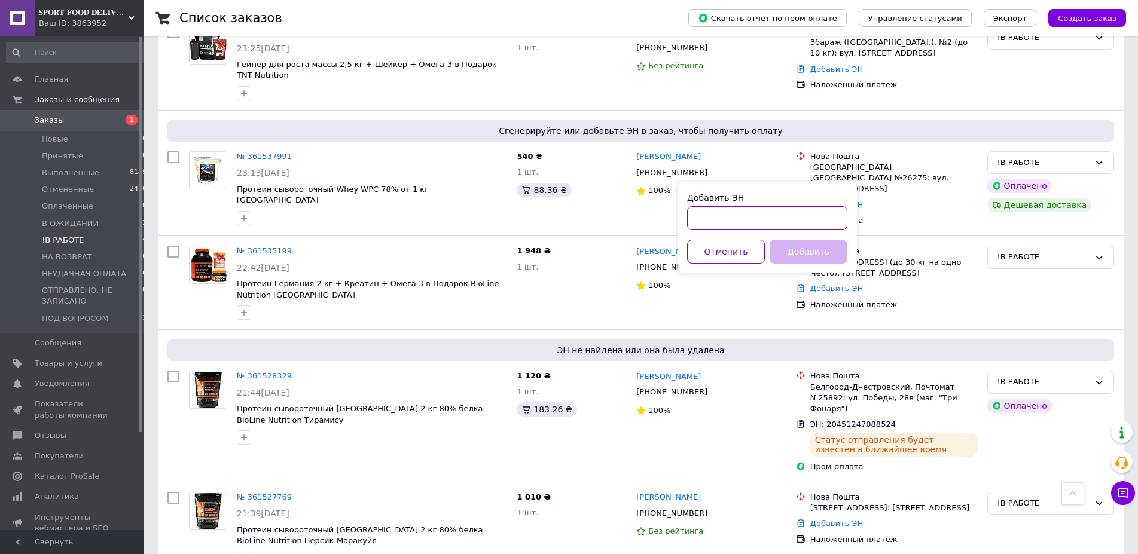
click at [746, 217] on input "Добавить ЭН" at bounding box center [767, 218] width 160 height 24
paste input "20451247093292"
type input "20451247093292"
click at [803, 251] on button "Добавить" at bounding box center [809, 252] width 78 height 24
click at [650, 168] on span "[PHONE_NUMBER]" at bounding box center [671, 172] width 71 height 9
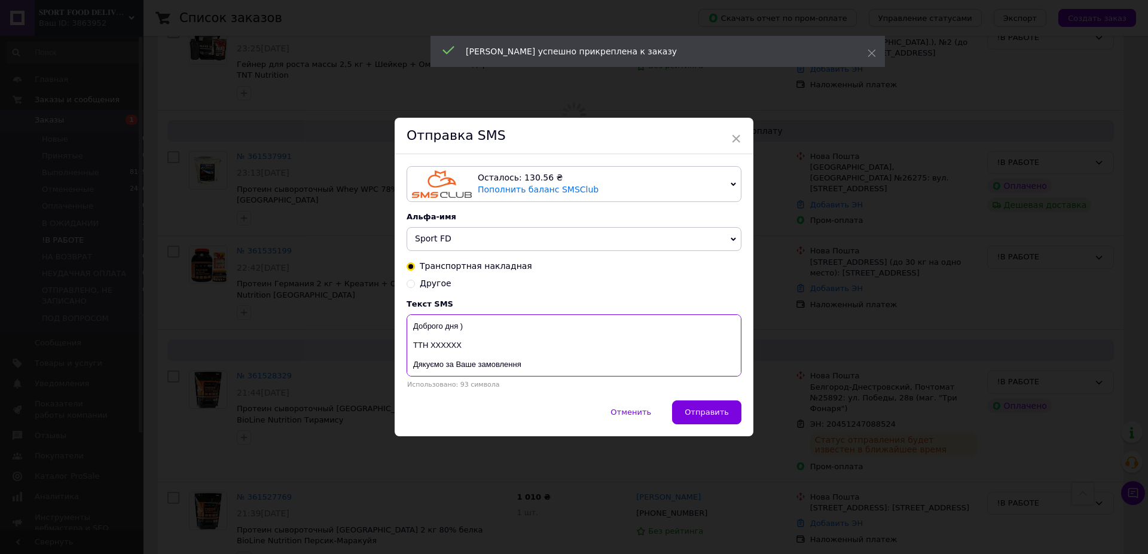
click at [443, 345] on textarea "Доброго дня ) ТТН ХХХХХХ Дякуємо за Ваше замовлення Магазин спортивного харчува…" at bounding box center [574, 346] width 335 height 62
paste textarea "20451247093292"
type textarea "Доброго дня ) ТТН 20451247093292 Дякуємо за Ваше замовлення Магазин спортивного…"
click at [714, 404] on button "Отправить" at bounding box center [706, 413] width 69 height 24
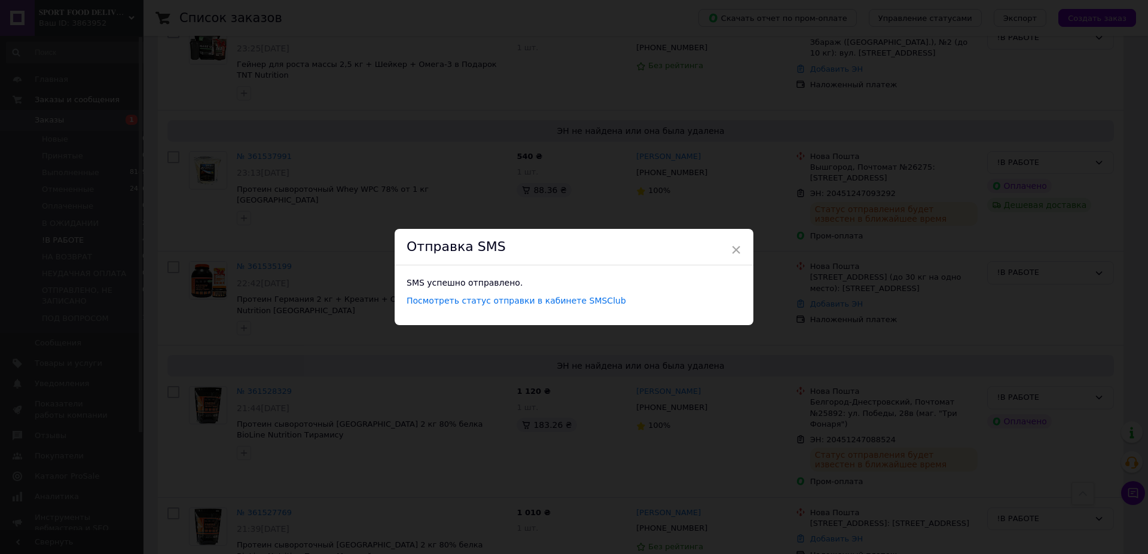
click at [624, 188] on div "× Отправка SMS SMS успешно отправлено. Посмотреть статус отправки в кабинете SM…" at bounding box center [574, 277] width 1148 height 554
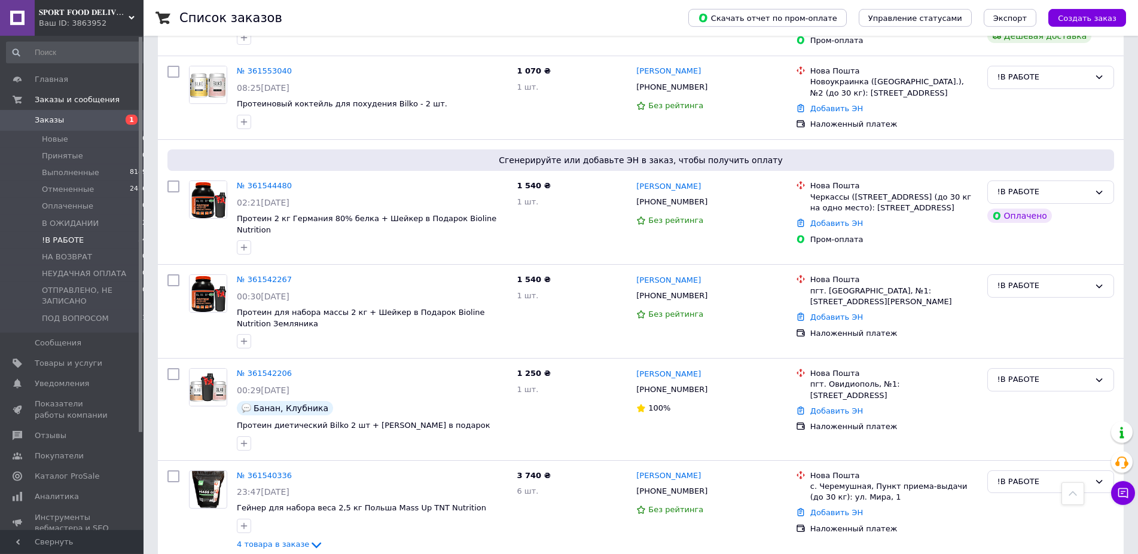
scroll to position [915, 0]
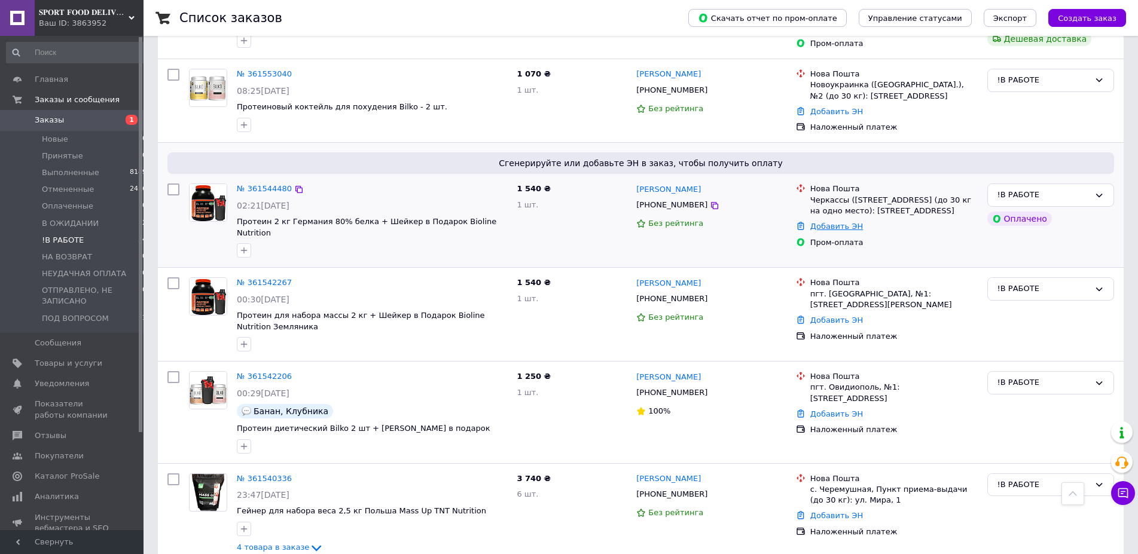
click at [845, 222] on link "Добавить ЭН" at bounding box center [836, 226] width 53 height 9
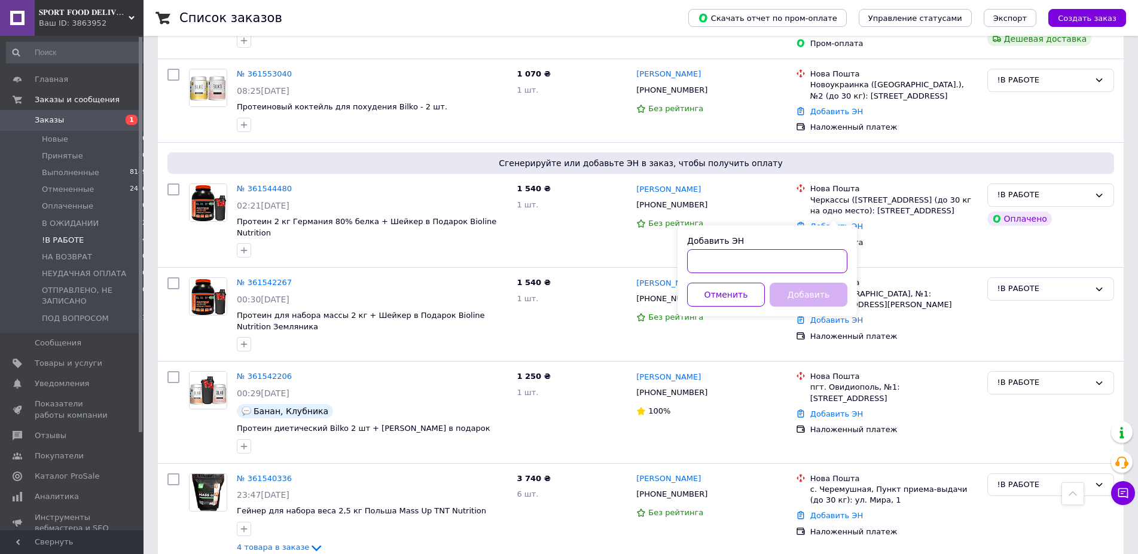
click at [725, 269] on input "Добавить ЭН" at bounding box center [767, 261] width 160 height 24
paste input "20451247101572"
type input "20451247101572"
click at [795, 297] on button "Добавить" at bounding box center [809, 295] width 78 height 24
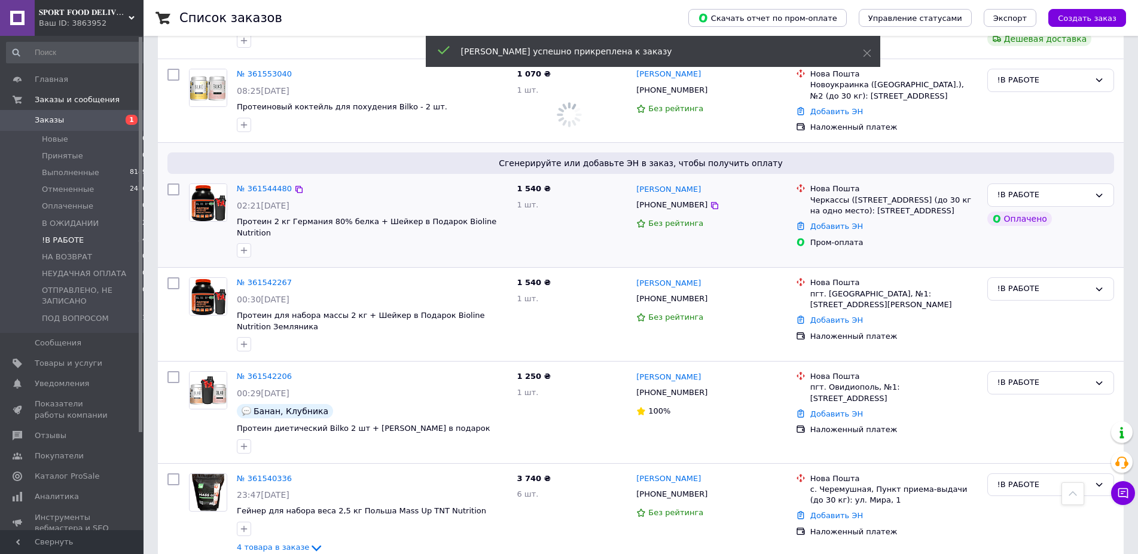
click at [666, 200] on span "[PHONE_NUMBER]" at bounding box center [671, 204] width 71 height 9
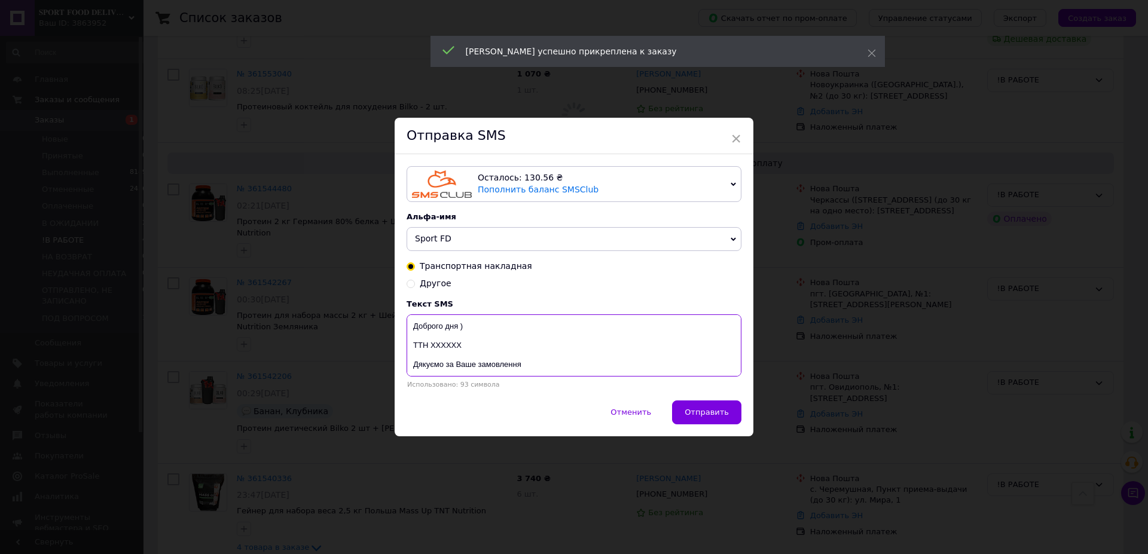
click at [439, 350] on textarea "Доброго дня ) ТТН ХХХХХХ Дякуємо за Ваше замовлення Магазин спортивного харчува…" at bounding box center [574, 346] width 335 height 62
paste textarea "20451247101572"
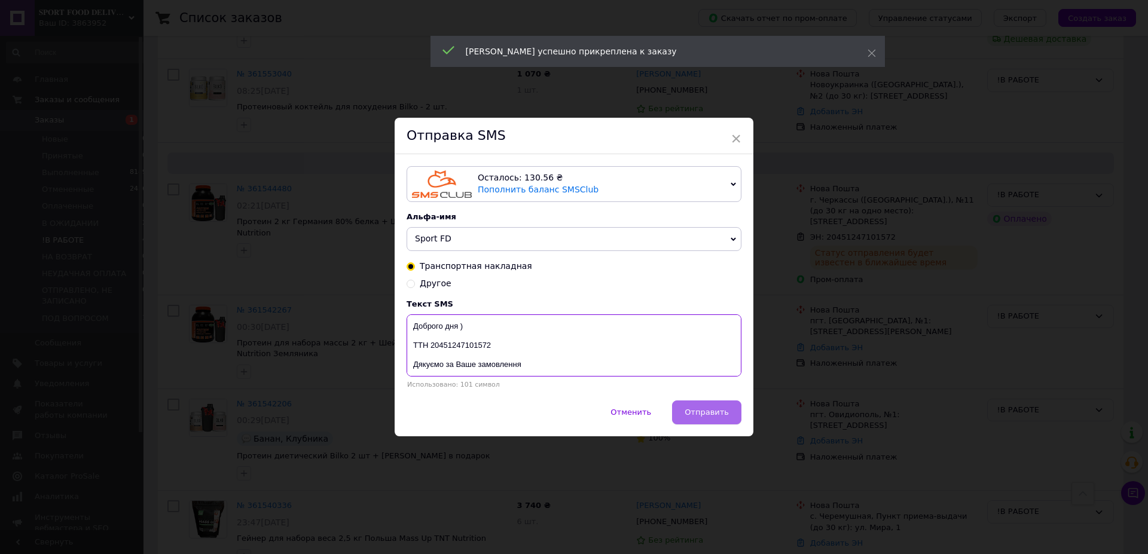
type textarea "Доброго дня ) ТТН 20451247101572 Дякуємо за Ваше замовлення Магазин спортивного…"
click at [695, 409] on span "Отправить" at bounding box center [707, 412] width 44 height 9
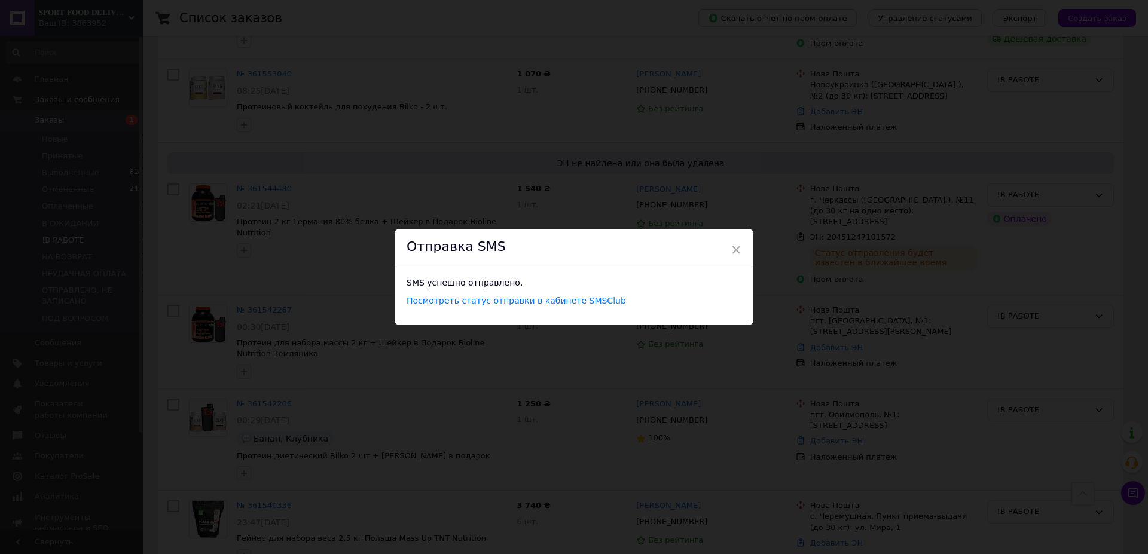
click at [645, 157] on div "× Отправка SMS SMS успешно отправлено. Посмотреть статус отправки в кабинете SM…" at bounding box center [574, 277] width 1148 height 554
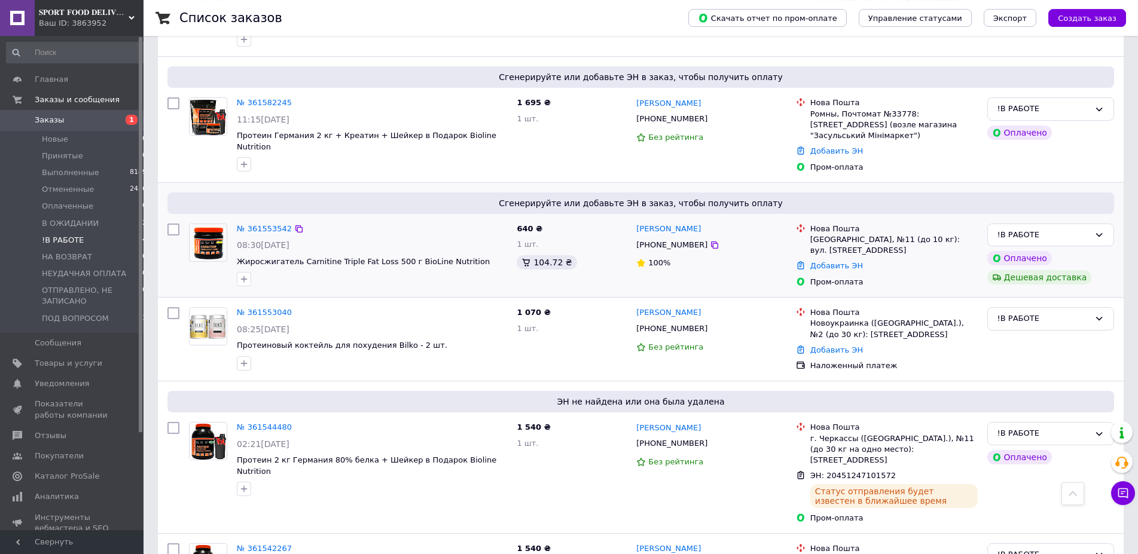
scroll to position [671, 0]
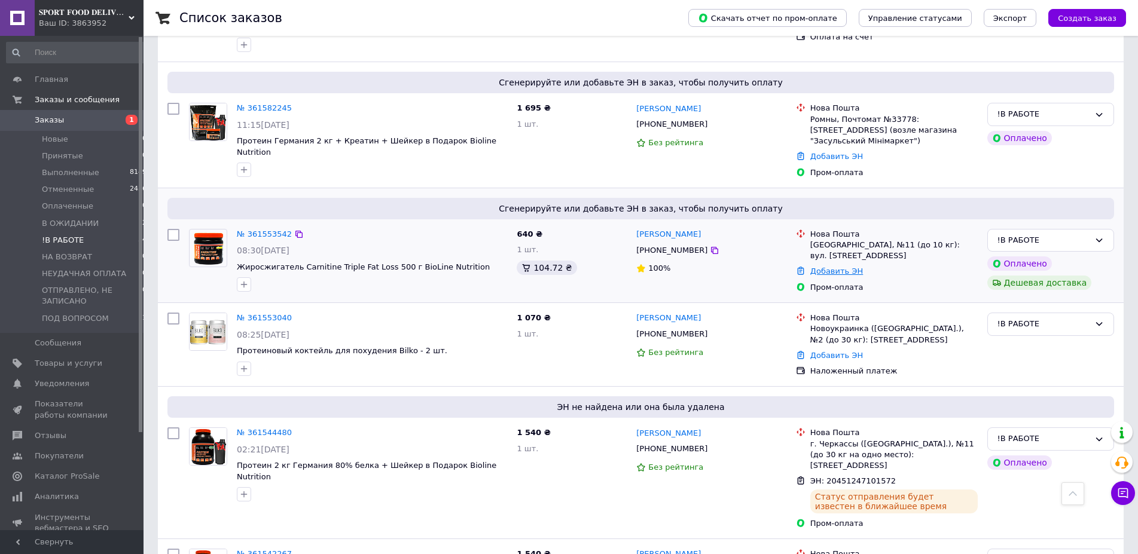
click at [835, 267] on link "Добавить ЭН" at bounding box center [836, 271] width 53 height 9
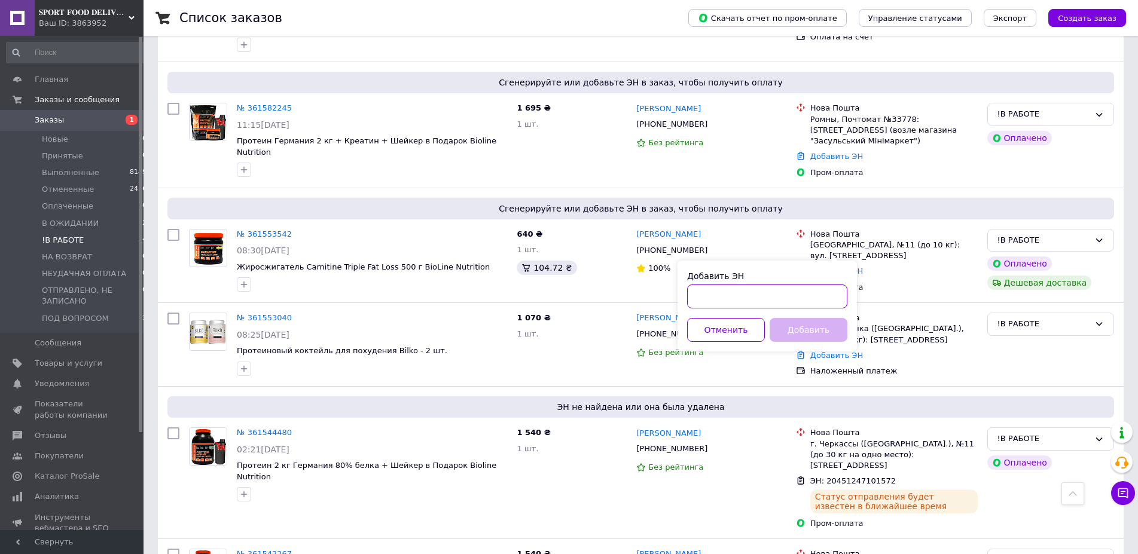
click at [777, 299] on input "Добавить ЭН" at bounding box center [767, 297] width 160 height 24
paste input "20451247104069"
type input "20451247104069"
click at [809, 333] on button "Добавить" at bounding box center [809, 330] width 78 height 24
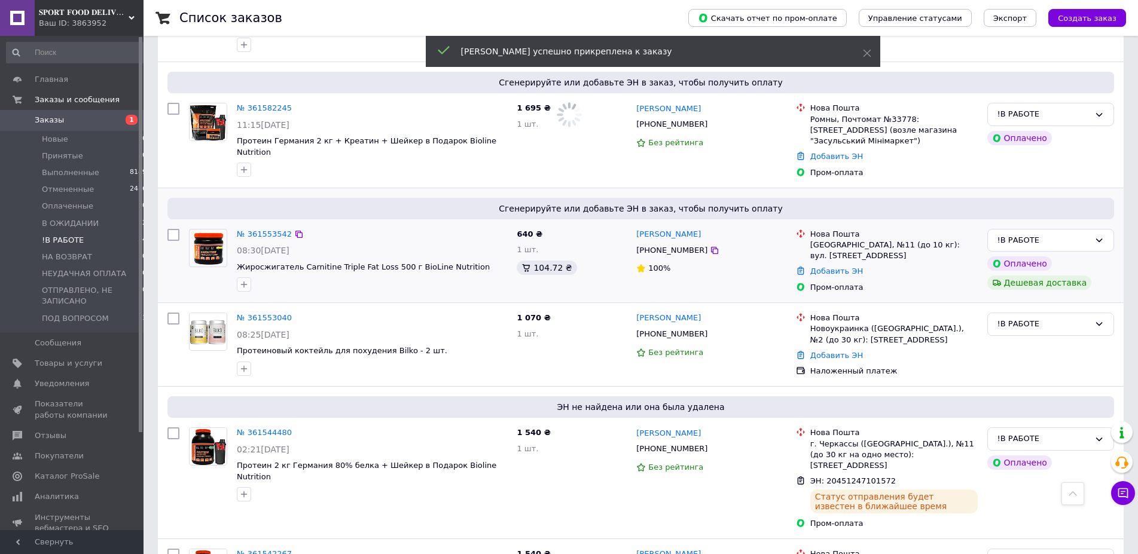
click at [667, 246] on span "[PHONE_NUMBER]" at bounding box center [671, 250] width 71 height 9
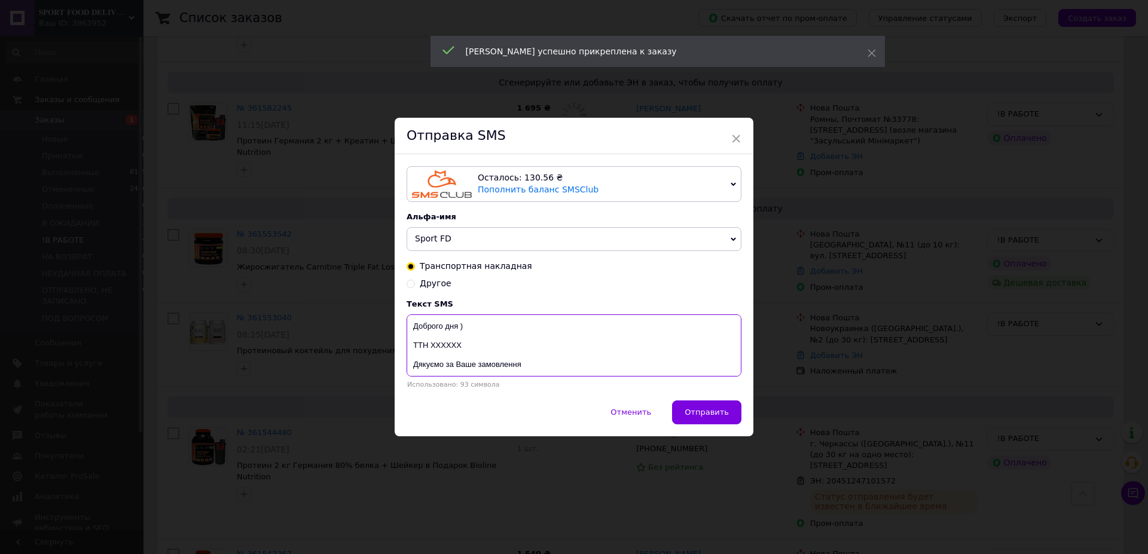
click at [432, 349] on textarea "Доброго дня ) ТТН ХХХХХХ Дякуємо за Ваше замовлення Магазин спортивного харчува…" at bounding box center [574, 346] width 335 height 62
paste textarea "20451247104069"
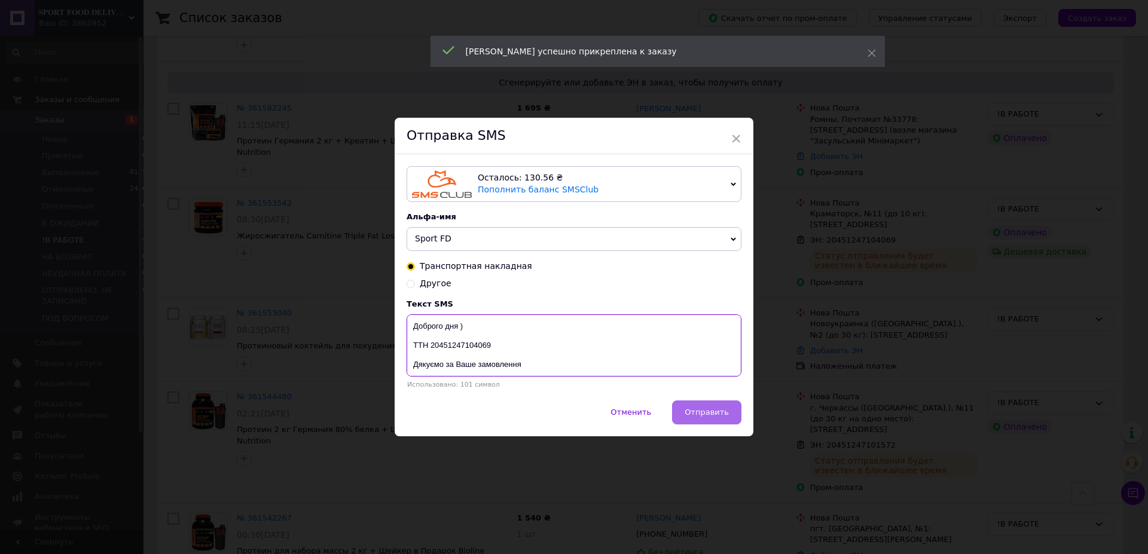
type textarea "Доброго дня ) ТТН 20451247104069 Дякуємо за Ваше замовлення Магазин спортивного…"
click at [716, 410] on span "Отправить" at bounding box center [707, 412] width 44 height 9
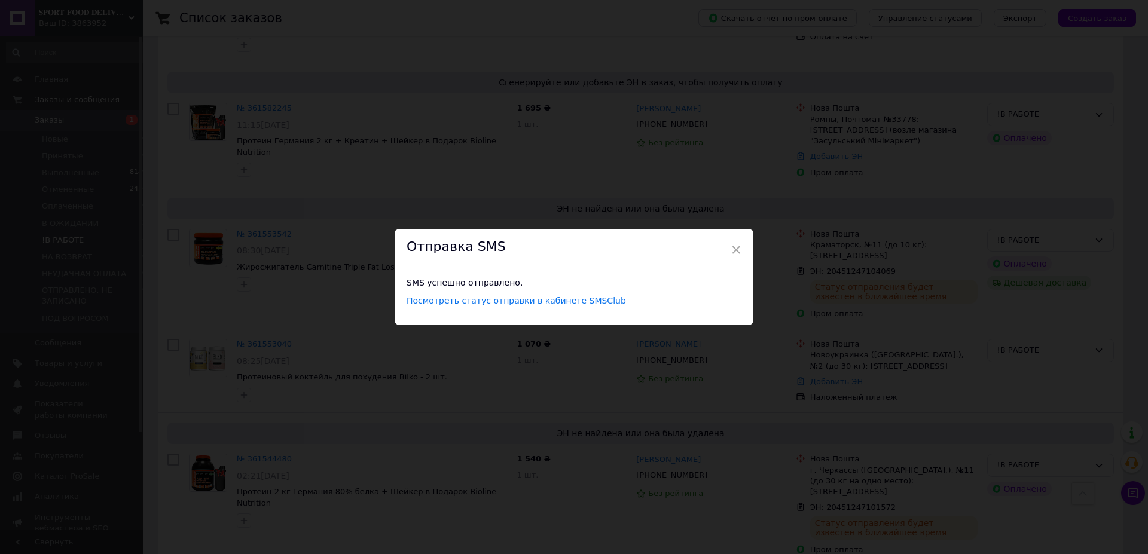
click at [671, 204] on div "× Отправка SMS SMS успешно отправлено. Посмотреть статус отправки в кабинете SM…" at bounding box center [574, 277] width 1148 height 554
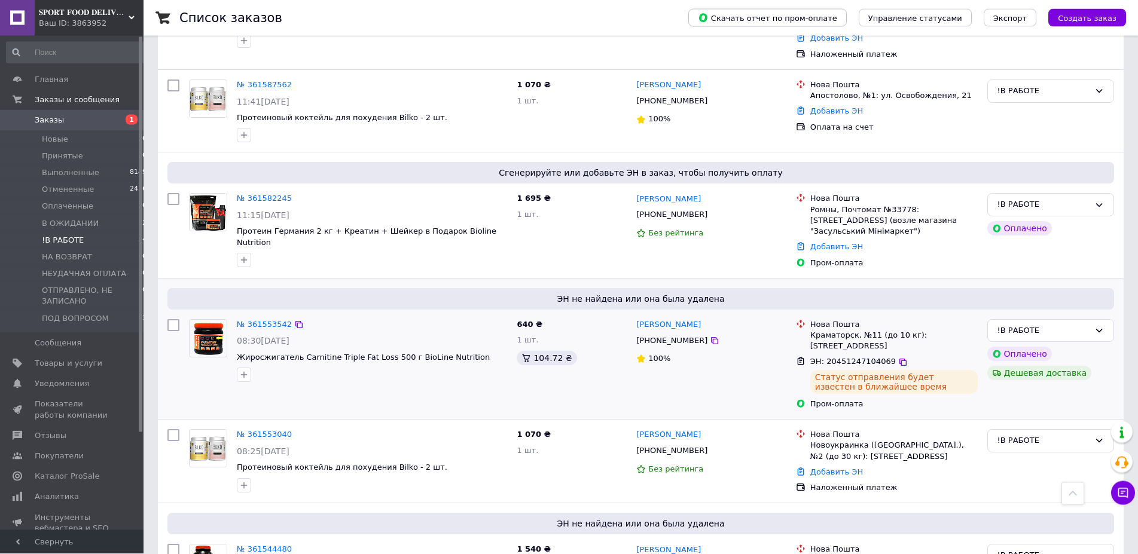
scroll to position [549, 0]
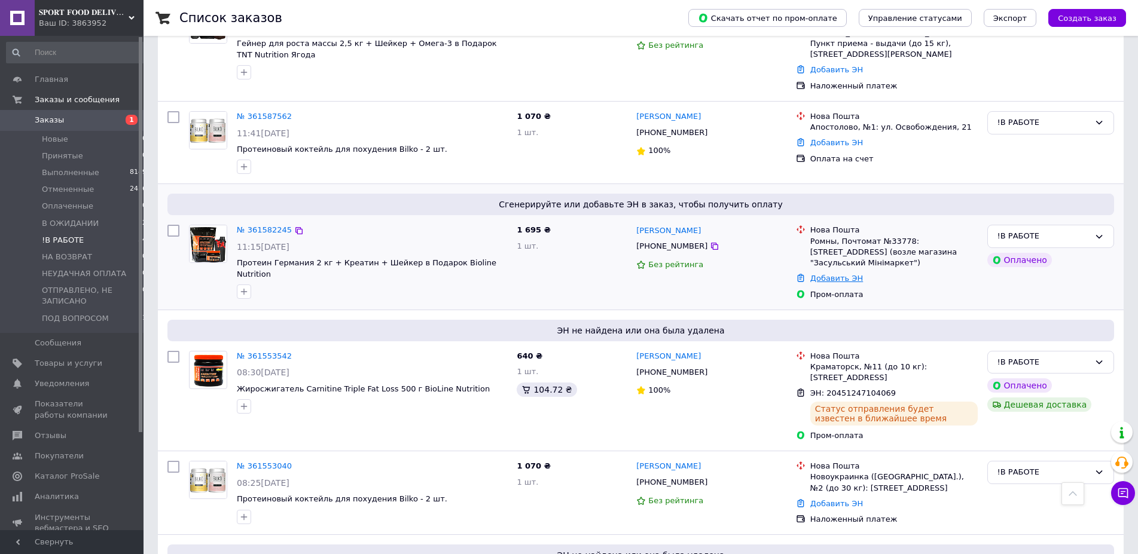
click at [829, 274] on link "Добавить ЭН" at bounding box center [836, 278] width 53 height 9
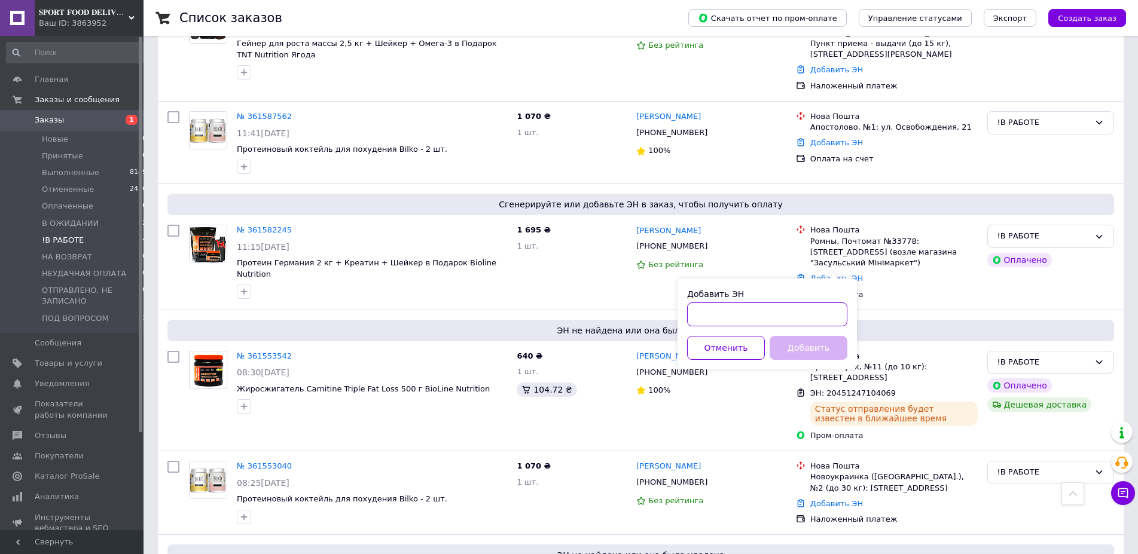
click at [742, 315] on input "Добавить ЭН" at bounding box center [767, 315] width 160 height 24
paste input "20451247105865"
type input "20451247105865"
click at [797, 347] on button "Добавить" at bounding box center [809, 348] width 78 height 24
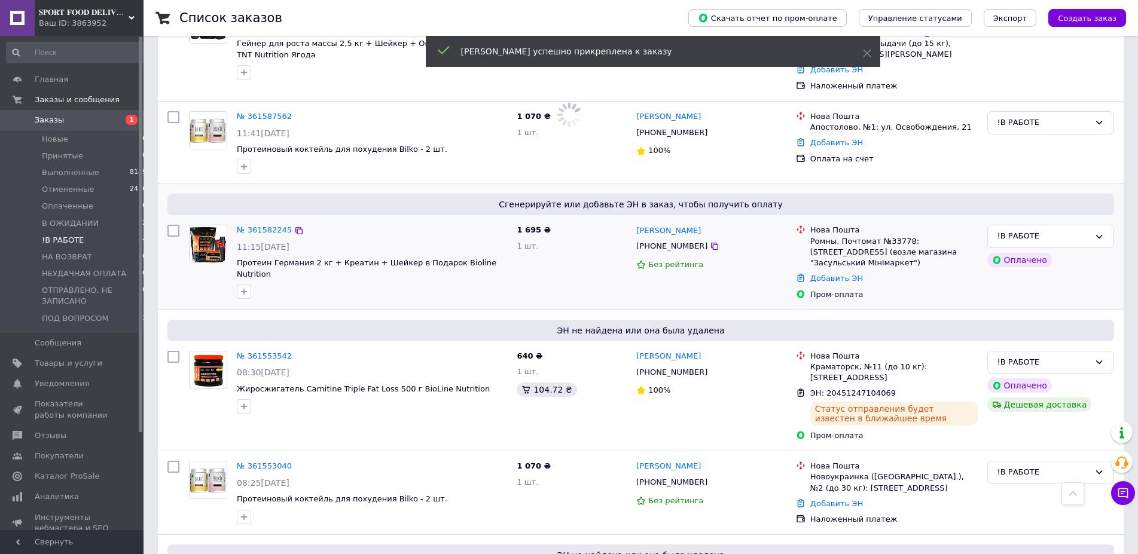
click at [661, 242] on span "[PHONE_NUMBER]" at bounding box center [671, 246] width 71 height 9
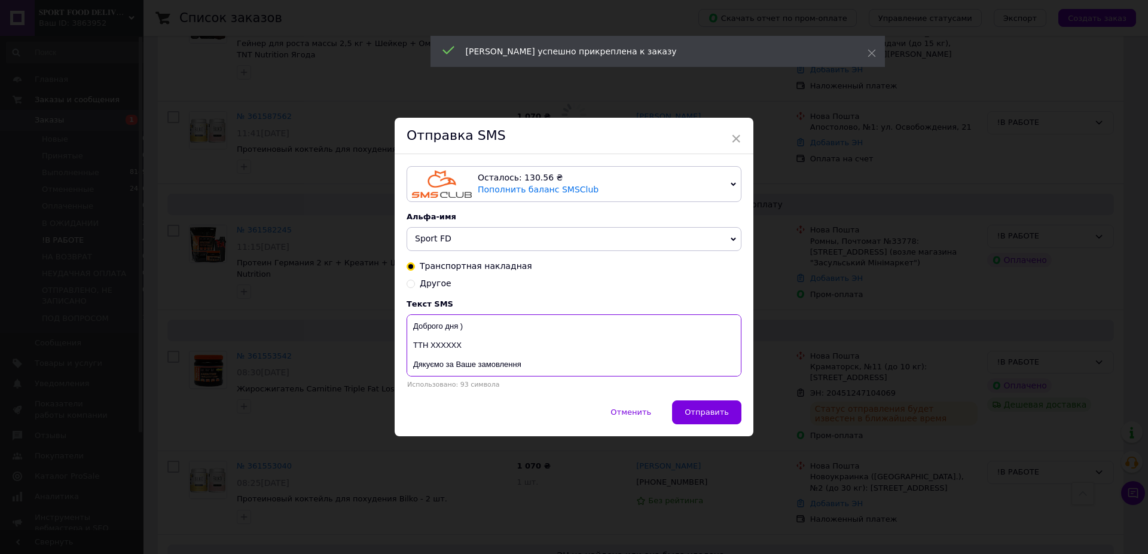
click at [448, 350] on textarea "Доброго дня ) ТТН ХХХХХХ Дякуємо за Ваше замовлення Магазин спортивного харчува…" at bounding box center [574, 346] width 335 height 62
paste textarea "20451247105865"
type textarea "Доброго дня ) ТТН 20451247105865 Дякуємо за Ваше замовлення Магазин спортивного…"
click at [699, 416] on span "Отправить" at bounding box center [707, 412] width 44 height 9
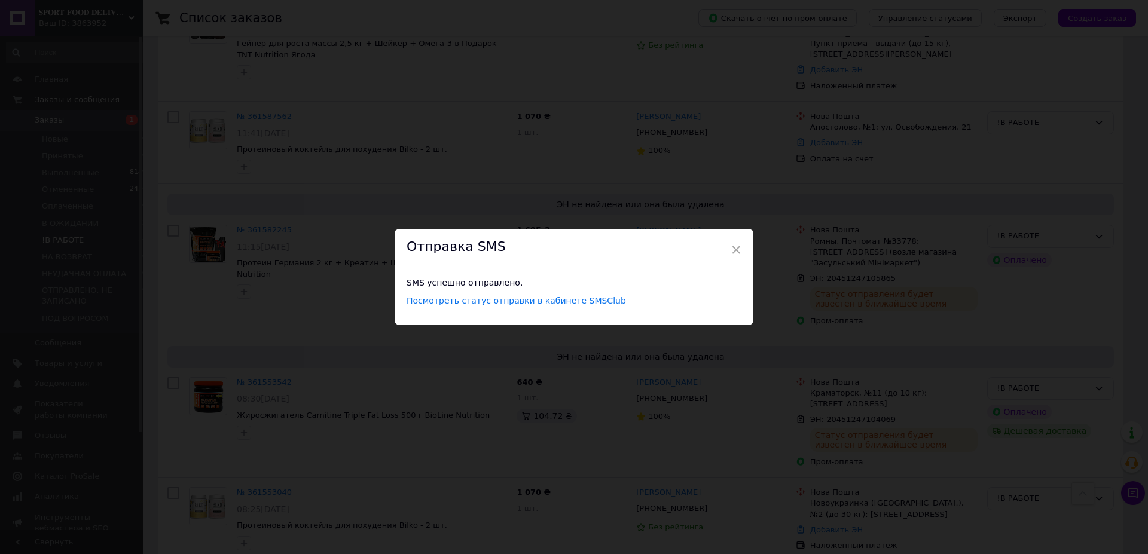
click at [471, 119] on div "× Отправка SMS SMS успешно отправлено. Посмотреть статус отправки в кабинете SM…" at bounding box center [574, 277] width 1148 height 554
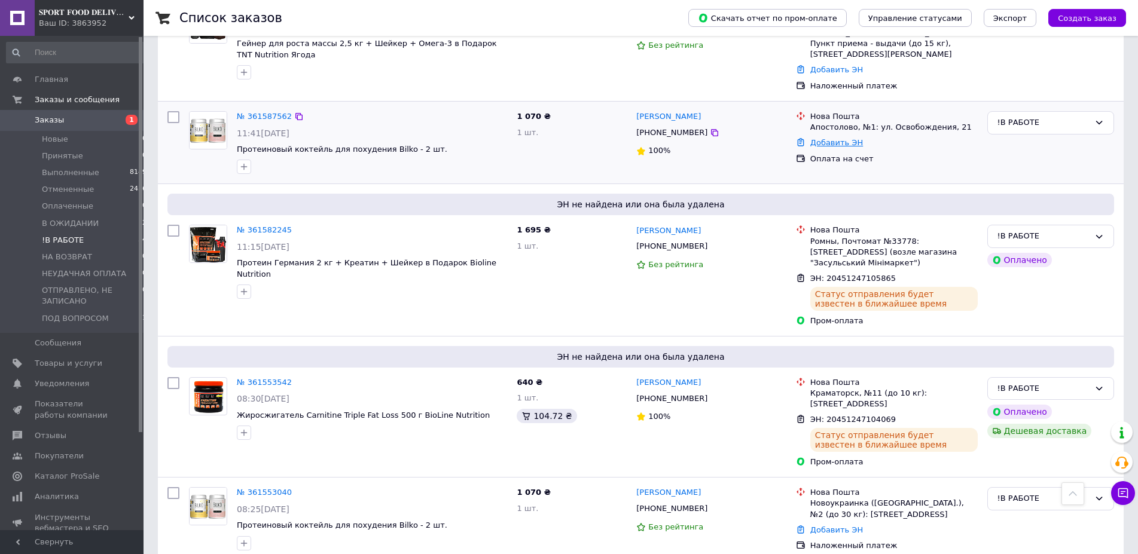
click at [835, 138] on link "Добавить ЭН" at bounding box center [836, 142] width 53 height 9
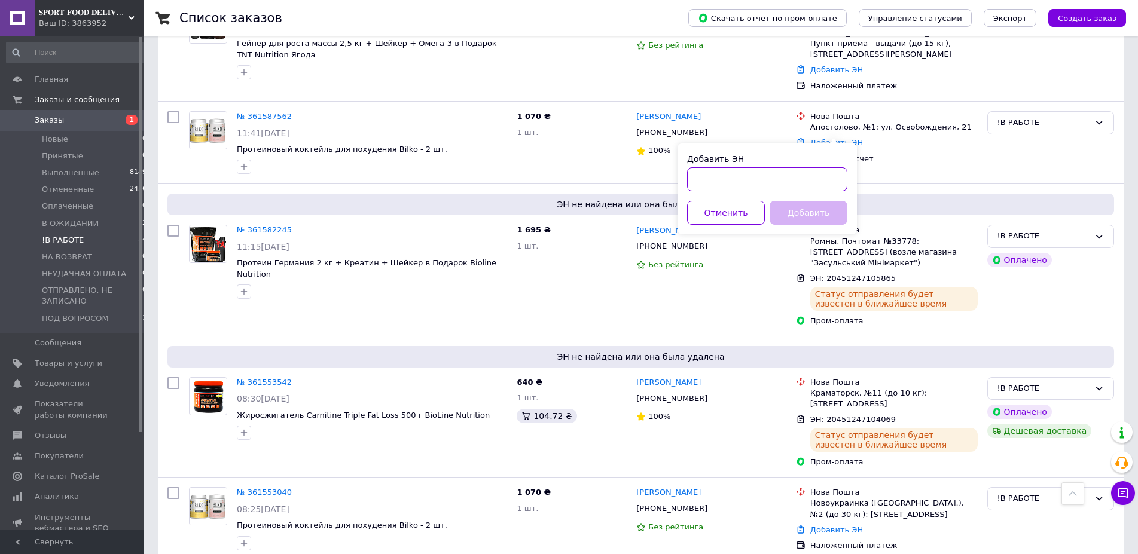
drag, startPoint x: 766, startPoint y: 181, endPoint x: 814, endPoint y: 218, distance: 60.6
click at [766, 181] on input "Добавить ЭН" at bounding box center [767, 179] width 160 height 24
paste input "20451247108976"
type input "20451247108976"
click at [814, 218] on button "Добавить" at bounding box center [809, 213] width 78 height 24
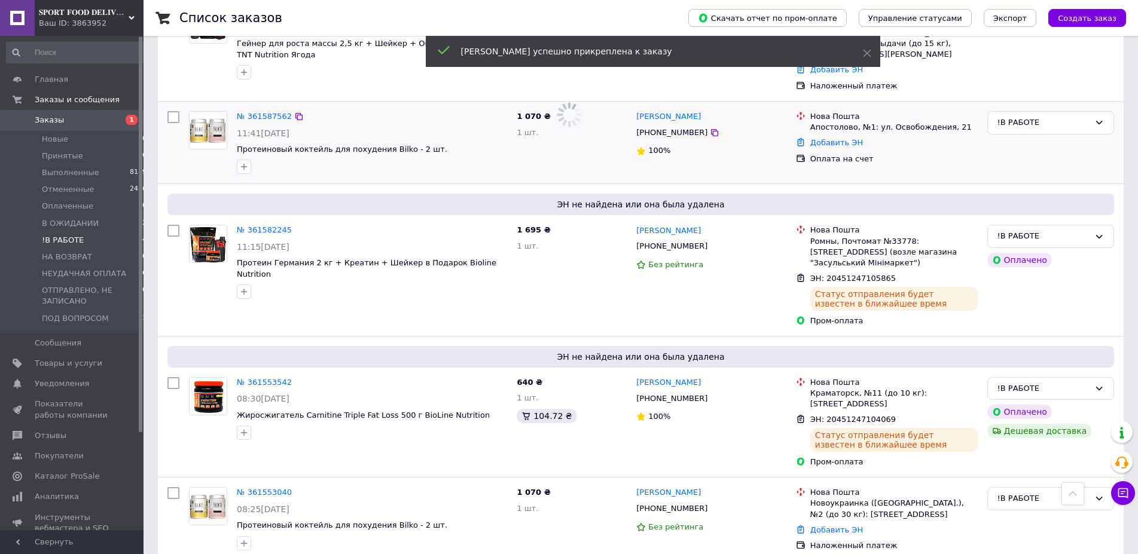
click at [664, 128] on span "[PHONE_NUMBER]" at bounding box center [671, 132] width 71 height 9
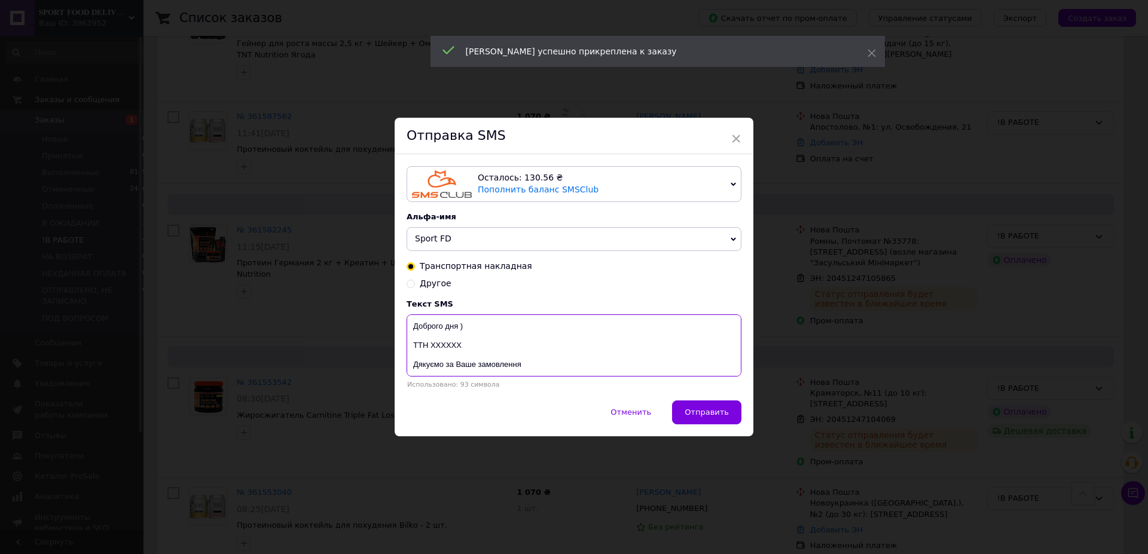
click at [447, 349] on textarea "Доброго дня ) ТТН ХХХХХХ Дякуємо за Ваше замовлення Магазин спортивного харчува…" at bounding box center [574, 346] width 335 height 62
paste textarea "20451247108976"
type textarea "Доброго дня ) ТТН 20451247108976 Дякуємо за Ваше замовлення Магазин спортивного…"
drag, startPoint x: 709, startPoint y: 411, endPoint x: 699, endPoint y: 411, distance: 10.8
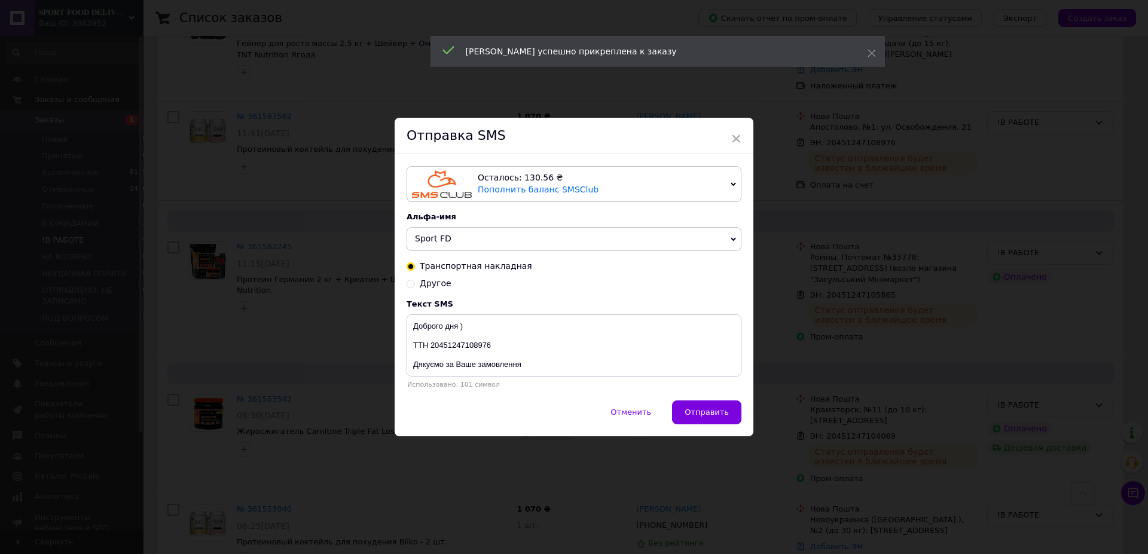
click at [707, 411] on span "Отправить" at bounding box center [707, 412] width 44 height 9
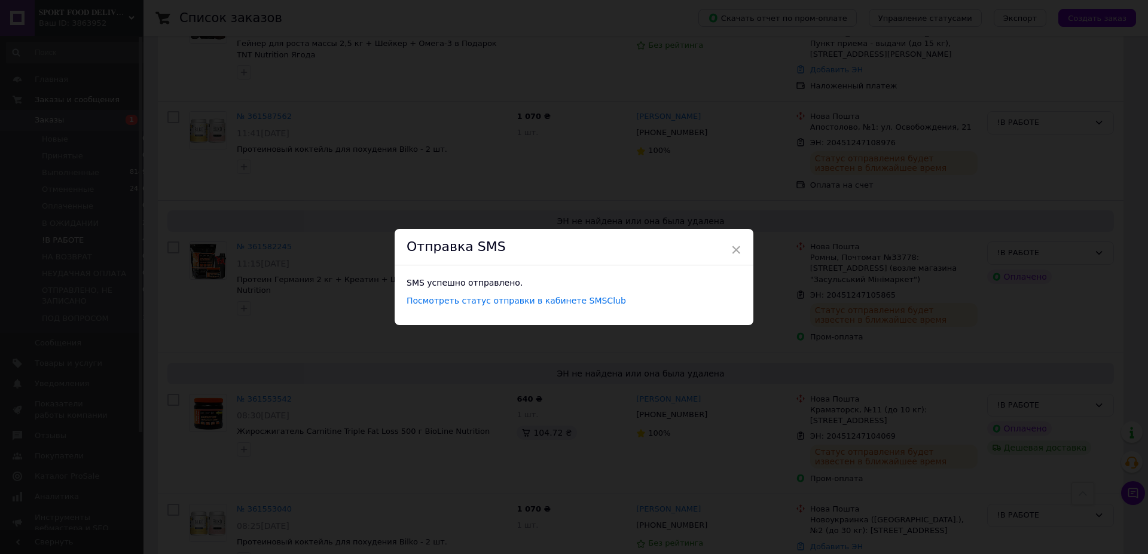
click at [520, 175] on div "× Отправка SMS SMS успешно отправлено. Посмотреть статус отправки в кабинете SM…" at bounding box center [574, 277] width 1148 height 554
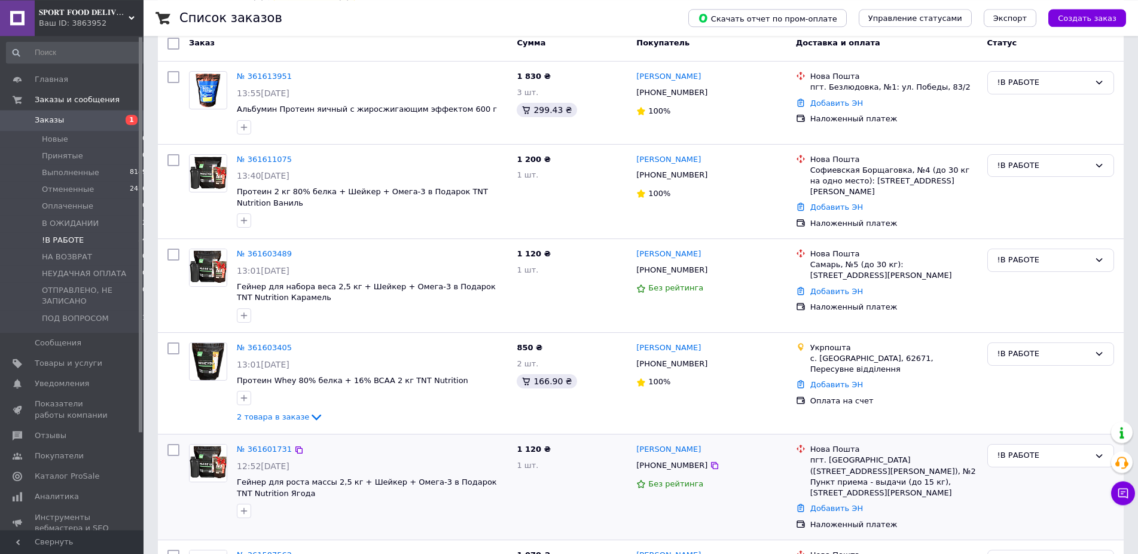
scroll to position [122, 0]
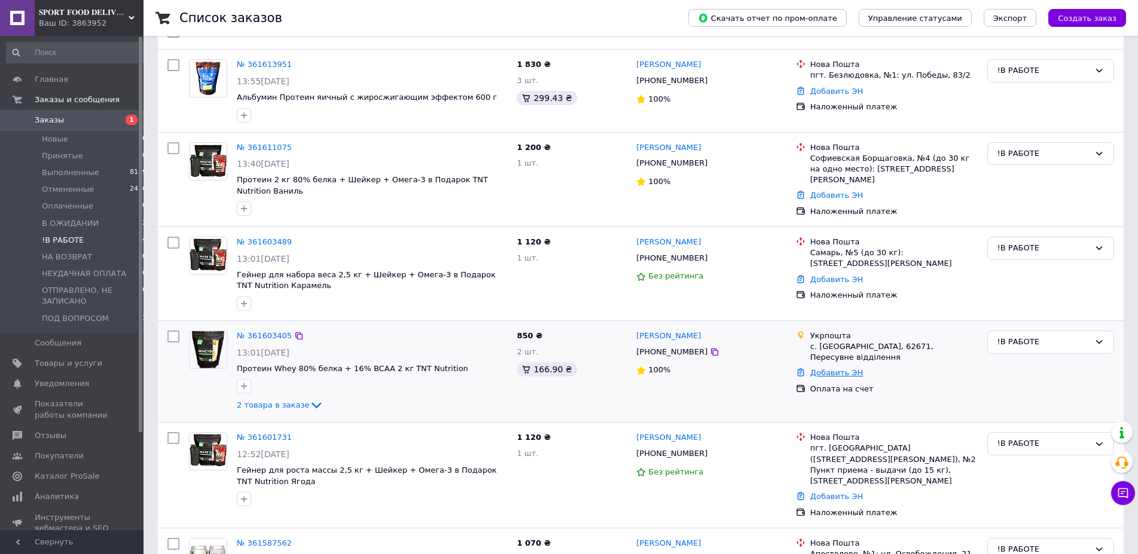
click at [840, 368] on link "Добавить ЭН" at bounding box center [836, 372] width 53 height 9
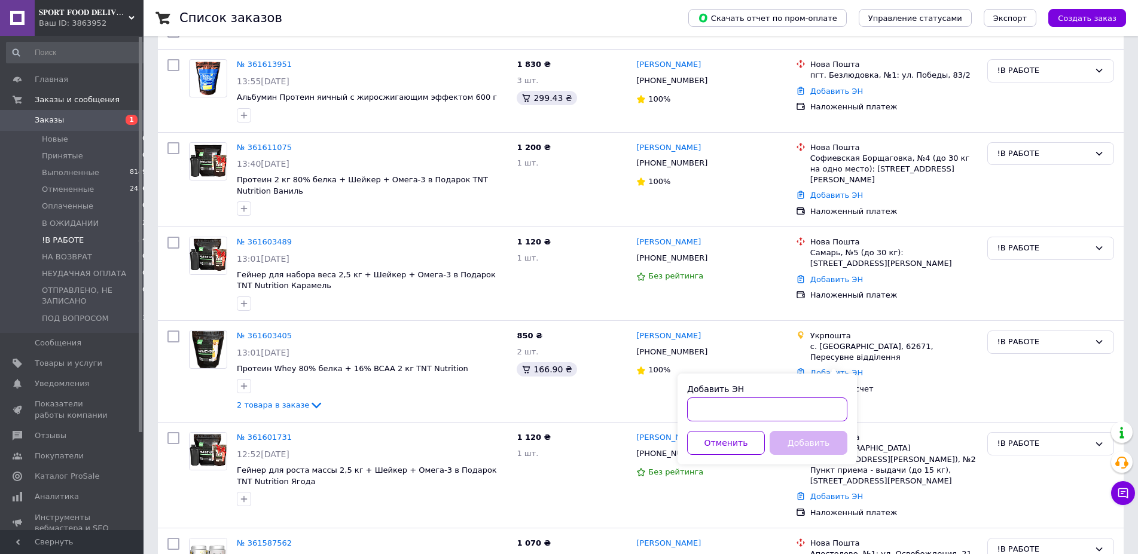
click at [762, 407] on input "Добавить ЭН" at bounding box center [767, 410] width 160 height 24
paste input "0505368846389"
type input "0505368846389"
click at [817, 435] on button "Добавить" at bounding box center [809, 443] width 78 height 24
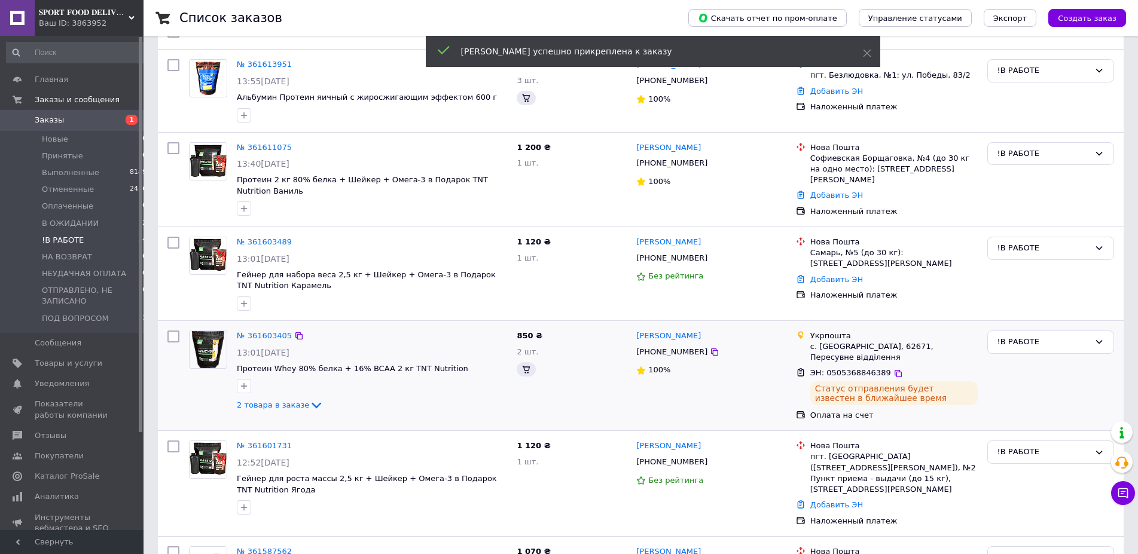
click at [662, 355] on span "[PHONE_NUMBER]" at bounding box center [671, 351] width 71 height 9
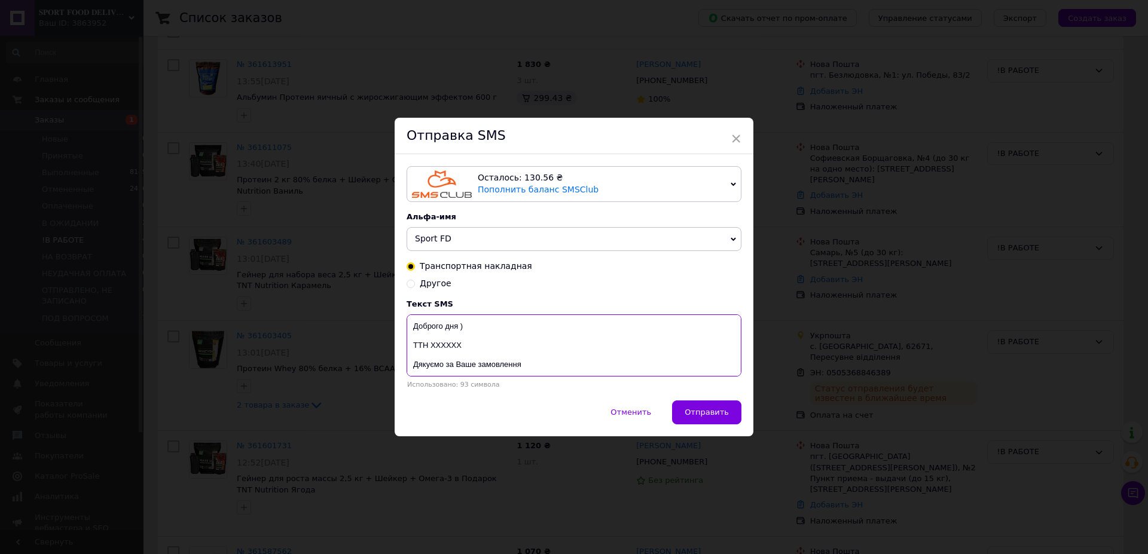
click at [432, 349] on textarea "Доброго дня ) ТТН ХХХХХХ Дякуємо за Ваше замовлення Магазин спортивного харчува…" at bounding box center [574, 346] width 335 height 62
paste textarea "0505368846389"
type textarea "Доброго дня ) ТТН 0505368846389 Дякуємо за Ваше замовлення Магазин спортивного …"
click at [712, 414] on span "Отправить" at bounding box center [707, 412] width 44 height 9
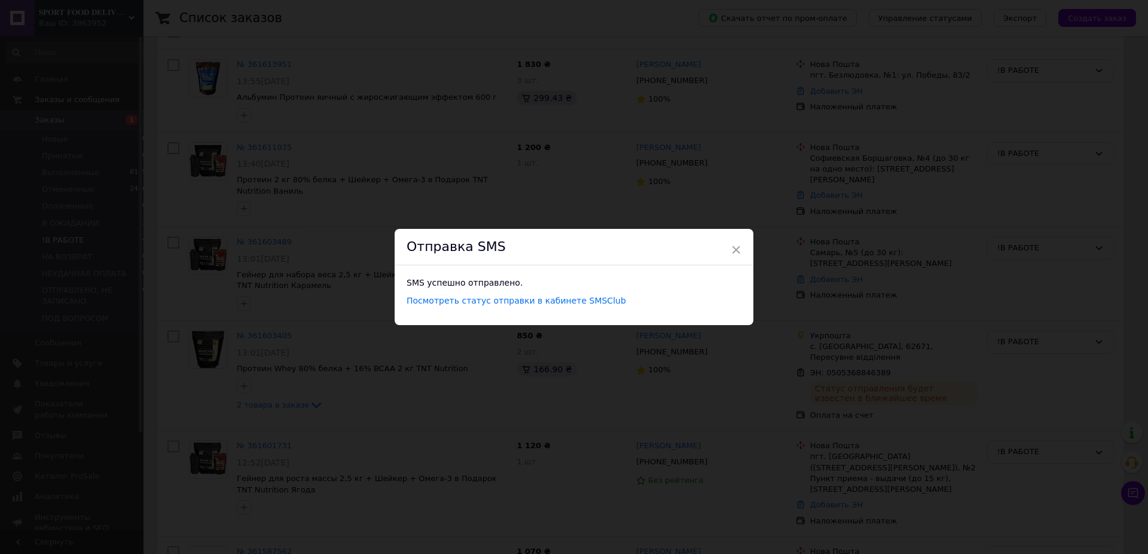
click at [615, 155] on div "× Отправка SMS SMS успешно отправлено. Посмотреть статус отправки в кабинете SM…" at bounding box center [574, 277] width 1148 height 554
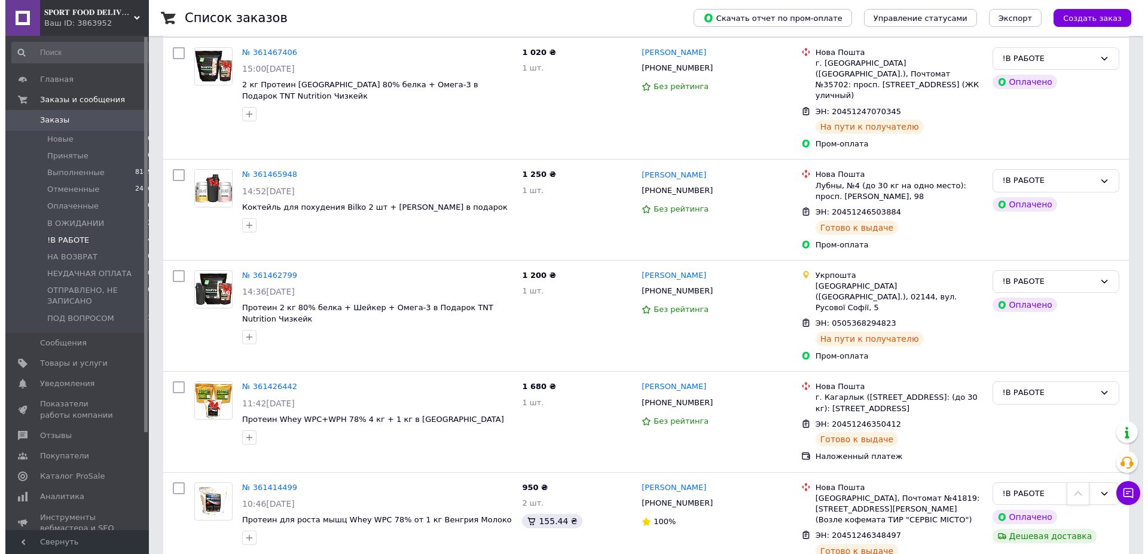
scroll to position [2135, 0]
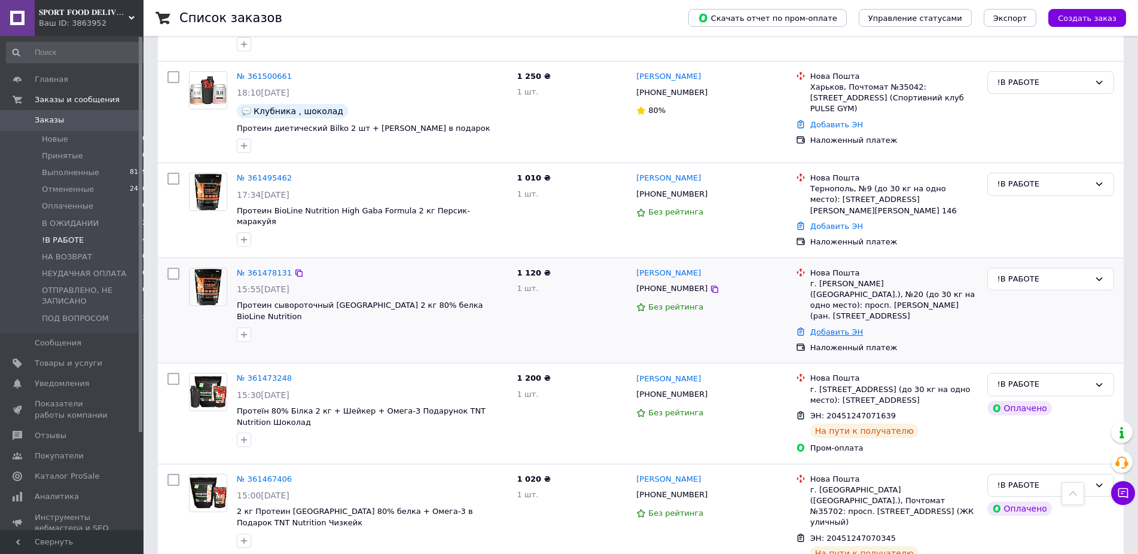
click at [849, 328] on link "Добавить ЭН" at bounding box center [836, 332] width 53 height 9
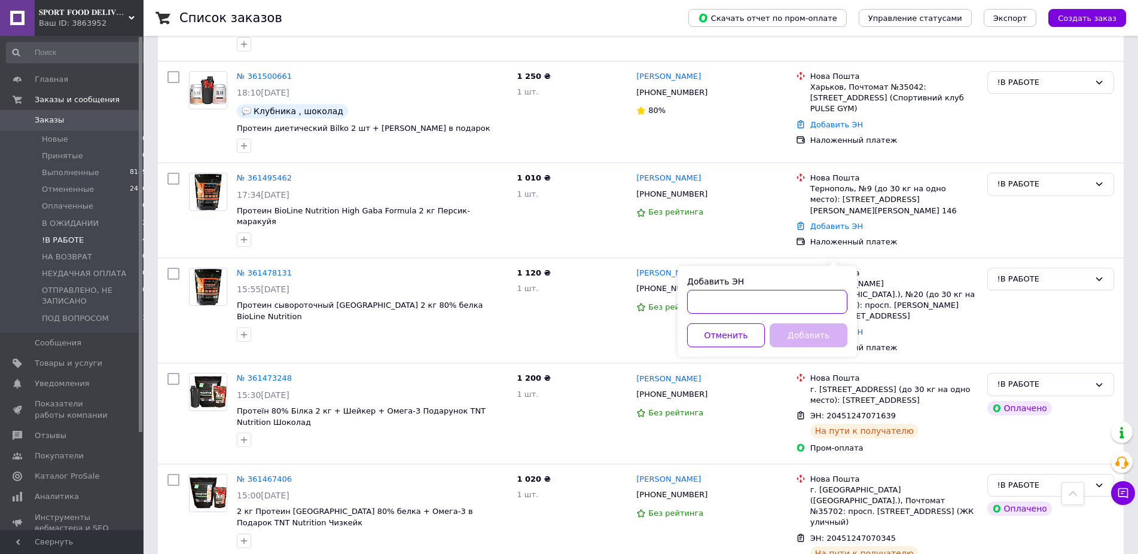
click at [785, 308] on input "Добавить ЭН" at bounding box center [767, 302] width 160 height 24
paste input "20451247073540"
type input "20451247073540"
click at [809, 340] on button "Добавить" at bounding box center [809, 336] width 78 height 24
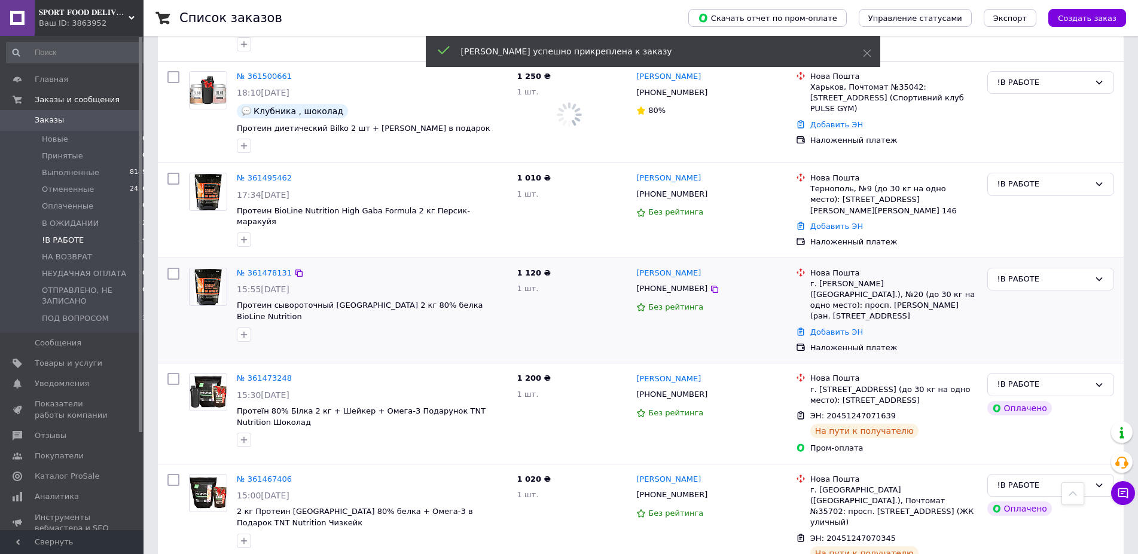
click at [652, 284] on span "[PHONE_NUMBER]" at bounding box center [671, 288] width 71 height 9
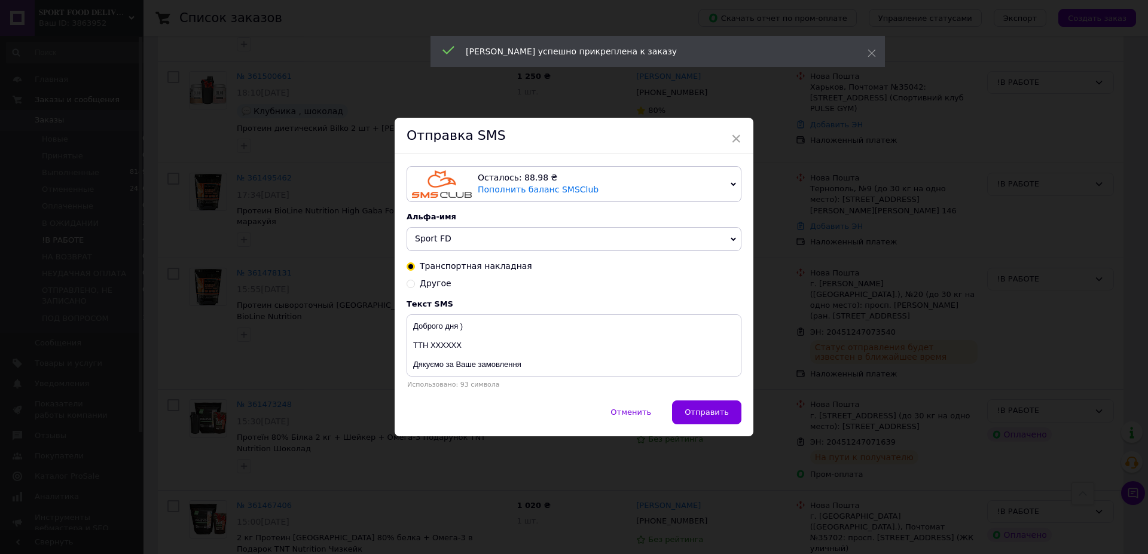
scroll to position [2125, 0]
click at [433, 347] on textarea "Доброго дня ) ТТН ХХХХХХ Дякуємо за Ваше замовлення Магазин спортивного харчува…" at bounding box center [574, 346] width 335 height 62
paste textarea "20451247073540"
type textarea "Доброго дня ) ТТН 20451247073540 Дякуємо за Ваше замовлення Магазин спортивного…"
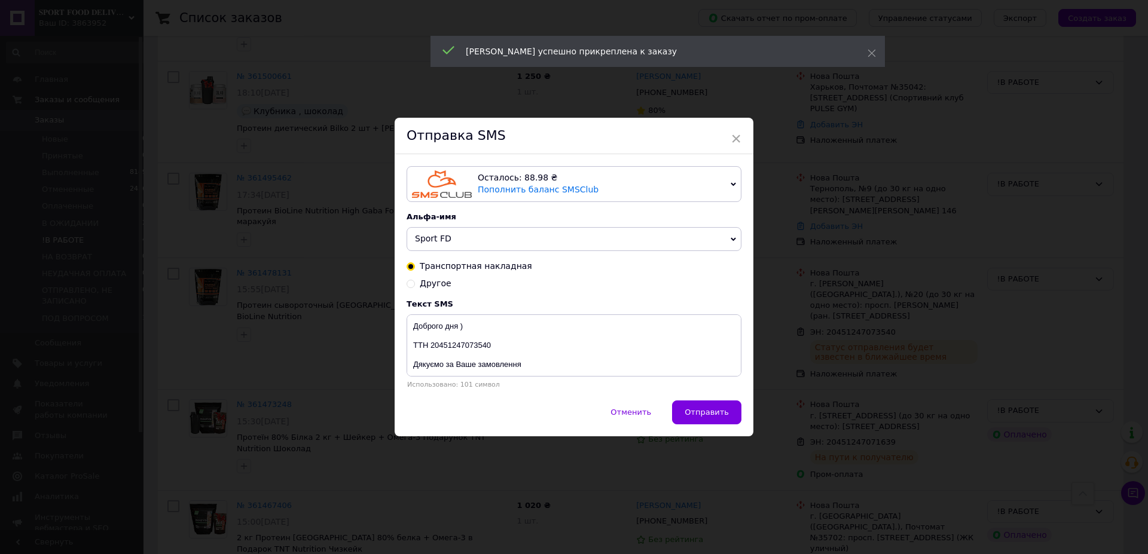
click at [690, 412] on span "Отправить" at bounding box center [707, 412] width 44 height 9
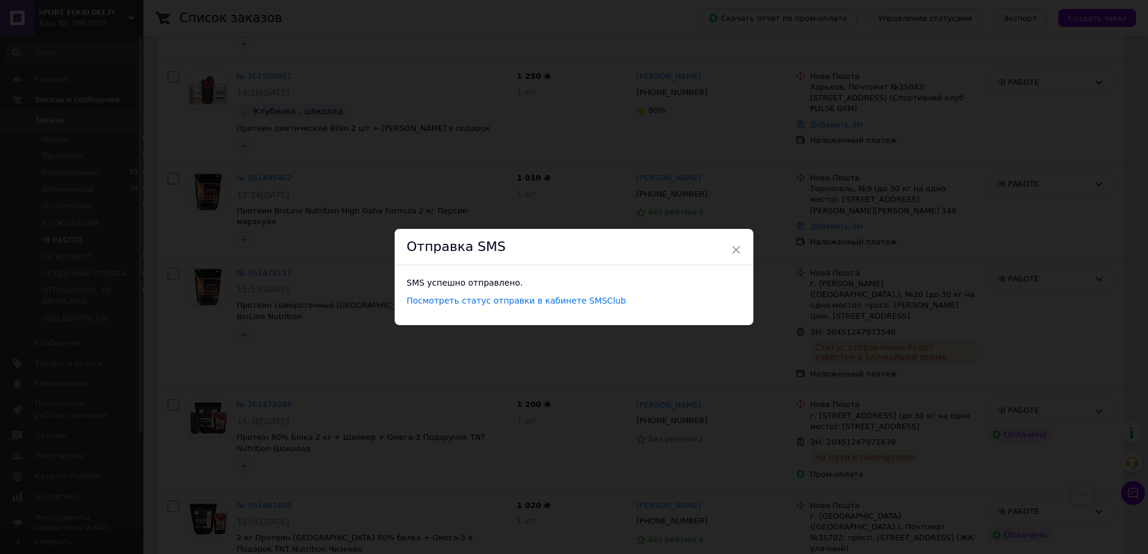
click at [622, 154] on div "× Отправка SMS SMS успешно отправлено. Посмотреть статус отправки в кабинете SM…" at bounding box center [574, 277] width 1148 height 554
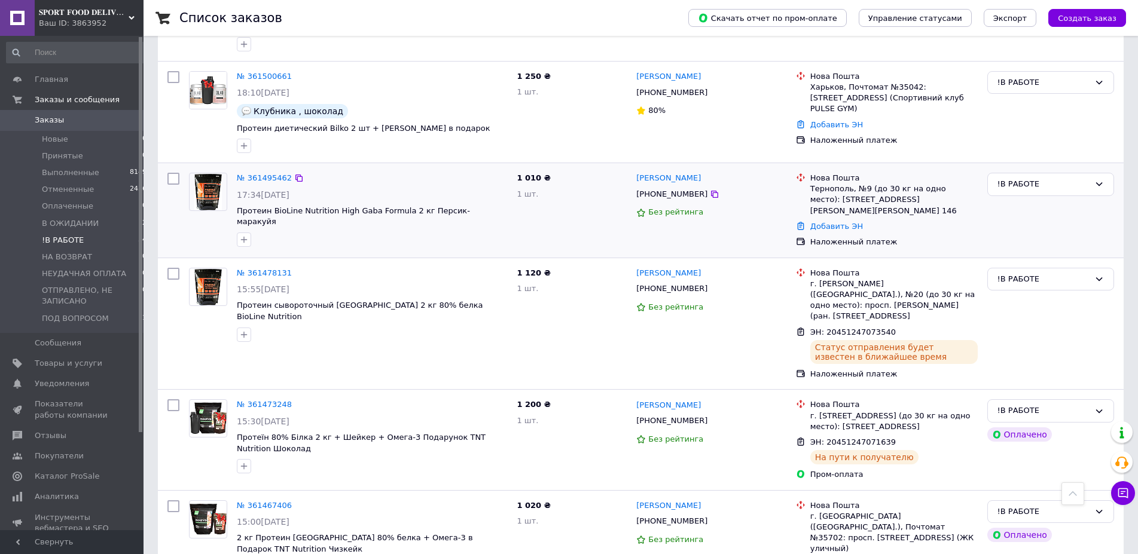
click at [847, 219] on div "Добавить ЭН" at bounding box center [894, 227] width 172 height 16
click at [847, 222] on link "Добавить ЭН" at bounding box center [836, 226] width 53 height 9
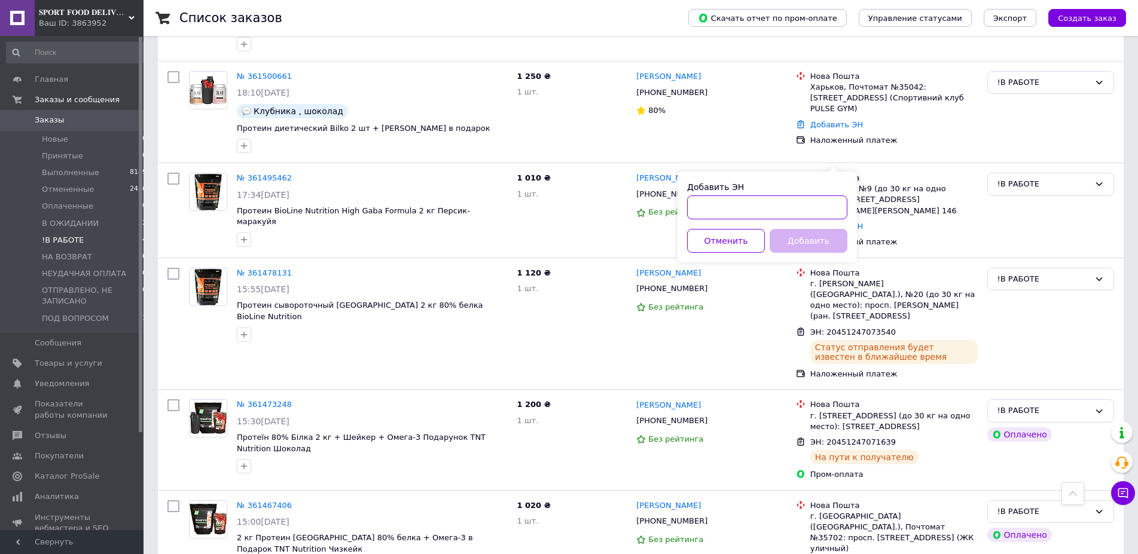
click at [754, 217] on input "Добавить ЭН" at bounding box center [767, 208] width 160 height 24
paste input "20451247082572"
type input "20451247082572"
click at [792, 235] on button "Добавить" at bounding box center [809, 241] width 78 height 24
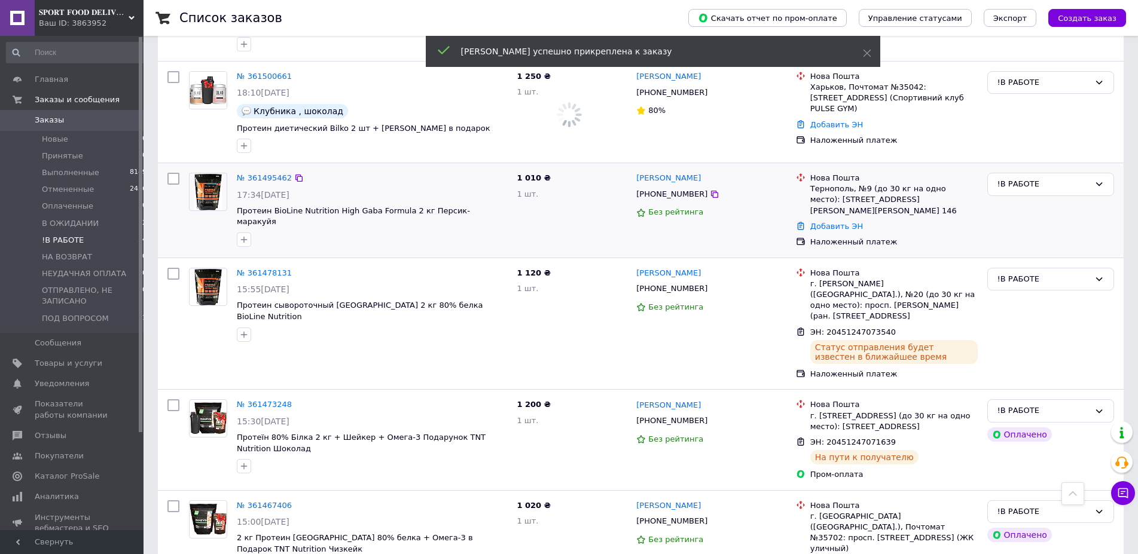
click at [676, 190] on span "[PHONE_NUMBER]" at bounding box center [671, 194] width 71 height 9
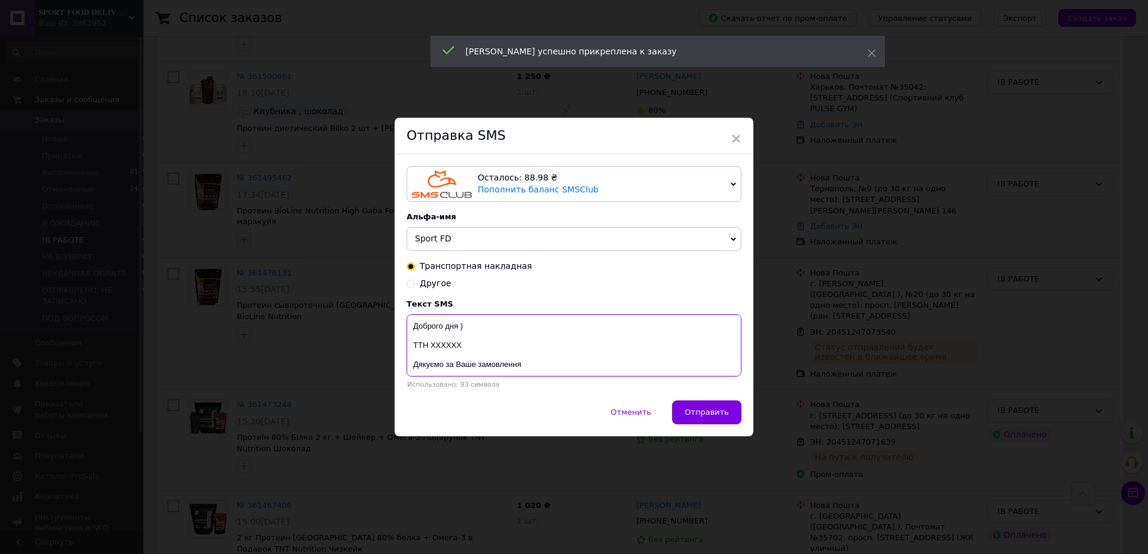
click at [436, 347] on textarea "Доброго дня ) ТТН ХХХХХХ Дякуємо за Ваше замовлення Магазин спортивного харчува…" at bounding box center [574, 346] width 335 height 62
paste textarea "20451247082572"
type textarea "Доброго дня ) ТТН 20451247082572 Дякуємо за Ваше замовлення Магазин спортивного…"
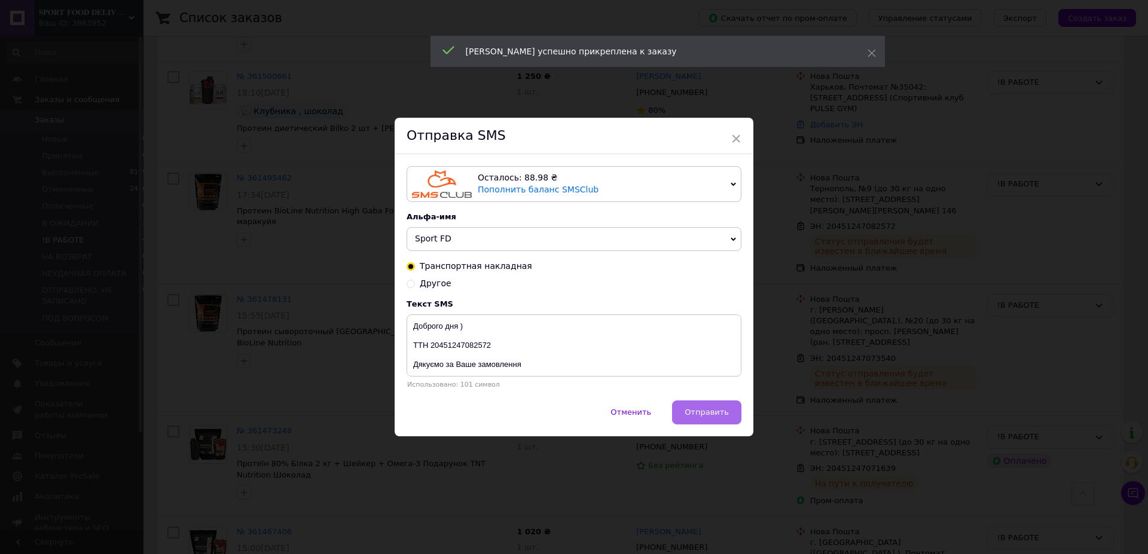
click at [709, 416] on span "Отправить" at bounding box center [707, 412] width 44 height 9
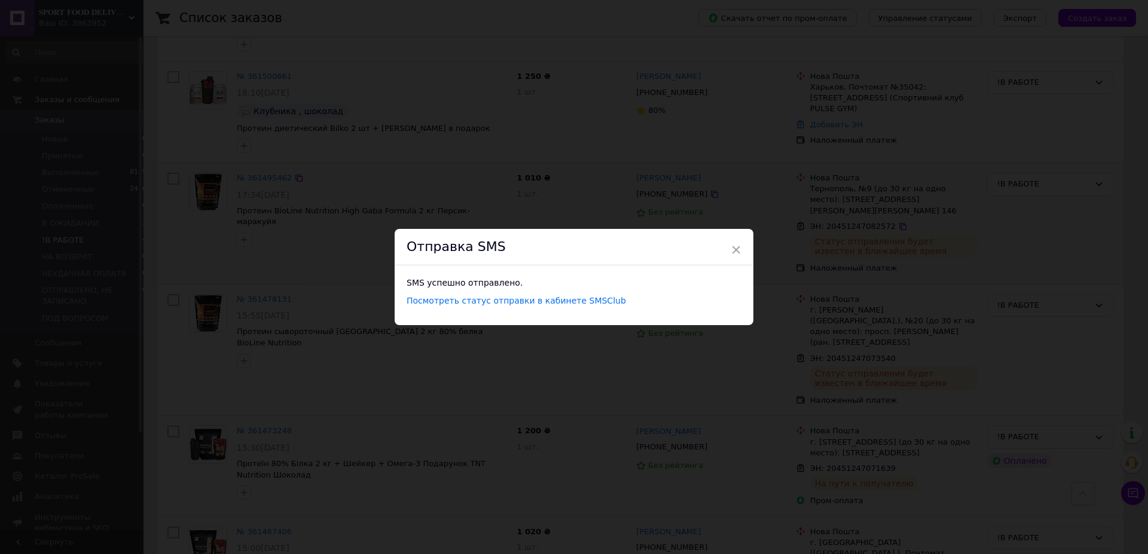
click at [523, 172] on div "× Отправка SMS SMS успешно отправлено. Посмотреть статус отправки в кабинете SM…" at bounding box center [574, 277] width 1148 height 554
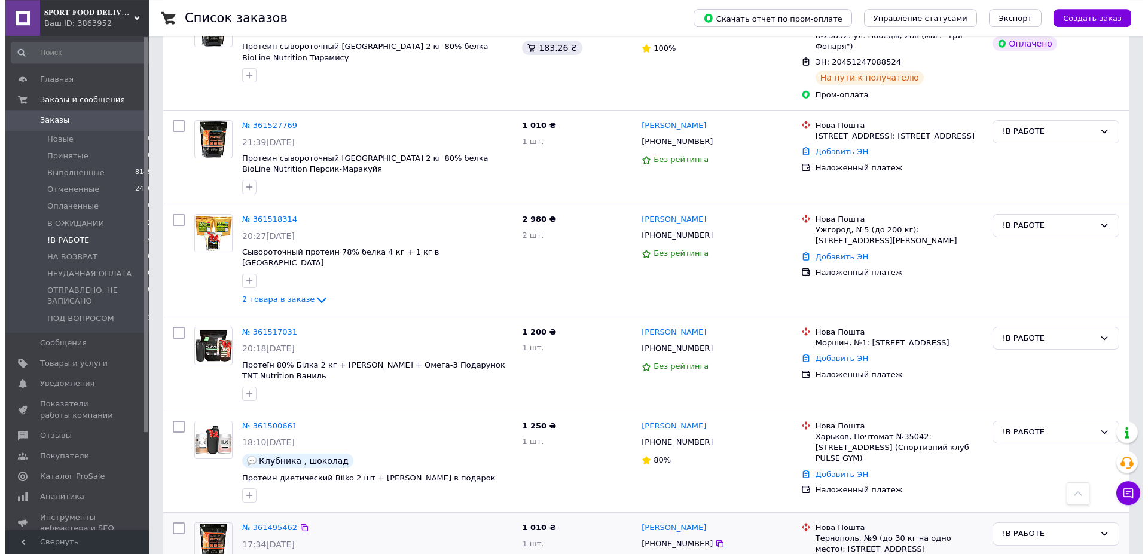
scroll to position [1759, 0]
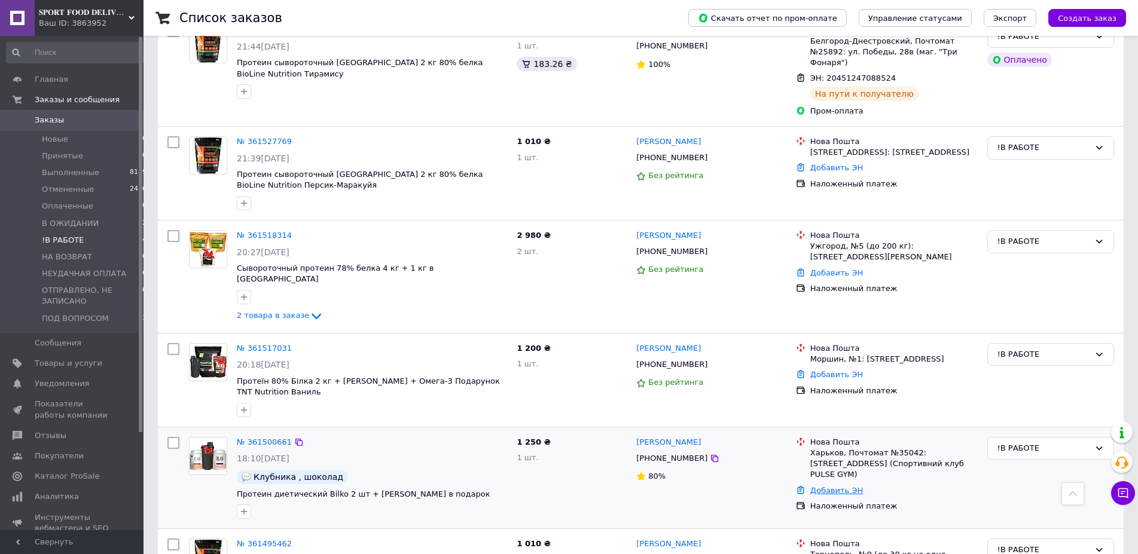
click at [835, 486] on link "Добавить ЭН" at bounding box center [836, 490] width 53 height 9
drag, startPoint x: 737, startPoint y: 469, endPoint x: 827, endPoint y: 510, distance: 99.0
click at [737, 470] on input "Добавить ЭН" at bounding box center [767, 472] width 160 height 24
paste input "20451247084144"
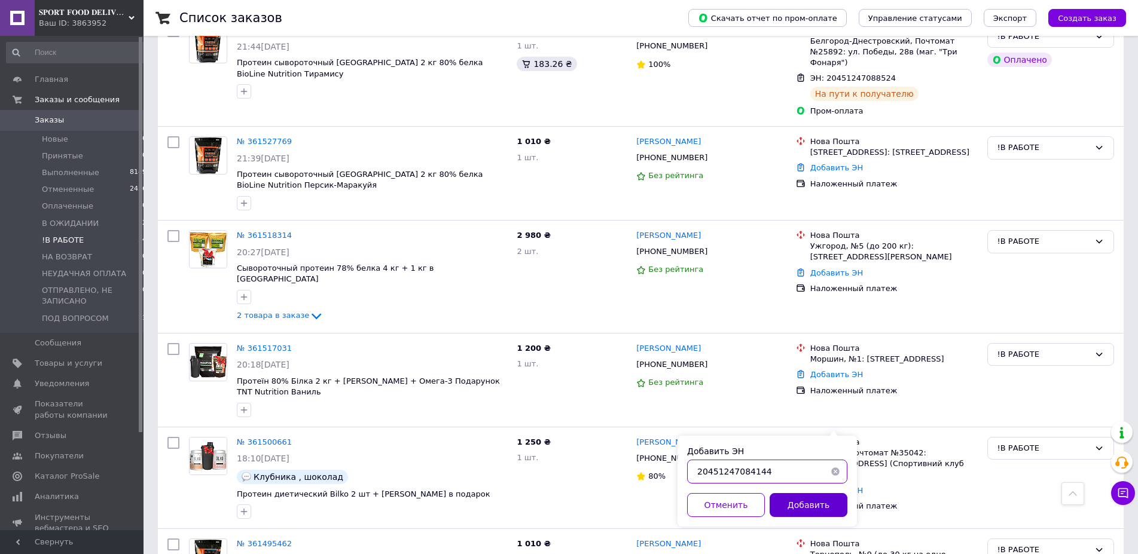
type input "20451247084144"
click at [825, 510] on button "Добавить" at bounding box center [809, 505] width 78 height 24
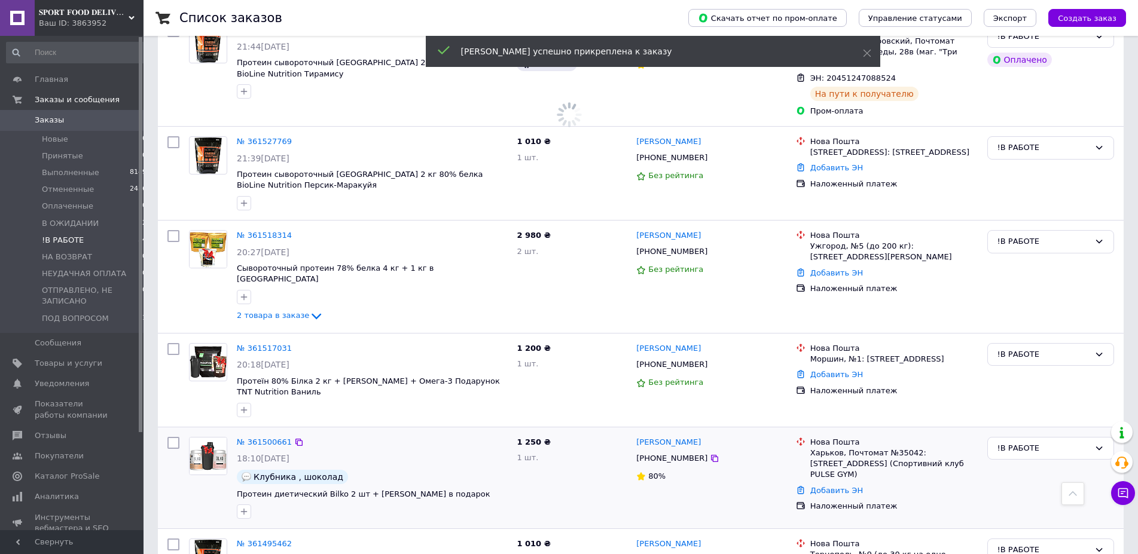
click at [659, 454] on span "[PHONE_NUMBER]" at bounding box center [671, 458] width 71 height 9
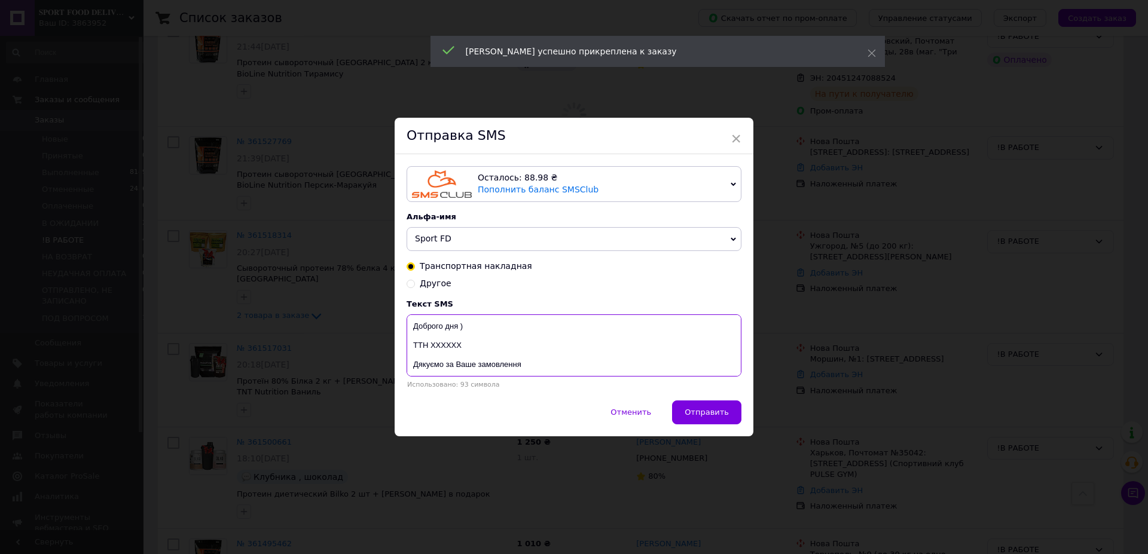
click at [450, 347] on textarea "Доброго дня ) ТТН ХХХХХХ Дякуємо за Ваше замовлення Магазин спортивного харчува…" at bounding box center [574, 346] width 335 height 62
paste textarea "20451247084144"
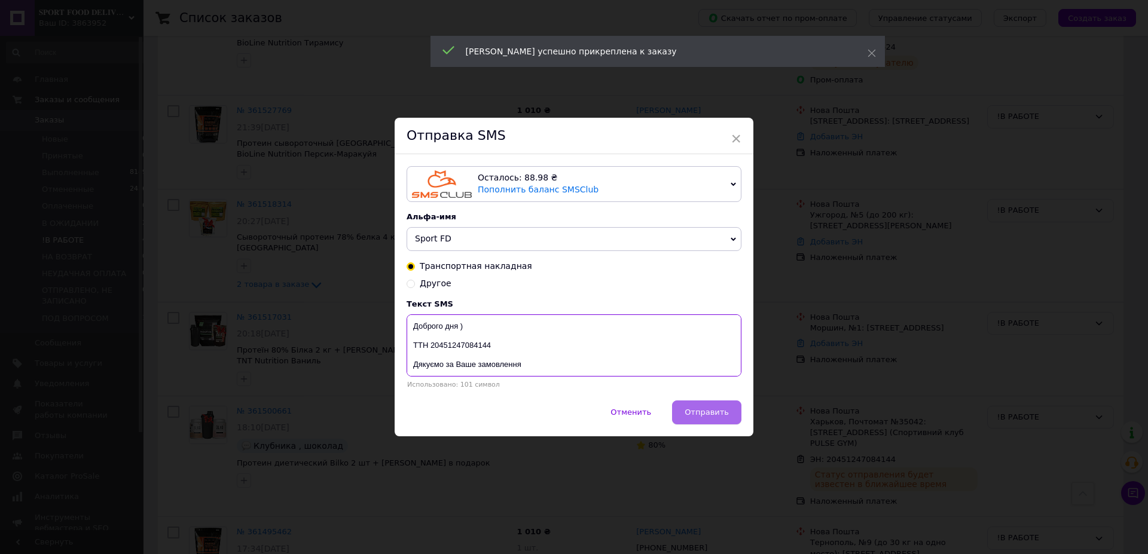
type textarea "Доброго дня ) ТТН 20451247084144 Дякуємо за Ваше замовлення Магазин спортивного…"
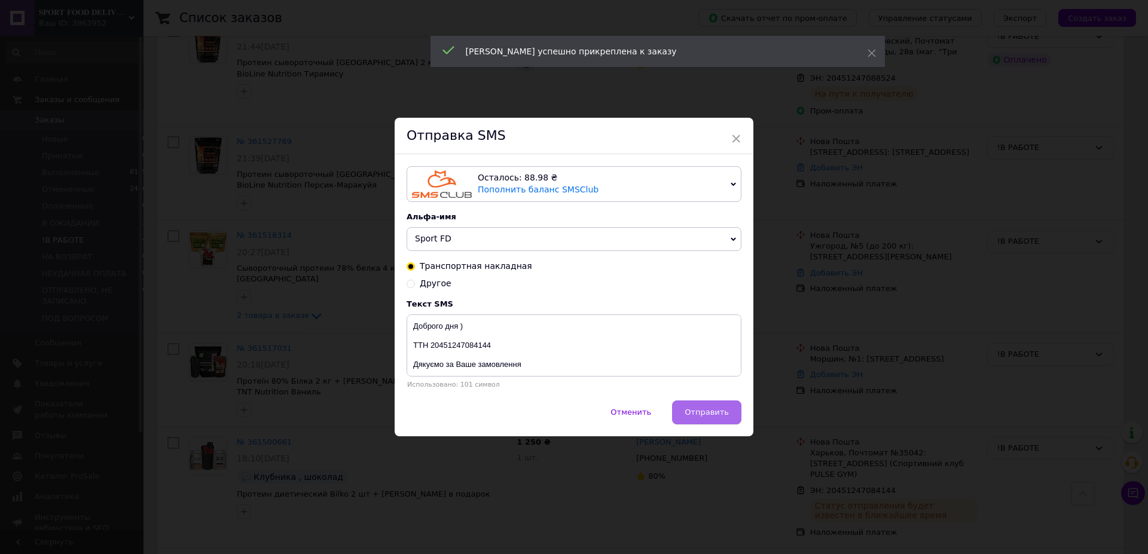
click at [730, 413] on button "Отправить" at bounding box center [706, 413] width 69 height 24
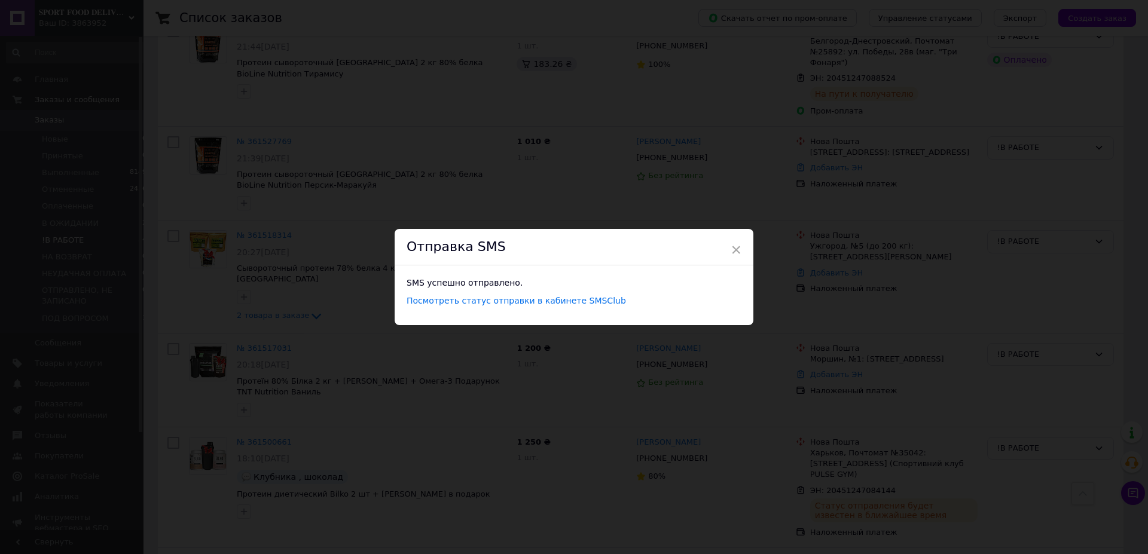
click at [766, 164] on div "× Отправка SMS SMS успешно отправлено. Посмотреть статус отправки в кабинете SM…" at bounding box center [574, 277] width 1148 height 554
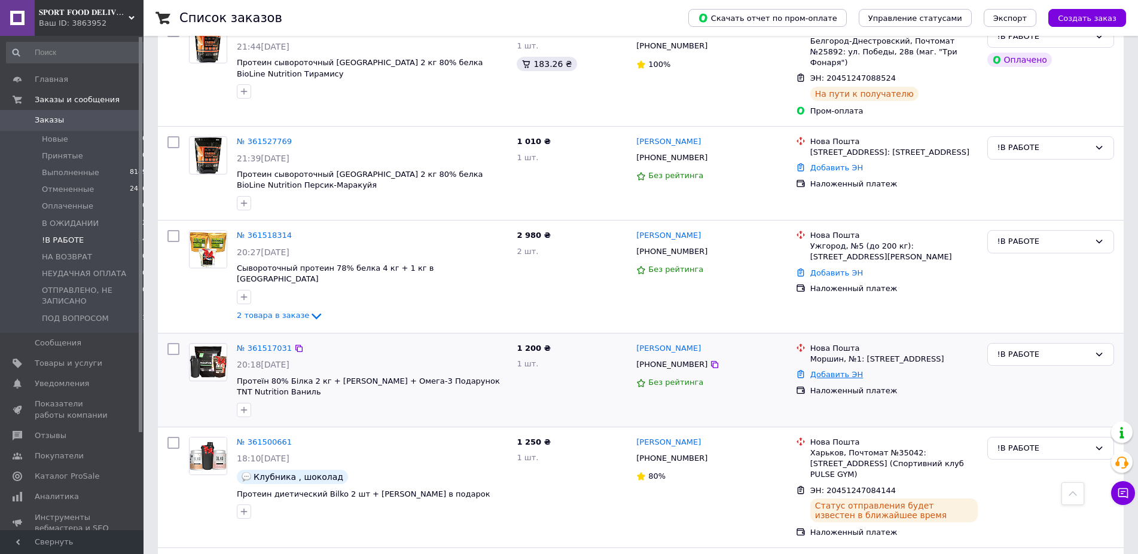
click at [828, 370] on link "Добавить ЭН" at bounding box center [836, 374] width 53 height 9
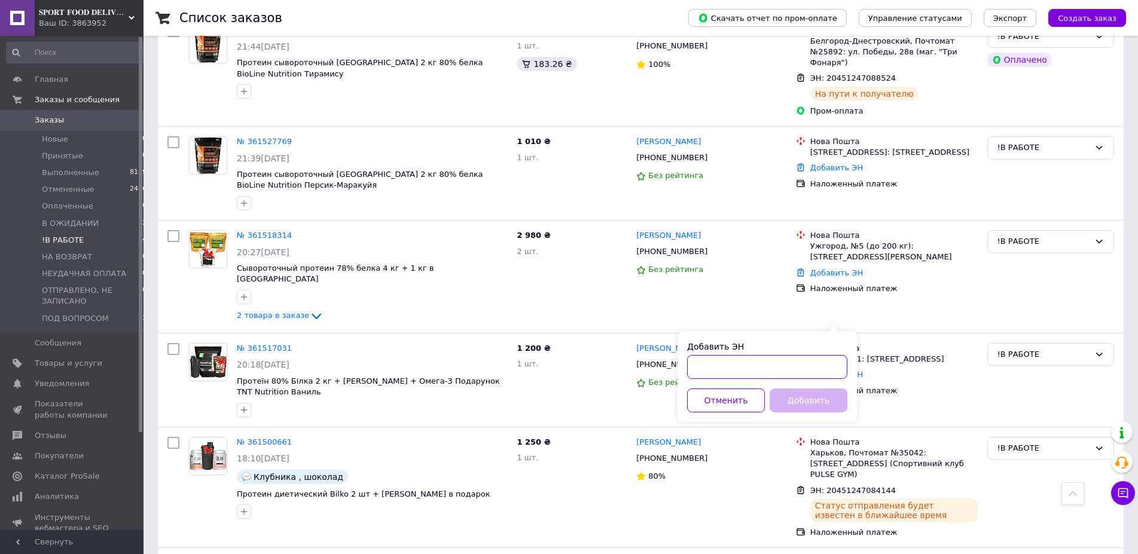
click at [731, 371] on input "Добавить ЭН" at bounding box center [767, 367] width 160 height 24
paste input "20451247085724"
type input "20451247085724"
click at [796, 401] on button "Добавить" at bounding box center [809, 401] width 78 height 24
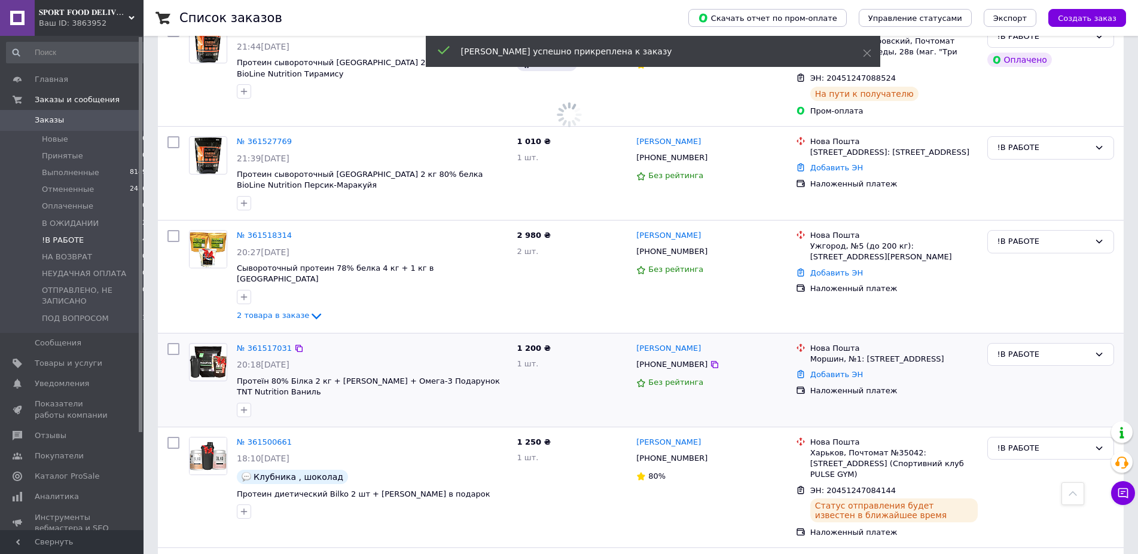
click at [674, 360] on span "[PHONE_NUMBER]" at bounding box center [671, 364] width 71 height 9
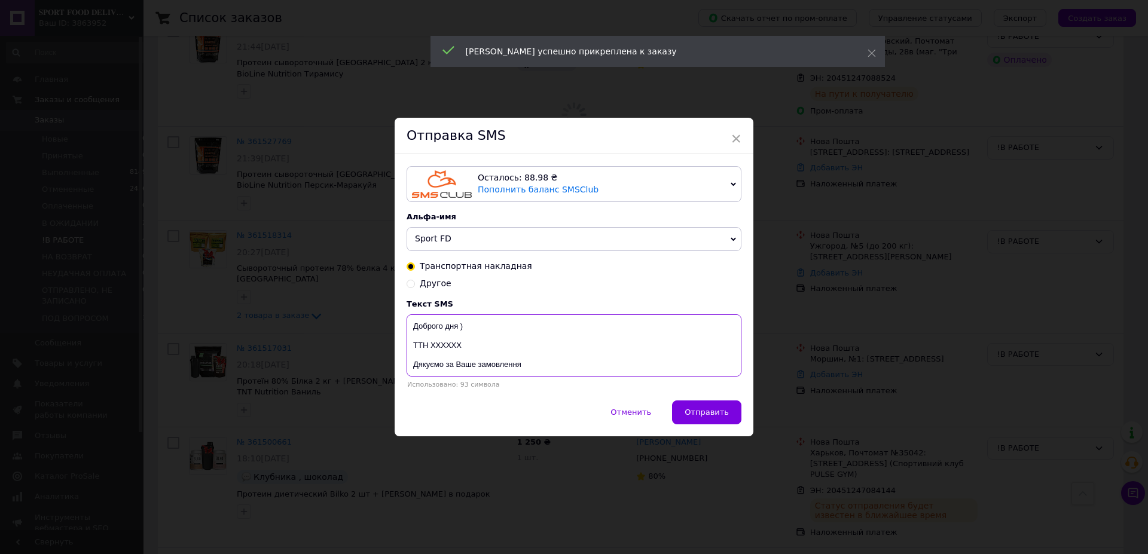
click at [448, 344] on textarea "Доброго дня ) ТТН ХХХХХХ Дякуємо за Ваше замовлення Магазин спортивного харчува…" at bounding box center [574, 346] width 335 height 62
paste textarea "20451247085724"
type textarea "Доброго дня ) ТТН 20451247085724 Дякуємо за Ваше замовлення Магазин спортивного…"
click at [721, 406] on button "Отправить" at bounding box center [706, 413] width 69 height 24
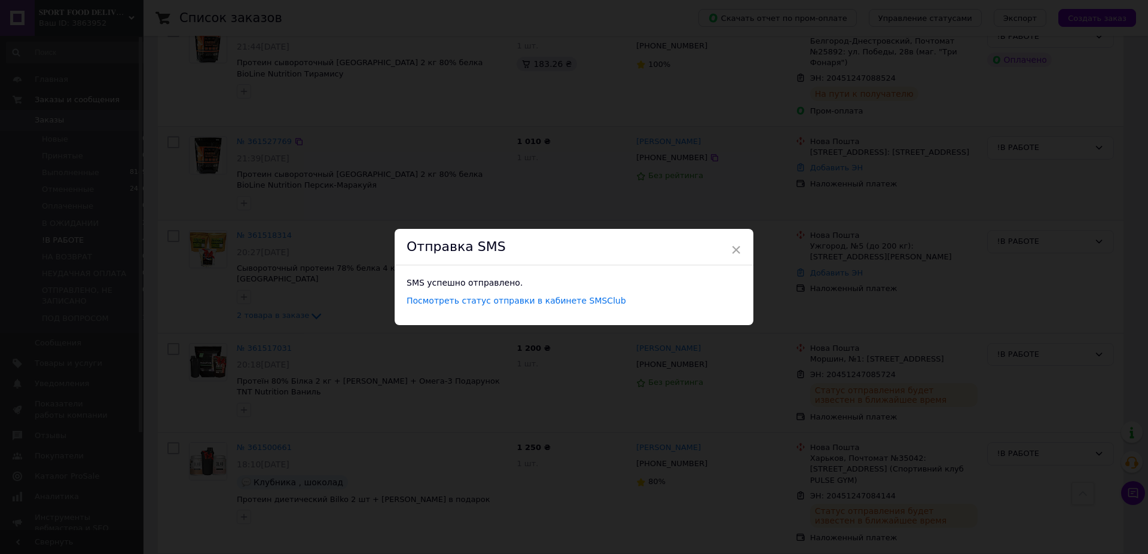
drag, startPoint x: 621, startPoint y: 169, endPoint x: 646, endPoint y: 161, distance: 26.1
click at [622, 169] on div "× Отправка SMS SMS успешно отправлено. Посмотреть статус отправки в кабинете SM…" at bounding box center [574, 277] width 1148 height 554
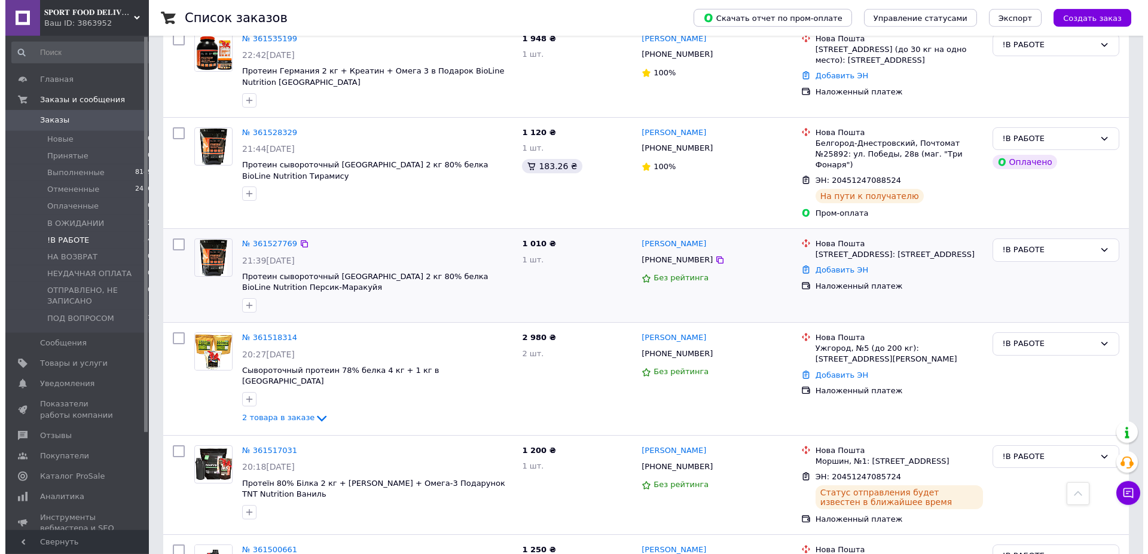
scroll to position [1637, 0]
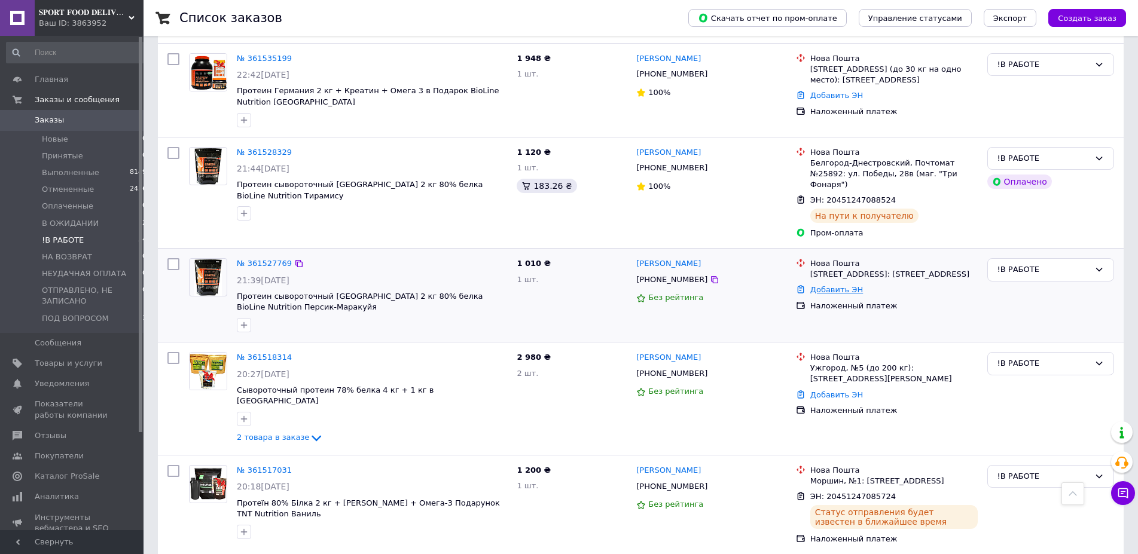
click at [826, 285] on link "Добавить ЭН" at bounding box center [836, 289] width 53 height 9
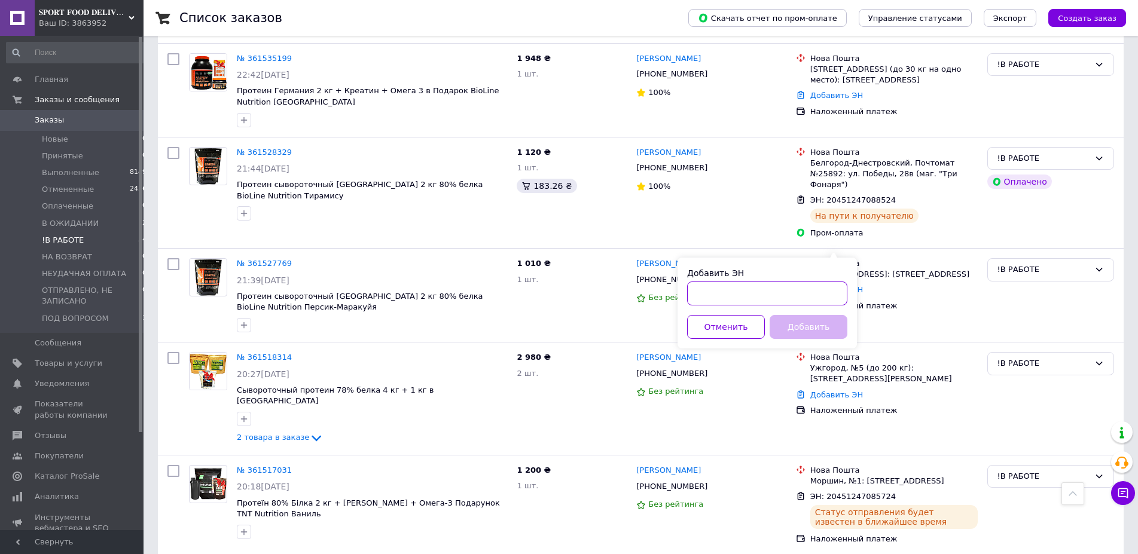
click at [756, 290] on input "Добавить ЭН" at bounding box center [767, 294] width 160 height 24
paste input "20451247087066"
type input "20451247087066"
click at [813, 328] on button "Добавить" at bounding box center [809, 327] width 78 height 24
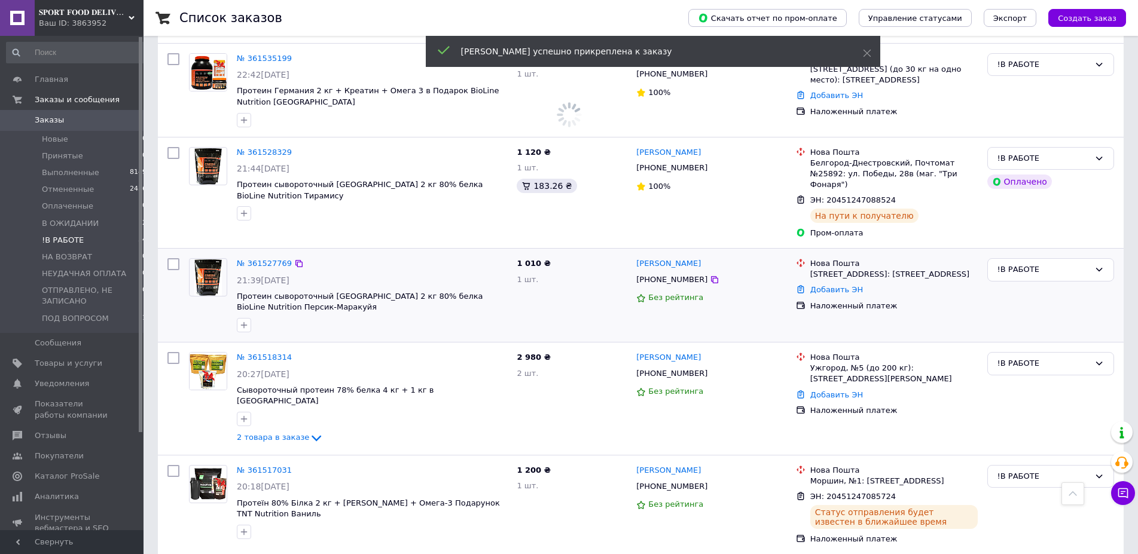
click at [666, 275] on span "[PHONE_NUMBER]" at bounding box center [671, 279] width 71 height 9
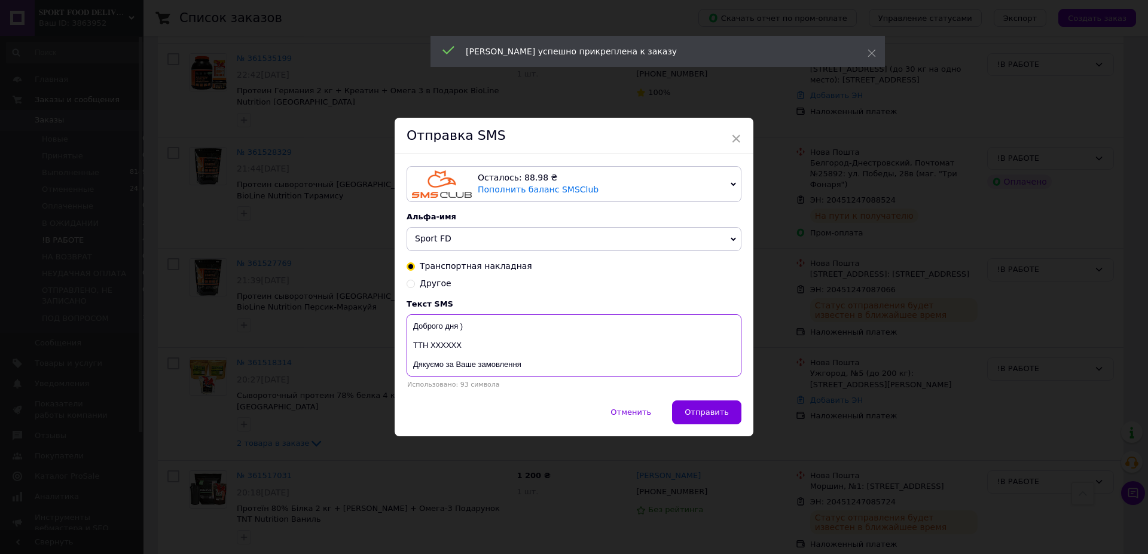
click at [450, 347] on textarea "Доброго дня ) ТТН ХХХХХХ Дякуємо за Ваше замовлення Магазин спортивного харчува…" at bounding box center [574, 346] width 335 height 62
drag, startPoint x: 450, startPoint y: 347, endPoint x: 711, endPoint y: 414, distance: 269.1
click at [452, 347] on textarea "Доброго дня ) ТТН ХХХХХХ Дякуємо за Ваше замовлення Магазин спортивного харчува…" at bounding box center [574, 346] width 335 height 62
paste textarea "20451247087066"
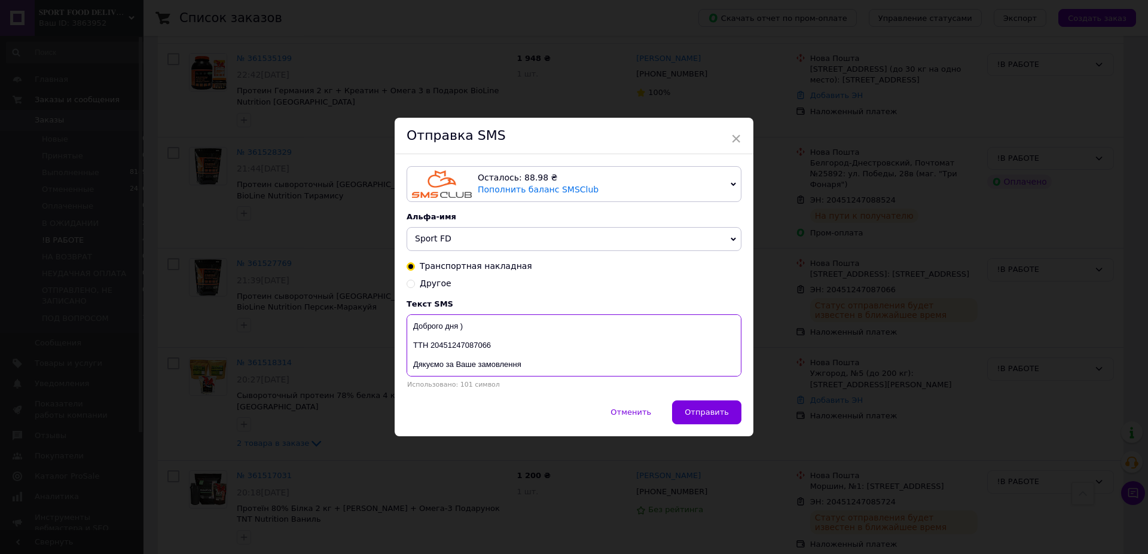
type textarea "Доброго дня ) ТТН 20451247087066 Дякуємо за Ваше замовлення Магазин спортивного…"
click at [709, 413] on span "Отправить" at bounding box center [707, 412] width 44 height 9
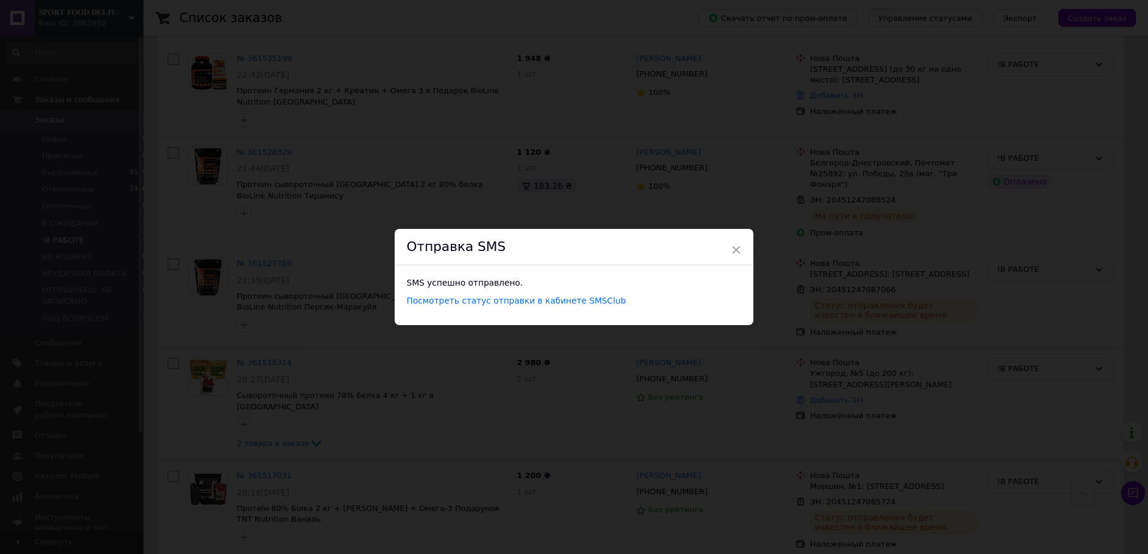
click at [603, 147] on div "× Отправка SMS SMS успешно отправлено. Посмотреть статус отправки в кабинете SM…" at bounding box center [574, 277] width 1148 height 554
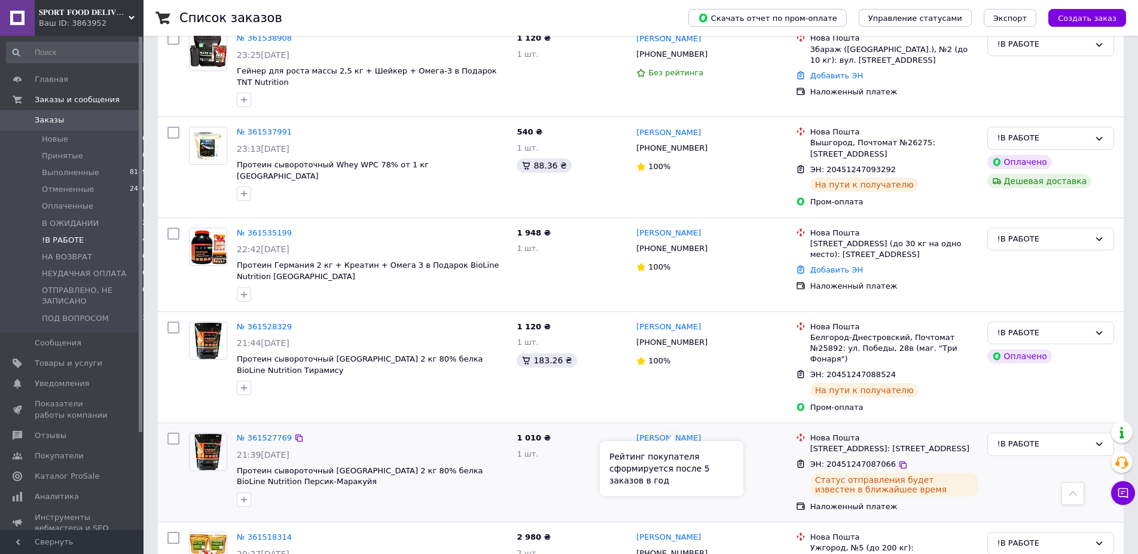
scroll to position [1454, 0]
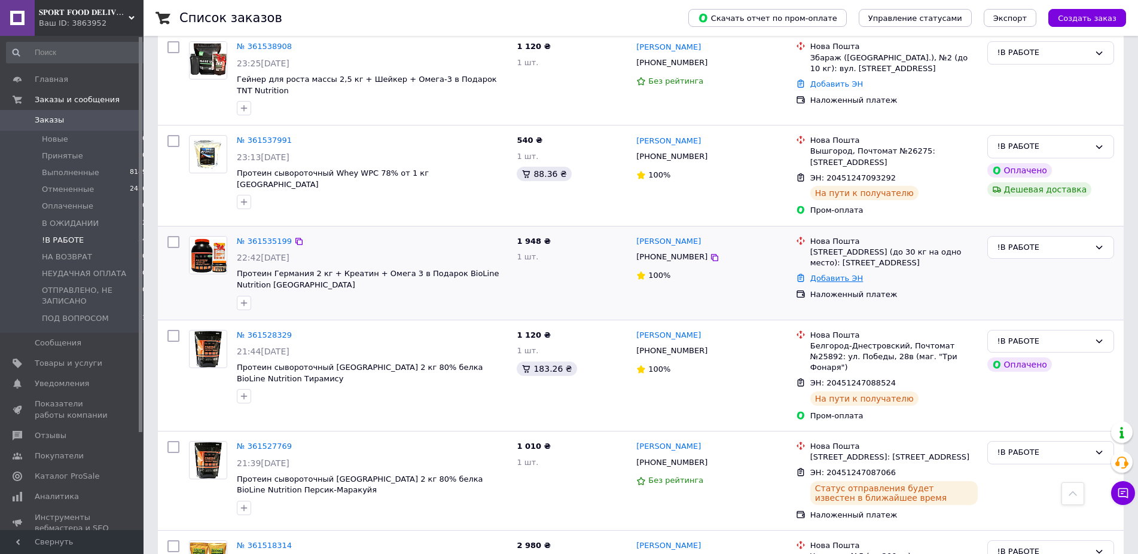
click at [828, 274] on link "Добавить ЭН" at bounding box center [836, 278] width 53 height 9
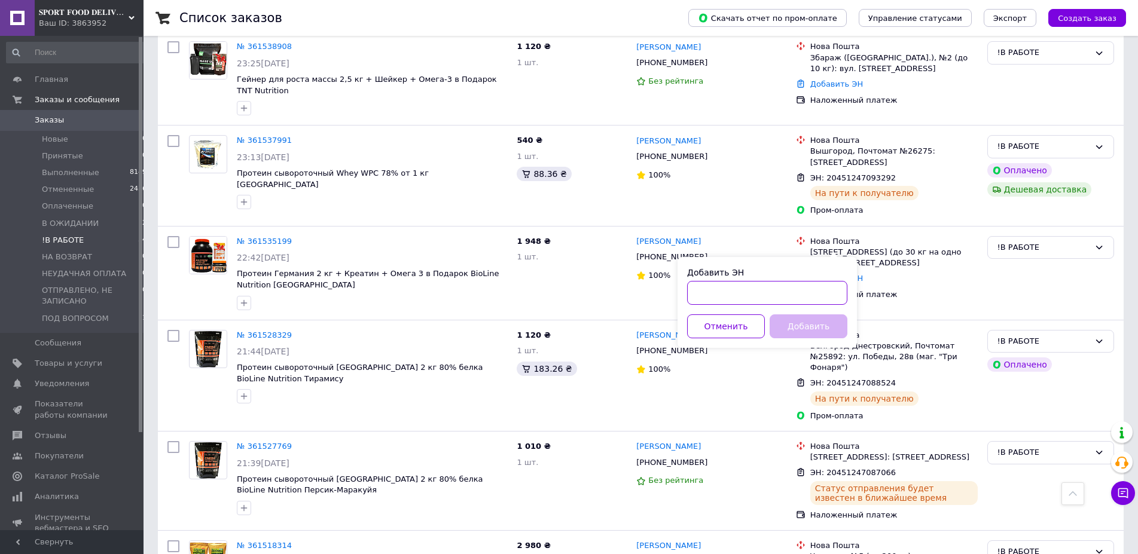
drag, startPoint x: 718, startPoint y: 297, endPoint x: 726, endPoint y: 302, distance: 9.5
click at [719, 297] on input "Добавить ЭН" at bounding box center [767, 293] width 160 height 24
paste input "20451247091485"
type input "20451247091485"
click at [804, 328] on button "Добавить" at bounding box center [809, 327] width 78 height 24
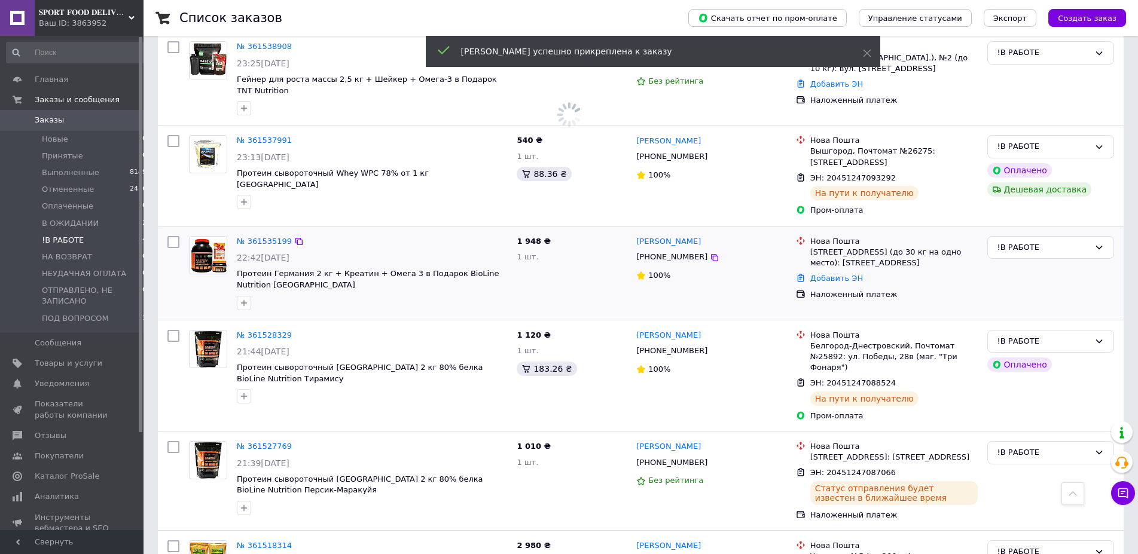
click at [663, 252] on span "[PHONE_NUMBER]" at bounding box center [671, 256] width 71 height 9
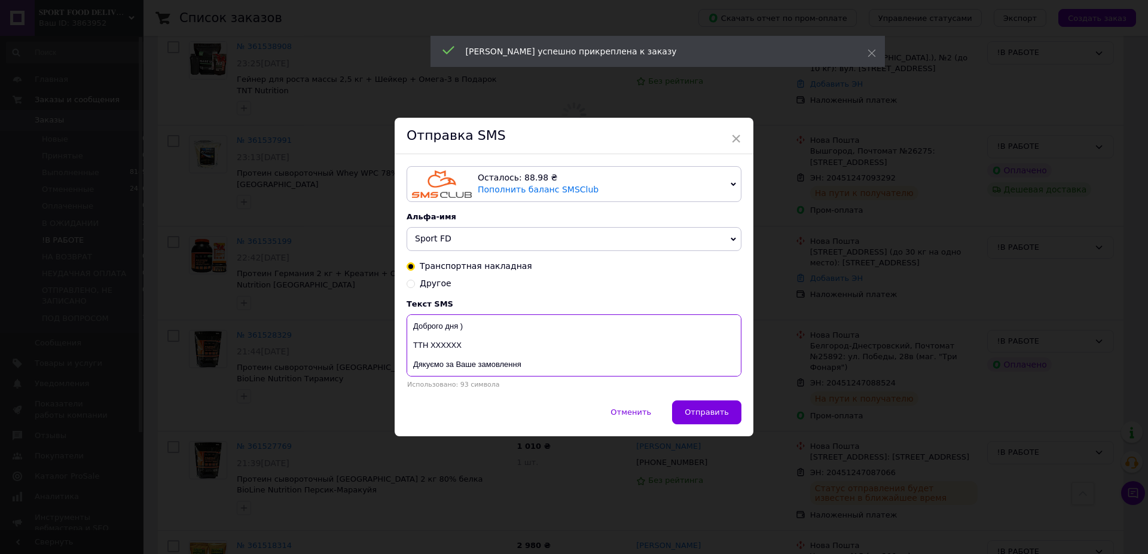
click at [446, 346] on textarea "Доброго дня ) ТТН ХХХХХХ Дякуємо за Ваше замовлення Магазин спортивного харчува…" at bounding box center [574, 346] width 335 height 62
paste textarea "20451247091485"
type textarea "Доброго дня ) ТТН 20451247091485 Дякуємо за Ваше замовлення Магазин спортивного…"
click at [717, 419] on button "Отправить" at bounding box center [706, 413] width 69 height 24
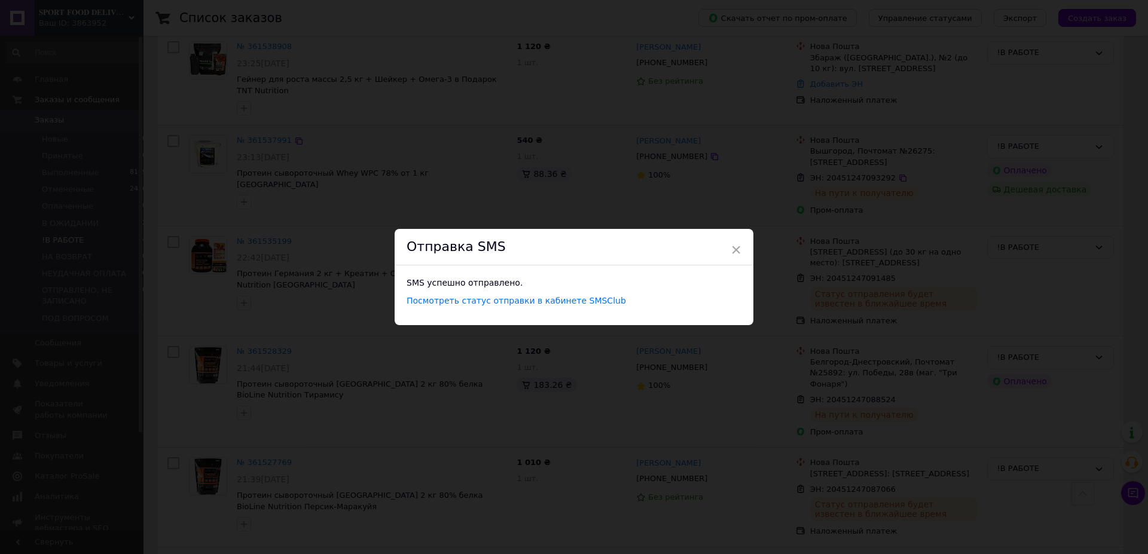
drag, startPoint x: 580, startPoint y: 127, endPoint x: 644, endPoint y: 146, distance: 66.6
click at [581, 128] on div "× Отправка SMS SMS успешно отправлено. Посмотреть статус отправки в кабинете SM…" at bounding box center [574, 277] width 1148 height 554
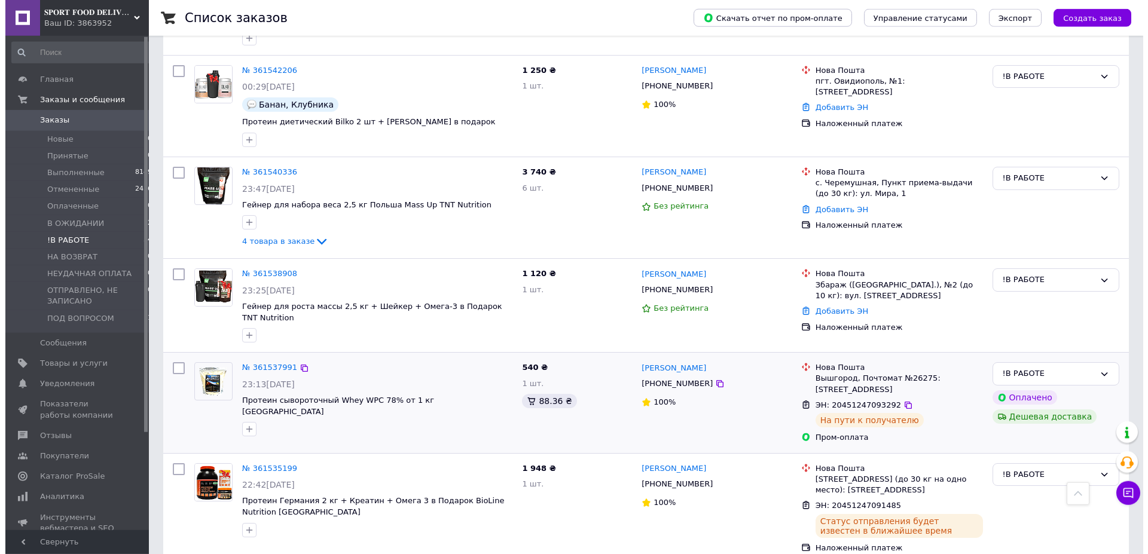
scroll to position [1210, 0]
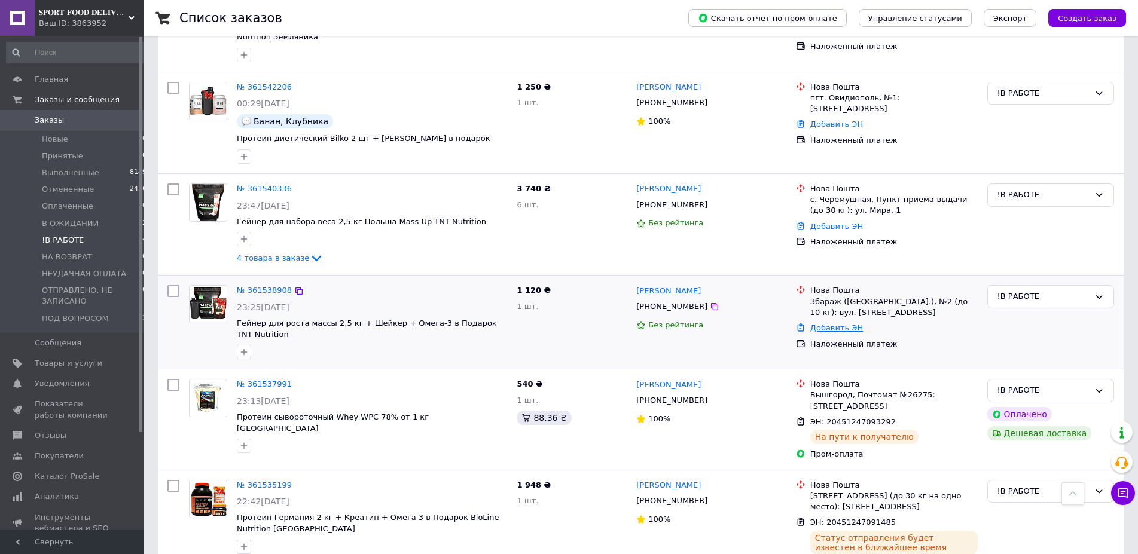
click at [840, 324] on link "Добавить ЭН" at bounding box center [836, 328] width 53 height 9
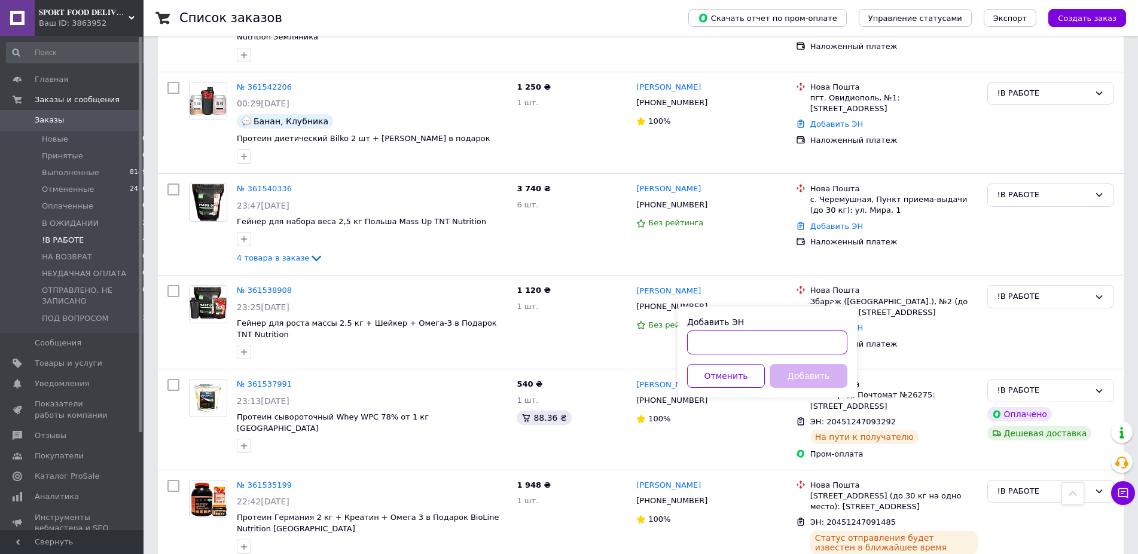
click at [711, 344] on input "Добавить ЭН" at bounding box center [767, 343] width 160 height 24
paste input "20451247094786"
type input "20451247094786"
click at [808, 376] on button "Добавить" at bounding box center [809, 376] width 78 height 24
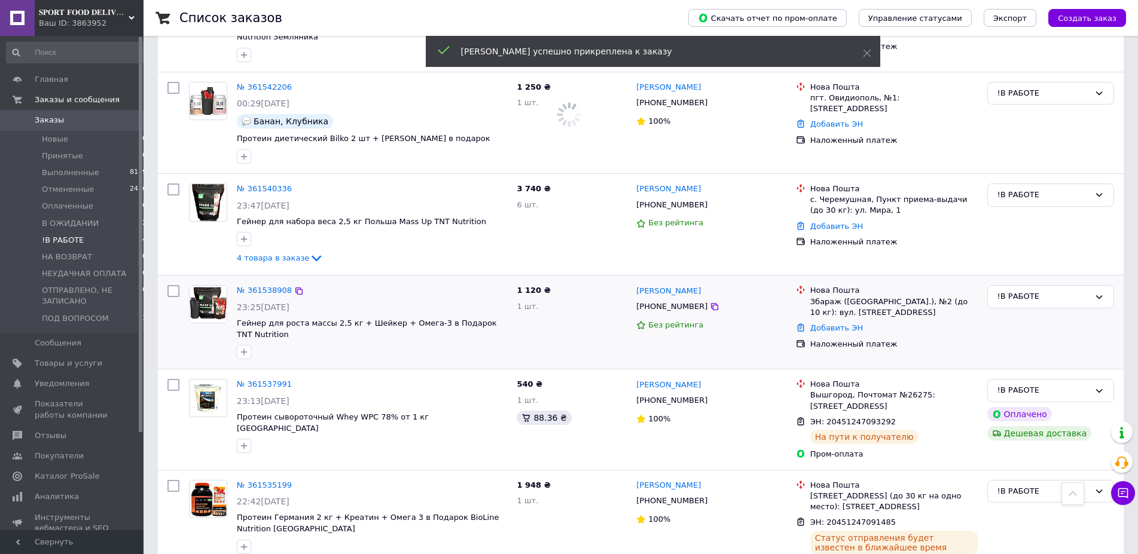
click at [678, 302] on span "[PHONE_NUMBER]" at bounding box center [671, 306] width 71 height 9
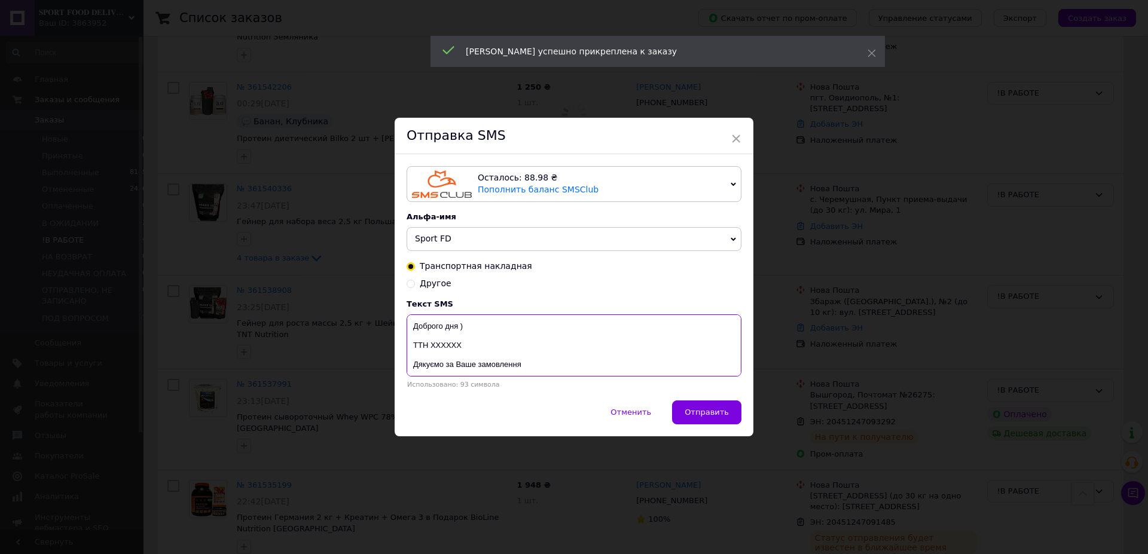
click at [449, 345] on textarea "Доброго дня ) ТТН ХХХХХХ Дякуємо за Ваше замовлення Магазин спортивного харчува…" at bounding box center [574, 346] width 335 height 62
paste textarea "20451247094786"
type textarea "Доброго дня ) ТТН 20451247094786 Дякуємо за Ваше замовлення Магазин спортивного…"
click at [695, 416] on span "Отправить" at bounding box center [707, 412] width 44 height 9
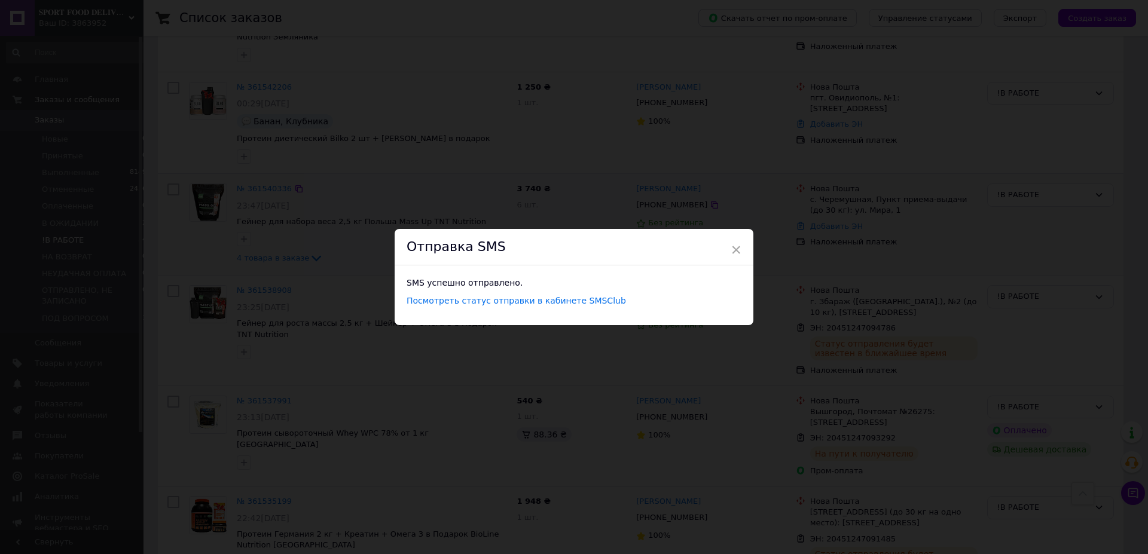
drag, startPoint x: 642, startPoint y: 184, endPoint x: 800, endPoint y: 197, distance: 157.8
click at [645, 184] on div "× Отправка SMS SMS успешно отправлено. Посмотреть статус отправки в кабинете SM…" at bounding box center [574, 277] width 1148 height 554
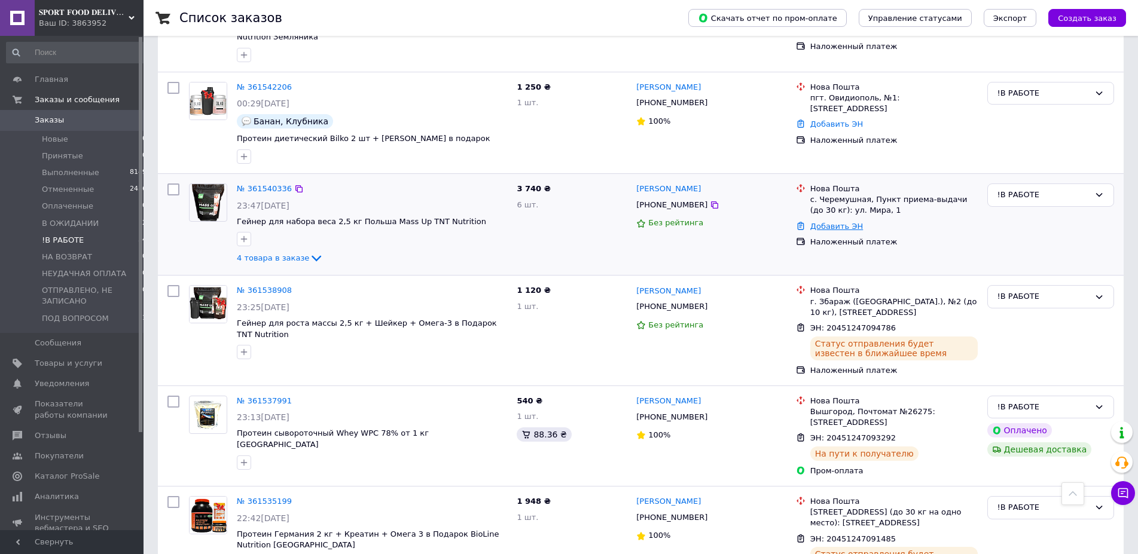
click at [852, 222] on link "Добавить ЭН" at bounding box center [836, 226] width 53 height 9
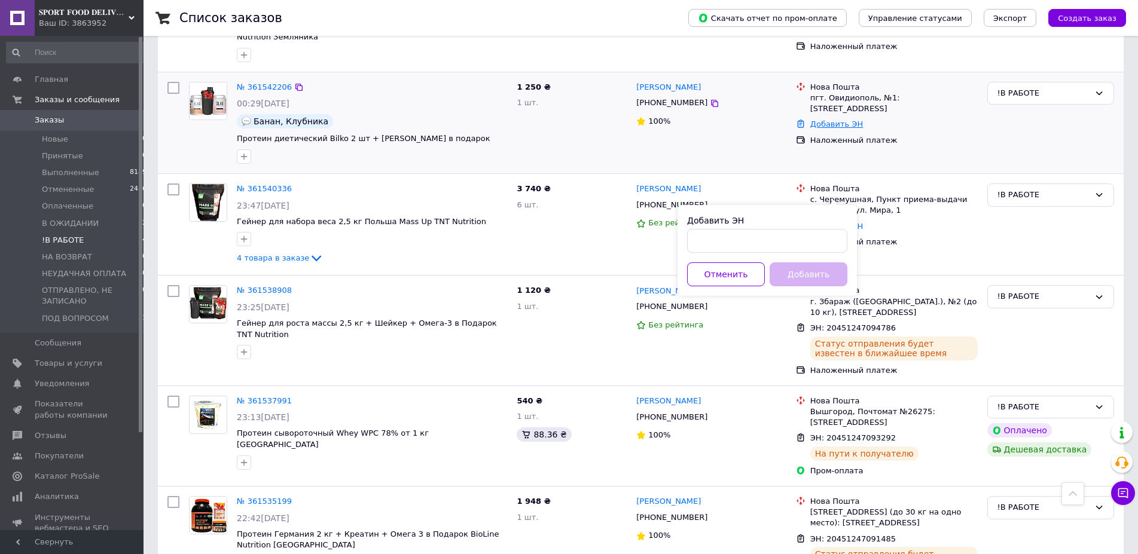
click at [837, 120] on link "Добавить ЭН" at bounding box center [836, 124] width 53 height 9
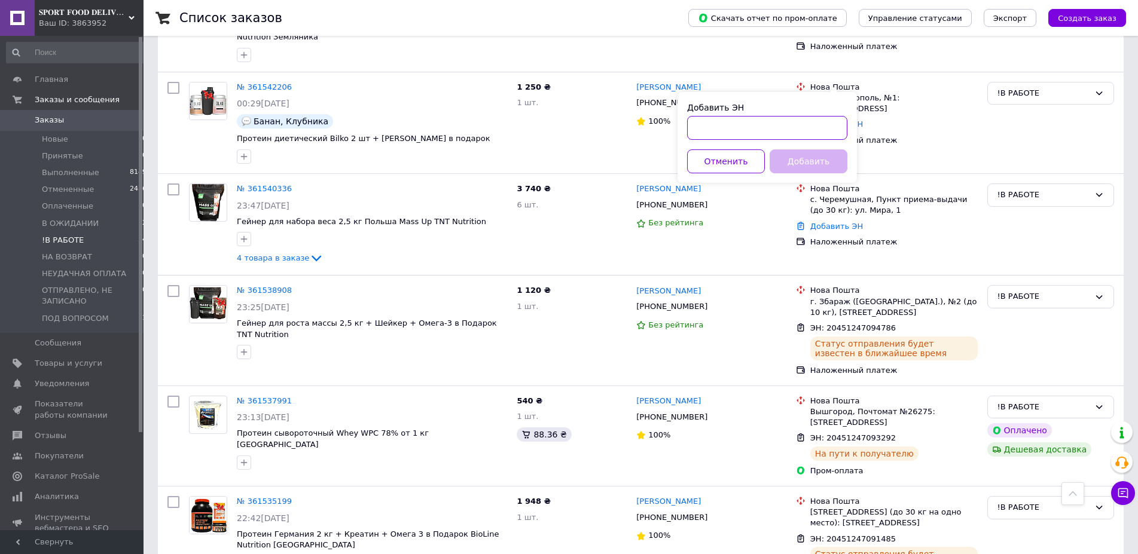
click at [761, 127] on input "Добавить ЭН" at bounding box center [767, 128] width 160 height 24
paste input "20451247096353"
type input "20451247096353"
click at [807, 164] on button "Добавить" at bounding box center [809, 162] width 78 height 24
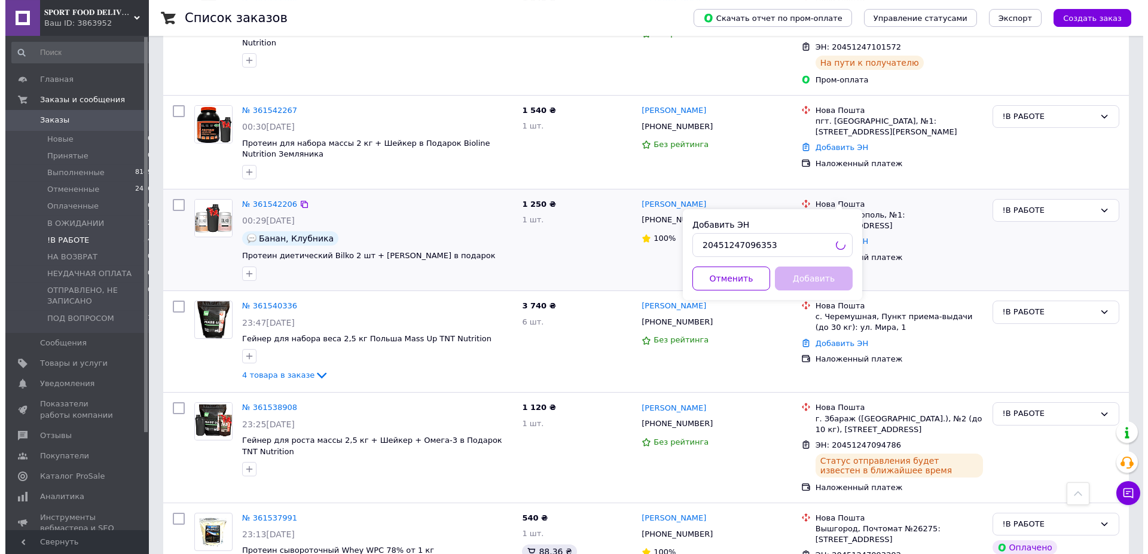
scroll to position [1088, 0]
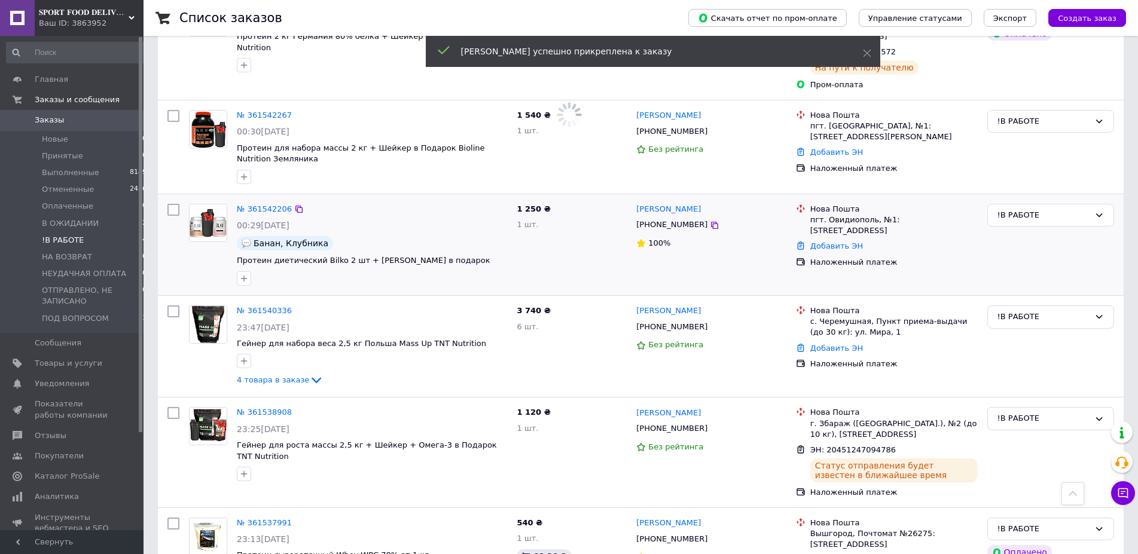
click at [672, 220] on span "[PHONE_NUMBER]" at bounding box center [671, 224] width 71 height 9
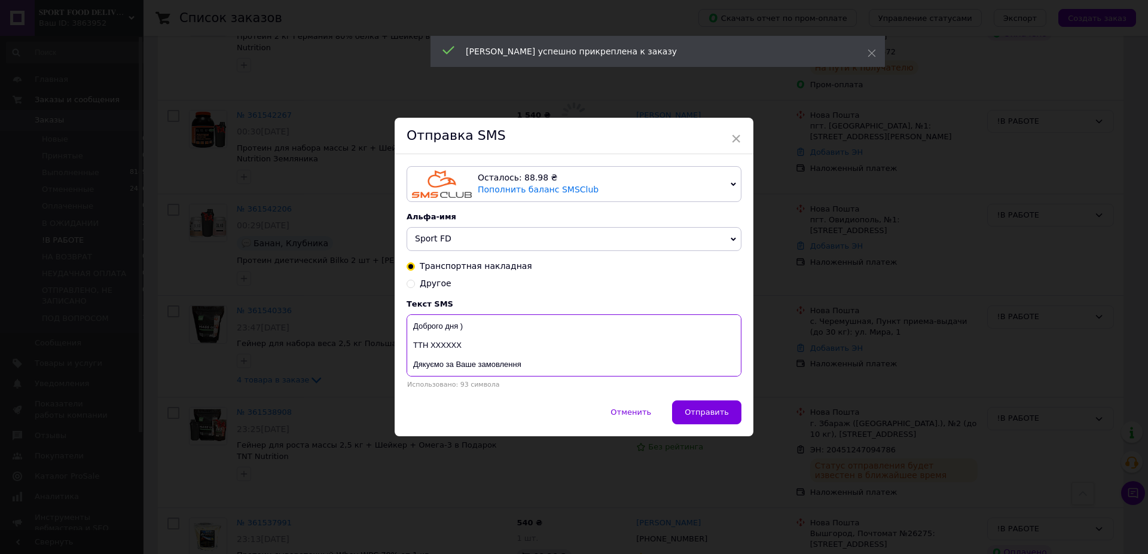
click at [440, 347] on textarea "Доброго дня ) ТТН ХХХХХХ Дякуємо за Ваше замовлення Магазин спортивного харчува…" at bounding box center [574, 346] width 335 height 62
paste textarea "20451247096353"
type textarea "Доброго дня ) ТТН 20451247096353 Дякуємо за Ваше замовлення Магазин спортивного…"
click at [711, 410] on span "Отправить" at bounding box center [707, 412] width 44 height 9
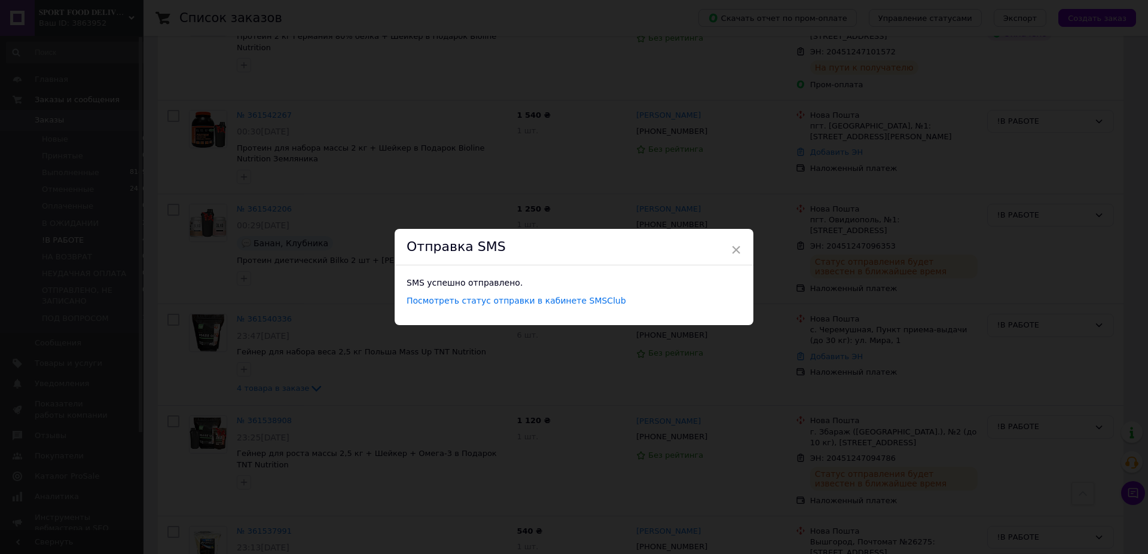
click at [568, 171] on div "× Отправка SMS SMS успешно отправлено. Посмотреть статус отправки в кабинете SM…" at bounding box center [574, 277] width 1148 height 554
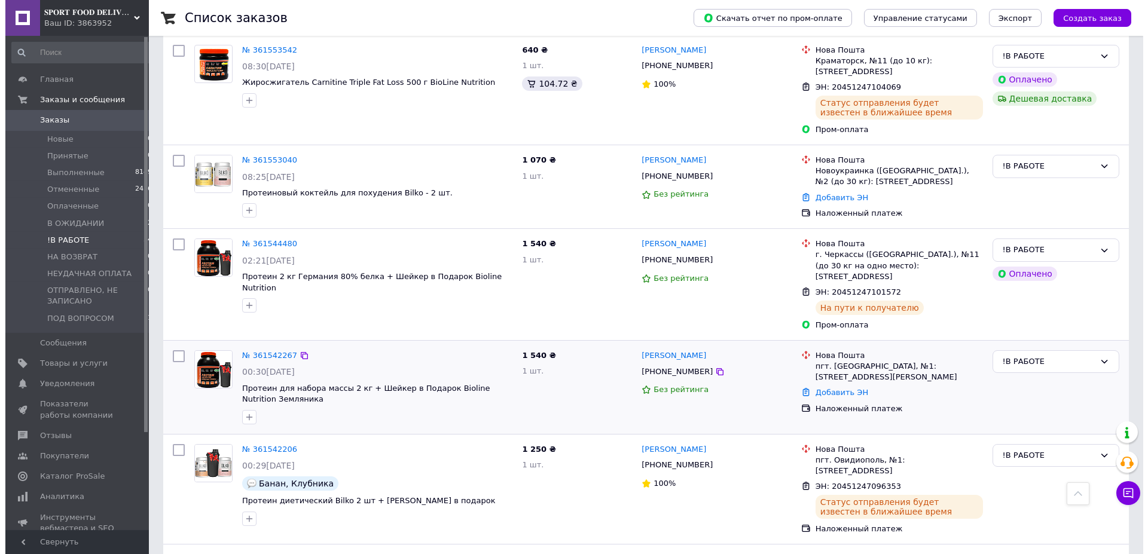
scroll to position [844, 0]
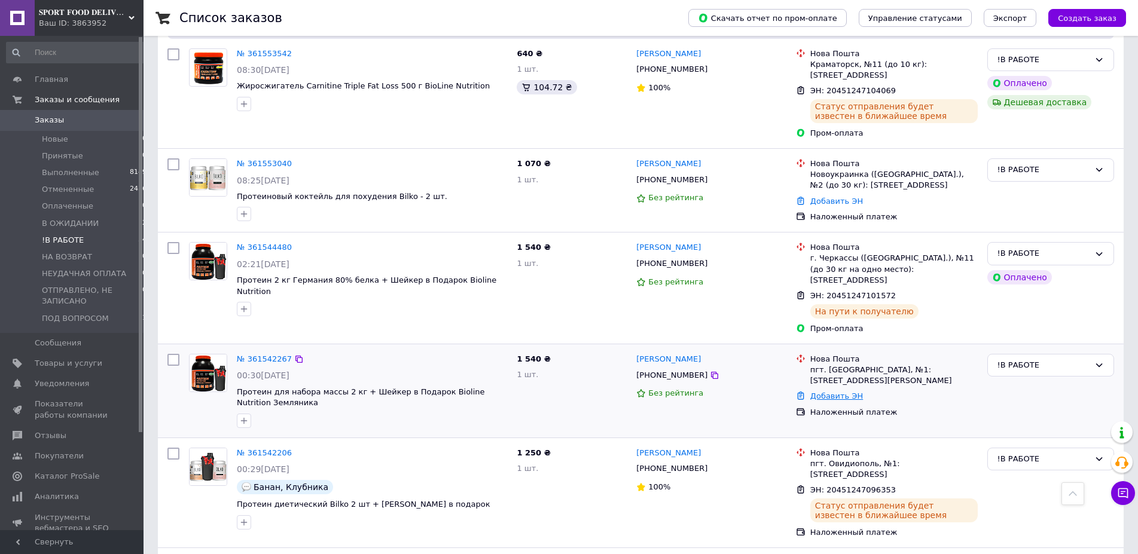
click at [825, 392] on link "Добавить ЭН" at bounding box center [836, 396] width 53 height 9
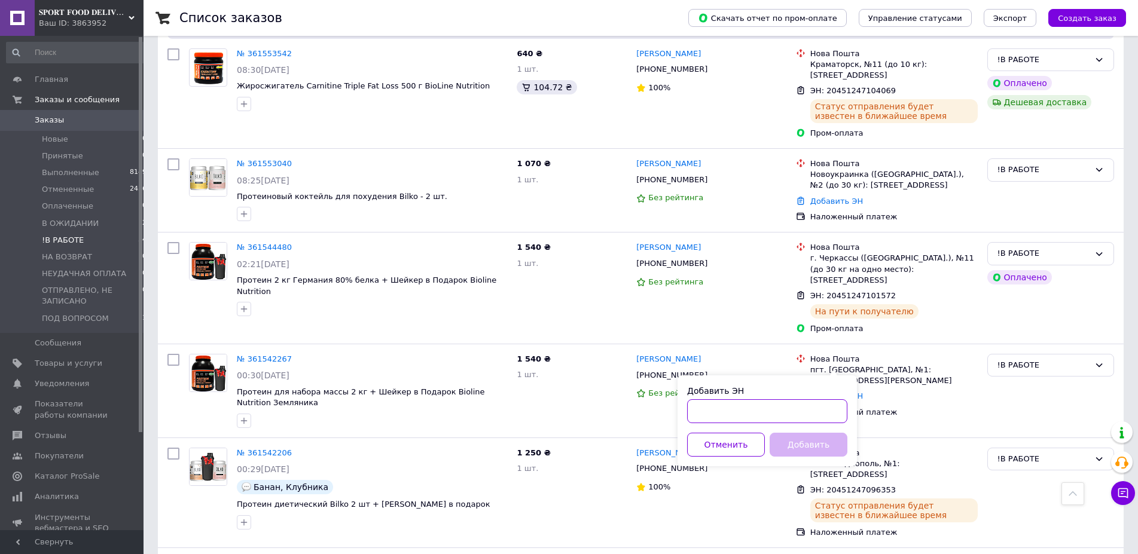
drag, startPoint x: 725, startPoint y: 414, endPoint x: 801, endPoint y: 447, distance: 83.0
click at [725, 414] on input "Добавить ЭН" at bounding box center [767, 411] width 160 height 24
paste input "20451247098053"
type input "20451247098053"
click at [806, 450] on button "Добавить" at bounding box center [809, 445] width 78 height 24
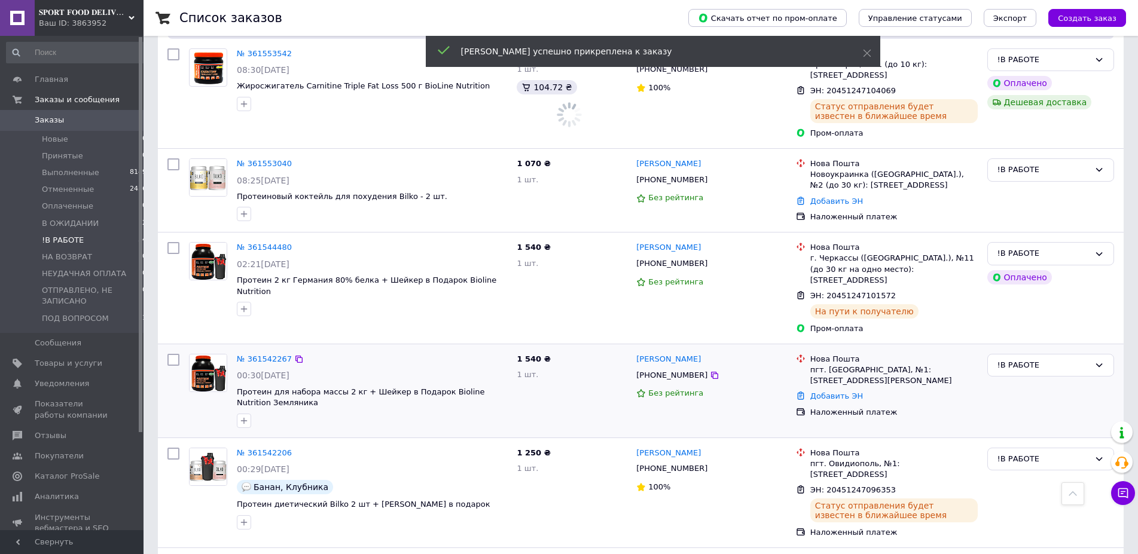
click at [670, 371] on span "[PHONE_NUMBER]" at bounding box center [671, 375] width 71 height 9
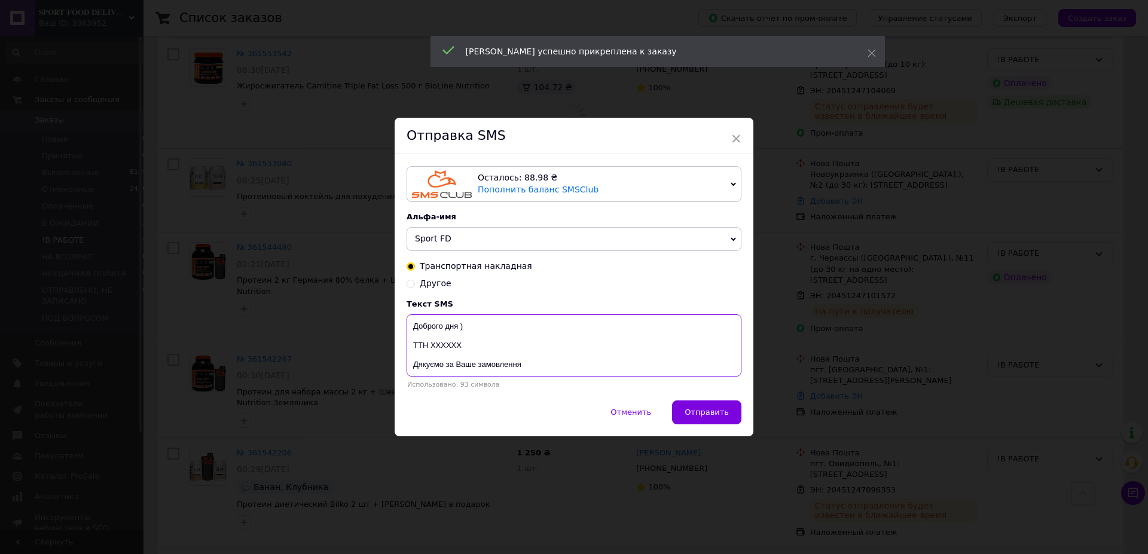
click at [446, 349] on textarea "Доброго дня ) ТТН ХХХХХХ Дякуємо за Ваше замовлення Магазин спортивного харчува…" at bounding box center [574, 346] width 335 height 62
click at [447, 349] on textarea "Доброго дня ) ТТН ХХХХХХ Дякуємо за Ваше замовлення Магазин спортивного харчува…" at bounding box center [574, 346] width 335 height 62
paste textarea "20451247098053"
type textarea "Доброго дня ) ТТН 20451247098053 Дякуємо за Ваше замовлення Магазин спортивного…"
drag, startPoint x: 707, startPoint y: 419, endPoint x: 696, endPoint y: 419, distance: 11.4
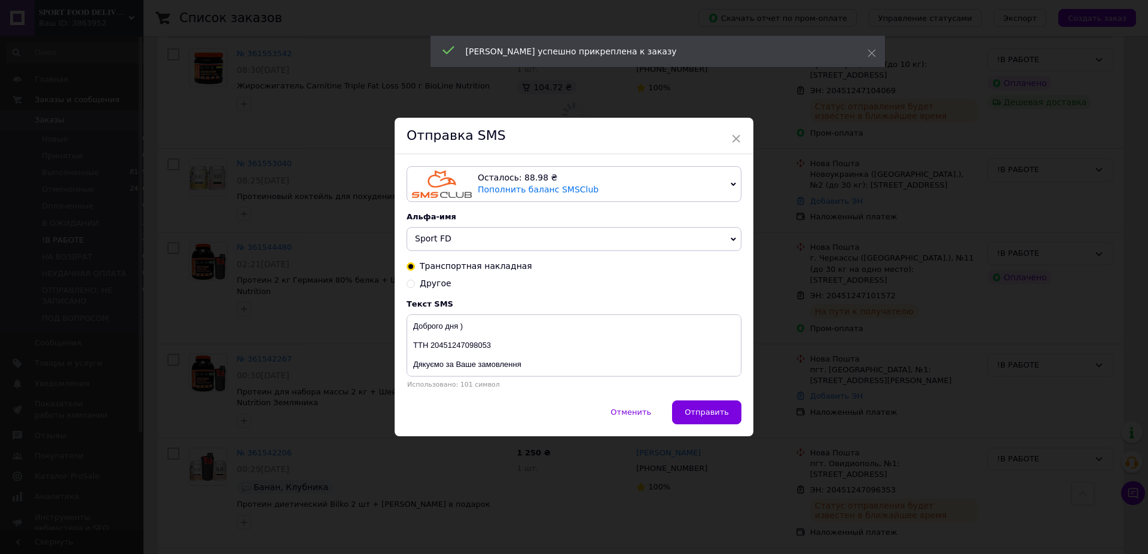
click at [704, 417] on span "Отправить" at bounding box center [707, 412] width 44 height 9
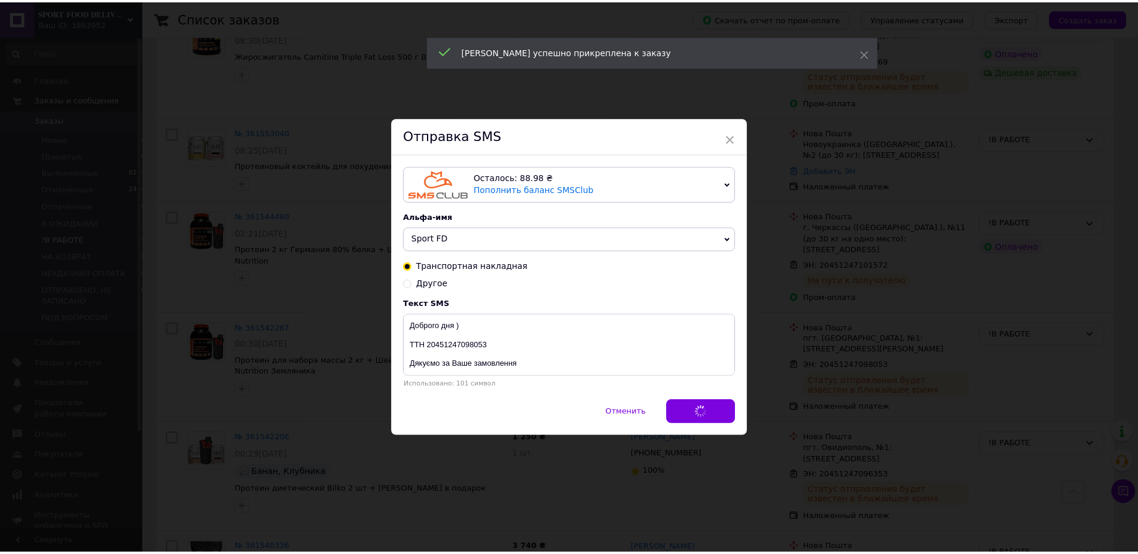
scroll to position [813, 0]
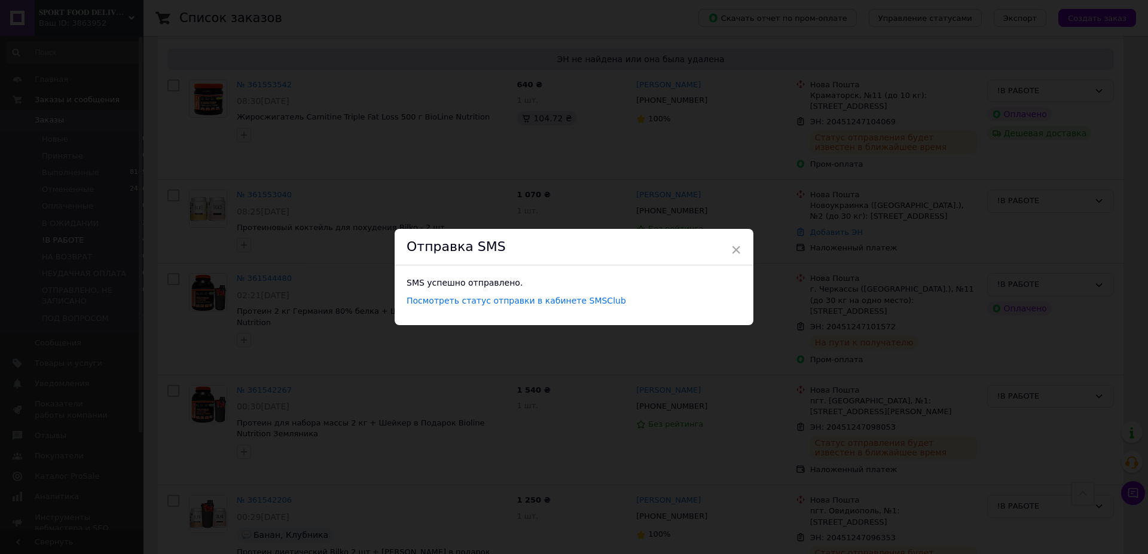
click at [666, 197] on div "× Отправка SMS SMS успешно отправлено. Посмотреть статус отправки в кабинете SM…" at bounding box center [574, 277] width 1148 height 554
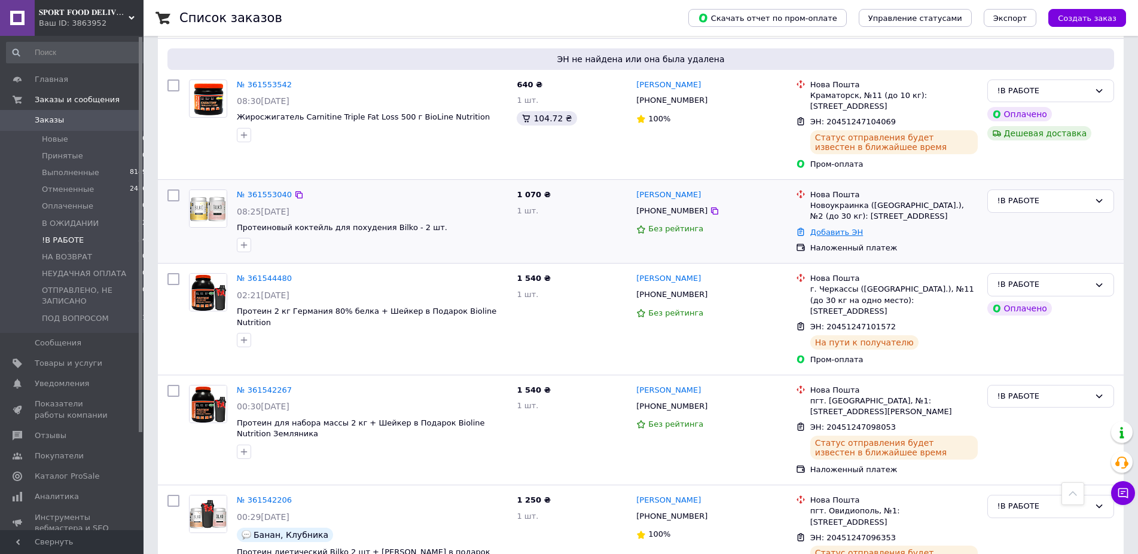
click at [829, 228] on link "Добавить ЭН" at bounding box center [836, 232] width 53 height 9
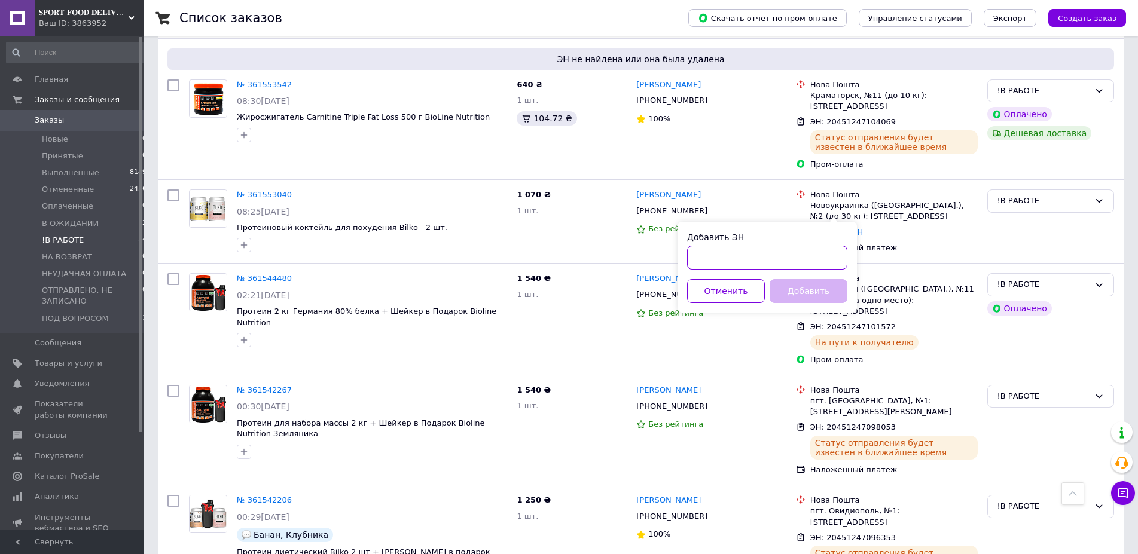
click at [774, 252] on input "Добавить ЭН" at bounding box center [767, 258] width 160 height 24
paste input "20451247102920"
type input "20451247102920"
click at [792, 288] on button "Добавить" at bounding box center [809, 291] width 78 height 24
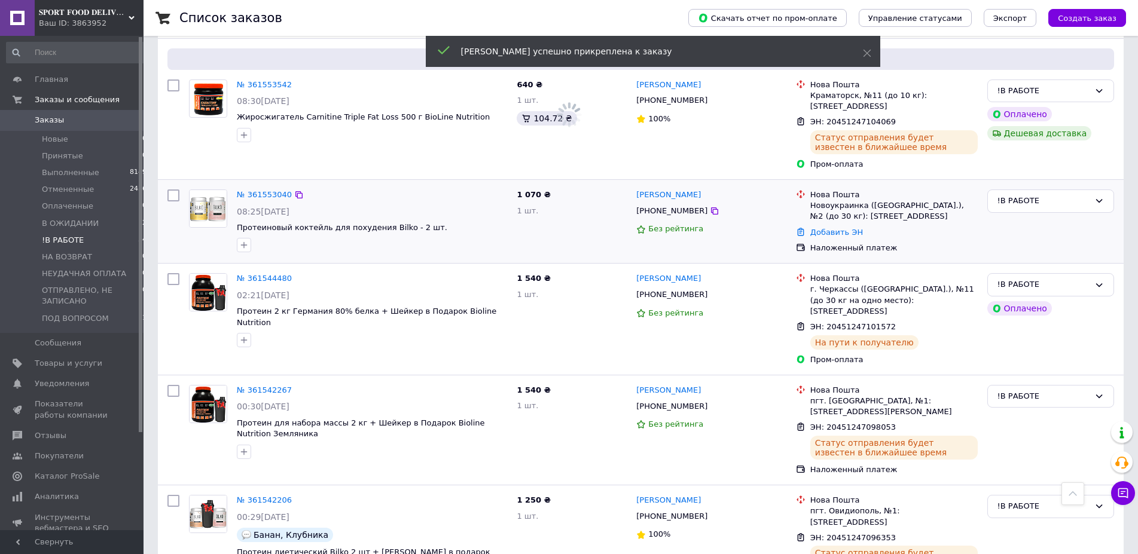
click at [669, 206] on span "[PHONE_NUMBER]" at bounding box center [671, 210] width 71 height 9
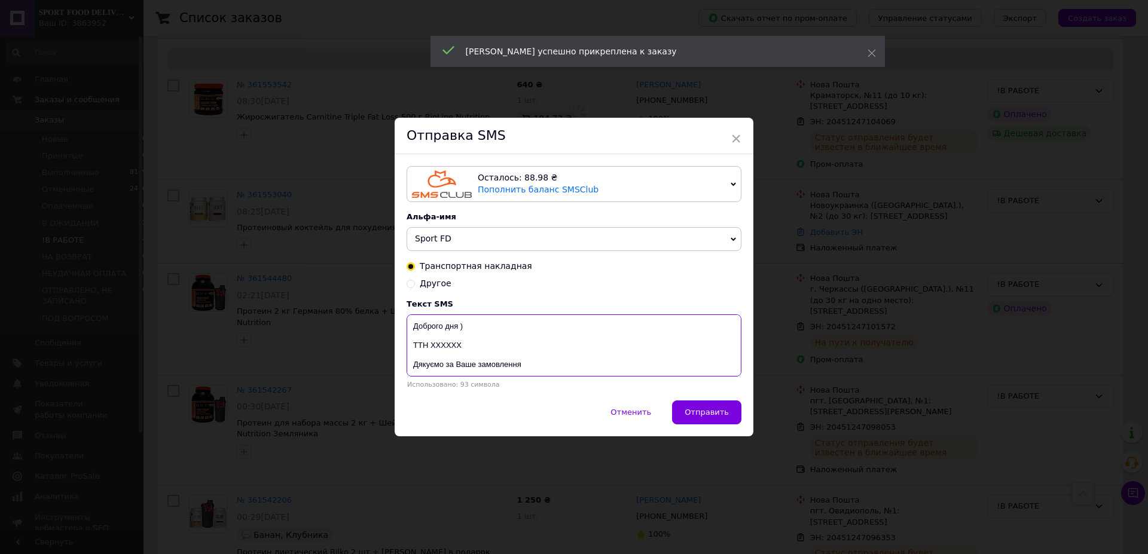
click at [434, 346] on textarea "Доброго дня ) ТТН ХХХХХХ Дякуємо за Ваше замовлення Магазин спортивного харчува…" at bounding box center [574, 346] width 335 height 62
paste textarea "20451247102920"
type textarea "Доброго дня ) ТТН 20451247102920 Дякуємо за Ваше замовлення Магазин спортивного…"
click at [720, 423] on button "Отправить" at bounding box center [706, 413] width 69 height 24
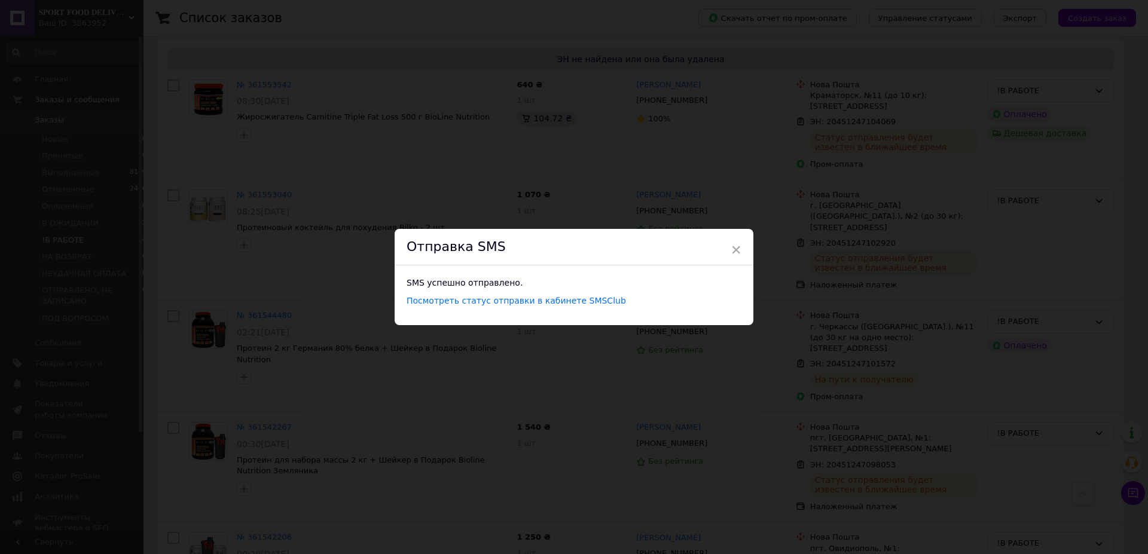
click at [705, 122] on div "× Отправка SMS SMS успешно отправлено. Посмотреть статус отправки в кабинете SM…" at bounding box center [574, 277] width 1148 height 554
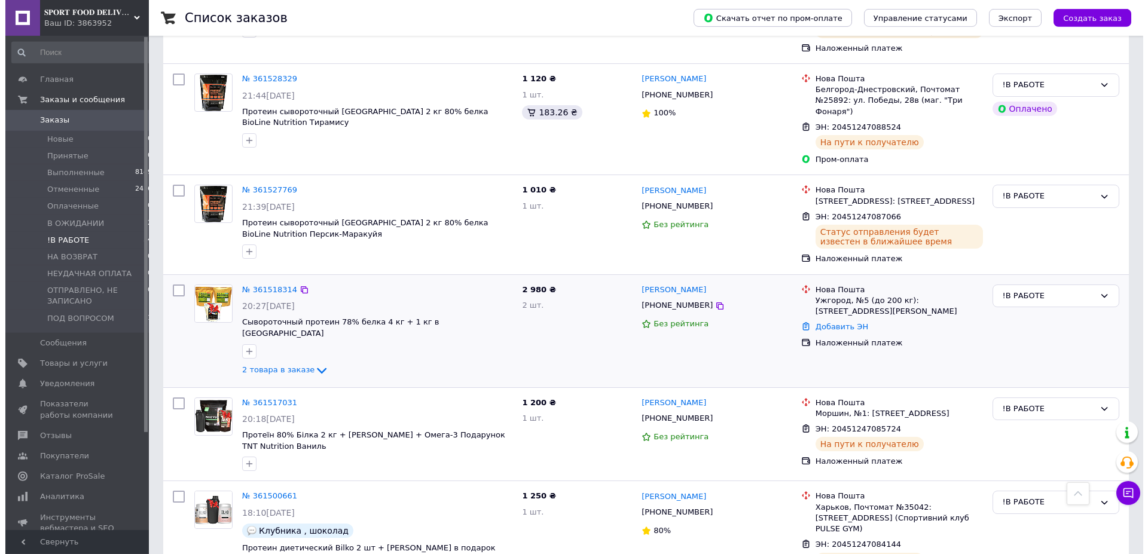
scroll to position [1850, 0]
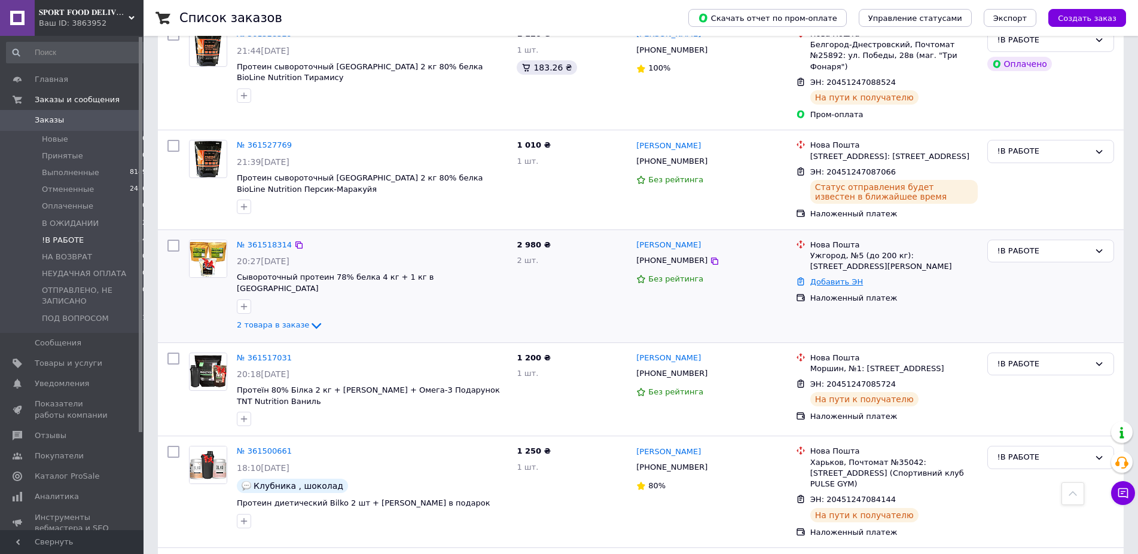
click at [853, 277] on link "Добавить ЭН" at bounding box center [836, 281] width 53 height 9
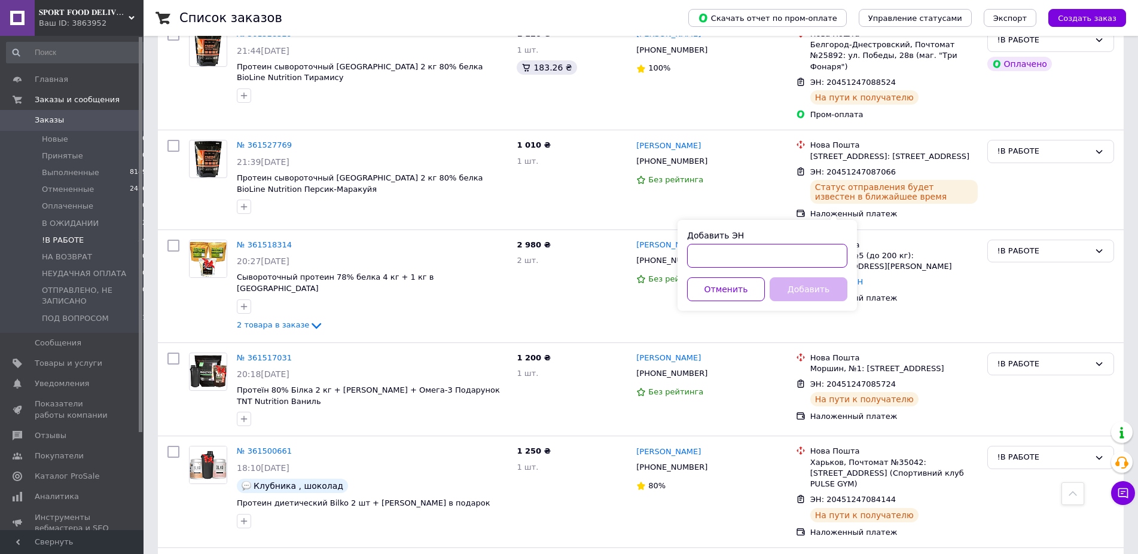
click at [764, 249] on input "Добавить ЭН" at bounding box center [767, 256] width 160 height 24
paste input "20451247113530"
type input "20451247113530"
click at [803, 289] on button "Добавить" at bounding box center [809, 289] width 78 height 24
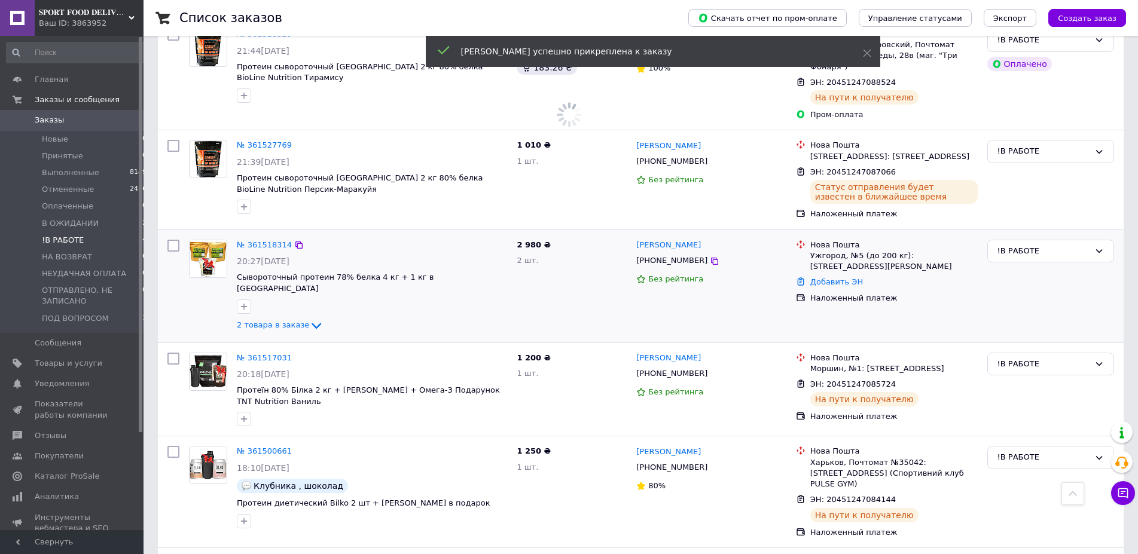
click at [658, 256] on span "[PHONE_NUMBER]" at bounding box center [671, 260] width 71 height 9
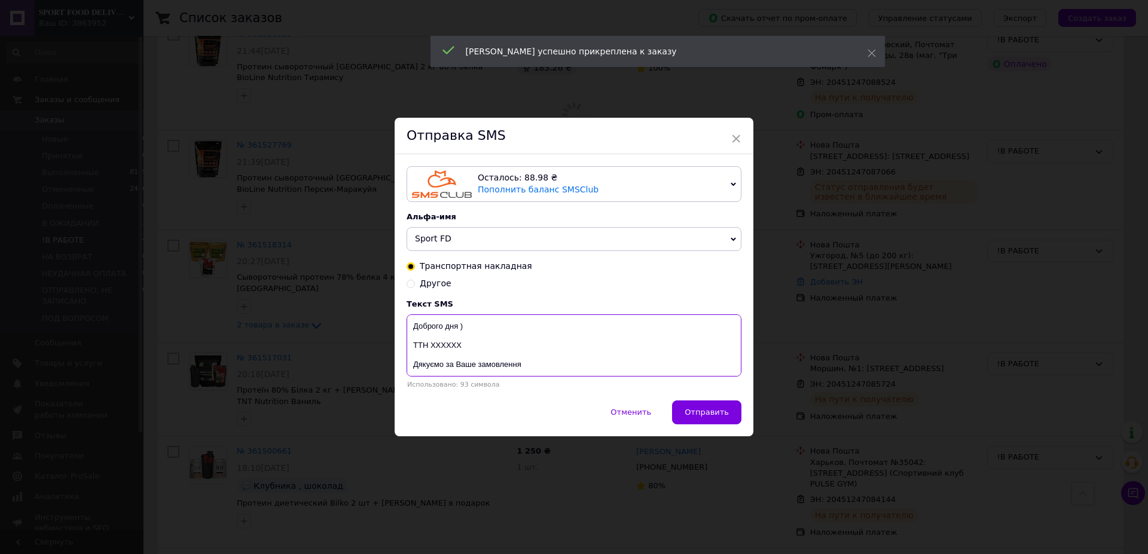
click at [443, 347] on textarea "Доброго дня ) ТТН ХХХХХХ Дякуємо за Ваше замовлення Магазин спортивного харчува…" at bounding box center [574, 346] width 335 height 62
paste textarea "20451247113530"
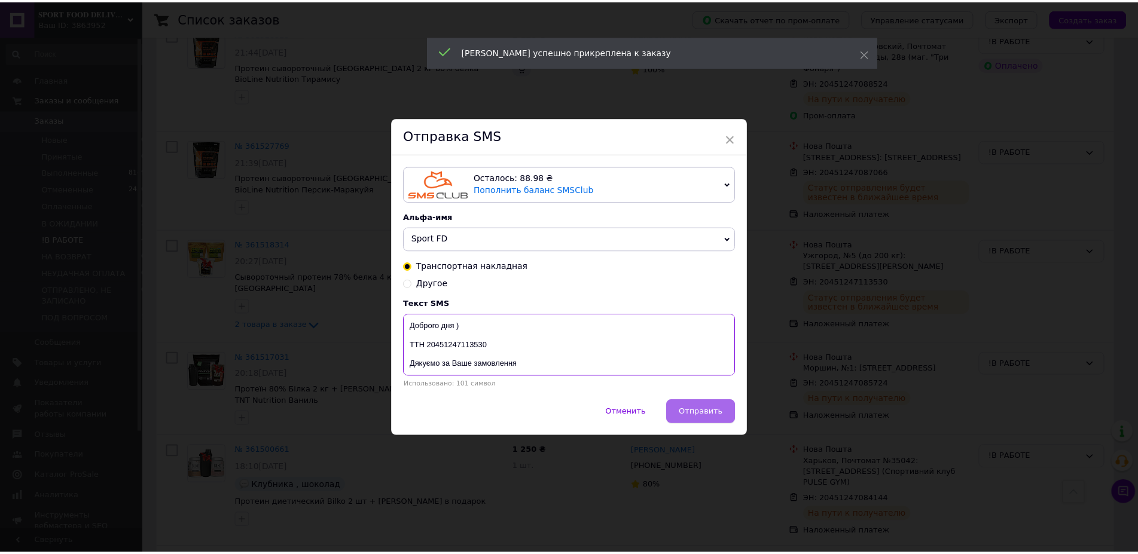
scroll to position [1841, 0]
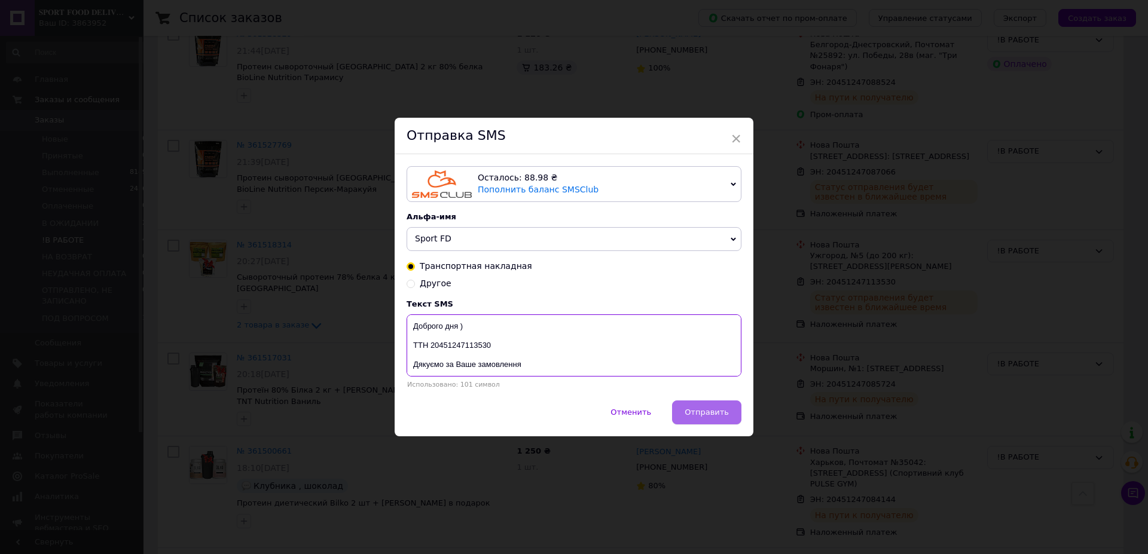
type textarea "Доброго дня ) ТТН 20451247113530 Дякуємо за Ваше замовлення Магазин спортивного…"
drag, startPoint x: 704, startPoint y: 411, endPoint x: 648, endPoint y: 418, distance: 56.7
click at [703, 410] on span "Отправить" at bounding box center [707, 412] width 44 height 9
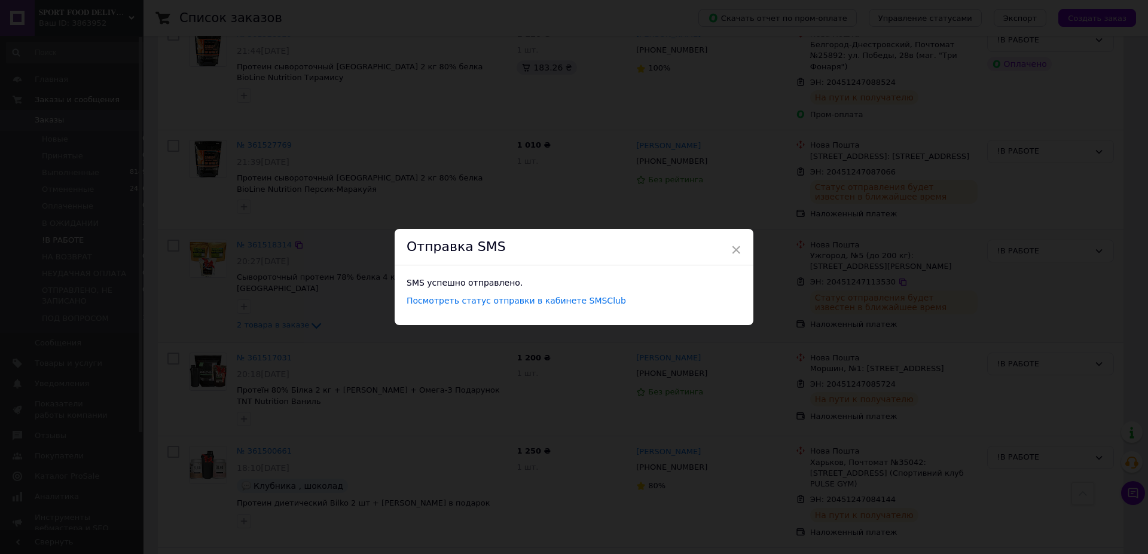
click at [642, 175] on div "× Отправка SMS SMS успешно отправлено. Посмотреть статус отправки в кабинете SM…" at bounding box center [574, 277] width 1148 height 554
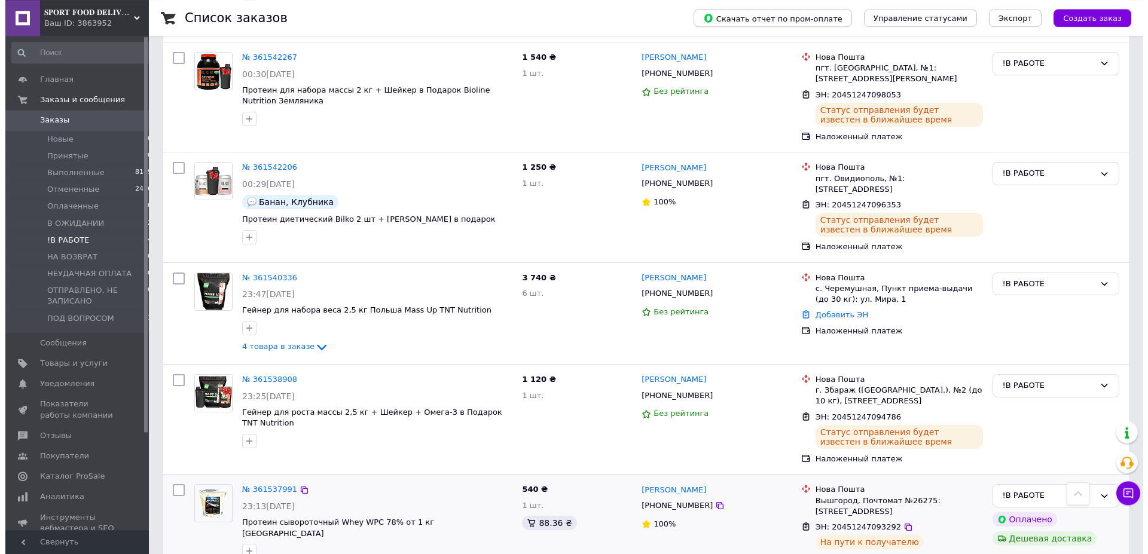
scroll to position [1109, 0]
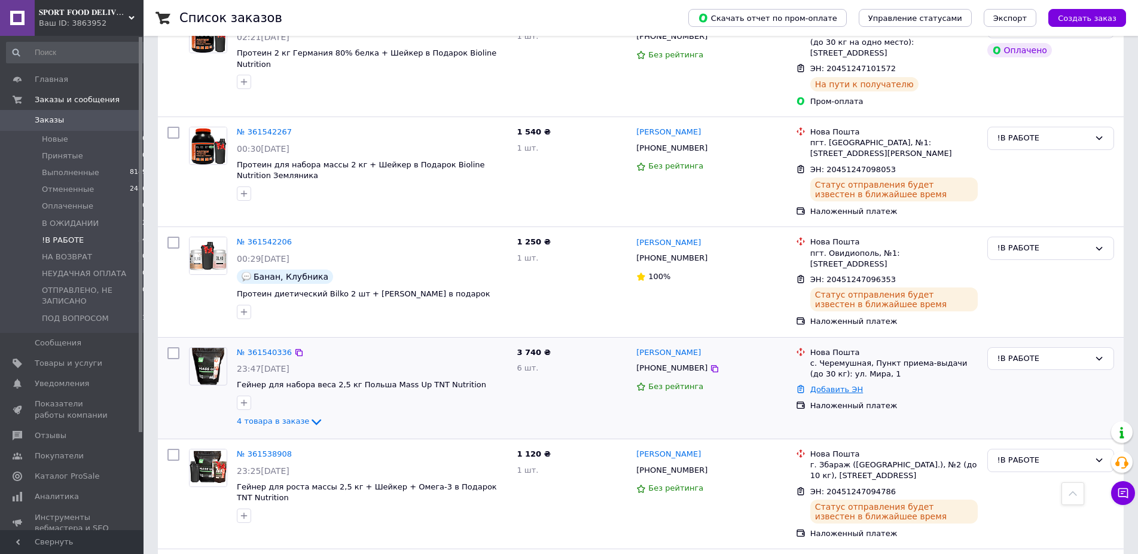
click at [844, 385] on link "Добавить ЭН" at bounding box center [836, 389] width 53 height 9
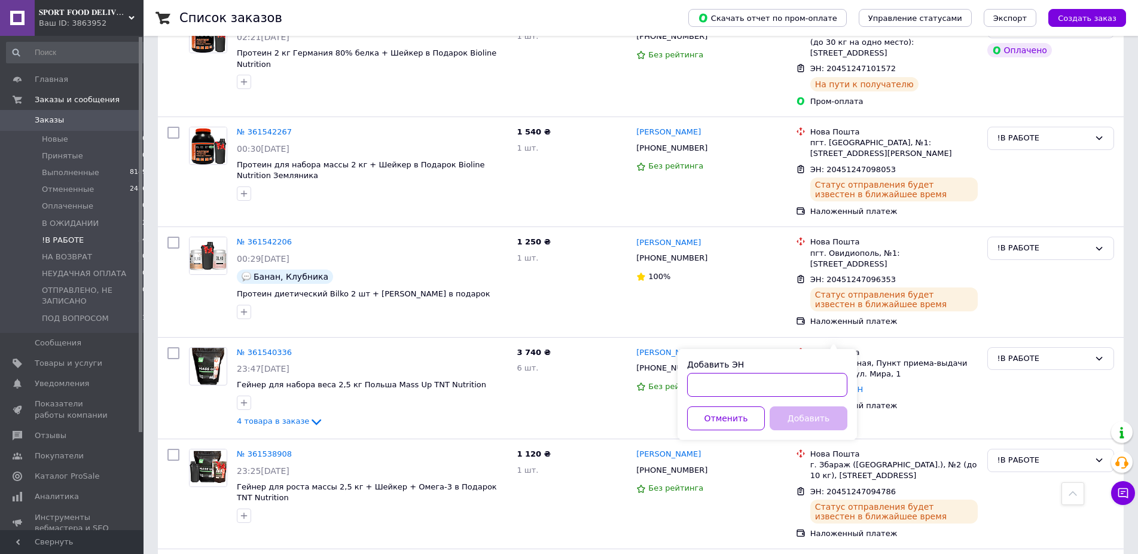
click at [767, 386] on input "Добавить ЭН" at bounding box center [767, 385] width 160 height 24
paste input "20451247127441"
type input "20451247127441"
click at [806, 417] on button "Добавить" at bounding box center [809, 419] width 78 height 24
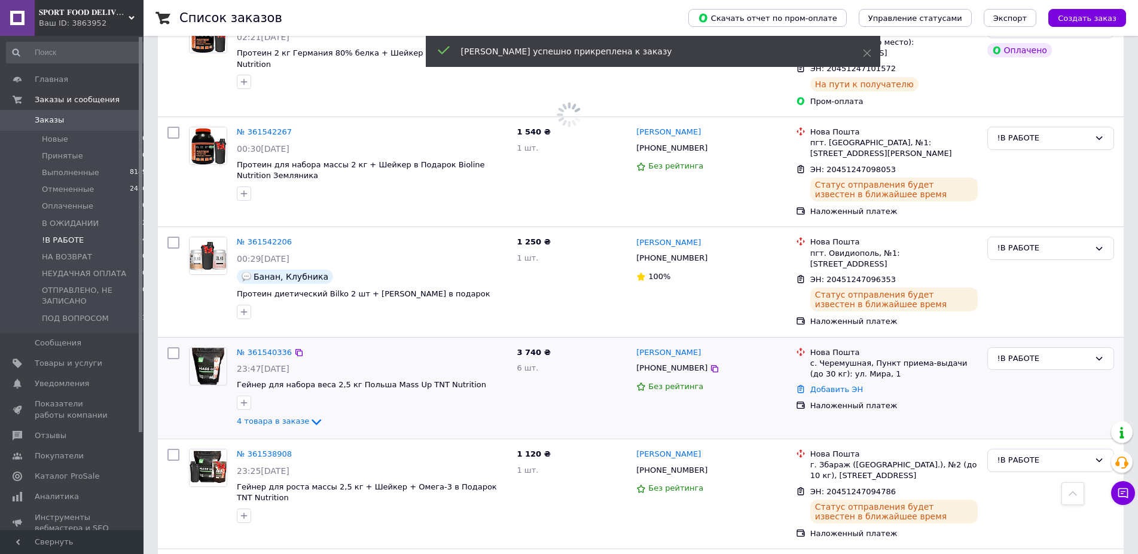
click at [655, 364] on span "[PHONE_NUMBER]" at bounding box center [671, 368] width 71 height 9
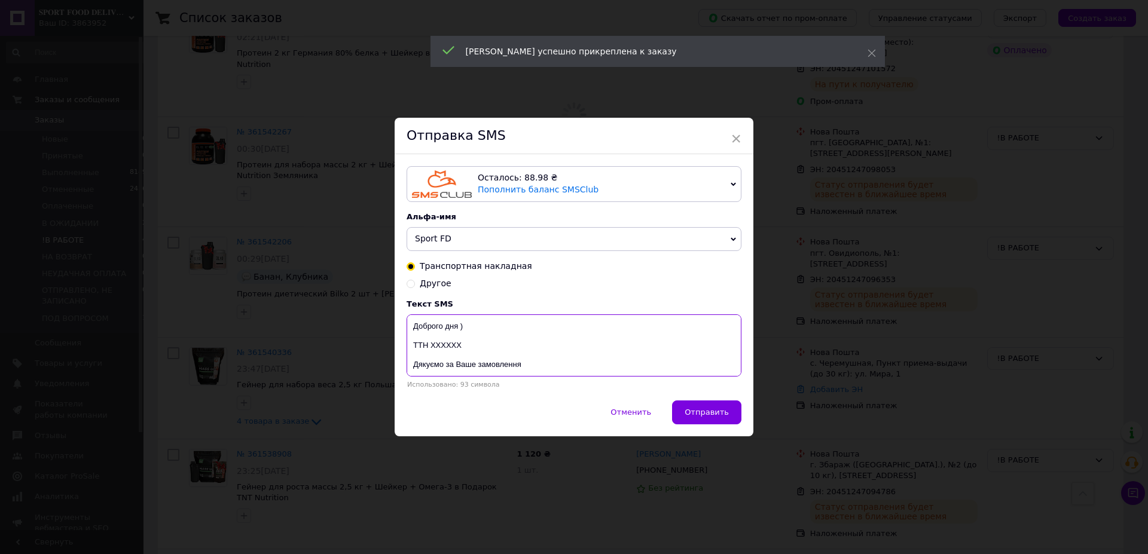
click at [441, 347] on textarea "Доброго дня ) ТТН ХХХХХХ Дякуємо за Ваше замовлення Магазин спортивного харчува…" at bounding box center [574, 346] width 335 height 62
paste textarea "20451247127441"
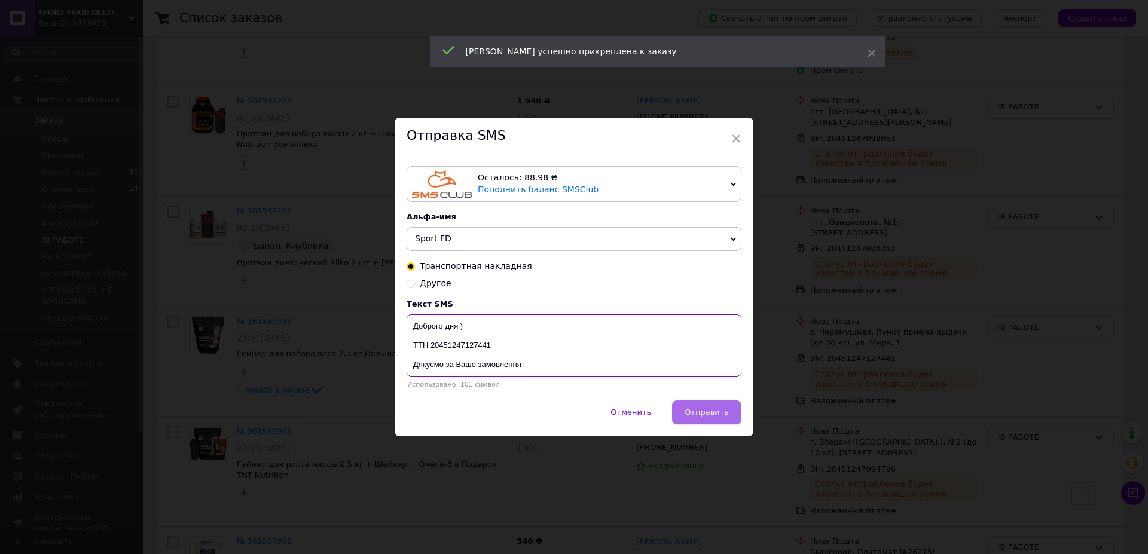
type textarea "Доброго дня ) ТТН 20451247127441 Дякуємо за Ваше замовлення Магазин спортивного…"
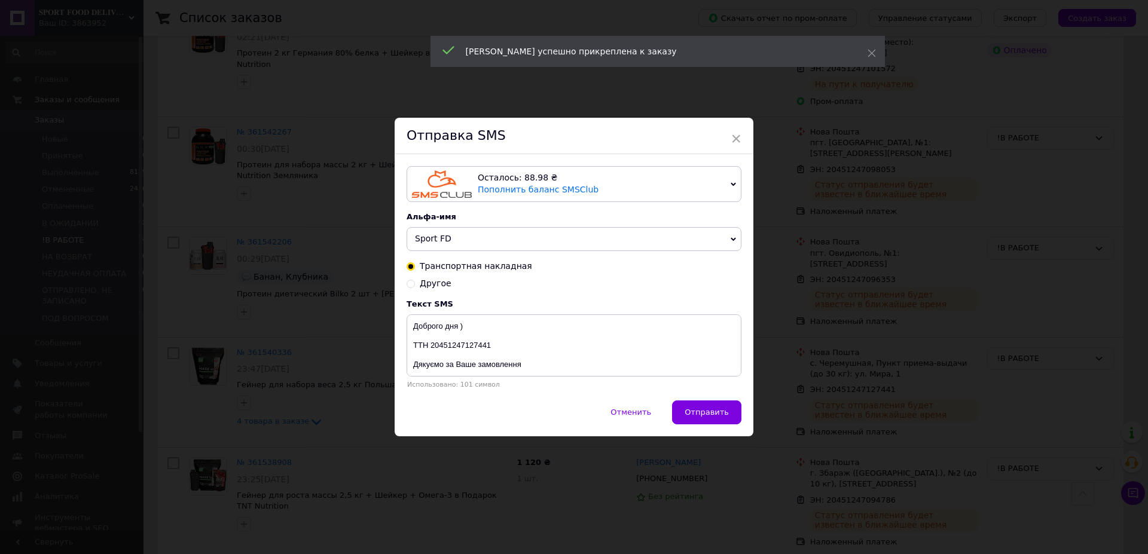
drag, startPoint x: 707, startPoint y: 409, endPoint x: 569, endPoint y: 444, distance: 143.0
click at [706, 409] on span "Отправить" at bounding box center [707, 412] width 44 height 9
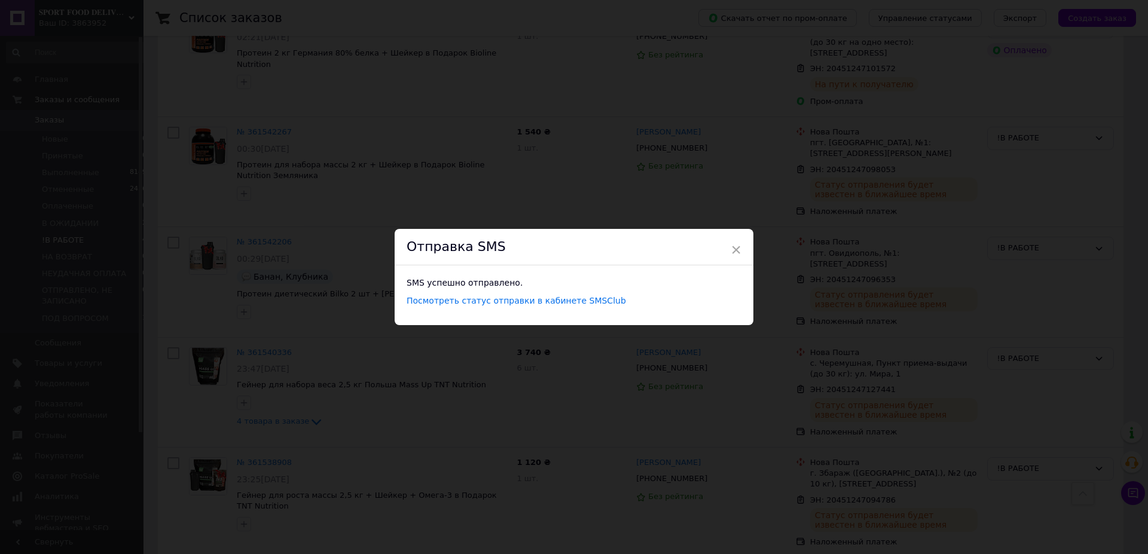
click at [608, 177] on div "× Отправка SMS SMS успешно отправлено. Посмотреть статус отправки в кабинете SM…" at bounding box center [574, 277] width 1148 height 554
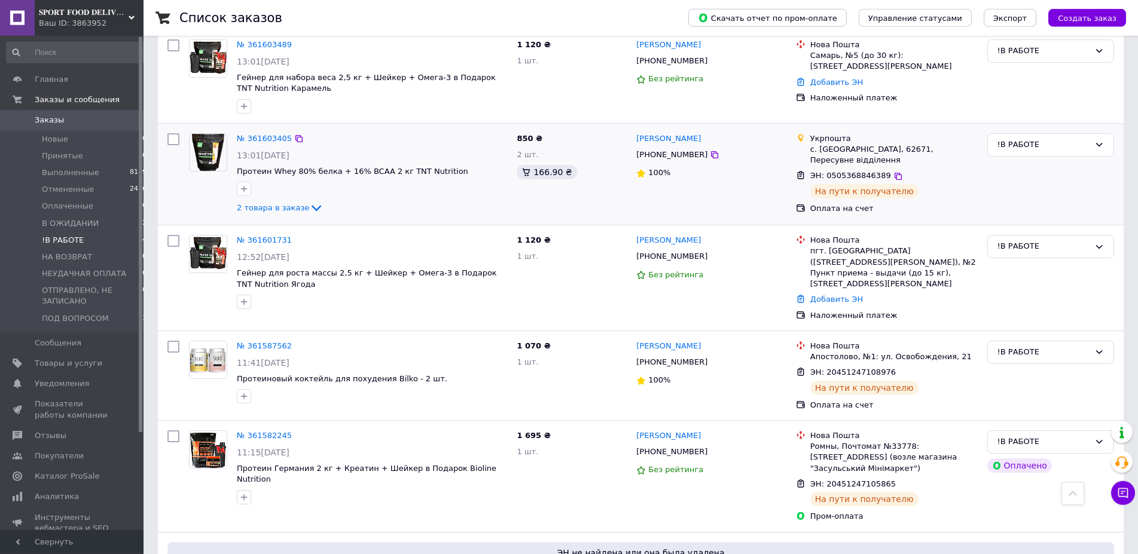
scroll to position [316, 0]
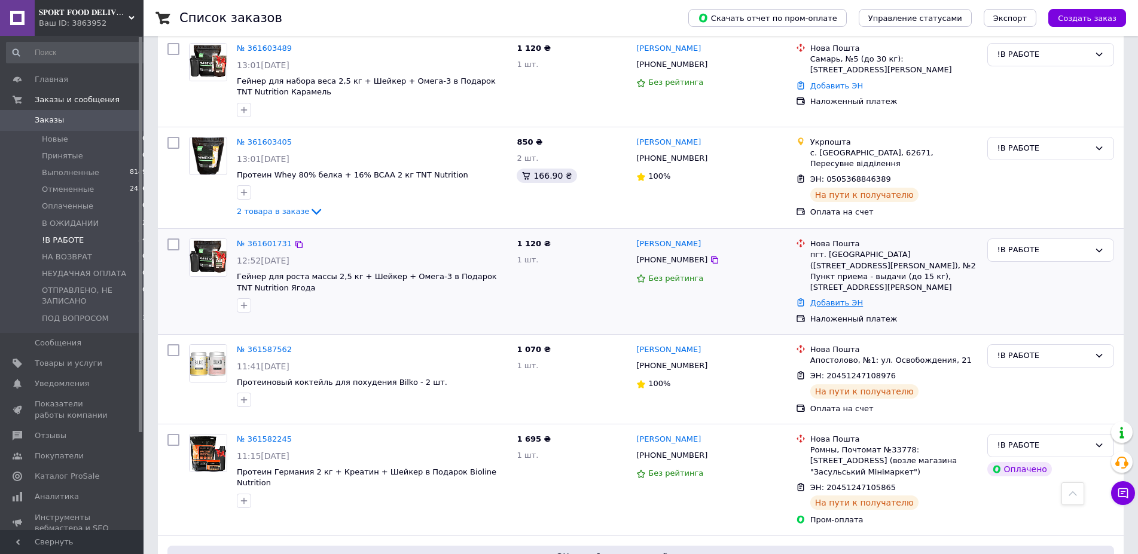
click at [843, 298] on link "Добавить ЭН" at bounding box center [836, 302] width 53 height 9
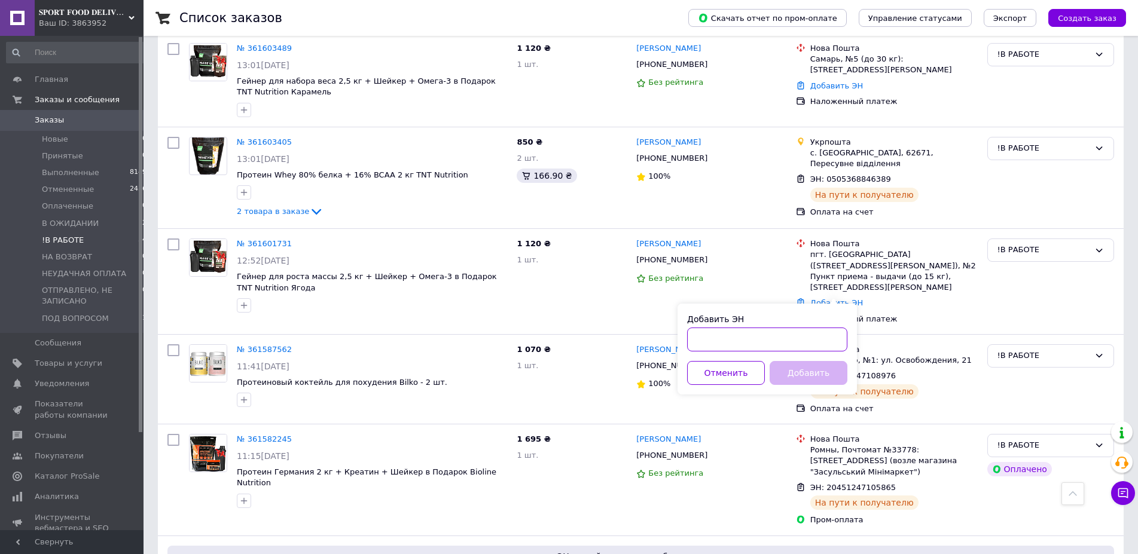
click at [745, 343] on input "Добавить ЭН" at bounding box center [767, 340] width 160 height 24
paste input "20451247150545"
type input "20451247150545"
click at [822, 380] on button "Добавить" at bounding box center [809, 373] width 78 height 24
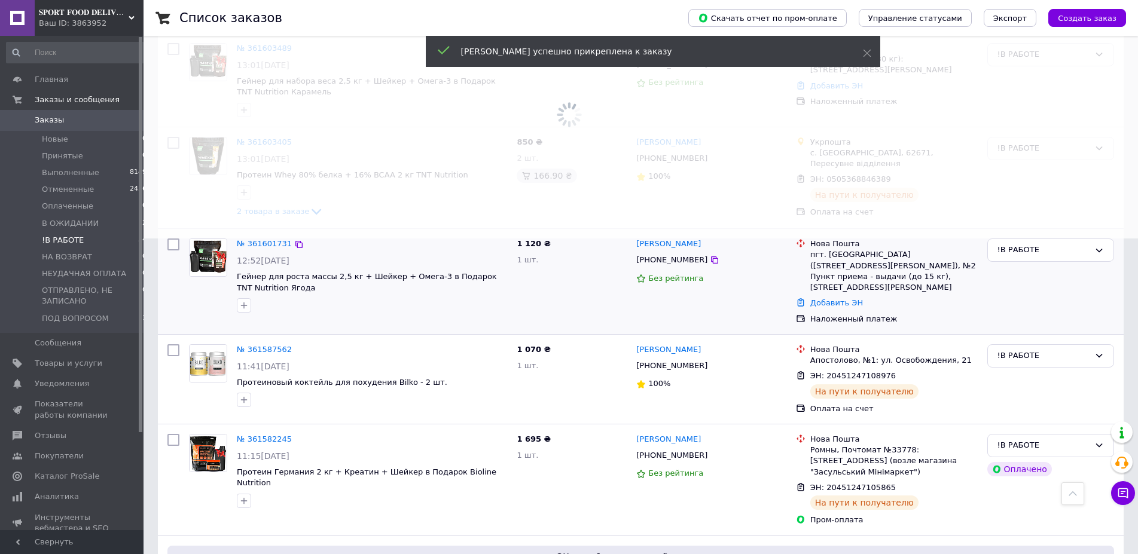
click at [666, 260] on span "[PHONE_NUMBER]" at bounding box center [671, 259] width 71 height 9
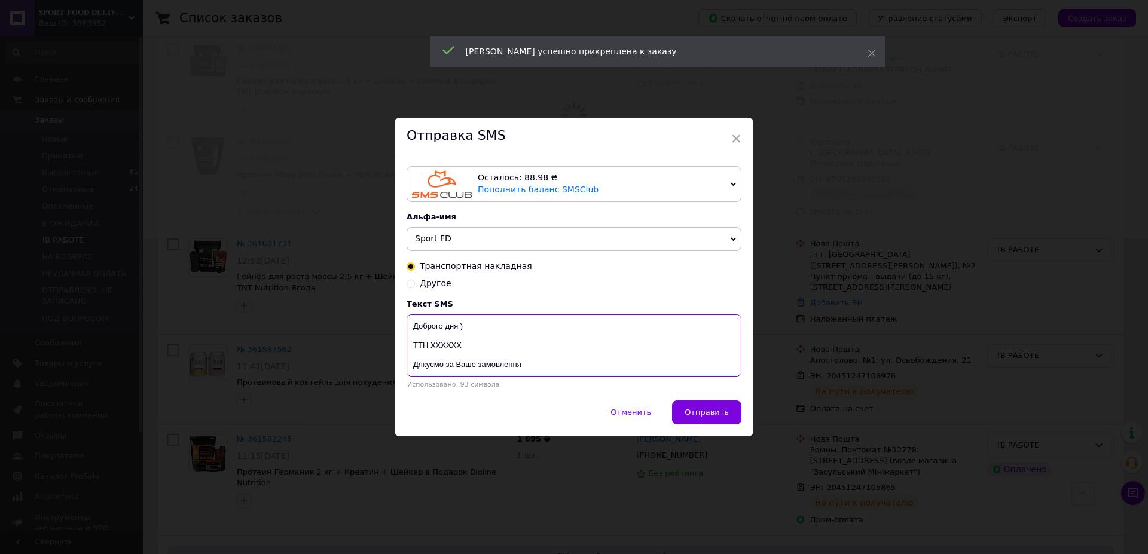
click at [444, 347] on textarea "Доброго дня ) ТТН ХХХХХХ Дякуємо за Ваше замовлення Магазин спортивного харчува…" at bounding box center [574, 346] width 335 height 62
paste textarea "20451247150545"
type textarea "Доброго дня ) ТТН 20451247150545 Дякуємо за Ваше замовлення Магазин спортивного…"
click at [727, 416] on button "Отправить" at bounding box center [706, 413] width 69 height 24
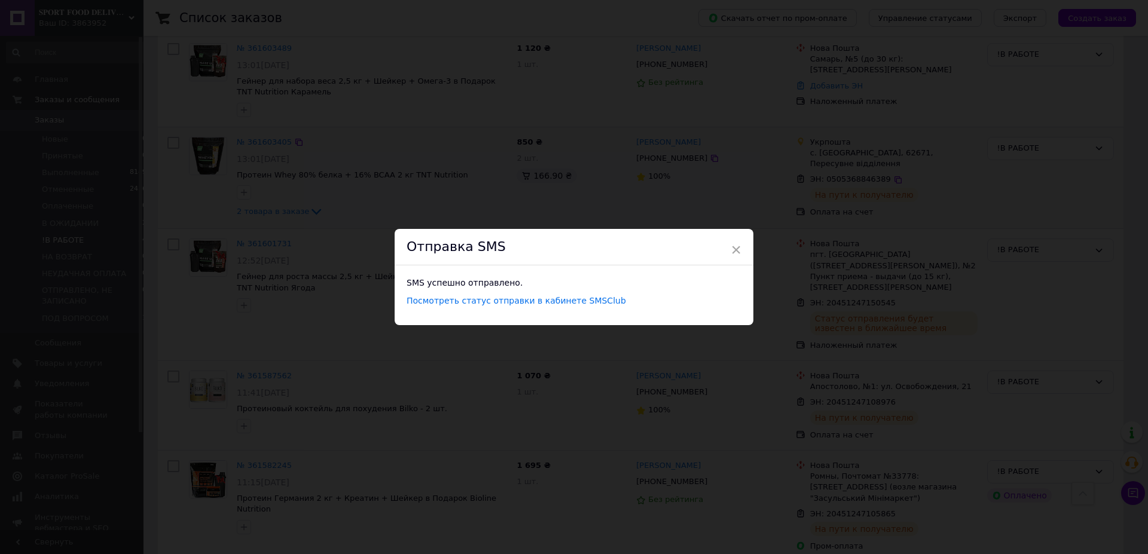
drag, startPoint x: 647, startPoint y: 153, endPoint x: 667, endPoint y: 186, distance: 38.7
click at [648, 153] on div "× Отправка SMS SMS успешно отправлено. Посмотреть статус отправки в кабинете SM…" at bounding box center [574, 277] width 1148 height 554
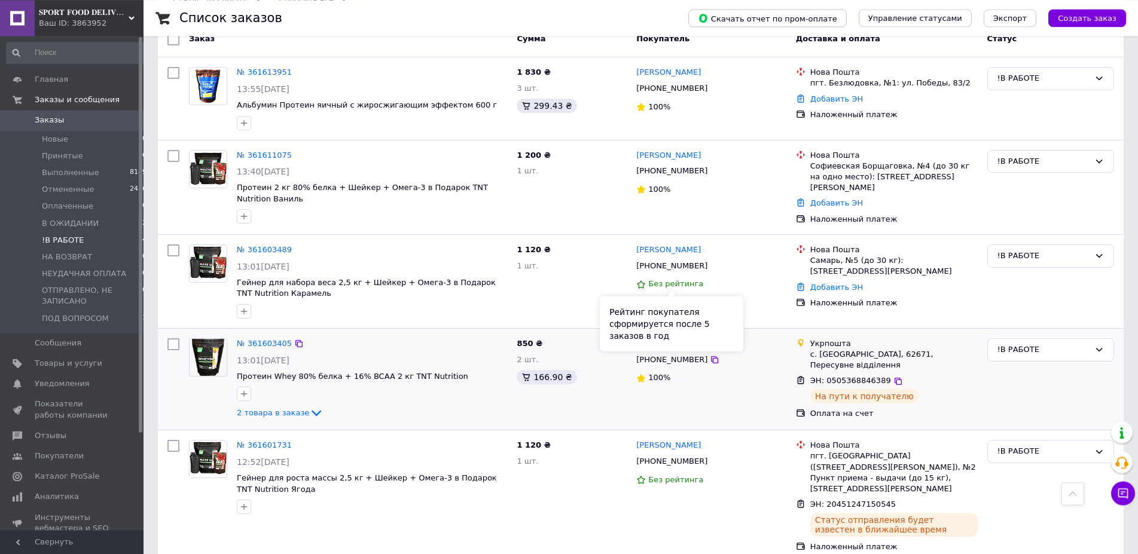
scroll to position [72, 0]
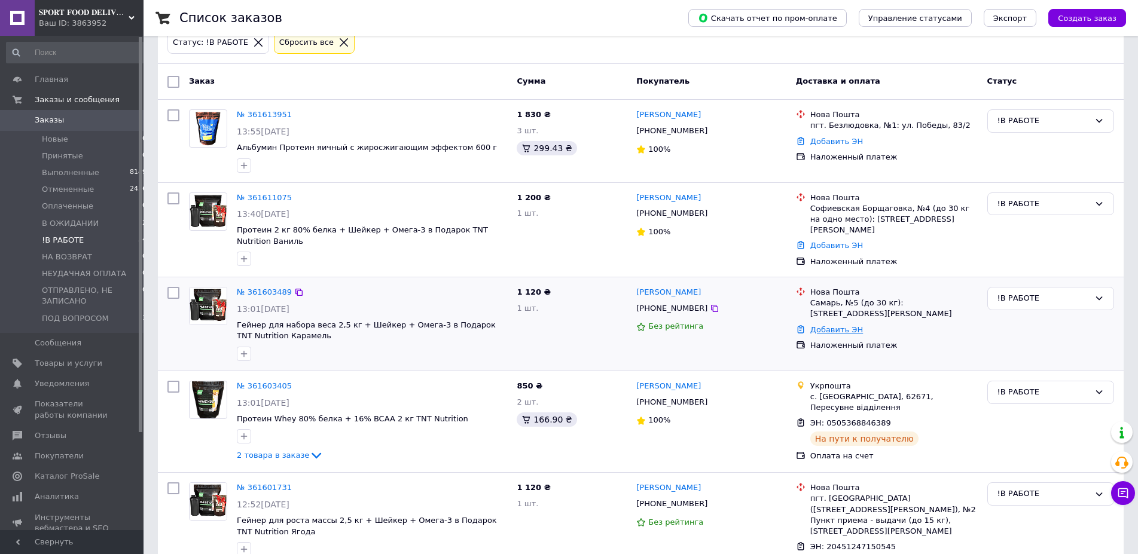
click at [835, 325] on link "Добавить ЭН" at bounding box center [836, 329] width 53 height 9
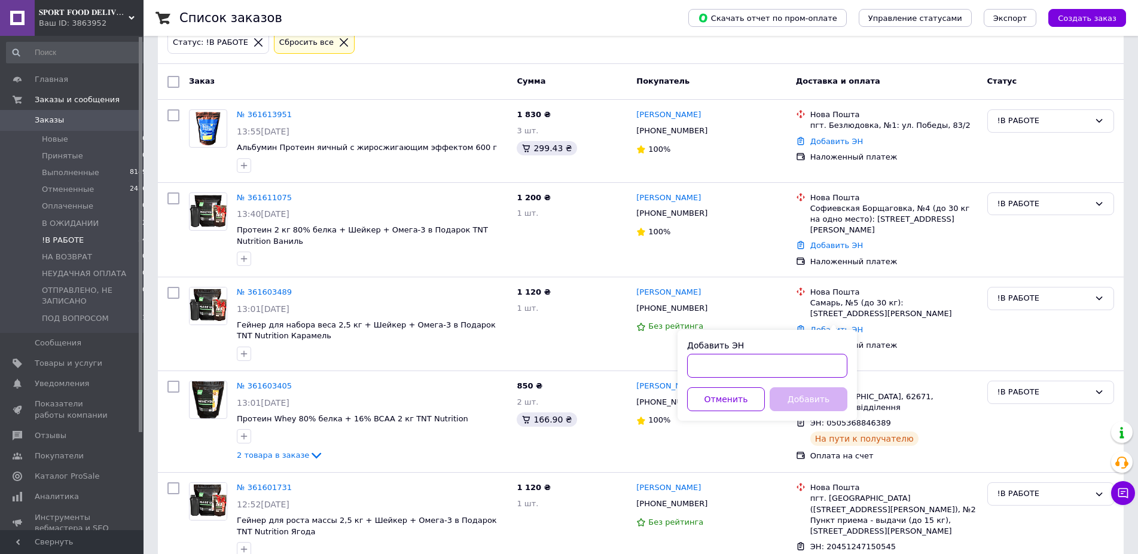
click at [799, 358] on input "Добавить ЭН" at bounding box center [767, 366] width 160 height 24
paste input "20451247154212"
type input "20451247154212"
click at [811, 399] on button "Добавить" at bounding box center [809, 400] width 78 height 24
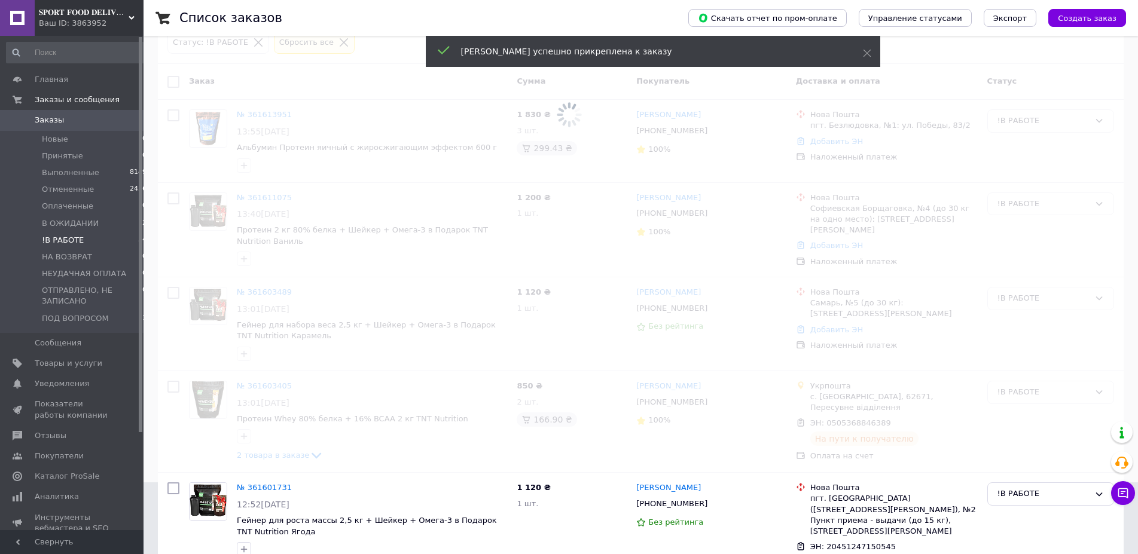
click at [660, 309] on span at bounding box center [569, 205] width 1138 height 554
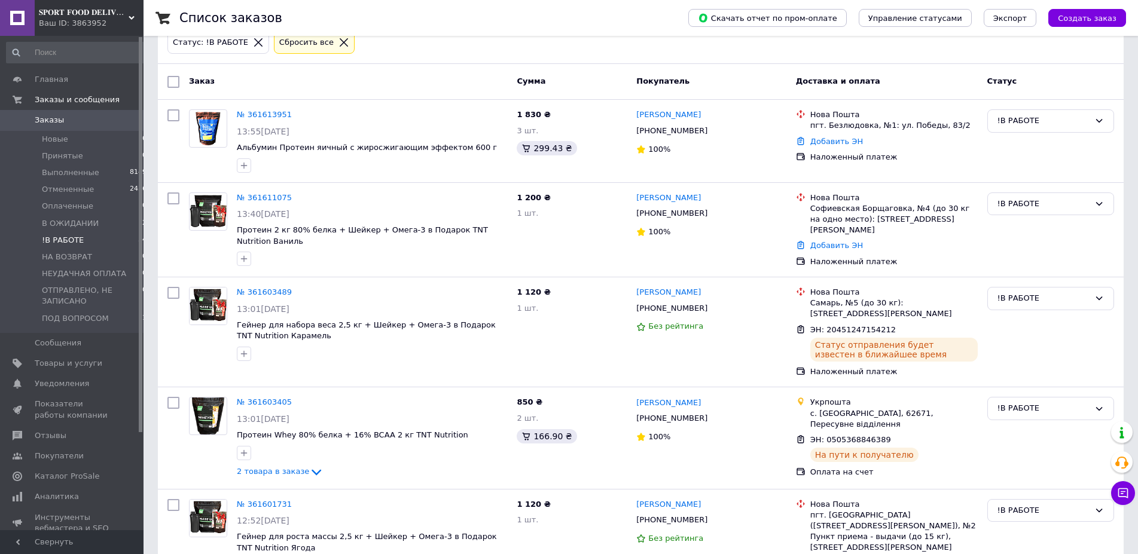
click at [660, 309] on span "[PHONE_NUMBER]" at bounding box center [671, 308] width 71 height 9
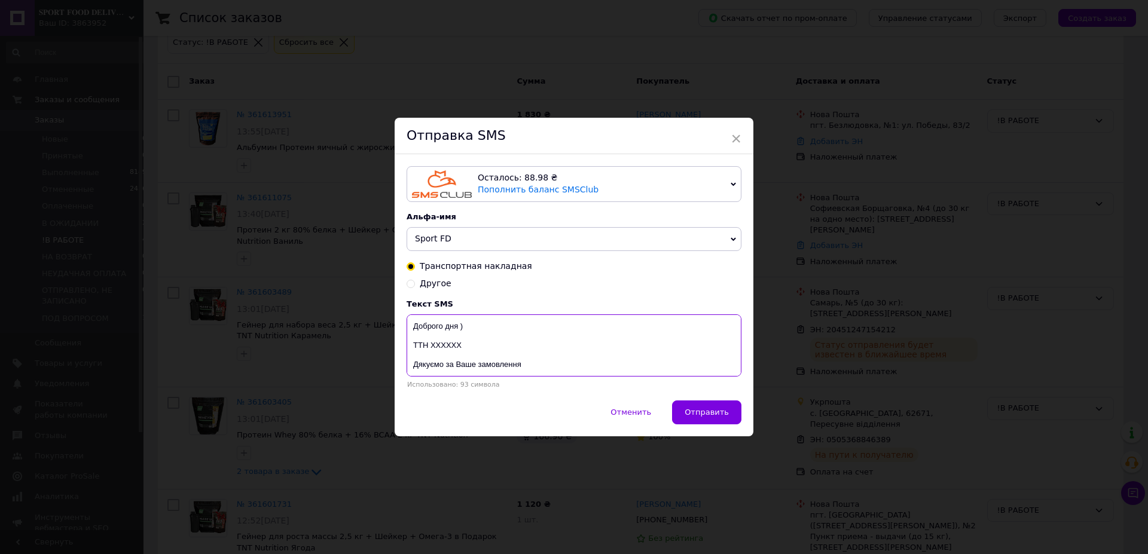
click at [438, 346] on textarea "Доброго дня ) ТТН ХХХХХХ Дякуємо за Ваше замовлення Магазин спортивного харчува…" at bounding box center [574, 346] width 335 height 62
paste textarea "20451247154212"
type textarea "Доброго дня ) ТТН 20451247154212 Дякуємо за Ваше замовлення Магазин спортивного…"
click at [700, 410] on span "Отправить" at bounding box center [707, 412] width 44 height 9
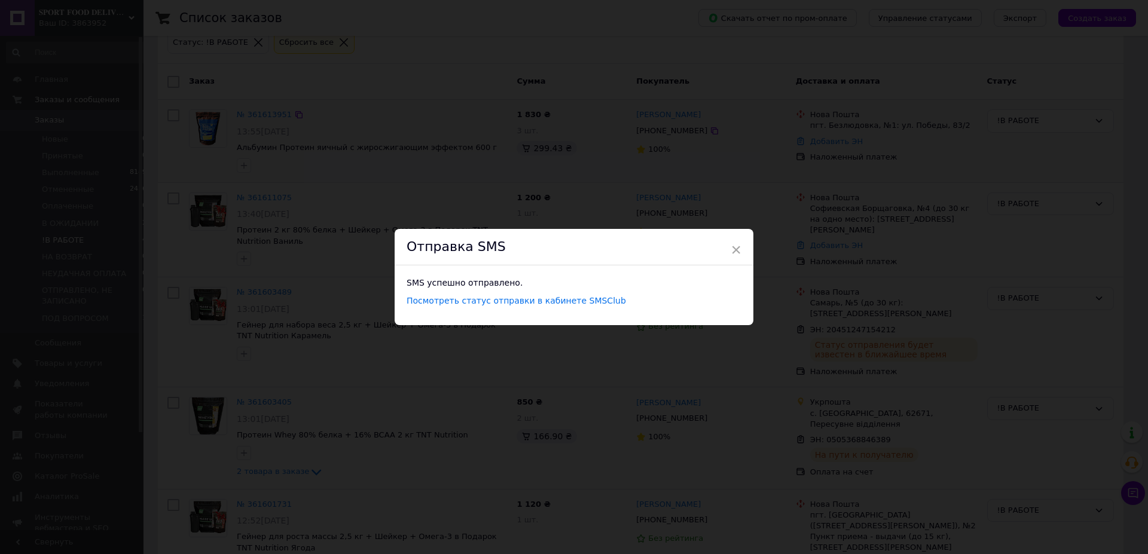
click at [727, 154] on div "× Отправка SMS SMS успешно отправлено. Посмотреть статус отправки в кабинете SM…" at bounding box center [574, 277] width 1148 height 554
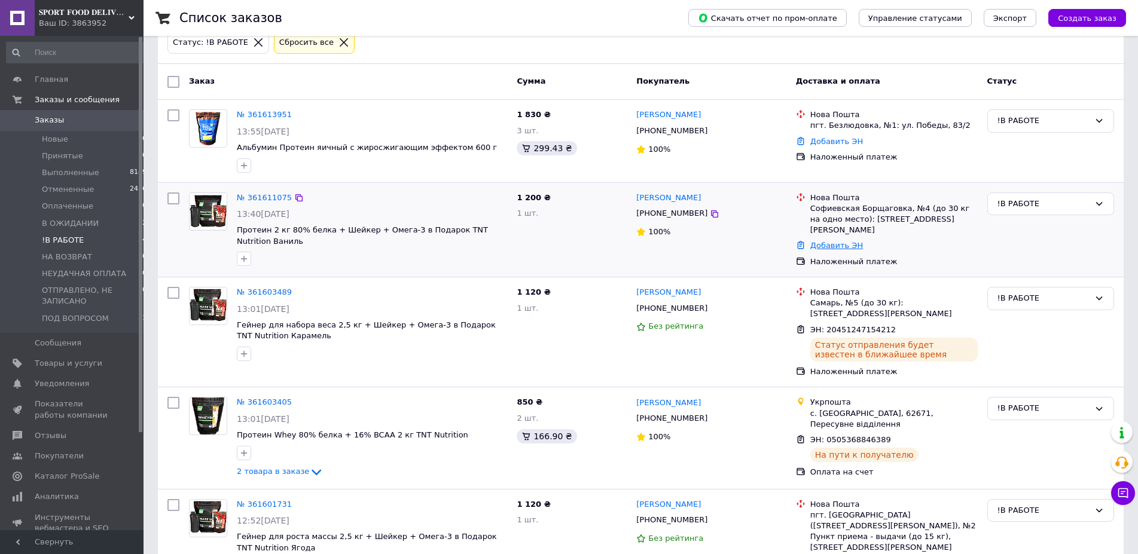
click at [839, 241] on link "Добавить ЭН" at bounding box center [836, 245] width 53 height 9
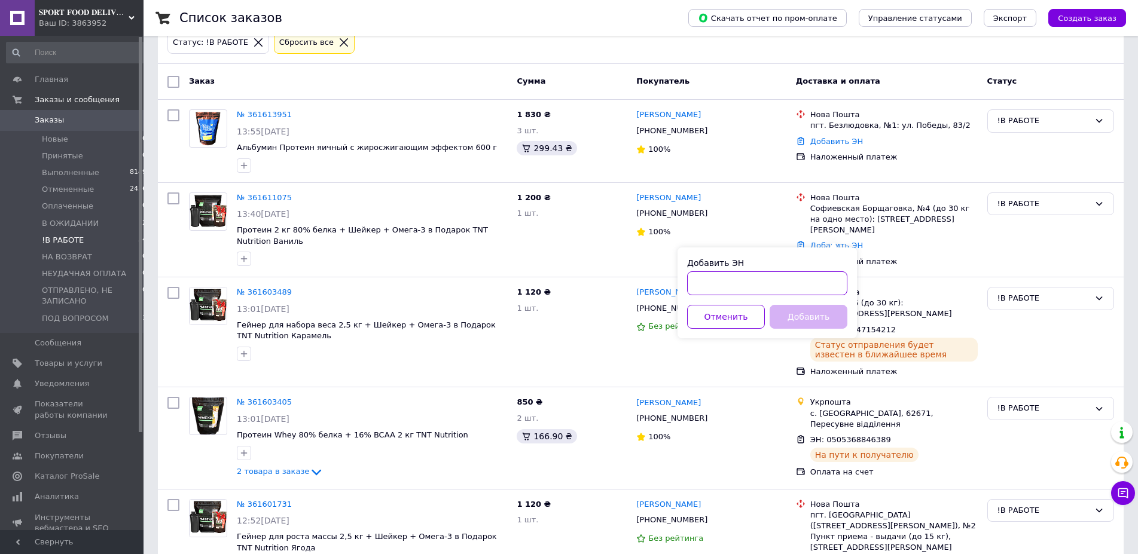
click at [739, 282] on input "Добавить ЭН" at bounding box center [767, 284] width 160 height 24
paste input "20451247161603"
type input "20451247161603"
click at [815, 327] on button "Добавить" at bounding box center [809, 317] width 78 height 24
click at [816, 320] on div "Добавить" at bounding box center [808, 317] width 83 height 24
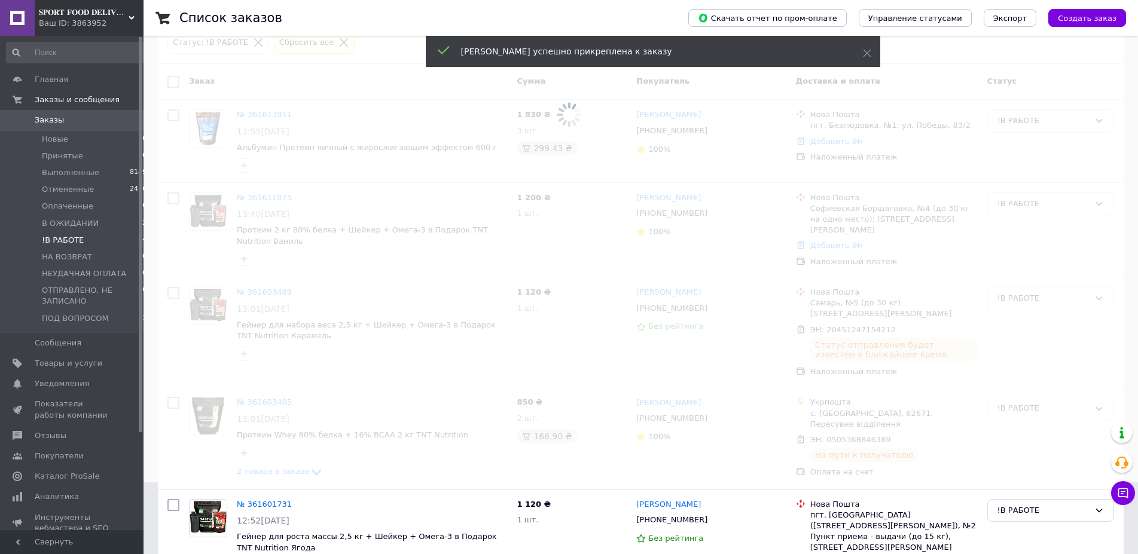
click at [655, 216] on span at bounding box center [569, 205] width 1138 height 554
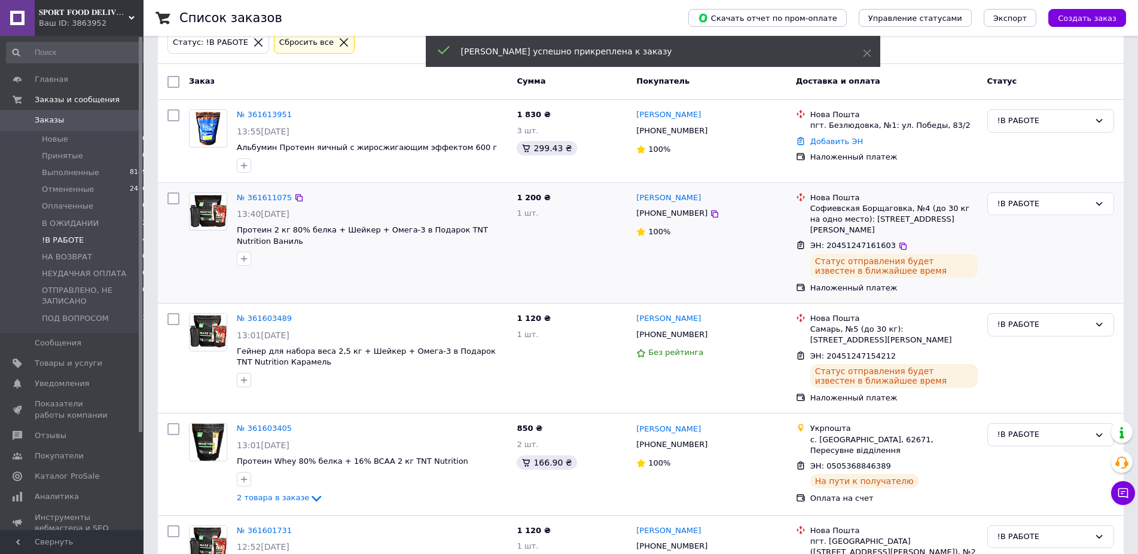
click at [657, 216] on span "[PHONE_NUMBER]" at bounding box center [671, 213] width 71 height 9
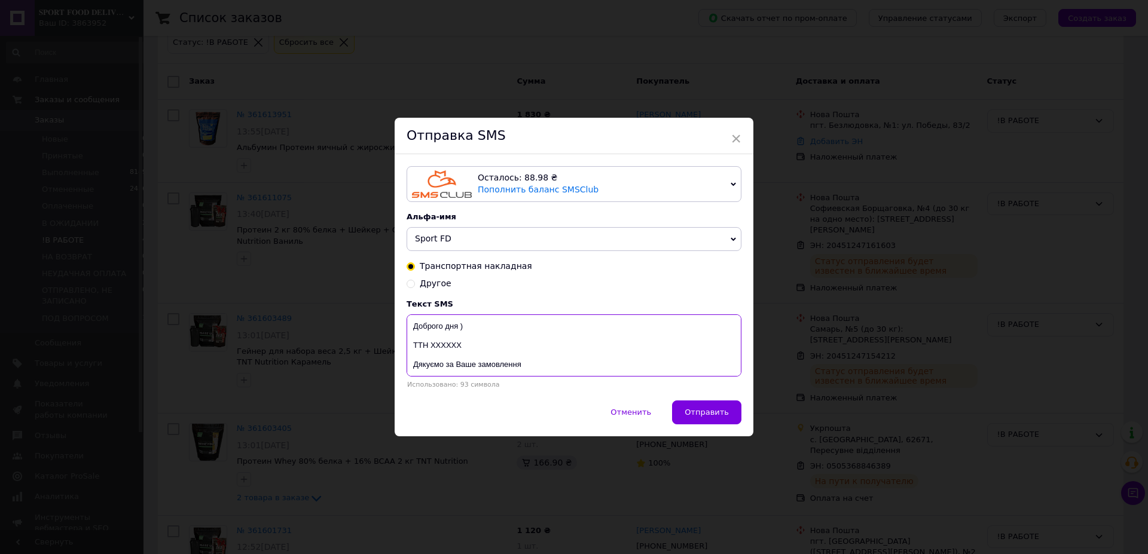
click at [443, 347] on textarea "Доброго дня ) ТТН ХХХХХХ Дякуємо за Ваше замовлення Магазин спортивного харчува…" at bounding box center [574, 346] width 335 height 62
paste textarea "20451247161603"
type textarea "Доброго дня ) ТТН 20451247161603 Дякуємо за Ваше замовлення Магазин спортивного…"
click at [718, 417] on span "Отправить" at bounding box center [707, 412] width 44 height 9
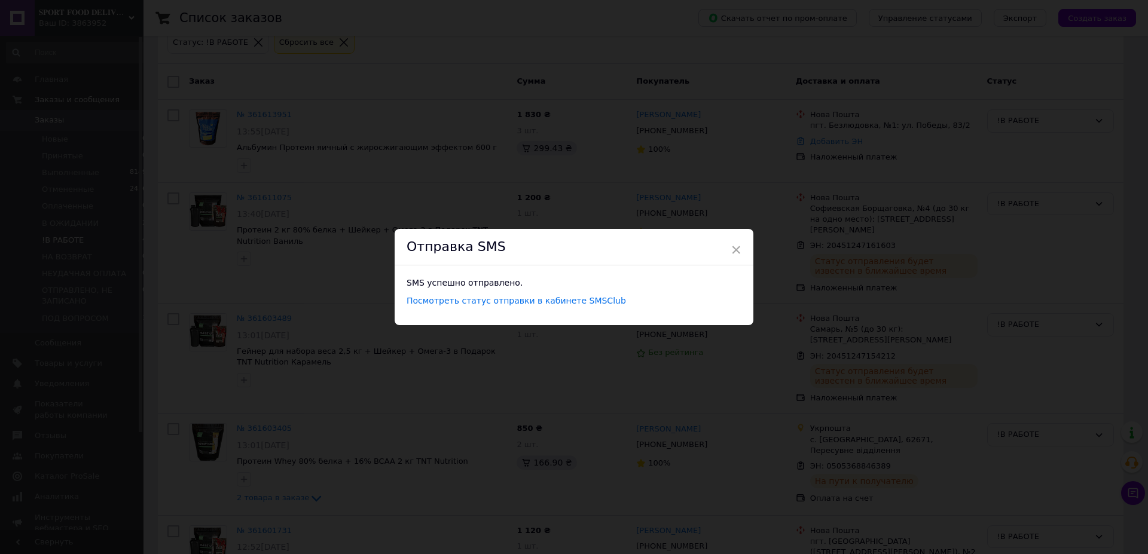
click at [713, 185] on div "× Отправка SMS SMS успешно отправлено. Посмотреть статус отправки в кабинете SM…" at bounding box center [574, 277] width 1148 height 554
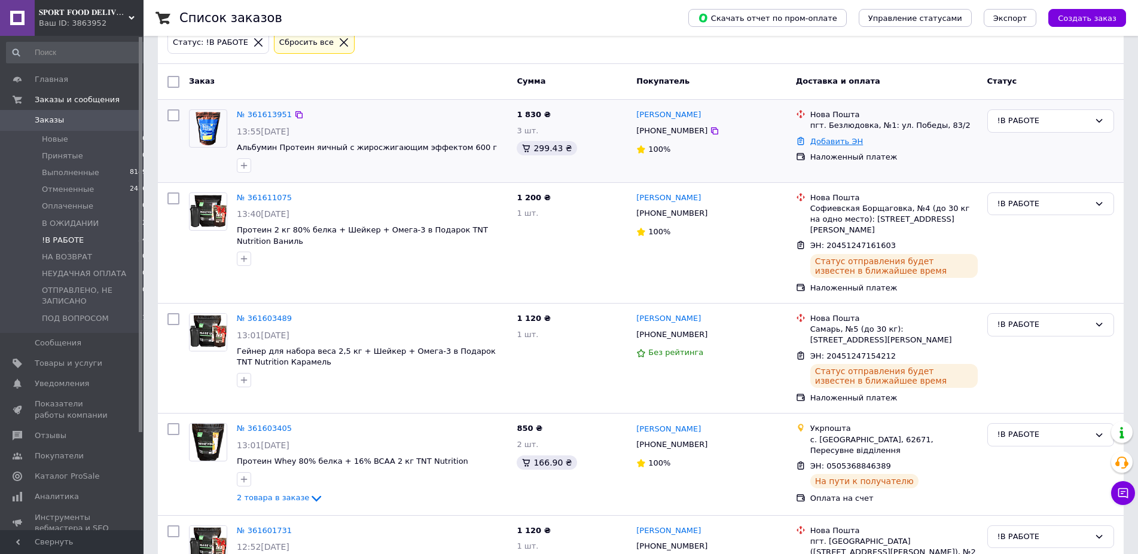
click at [825, 145] on link "Добавить ЭН" at bounding box center [836, 141] width 53 height 9
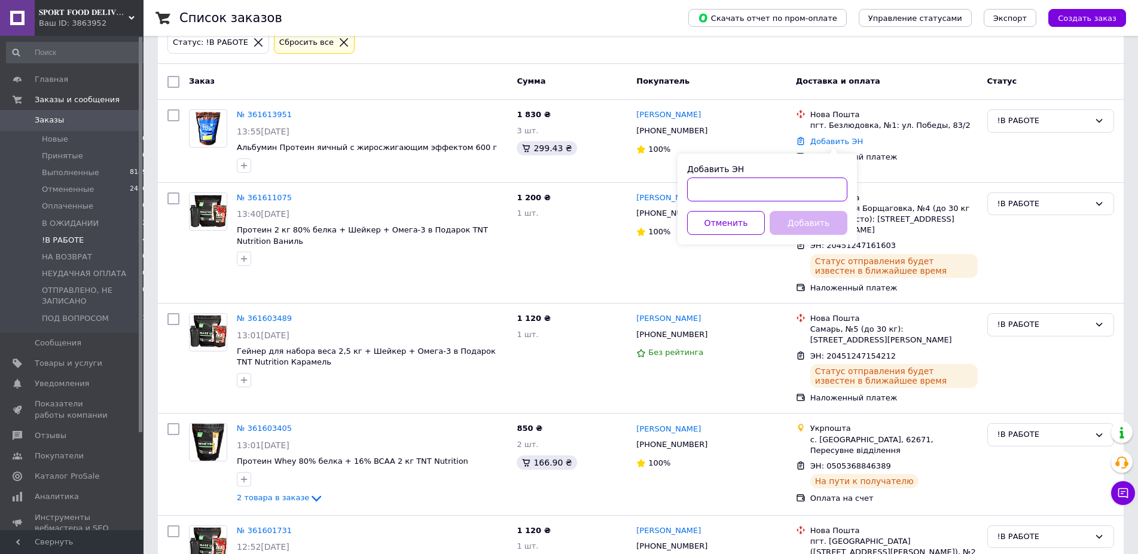
drag, startPoint x: 734, startPoint y: 185, endPoint x: 760, endPoint y: 195, distance: 27.4
click at [737, 185] on input "Добавить ЭН" at bounding box center [767, 190] width 160 height 24
paste input "20451247165831"
type input "20451247165831"
click at [806, 230] on button "Добавить" at bounding box center [809, 223] width 78 height 24
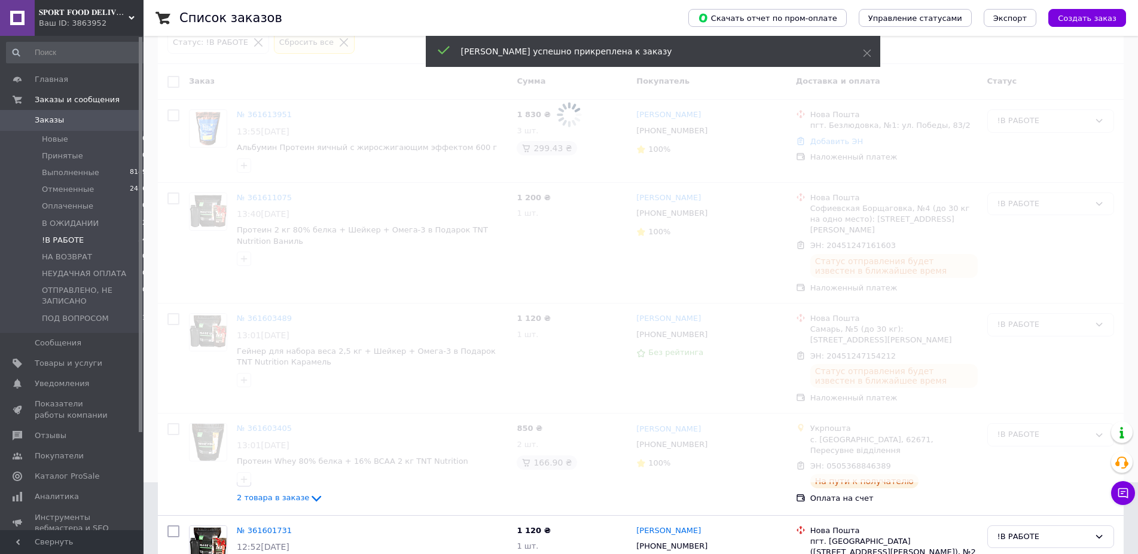
click at [661, 132] on span at bounding box center [569, 43] width 1138 height 230
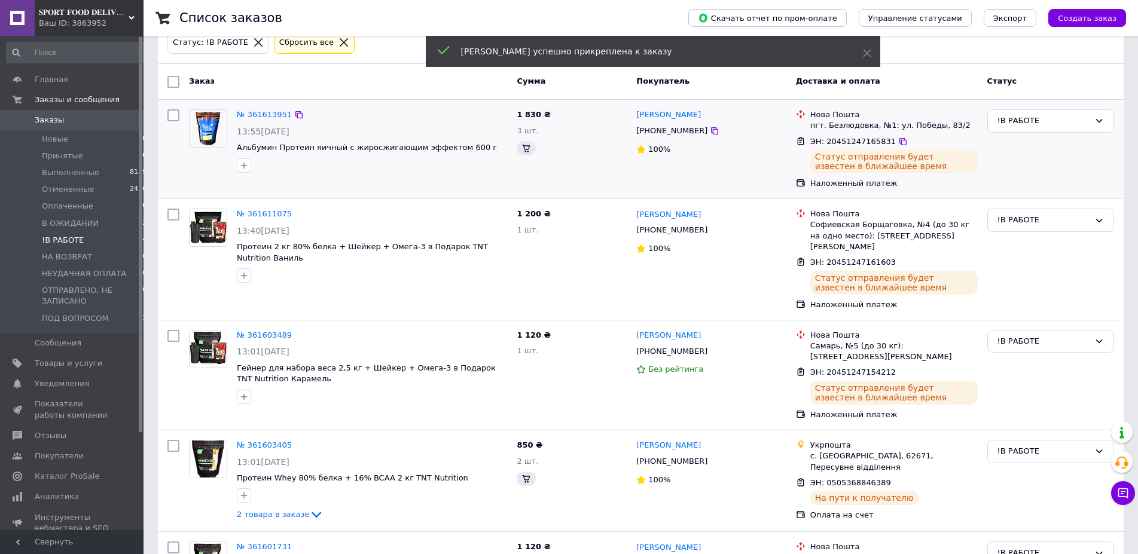
click at [653, 133] on span "[PHONE_NUMBER]" at bounding box center [671, 130] width 71 height 9
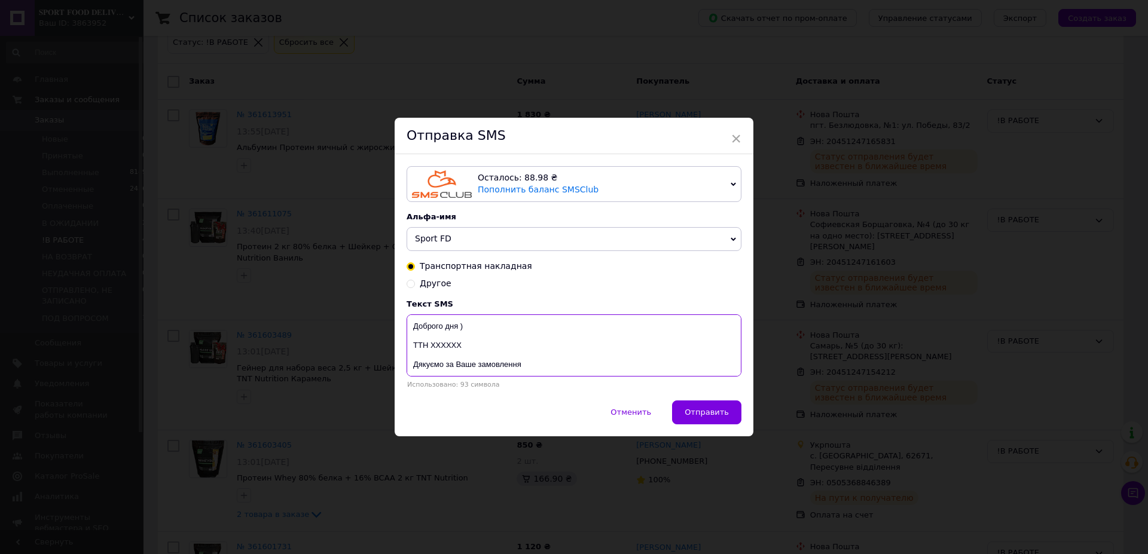
click at [447, 345] on textarea "Доброго дня ) ТТН ХХХХХХ Дякуємо за Ваше замовлення Магазин спортивного харчува…" at bounding box center [574, 346] width 335 height 62
paste textarea "20451247165831"
type textarea "Доброго дня ) ТТН 20451247165831 Дякуємо за Ваше замовлення Магазин спортивного…"
click at [706, 415] on span "Отправить" at bounding box center [707, 412] width 44 height 9
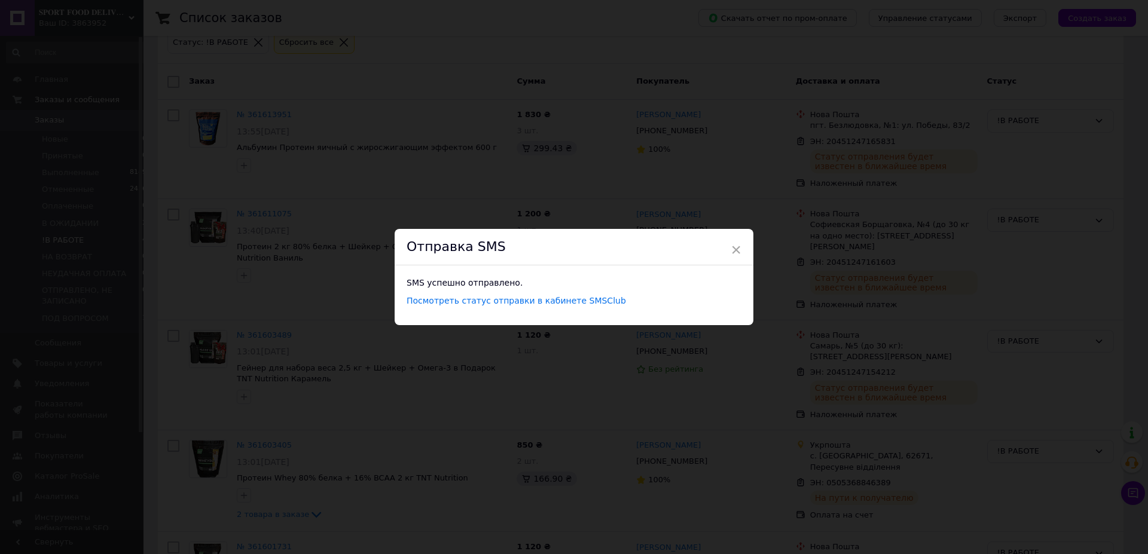
click at [603, 177] on div "× Отправка SMS SMS успешно отправлено. Посмотреть статус отправки в кабинете SM…" at bounding box center [574, 277] width 1148 height 554
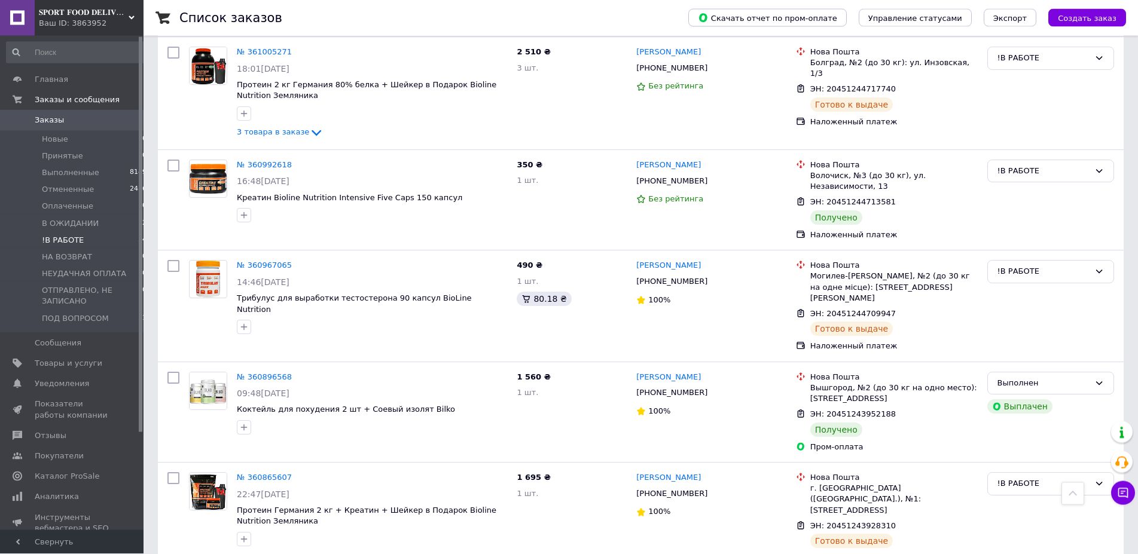
scroll to position [4856, 0]
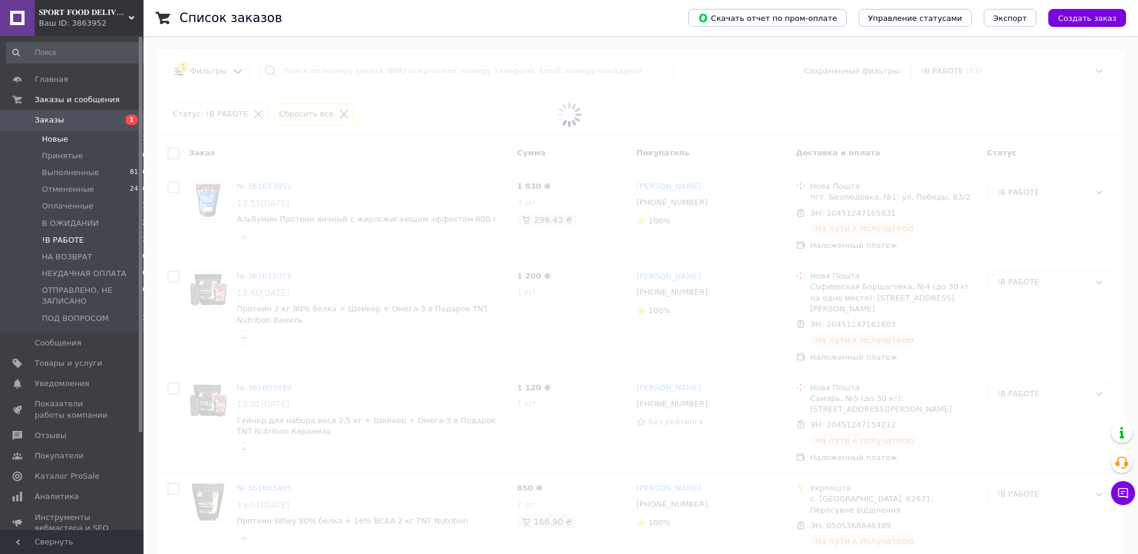
click at [96, 135] on li "Новые 1" at bounding box center [77, 139] width 154 height 17
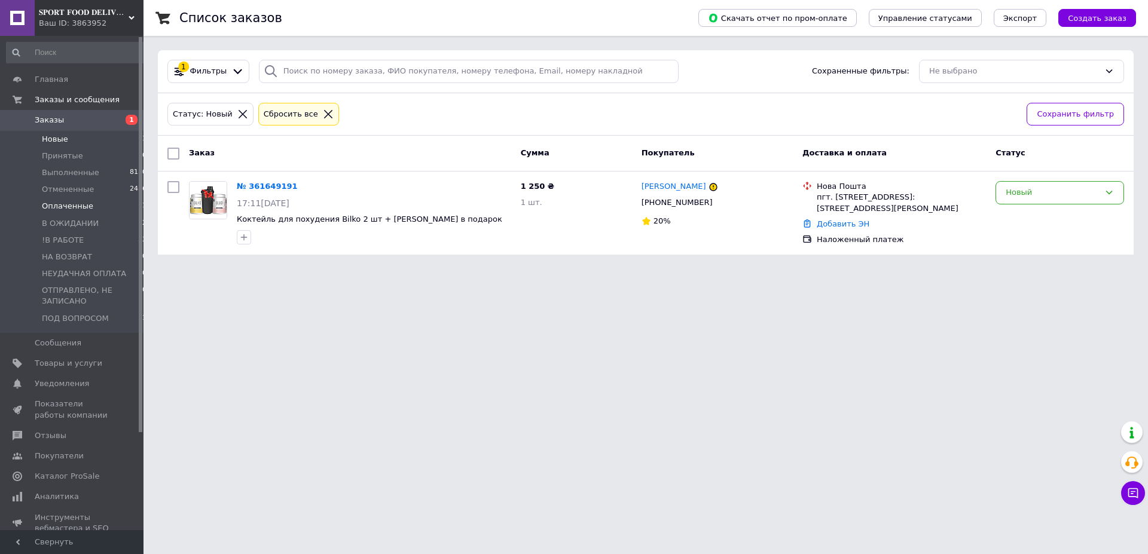
click at [92, 209] on li "Оплаченные 1" at bounding box center [77, 206] width 154 height 17
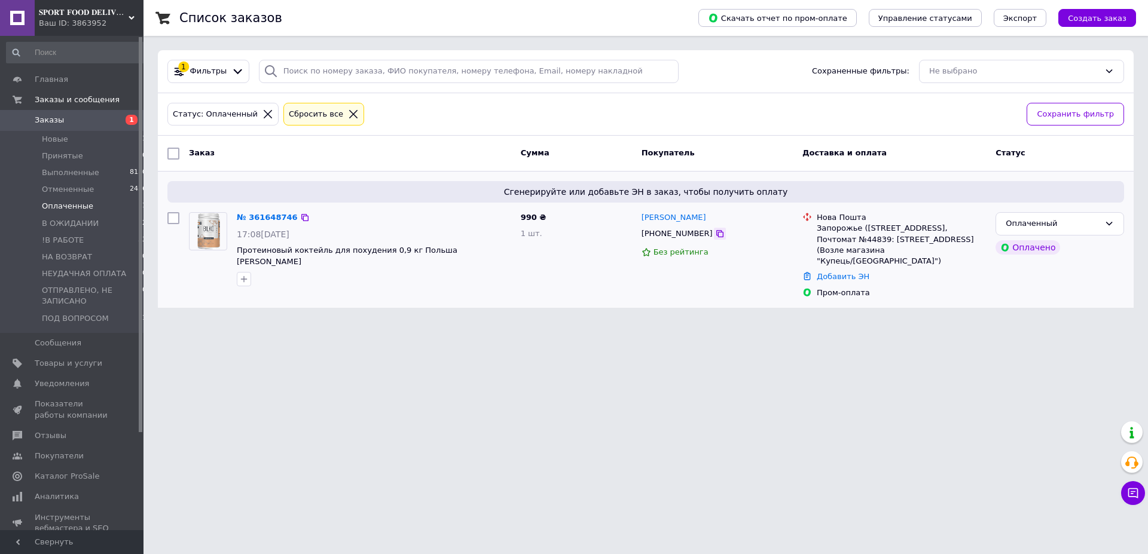
click at [715, 236] on icon at bounding box center [720, 234] width 10 height 10
drag, startPoint x: 1035, startPoint y: 217, endPoint x: 1057, endPoint y: 233, distance: 26.6
click at [1036, 217] on div "Оплаченный" at bounding box center [1060, 223] width 129 height 23
click at [1068, 313] on li "В ОЖИДАНИИ" at bounding box center [1059, 314] width 127 height 22
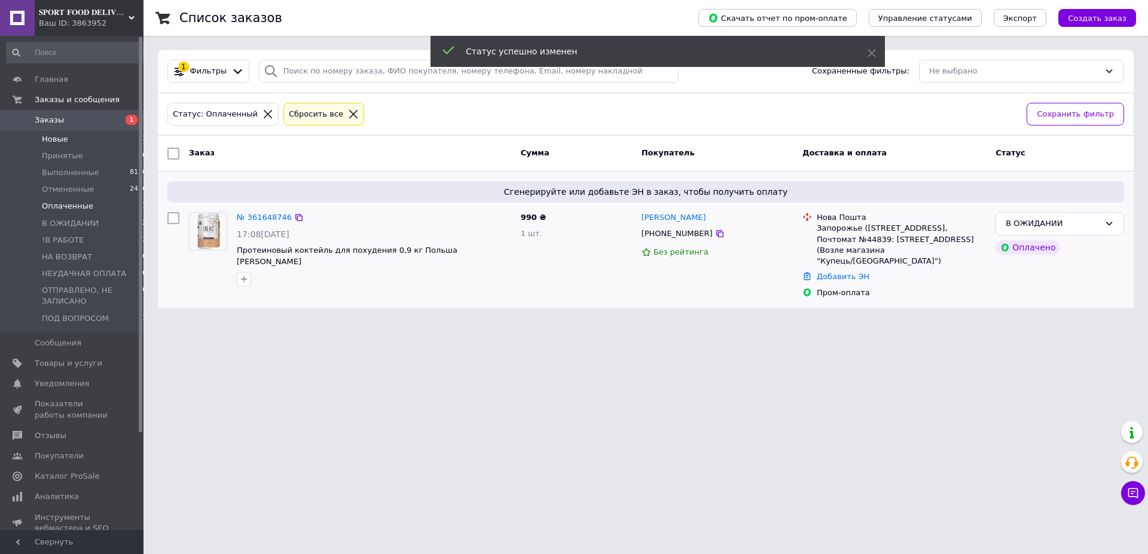
click at [103, 138] on li "Новые 1" at bounding box center [77, 139] width 154 height 17
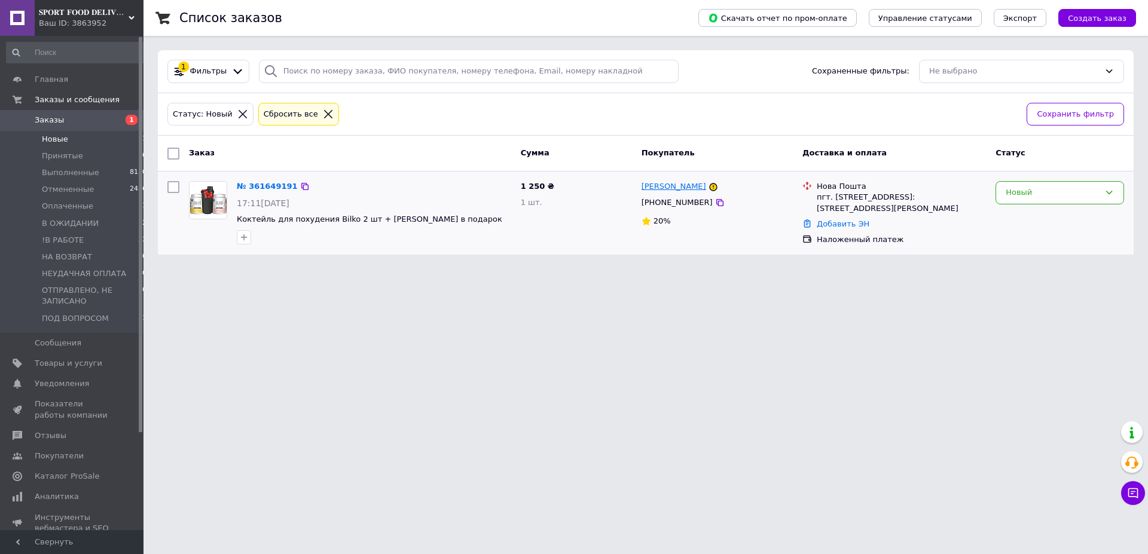
click at [683, 188] on link "[PERSON_NAME]" at bounding box center [674, 186] width 65 height 11
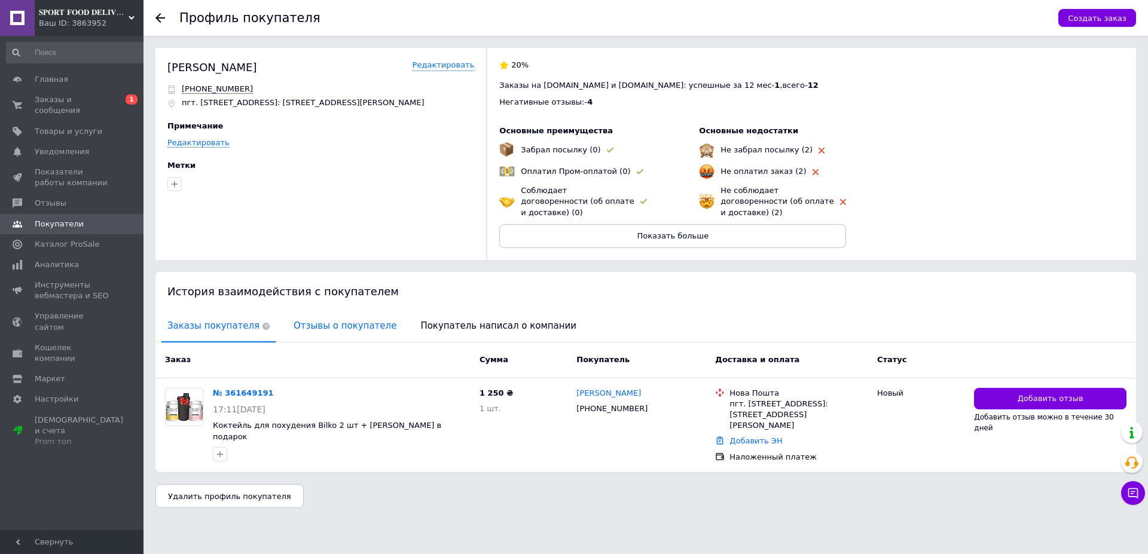
click at [296, 320] on span "Отзывы о покупателе" at bounding box center [345, 326] width 115 height 31
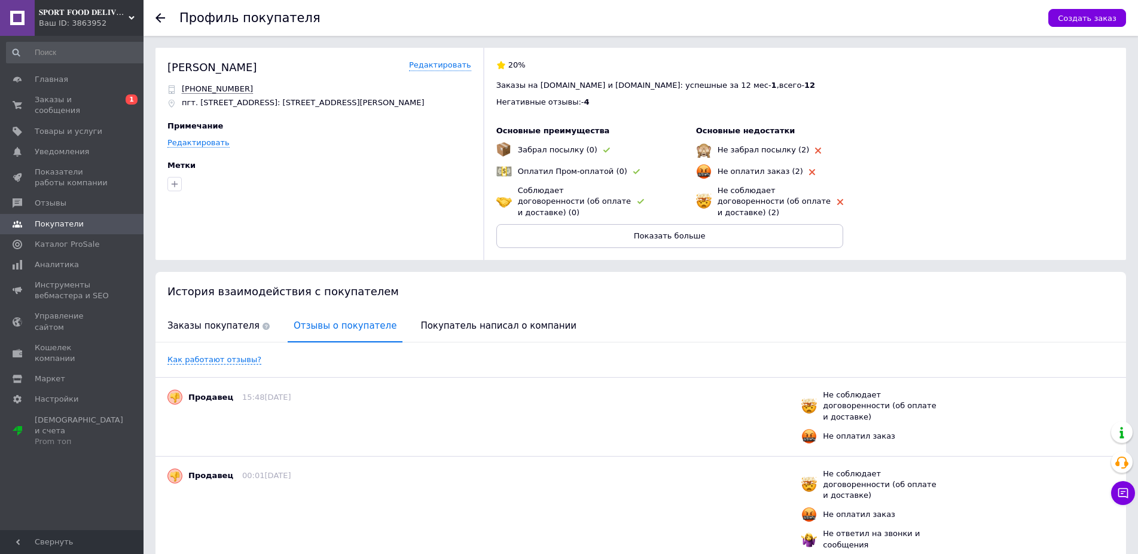
click at [195, 72] on div "Маркова Інна" at bounding box center [212, 67] width 90 height 15
copy div "Маркова"
click at [253, 62] on div "Маркова Інна Редактировать" at bounding box center [319, 67] width 304 height 15
drag, startPoint x: 260, startPoint y: 89, endPoint x: 184, endPoint y: 87, distance: 76.6
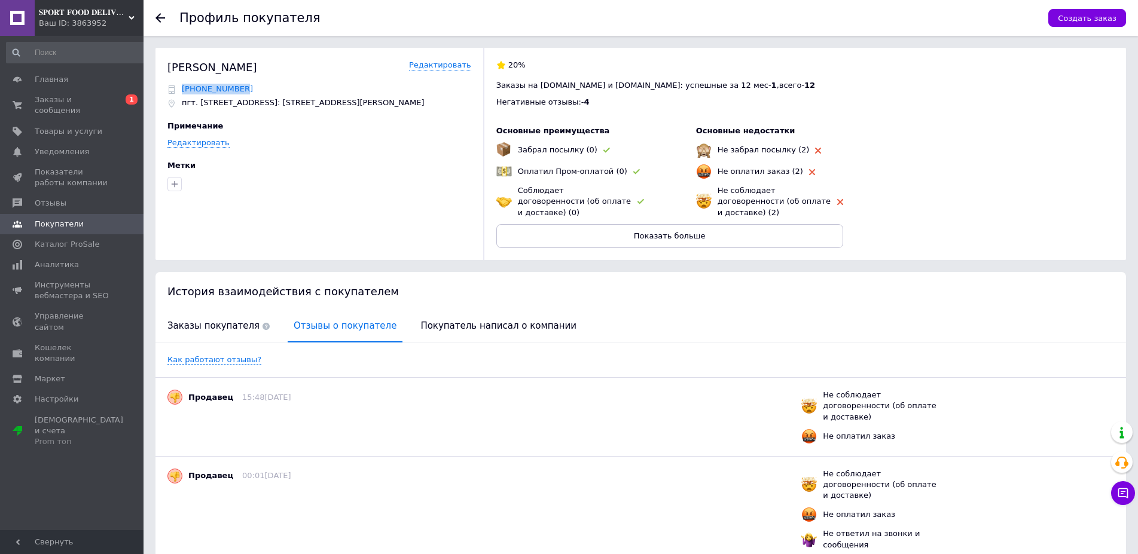
click at [184, 87] on div "[PHONE_NUMBER]" at bounding box center [319, 89] width 304 height 11
copy span "[PHONE_NUMBER]"
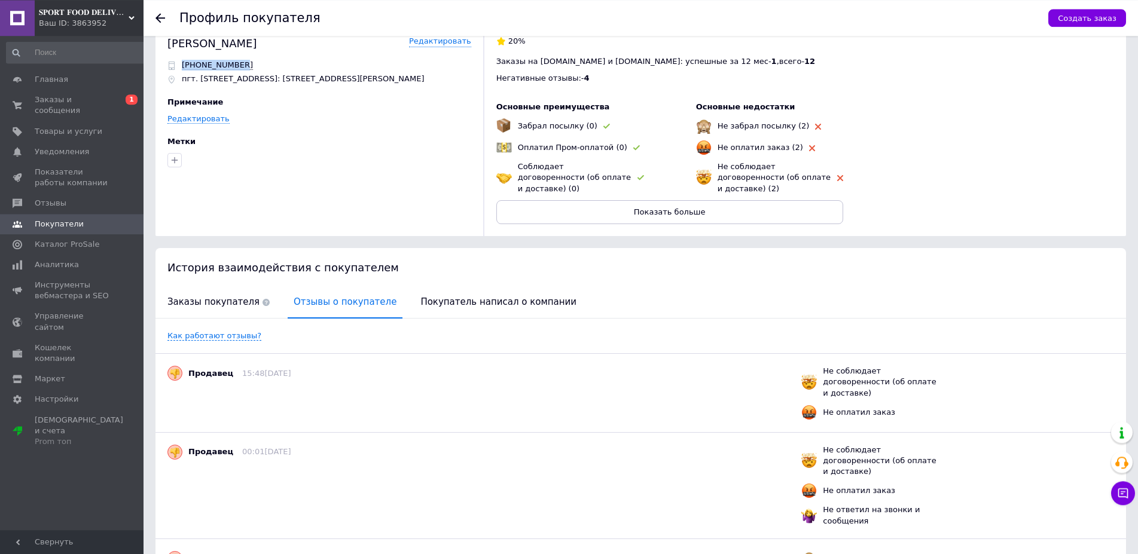
scroll to position [25, 0]
click at [962, 177] on div "20% Заказы на Prom.ua и Bigl.ua: успешные за 12 мес - 1 , всего - 12 Негативные…" at bounding box center [798, 129] width 631 height 212
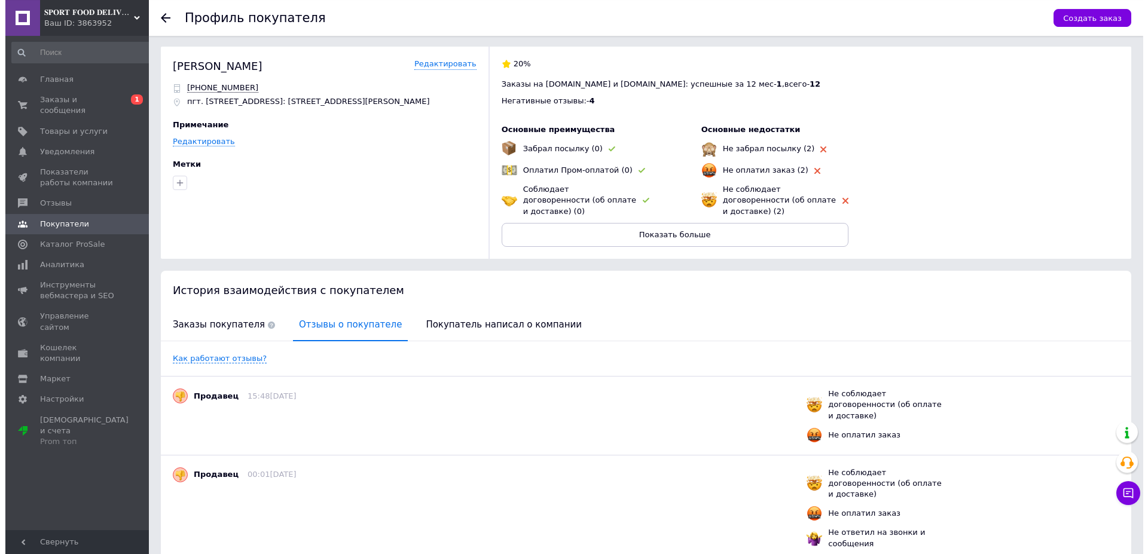
scroll to position [0, 0]
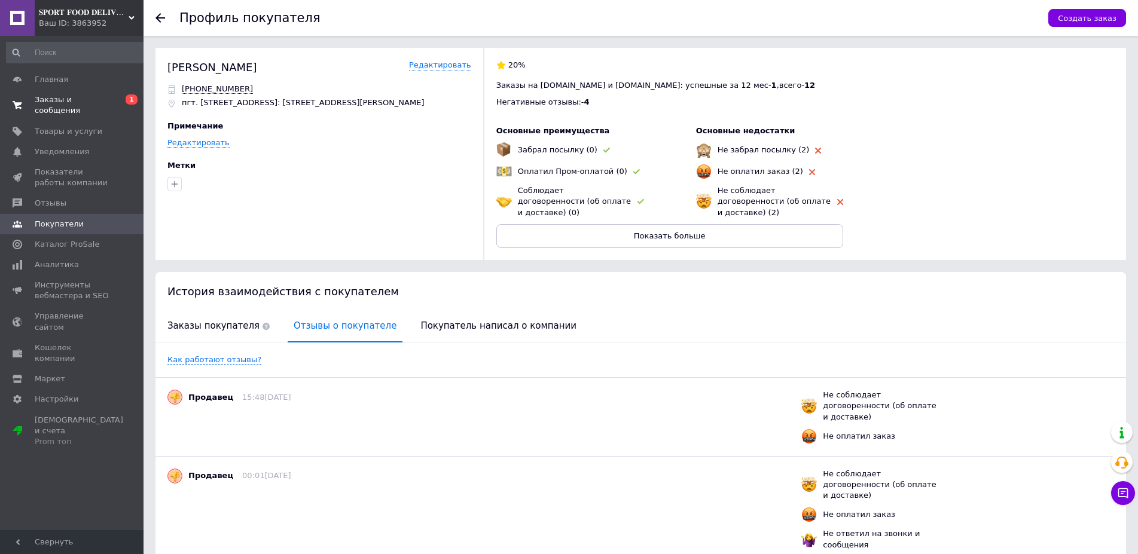
click at [84, 102] on span "Заказы и сообщения" at bounding box center [73, 105] width 76 height 22
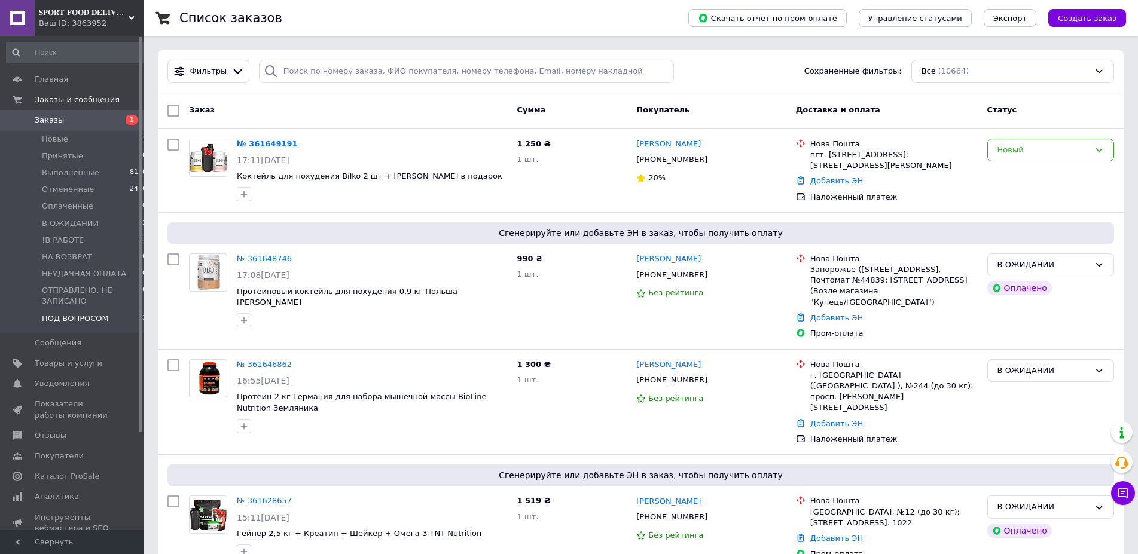
click at [83, 322] on span "ПОД ВОПРОСОМ" at bounding box center [75, 318] width 67 height 11
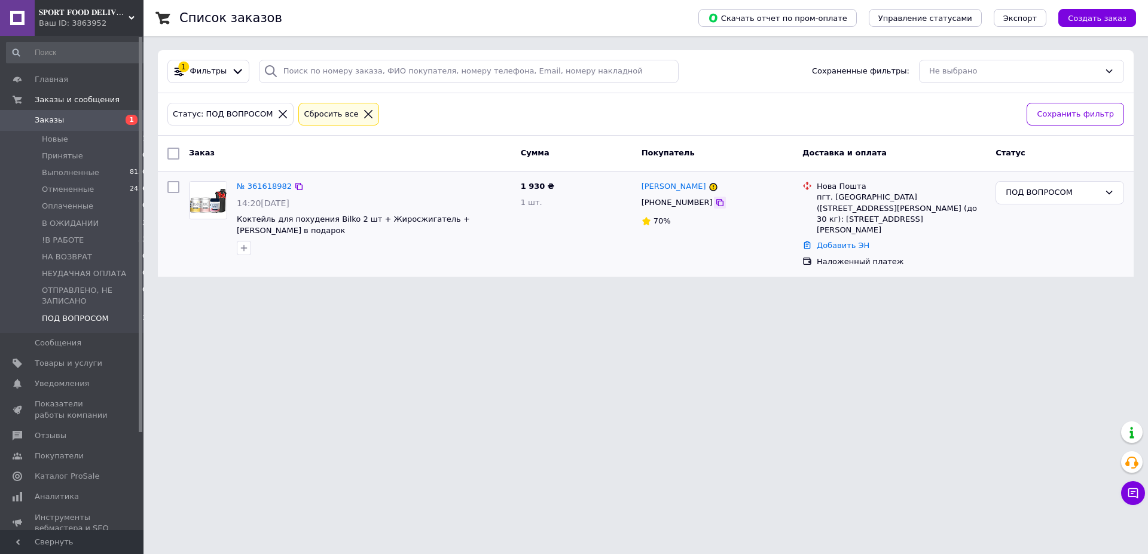
click at [716, 203] on icon at bounding box center [719, 202] width 7 height 7
click at [89, 135] on li "Новые 1" at bounding box center [77, 139] width 154 height 17
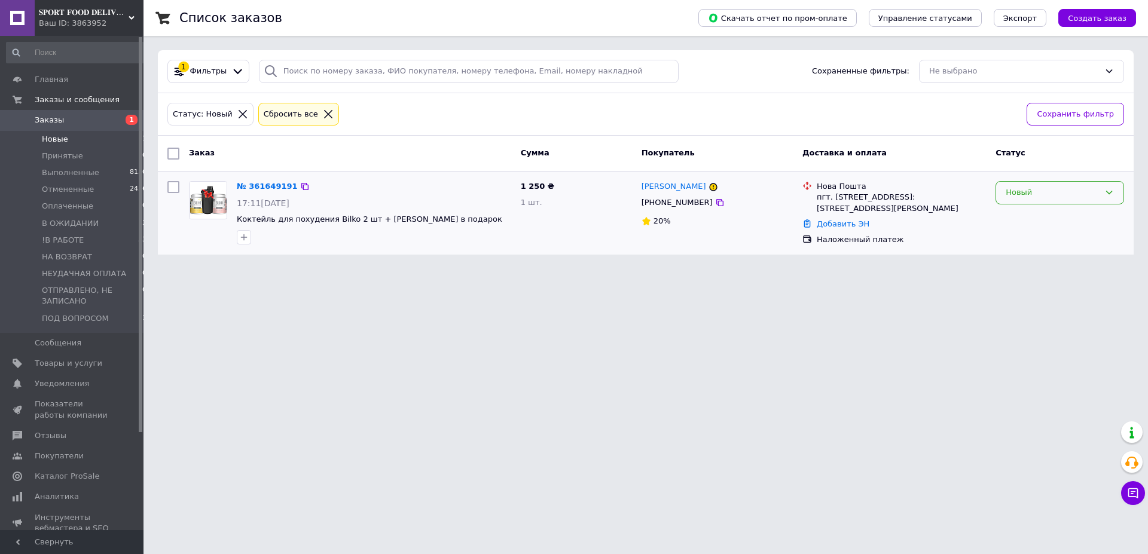
click at [1074, 193] on div "Новый" at bounding box center [1053, 193] width 94 height 13
click at [1051, 291] on li "ПОД ВОПРОСОМ" at bounding box center [1059, 296] width 127 height 22
click at [667, 183] on link "[PERSON_NAME]" at bounding box center [674, 186] width 65 height 11
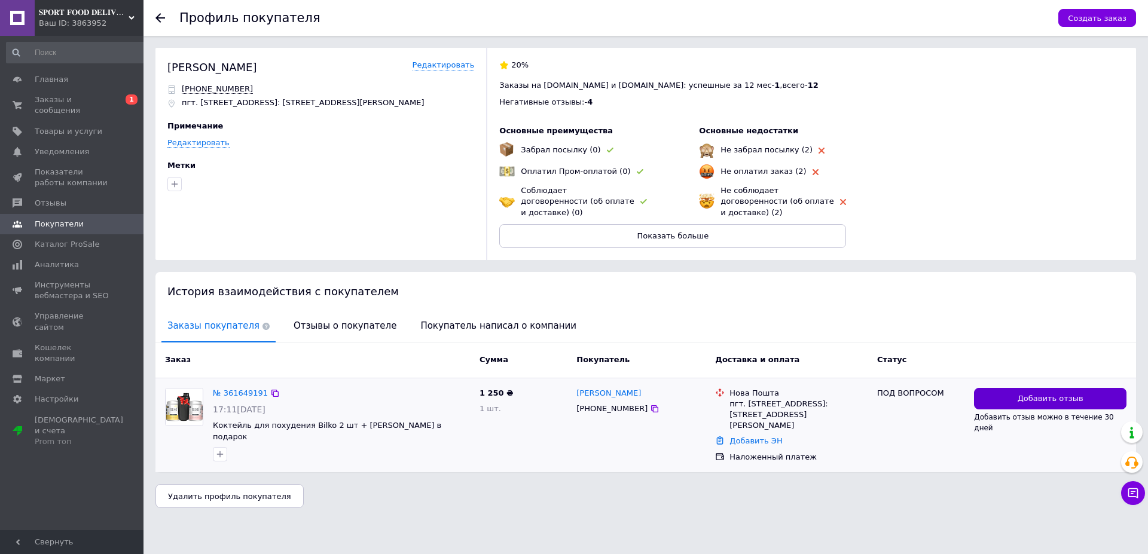
click at [1005, 389] on button "Добавить отзыв" at bounding box center [1050, 399] width 153 height 22
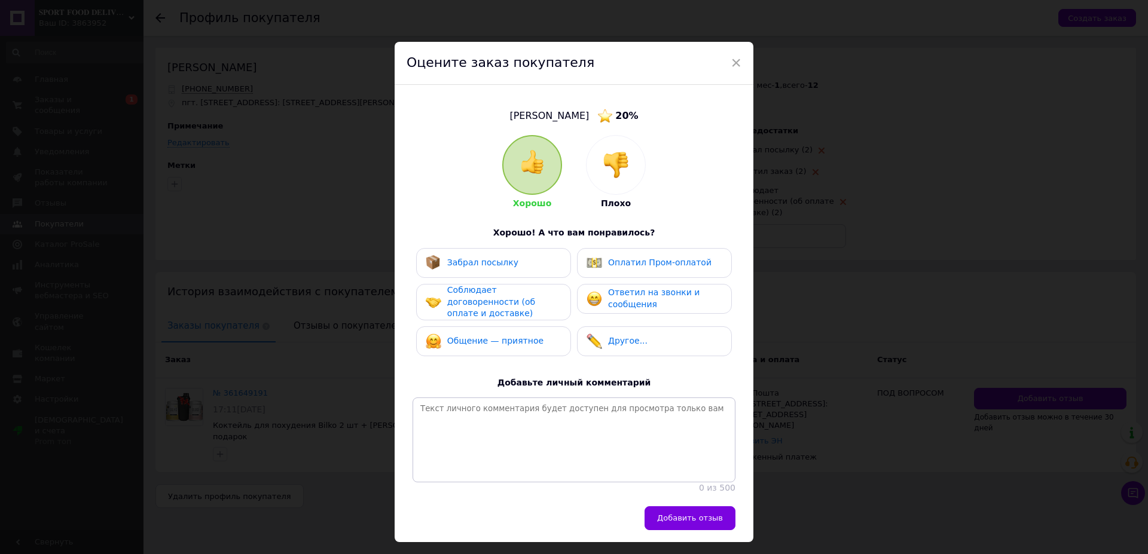
scroll to position [51, 0]
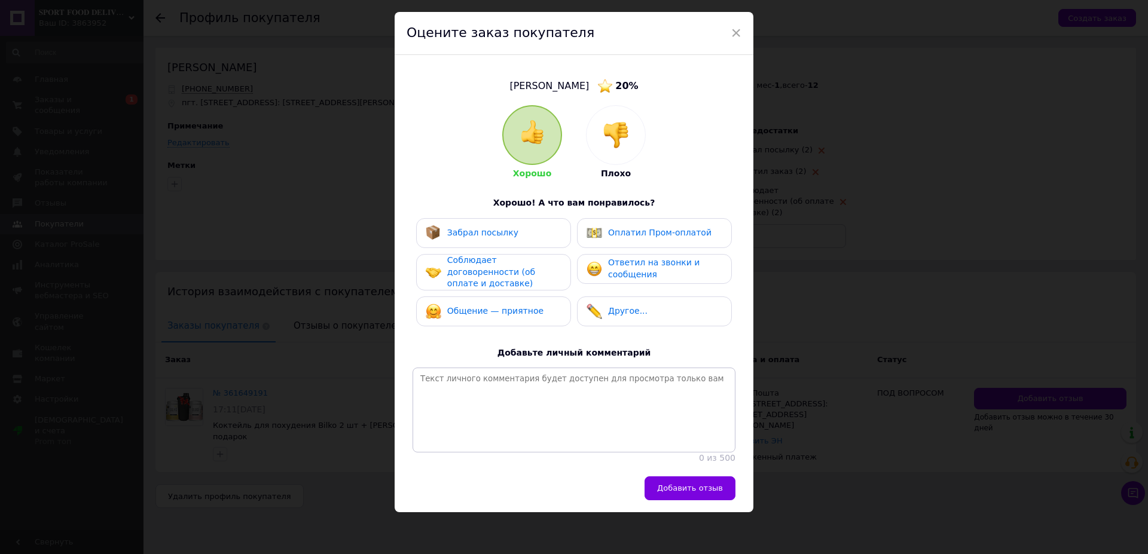
click at [603, 122] on img at bounding box center [616, 135] width 26 height 26
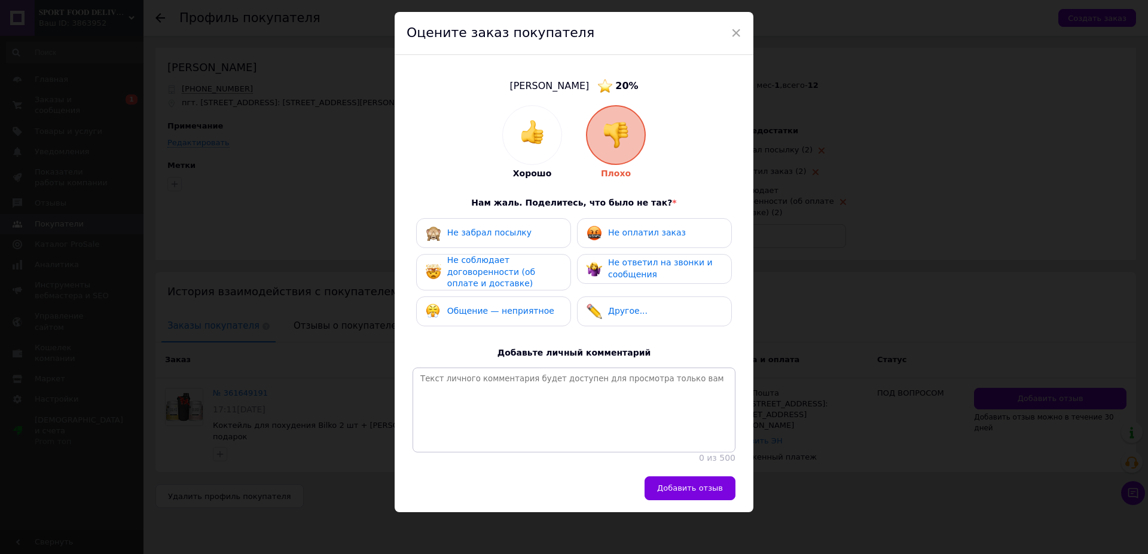
click at [520, 225] on div "Не забрал посылку" at bounding box center [494, 233] width 136 height 16
click at [524, 255] on span "Не соблюдает договоренности (об оплате и доставке)" at bounding box center [491, 271] width 88 height 33
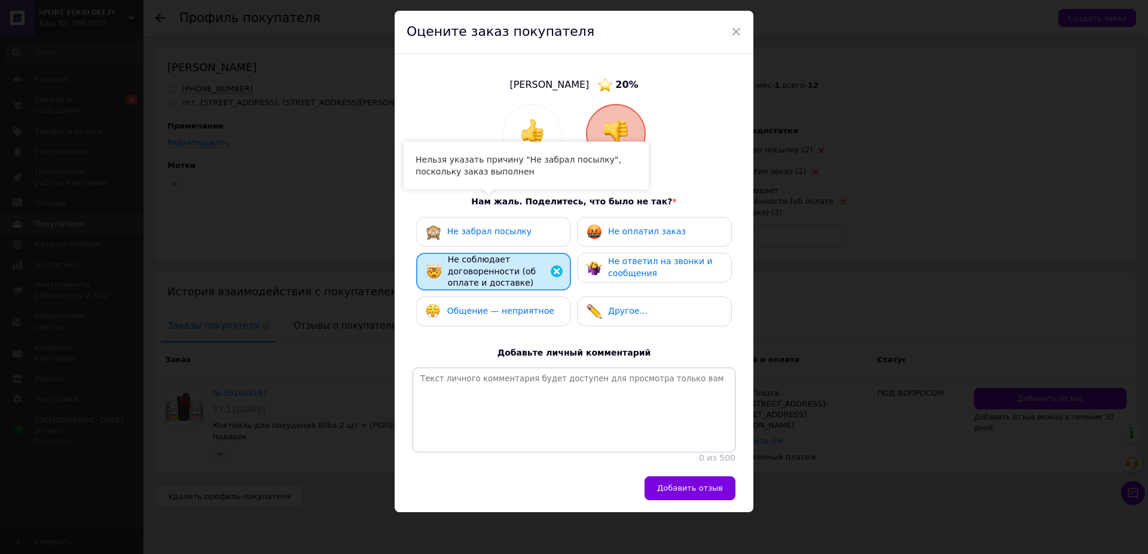
drag, startPoint x: 517, startPoint y: 298, endPoint x: 523, endPoint y: 224, distance: 73.8
click at [519, 304] on div "Общение — неприятное" at bounding box center [490, 312] width 129 height 16
click at [522, 224] on div "Не забрал посылку" at bounding box center [494, 232] width 136 height 16
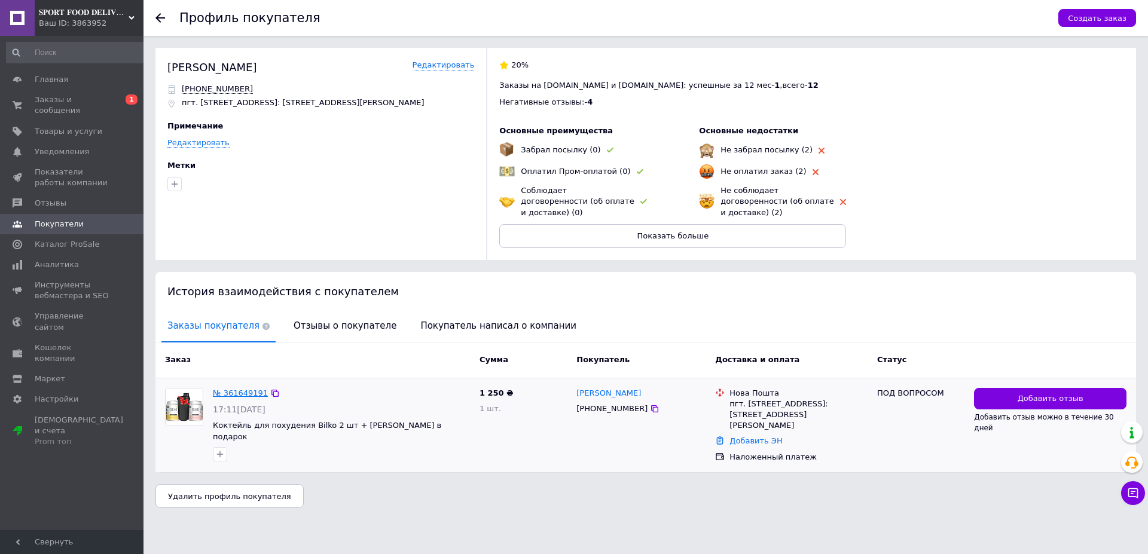
click at [246, 389] on link "№ 361649191" at bounding box center [240, 393] width 55 height 9
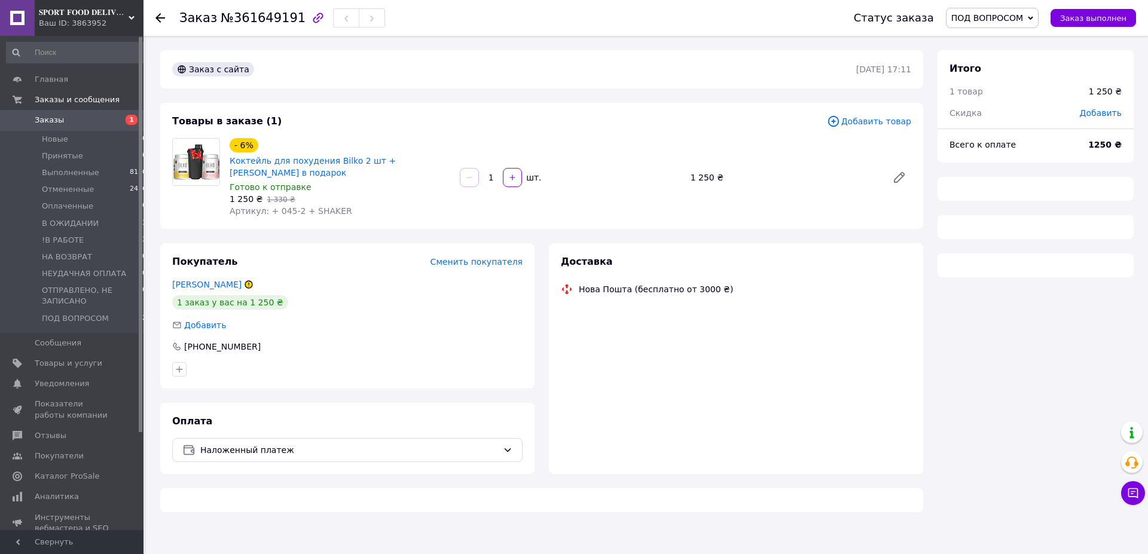
click at [1017, 11] on span "ПОД ВОПРОСОМ" at bounding box center [992, 18] width 93 height 20
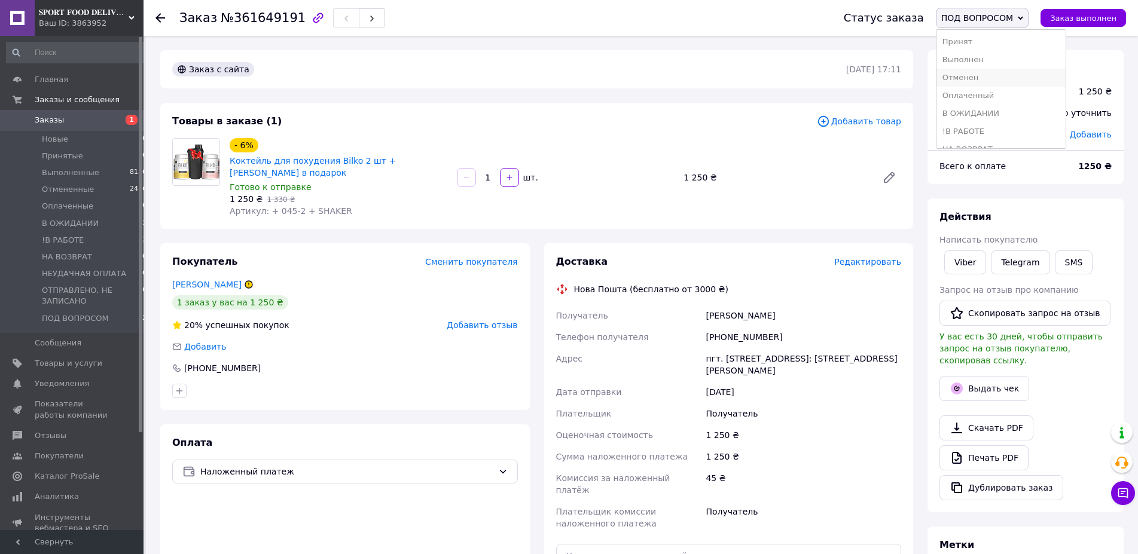
click at [1001, 73] on li "Отменен" at bounding box center [1002, 78] width 130 height 18
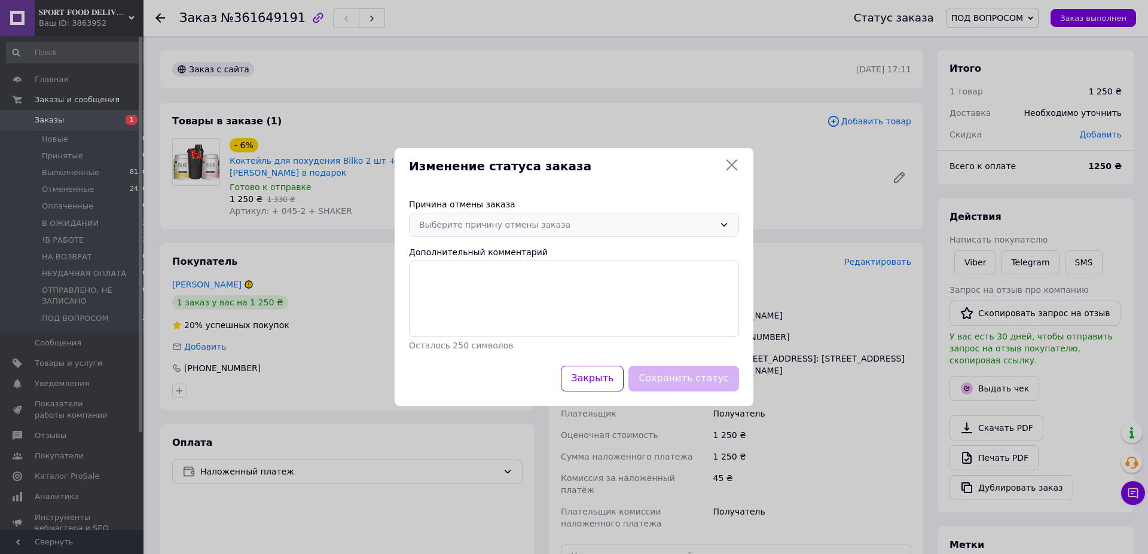
drag, startPoint x: 463, startPoint y: 219, endPoint x: 480, endPoint y: 227, distance: 18.5
click at [464, 219] on div "Выберите причину отмены заказа" at bounding box center [566, 224] width 295 height 13
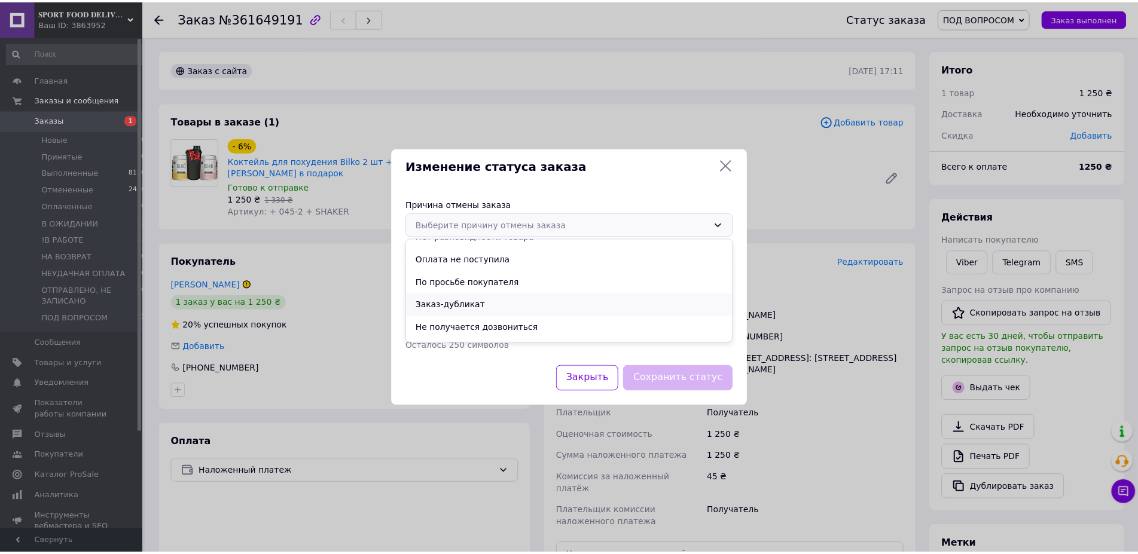
scroll to position [56, 0]
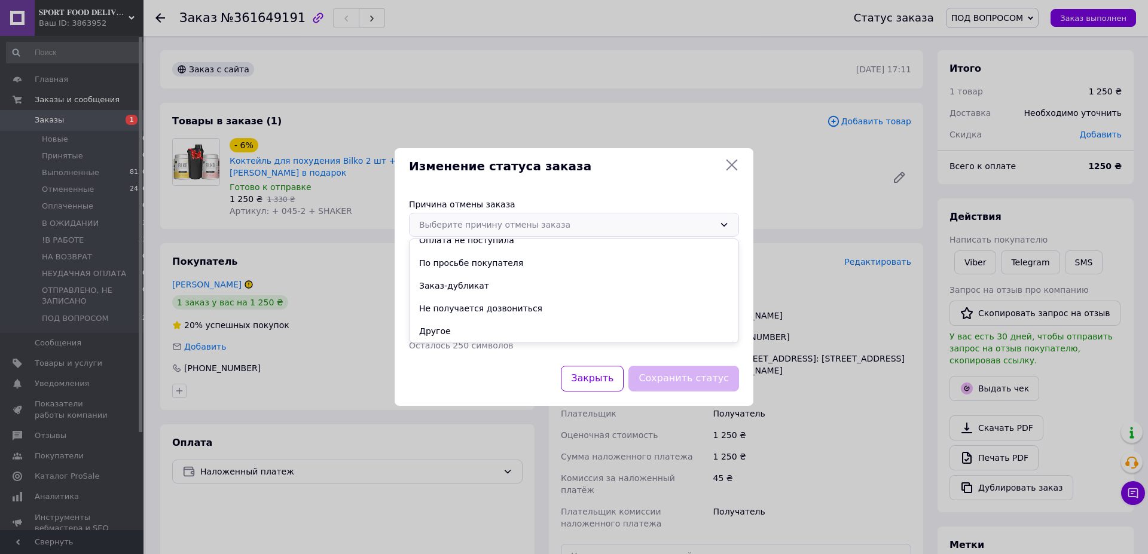
drag, startPoint x: 478, startPoint y: 310, endPoint x: 524, endPoint y: 319, distance: 47.5
click at [479, 310] on li "Не получается дозвониться" at bounding box center [574, 308] width 329 height 23
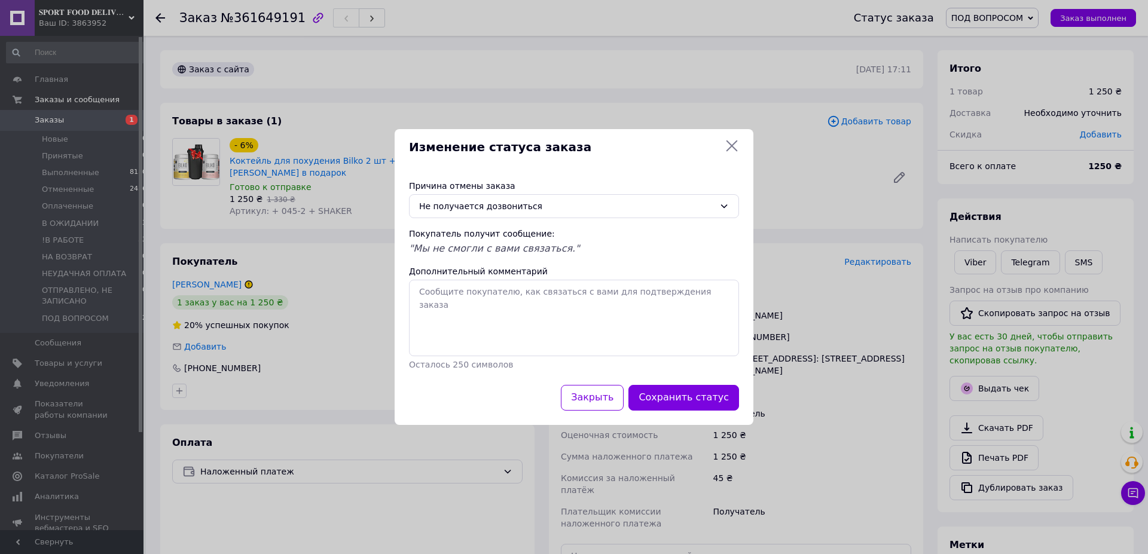
click at [691, 384] on div "Сохранить статус" at bounding box center [683, 398] width 115 height 31
click at [685, 393] on button "Сохранить статус" at bounding box center [684, 398] width 111 height 26
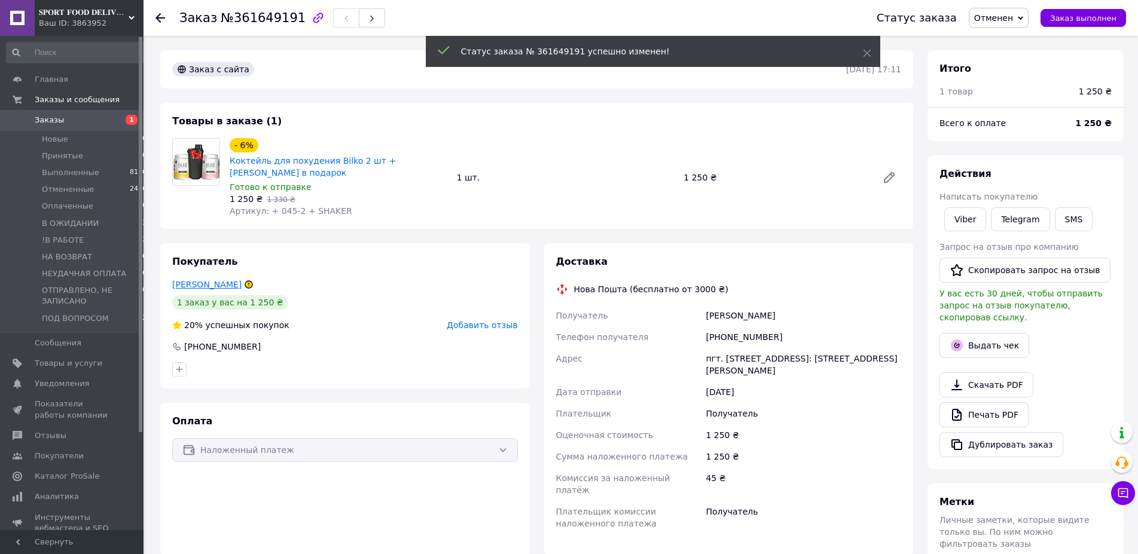
click at [196, 280] on link "Маркова Інна" at bounding box center [206, 285] width 69 height 10
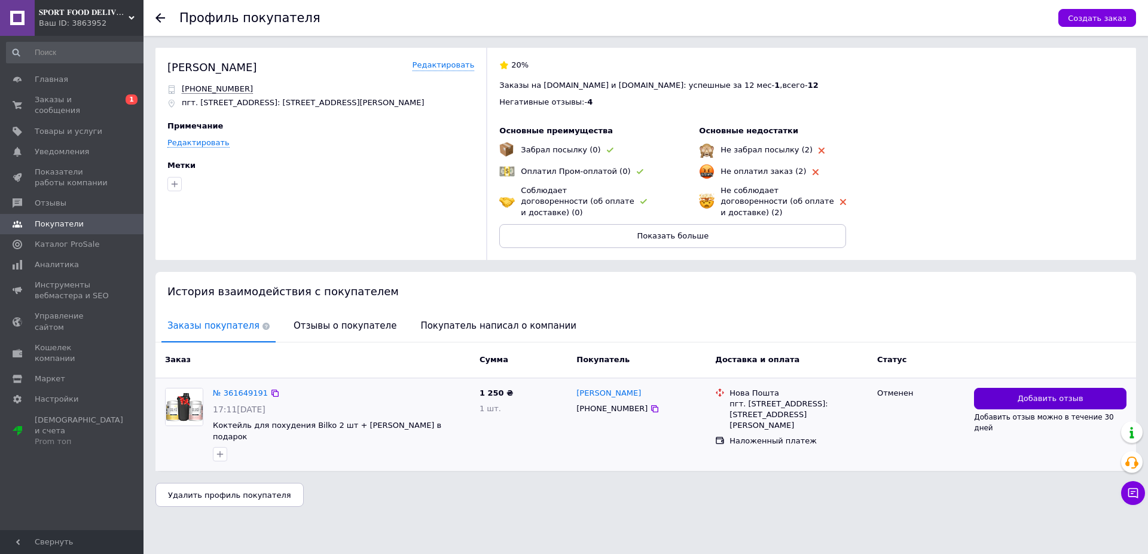
click at [1000, 396] on button "Добавить отзыв" at bounding box center [1050, 399] width 153 height 22
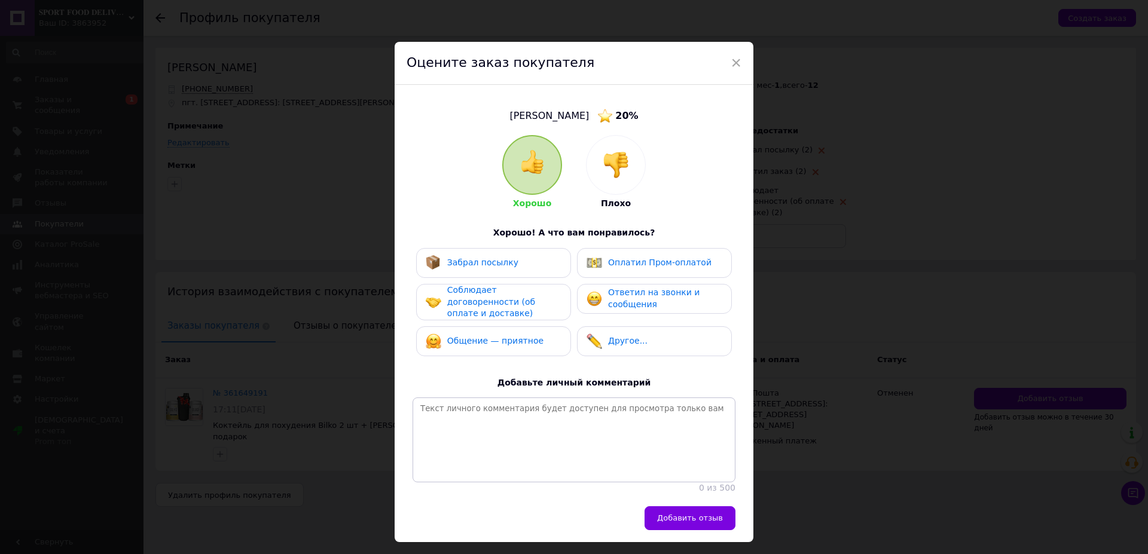
click at [606, 161] on img at bounding box center [616, 165] width 26 height 26
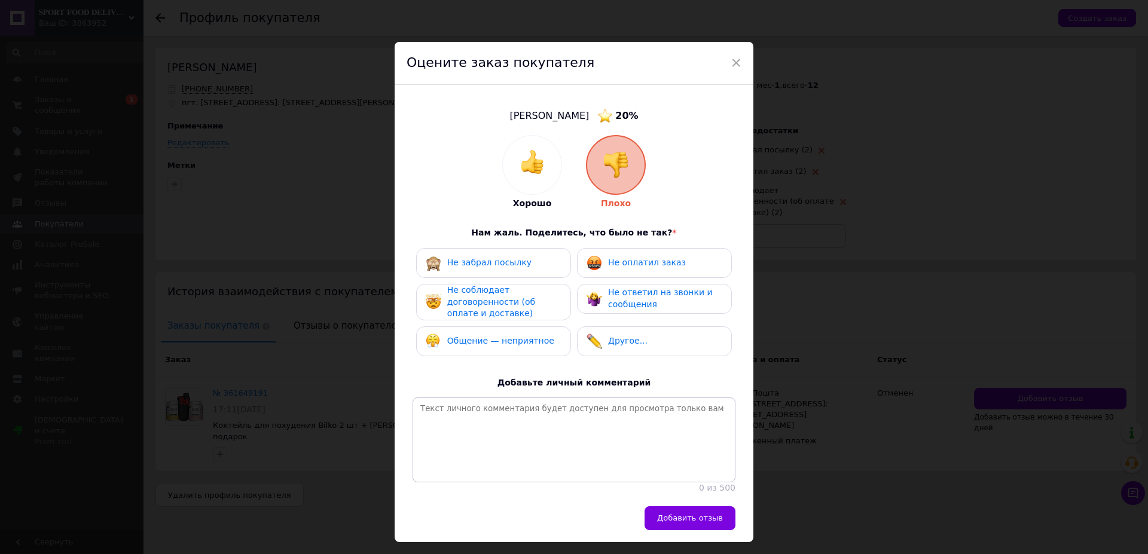
click at [521, 272] on div "Не забрал посылку" at bounding box center [493, 263] width 155 height 30
drag, startPoint x: 523, startPoint y: 302, endPoint x: 529, endPoint y: 334, distance: 32.8
click at [523, 305] on span "Не соблюдает договоренности (об оплате и доставке)" at bounding box center [491, 301] width 88 height 33
drag, startPoint x: 529, startPoint y: 334, endPoint x: 536, endPoint y: 336, distance: 7.4
click at [534, 336] on div "Общение — неприятное" at bounding box center [493, 342] width 155 height 30
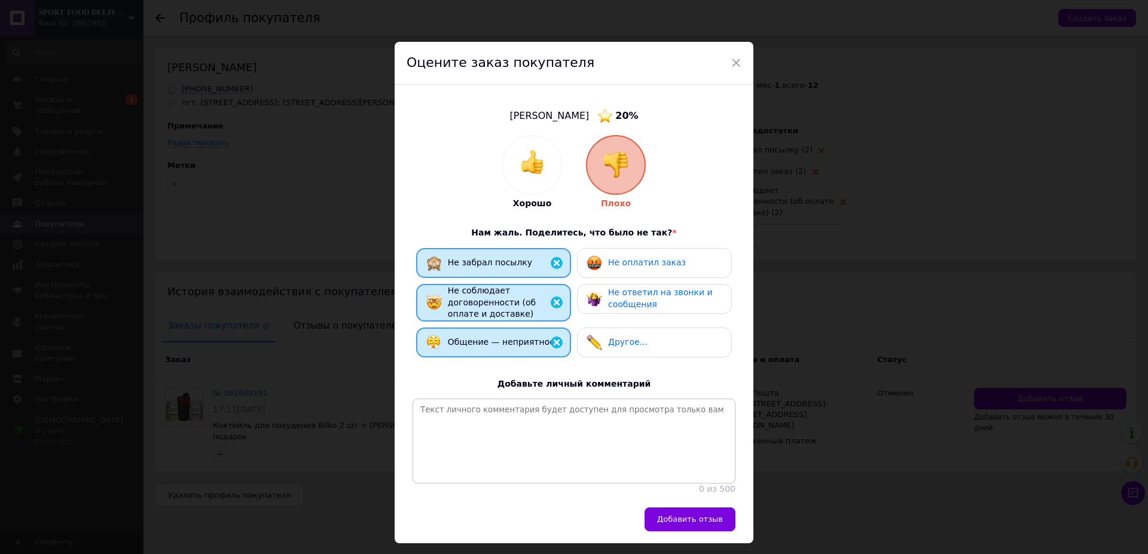
drag, startPoint x: 624, startPoint y: 346, endPoint x: 628, endPoint y: 336, distance: 11.0
click at [626, 341] on span "Другое..." at bounding box center [627, 342] width 39 height 10
drag, startPoint x: 632, startPoint y: 307, endPoint x: 637, endPoint y: 285, distance: 22.1
click at [633, 303] on span "Не ответил на звонки и сообщения" at bounding box center [660, 299] width 105 height 22
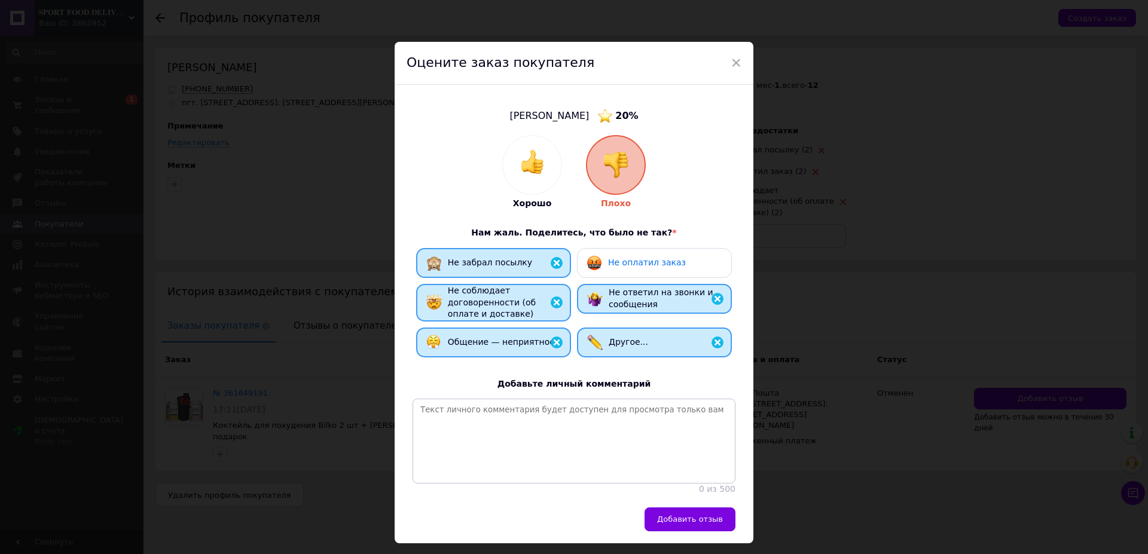
click at [641, 258] on span "Не оплатил заказ" at bounding box center [647, 263] width 78 height 10
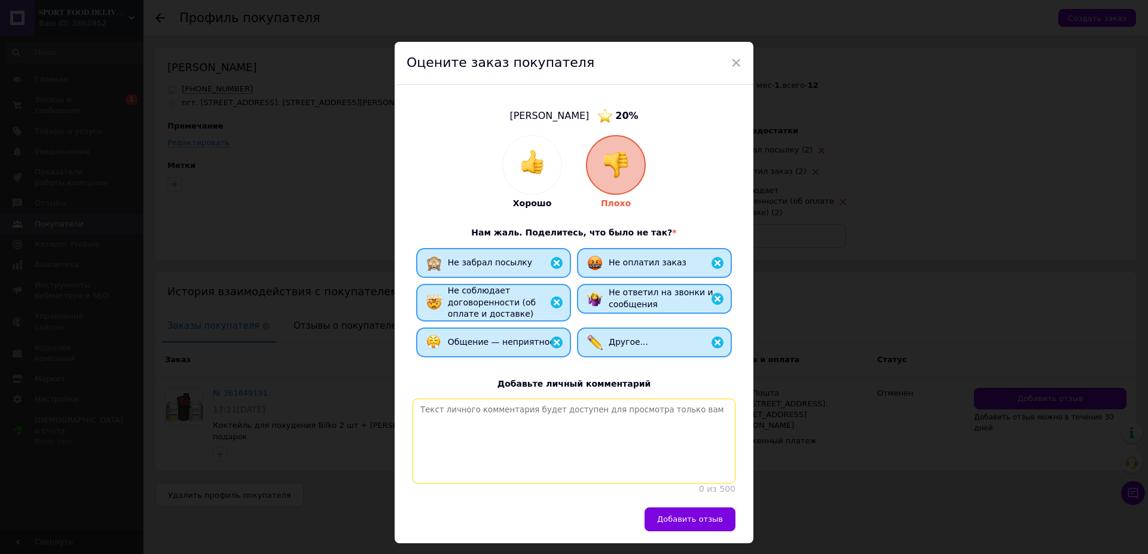
click at [641, 436] on textarea at bounding box center [574, 441] width 323 height 85
type textarea "Не забирает посылки, ничего не отправлять"
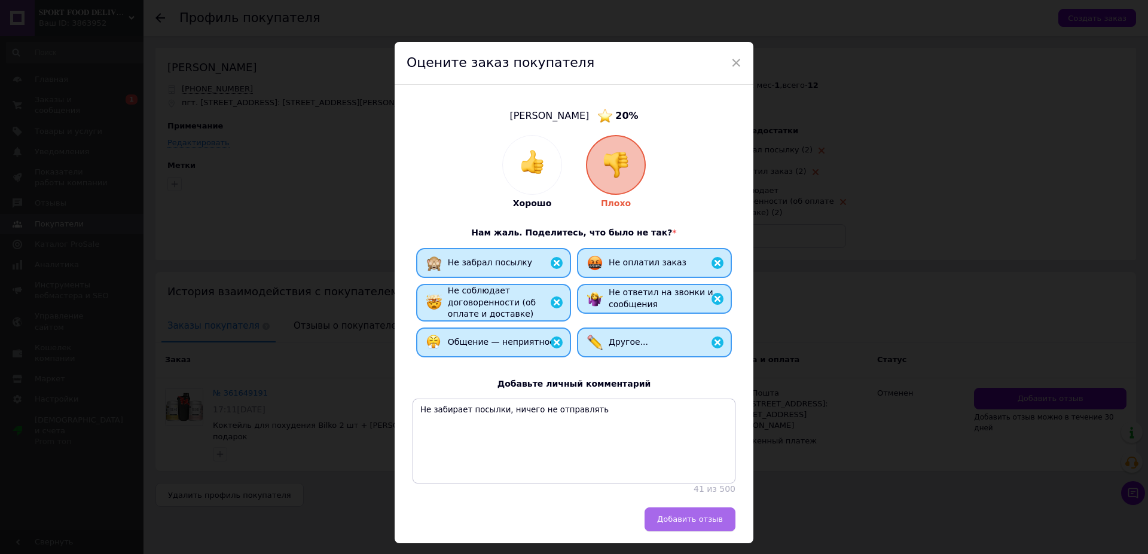
click at [676, 532] on button "Добавить отзыв" at bounding box center [690, 520] width 91 height 24
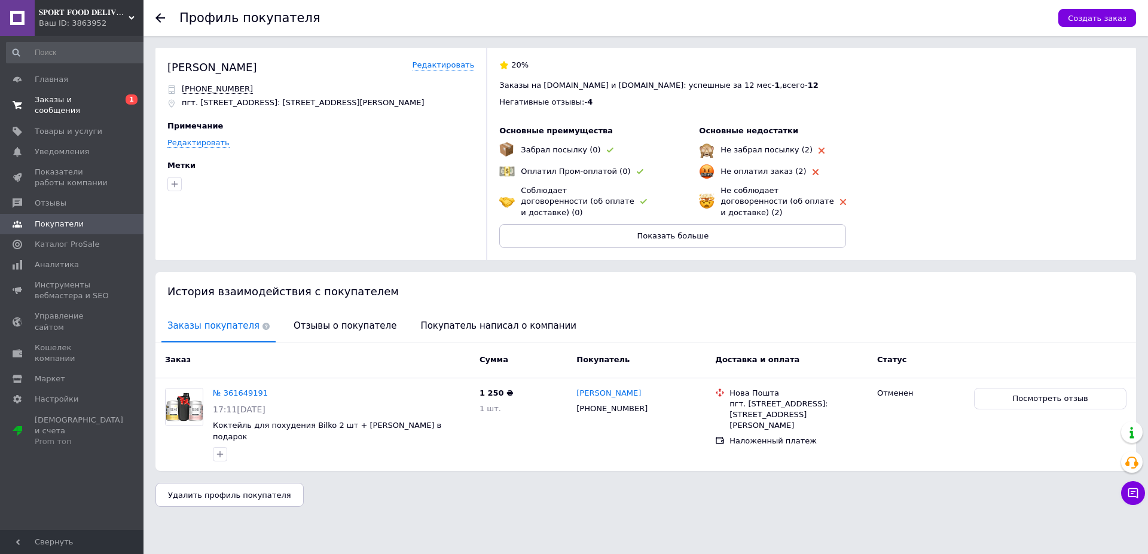
click at [89, 90] on link "Заказы и сообщения 0 1" at bounding box center [77, 105] width 154 height 31
